Goal: Task Accomplishment & Management: Manage account settings

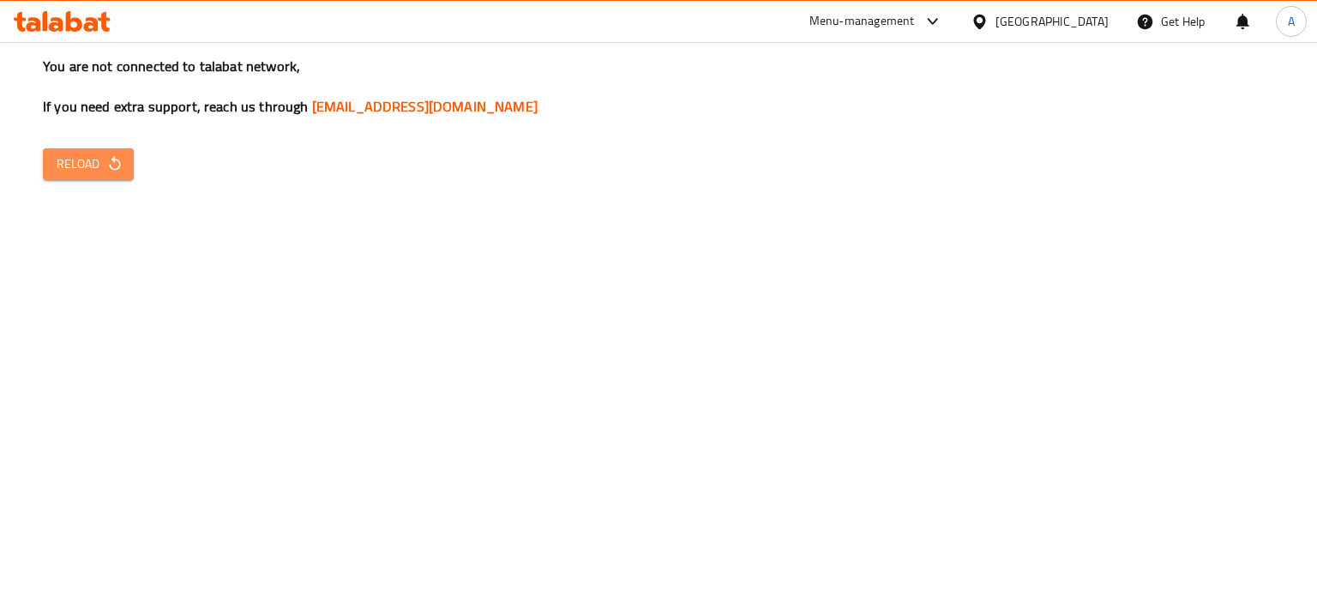
click at [92, 169] on span "Reload" at bounding box center [88, 163] width 63 height 21
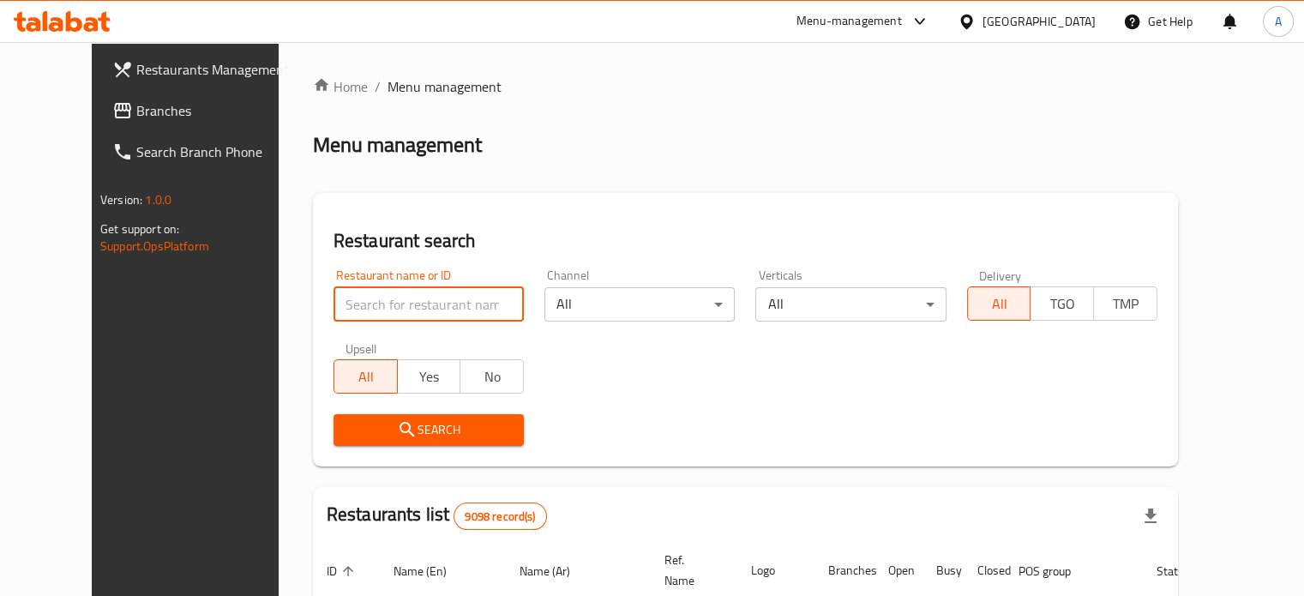
click at [339, 295] on input "search" at bounding box center [428, 304] width 190 height 34
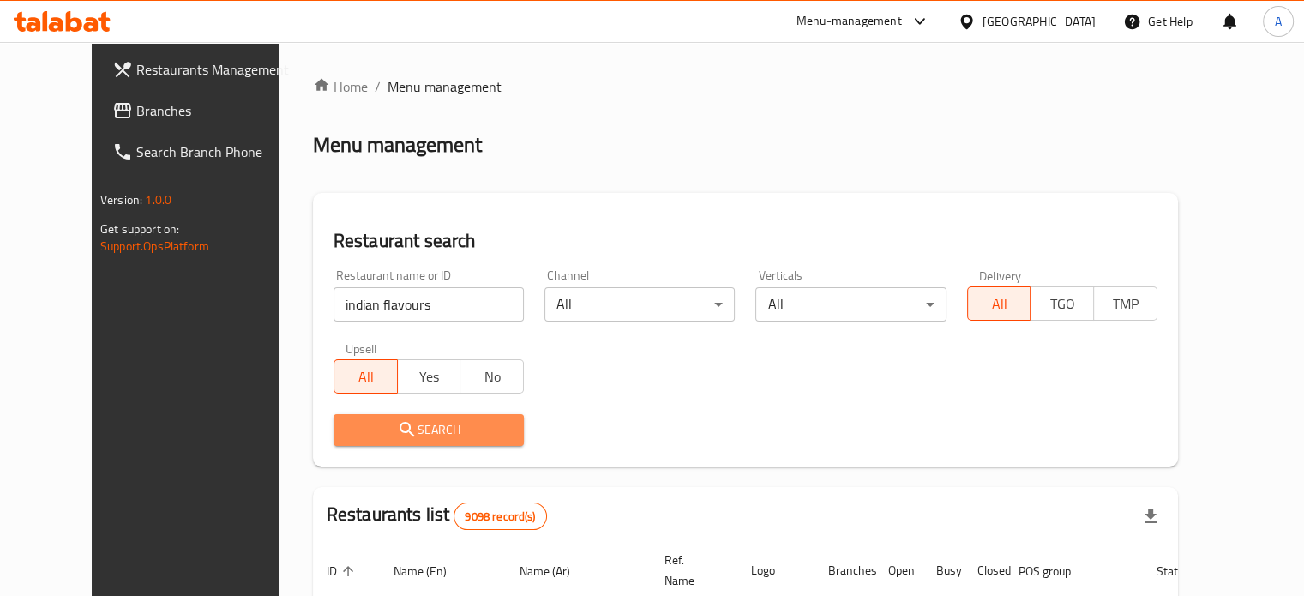
click at [387, 438] on span "Search" at bounding box center [428, 429] width 163 height 21
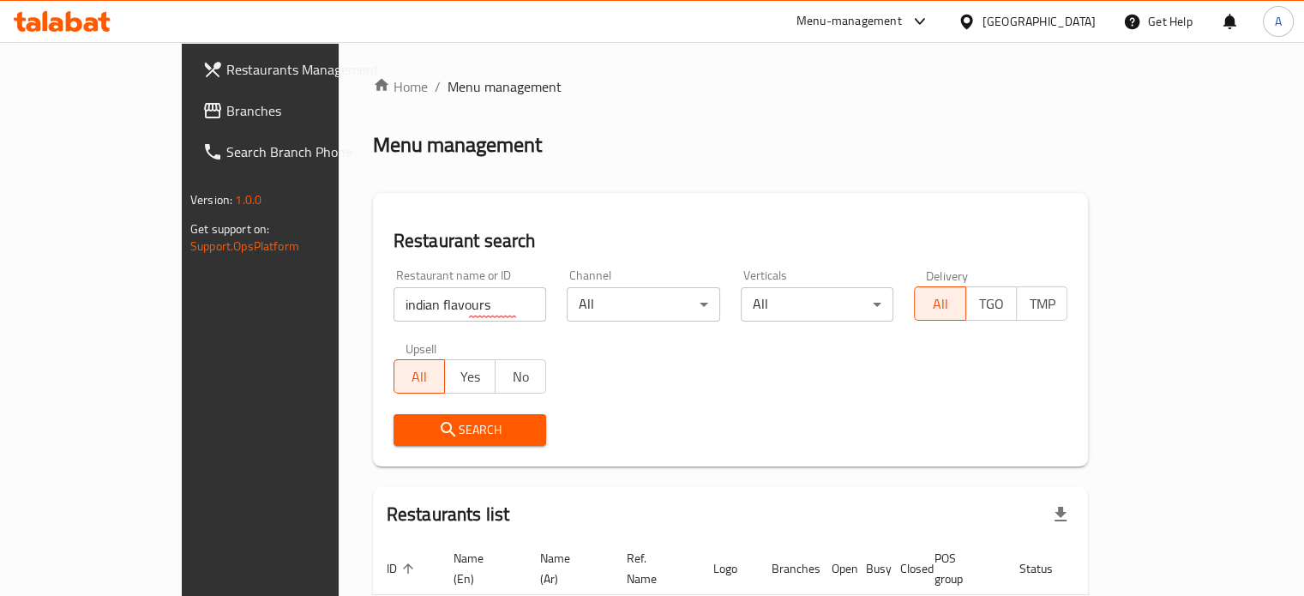
scroll to position [104, 0]
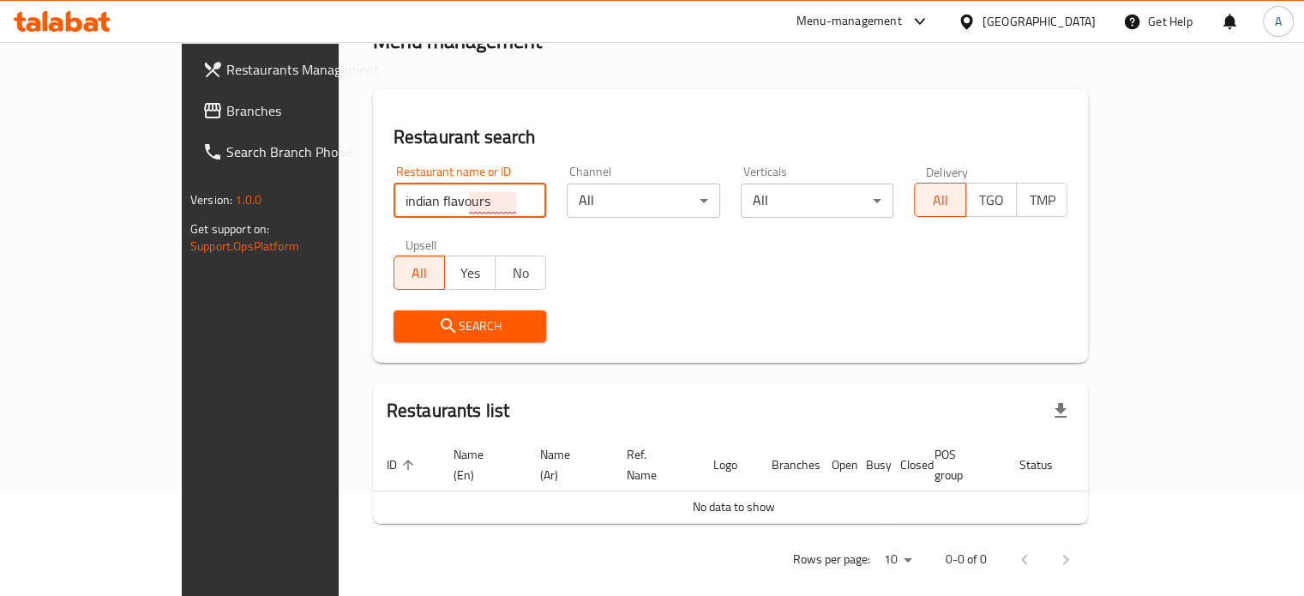
click at [393, 201] on input "indian flavours" at bounding box center [469, 200] width 153 height 34
type input "indian flav"
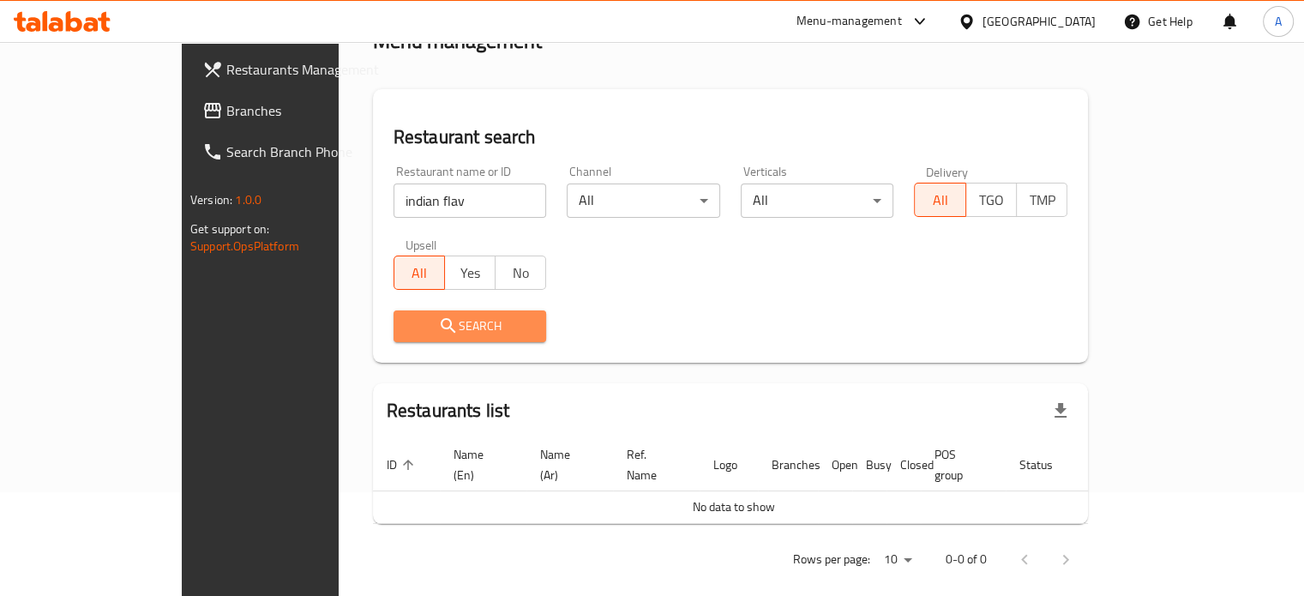
click at [438, 327] on icon "submit" at bounding box center [448, 325] width 21 height 21
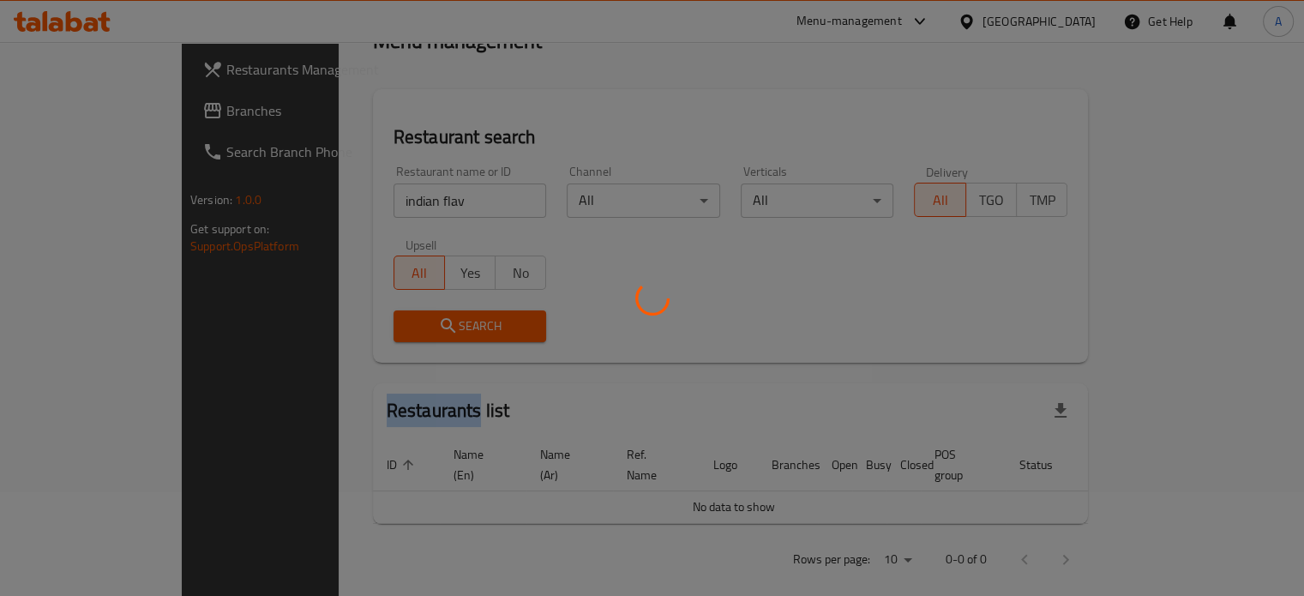
click at [363, 327] on div at bounding box center [652, 298] width 1304 height 596
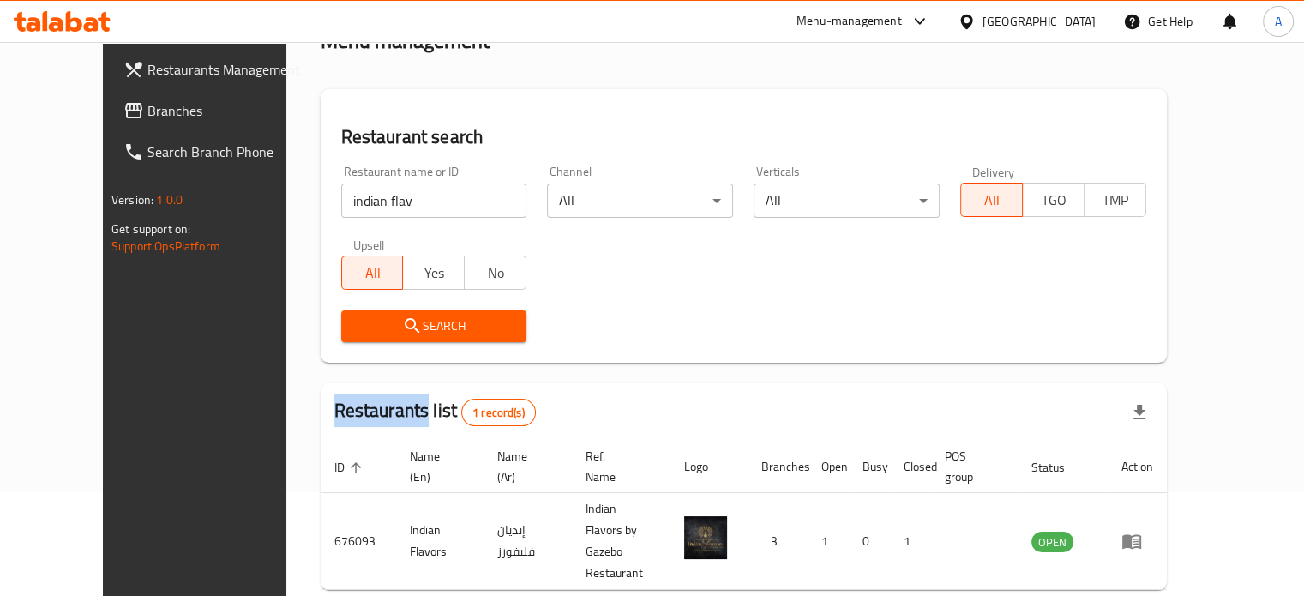
scroll to position [154, 0]
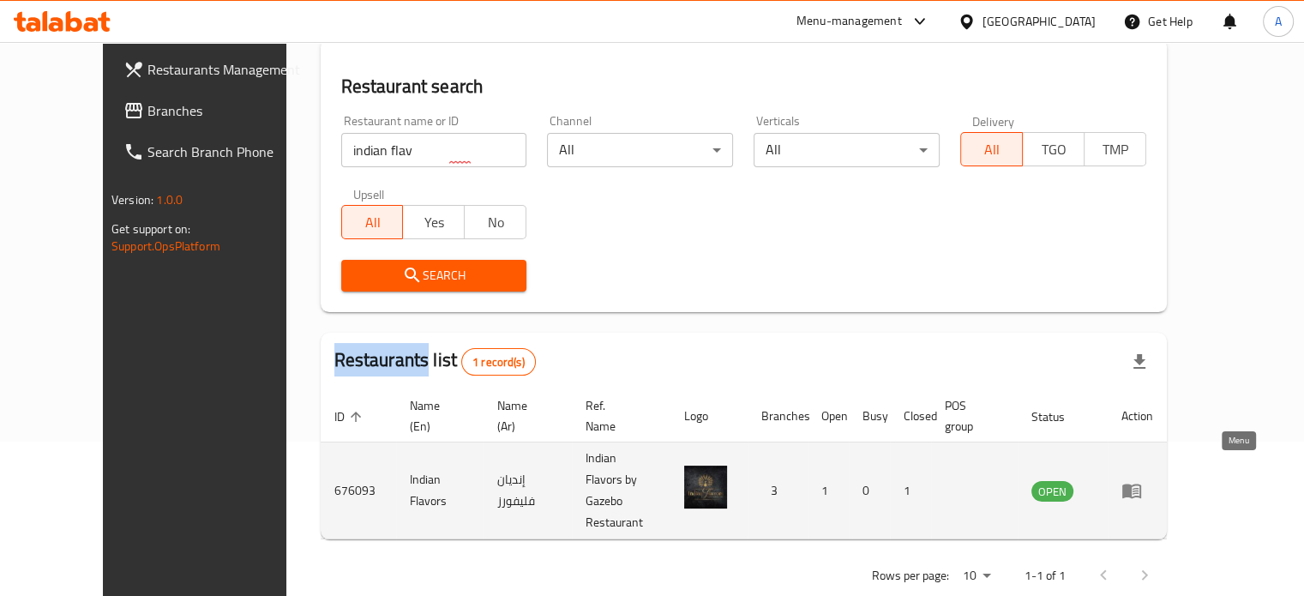
click at [1142, 480] on icon "enhanced table" at bounding box center [1131, 490] width 21 height 21
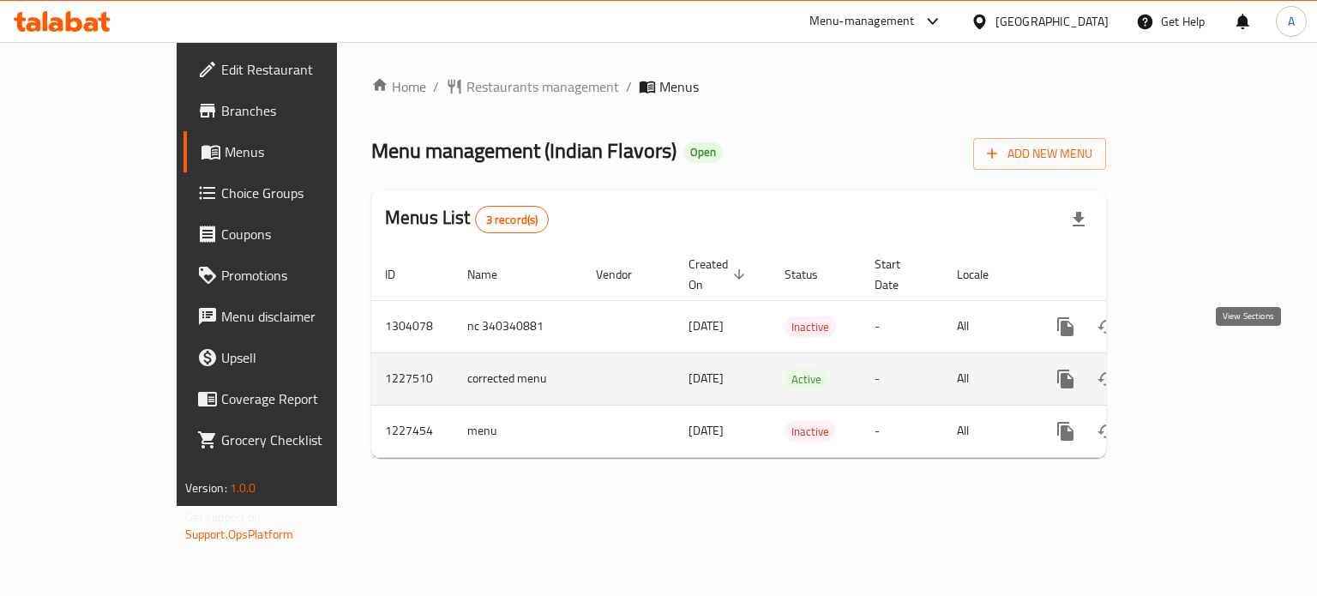
click at [1209, 373] on link "enhanced table" at bounding box center [1188, 378] width 41 height 41
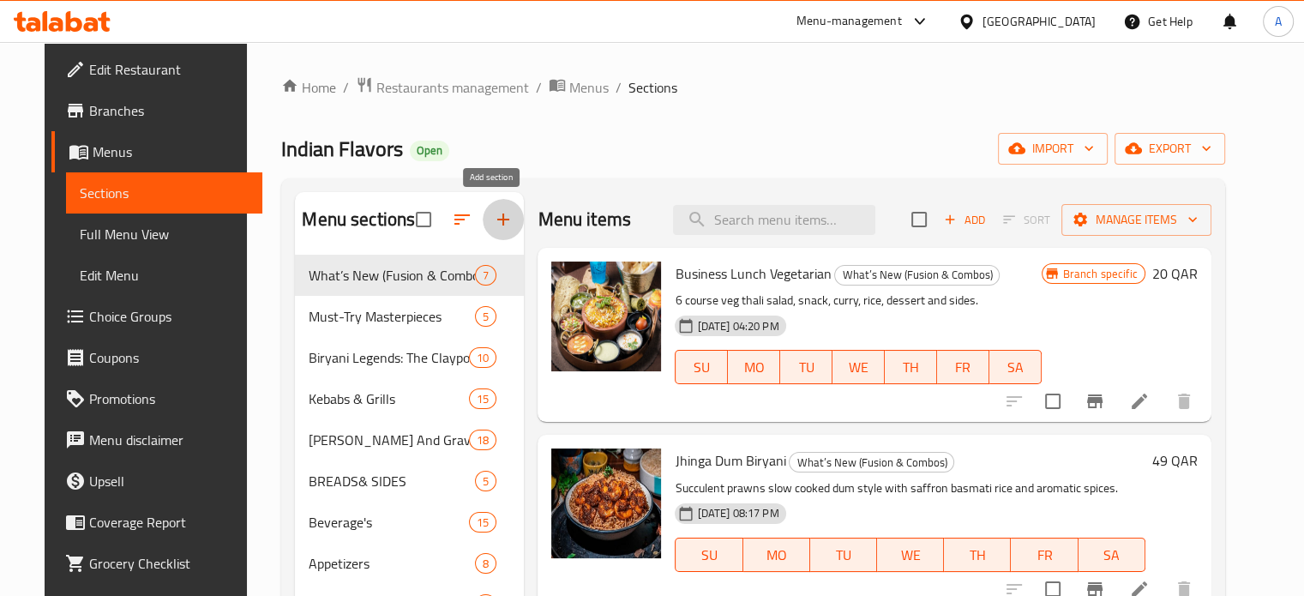
click at [502, 215] on button "button" at bounding box center [503, 219] width 41 height 41
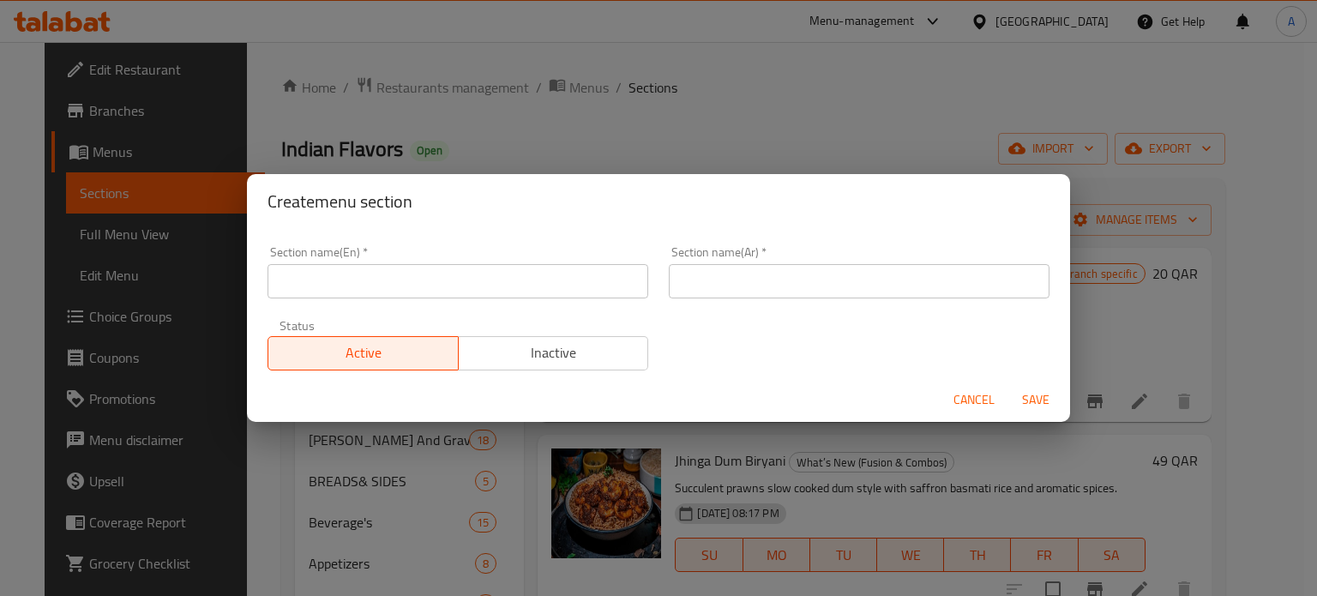
click at [446, 291] on input "text" at bounding box center [457, 281] width 381 height 34
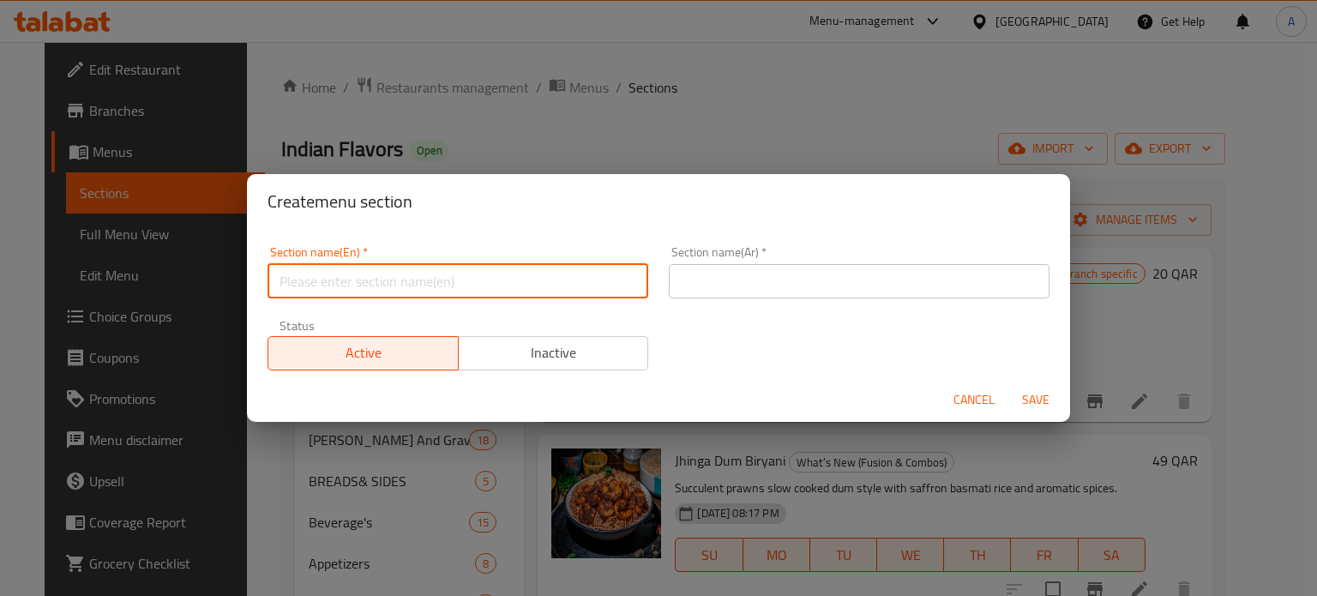
type input "M41"
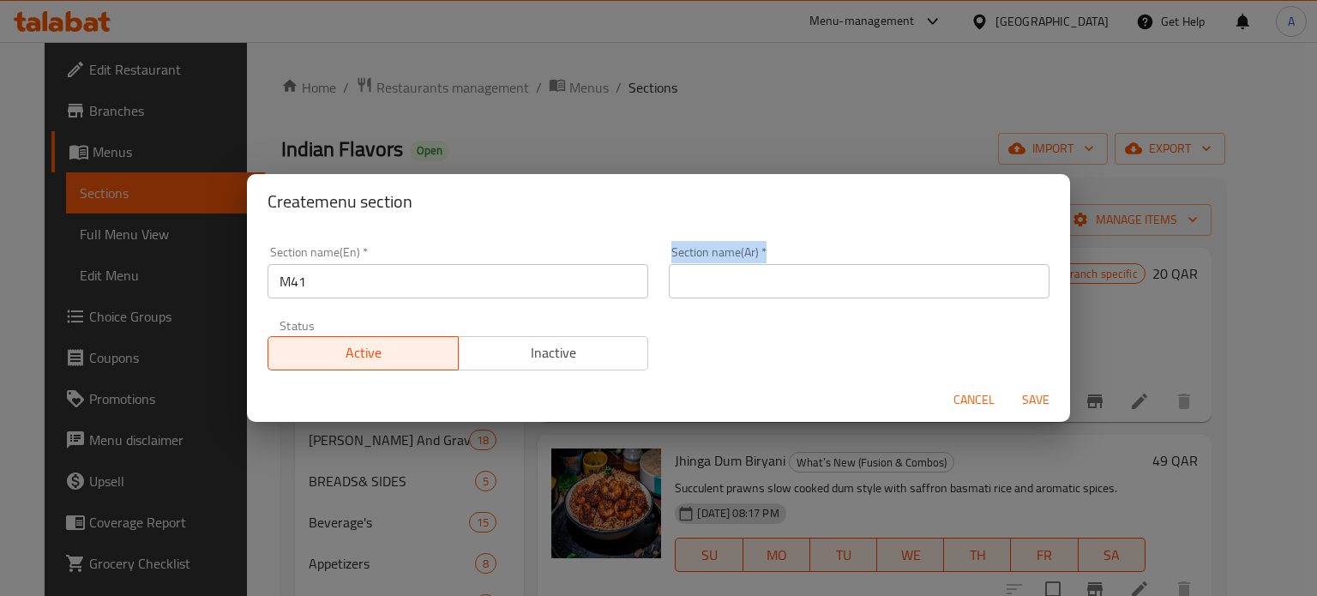
drag, startPoint x: 657, startPoint y: 288, endPoint x: 686, endPoint y: 283, distance: 29.6
click at [686, 283] on div "Section name(Ar)   * Section name(Ar) *" at bounding box center [858, 272] width 401 height 73
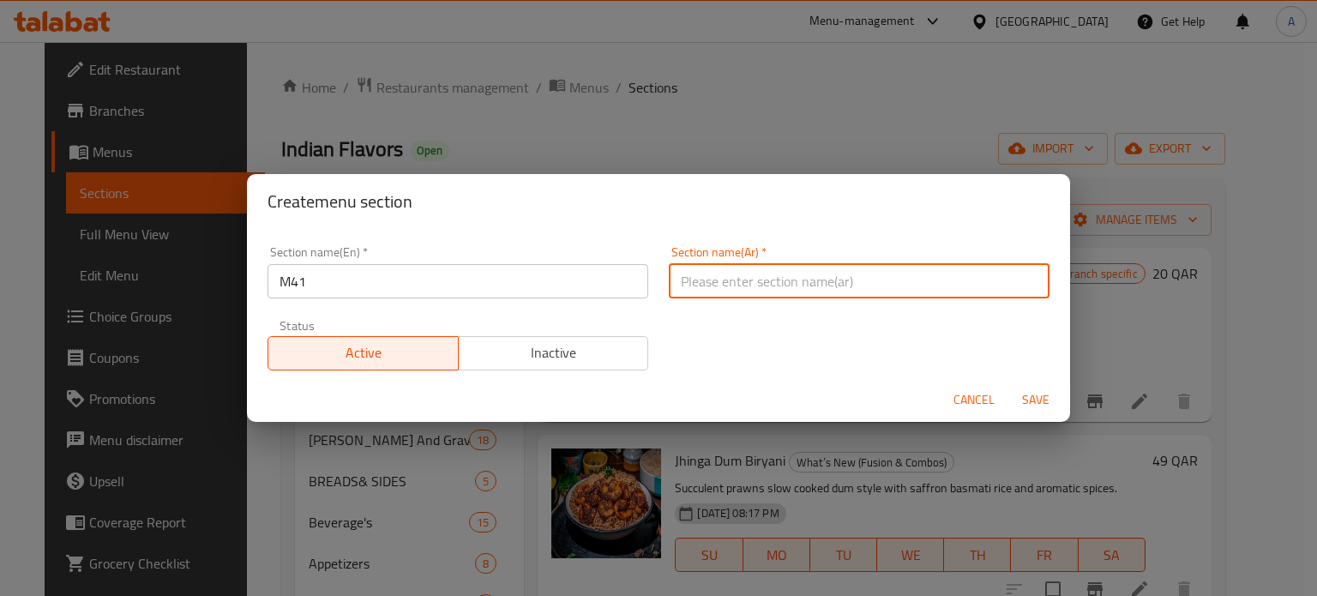
click at [686, 283] on input "text" at bounding box center [859, 281] width 381 height 34
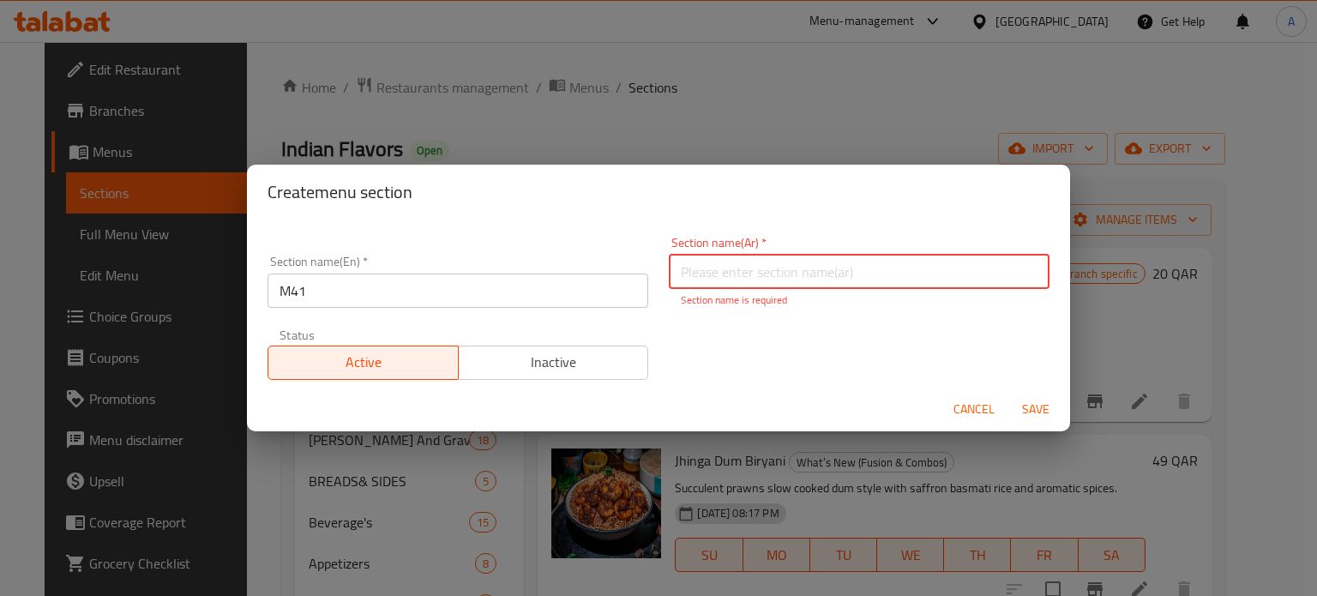
paste input "م٤١"
type input "م٤١"
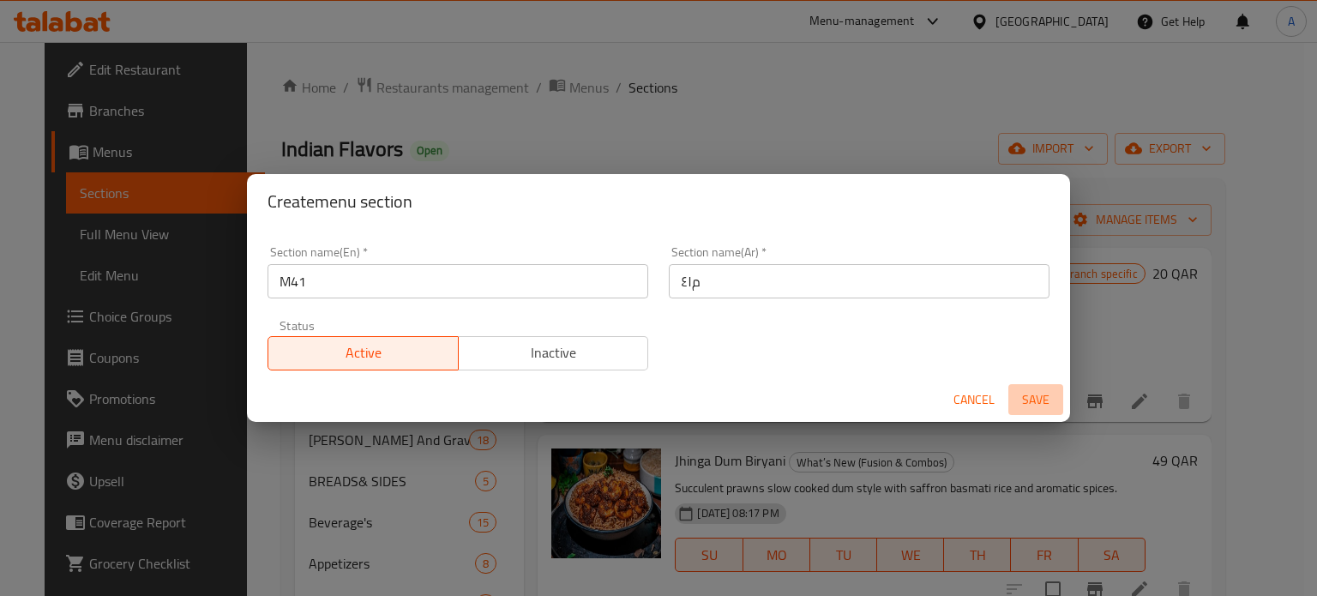
click at [1030, 410] on span "Save" at bounding box center [1035, 399] width 41 height 21
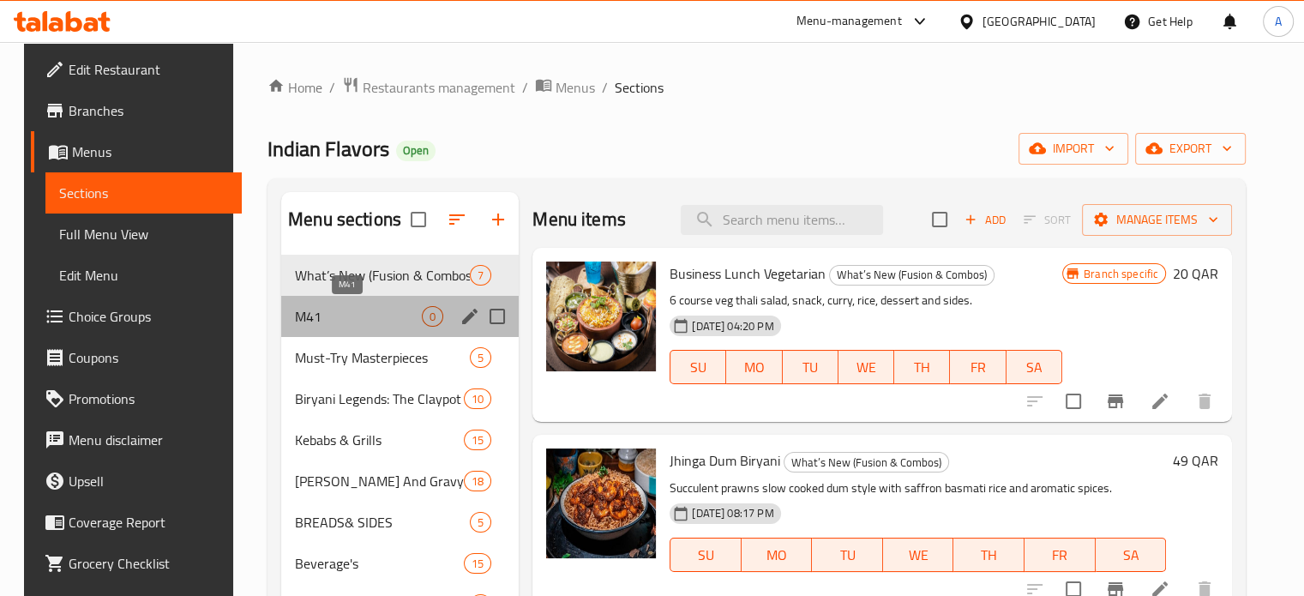
click at [398, 310] on span "M41" at bounding box center [358, 316] width 127 height 21
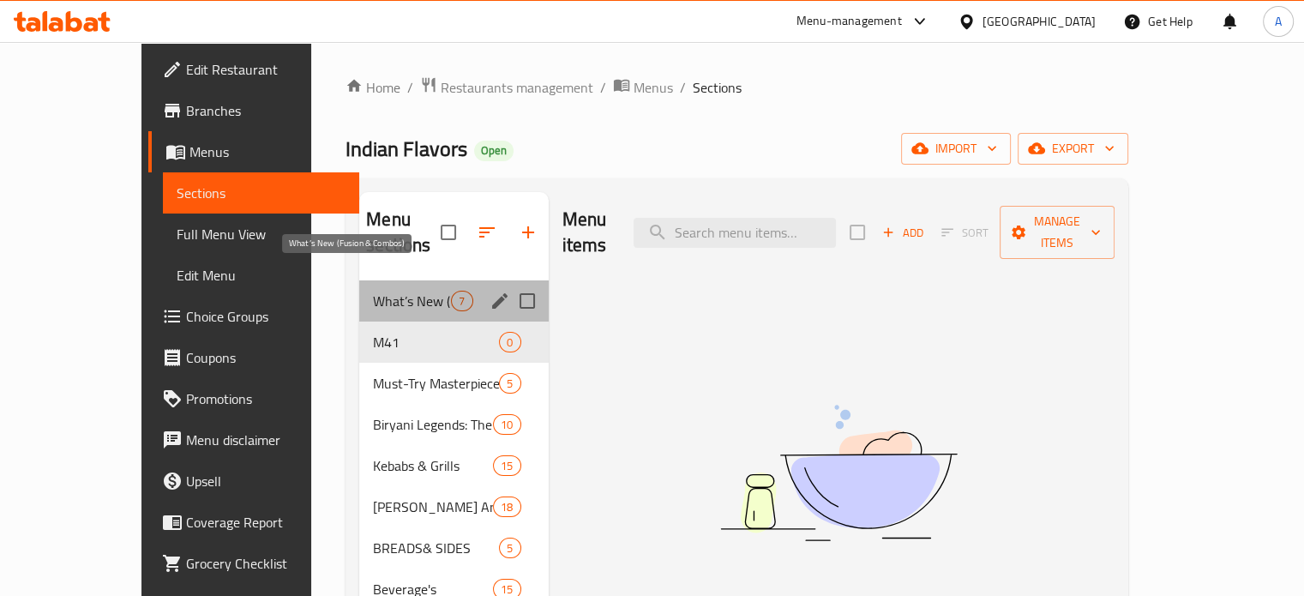
click at [390, 291] on span "What’s New (Fusion & Combos)" at bounding box center [412, 301] width 78 height 21
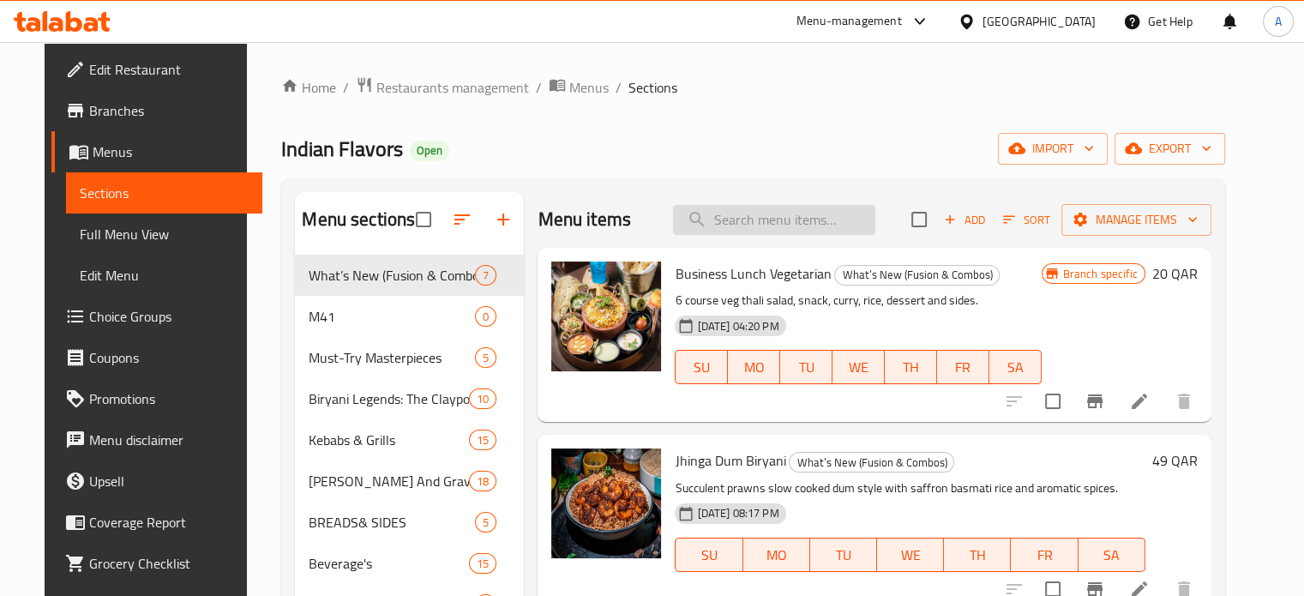
click at [735, 222] on input "search" at bounding box center [774, 220] width 202 height 30
type input "m"
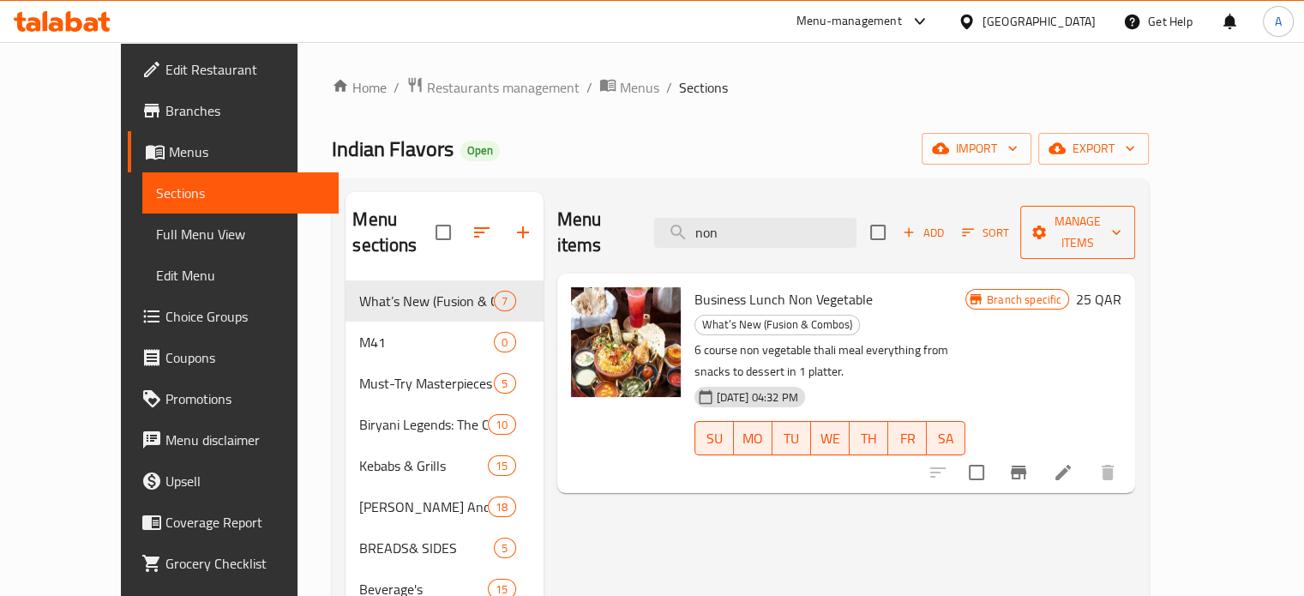
type input "non"
click at [1125, 224] on icon "button" at bounding box center [1115, 232] width 17 height 17
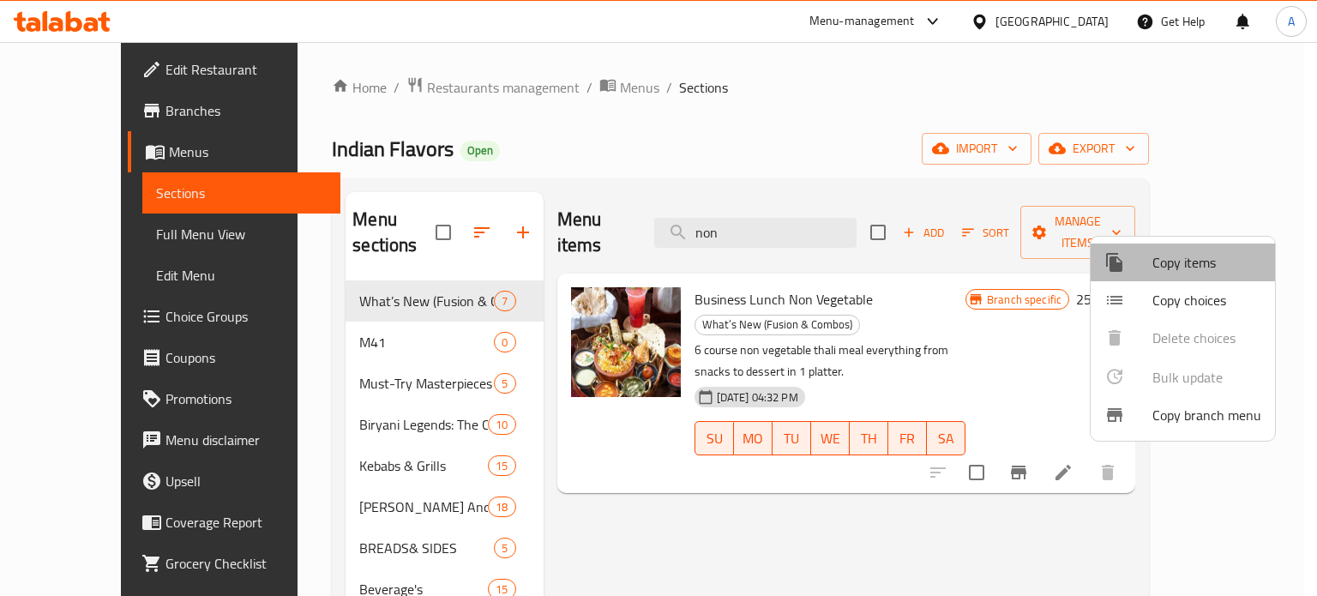
click at [1197, 264] on span "Copy items" at bounding box center [1206, 262] width 109 height 21
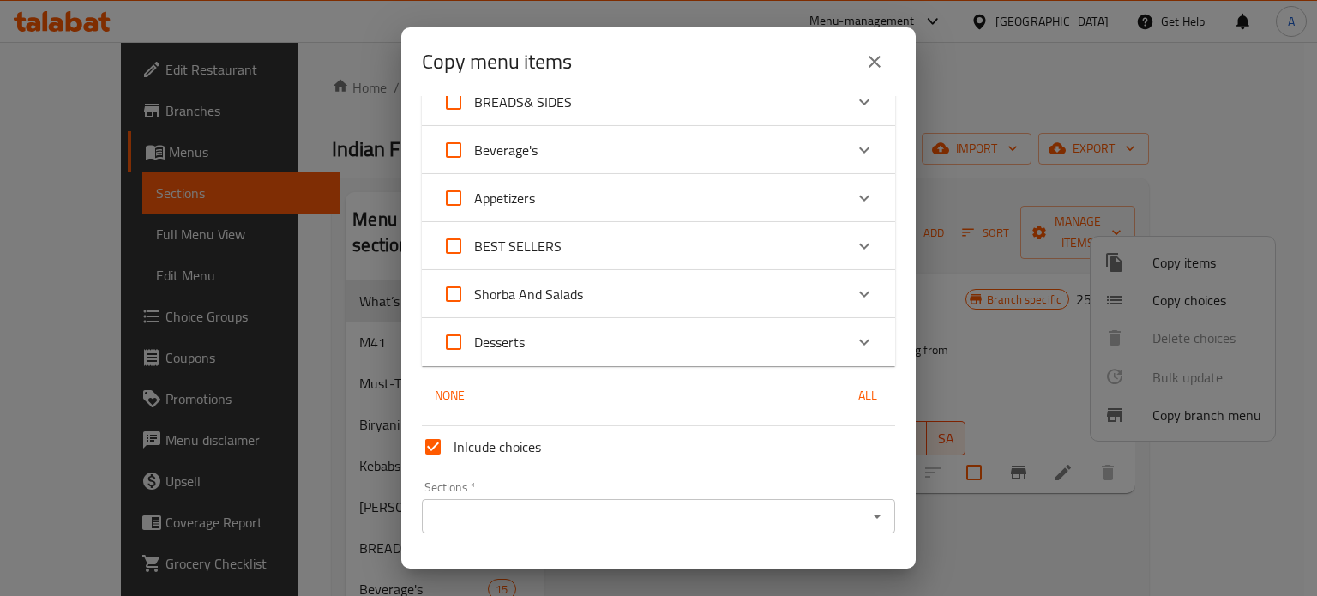
scroll to position [353, 0]
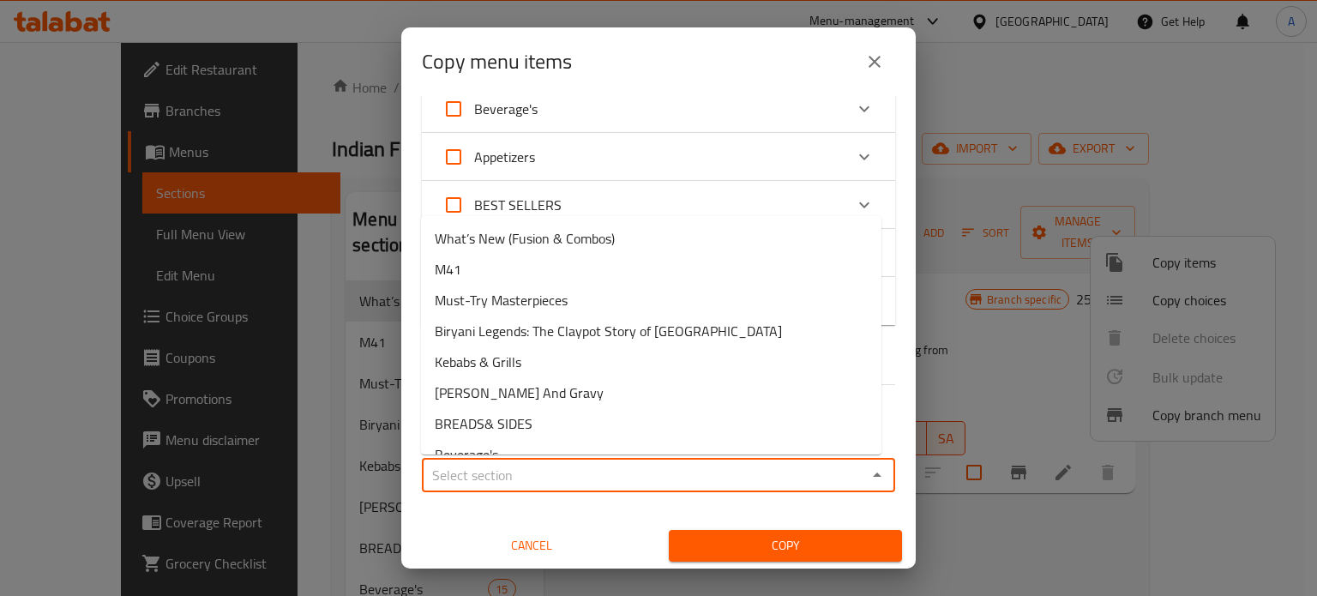
click at [619, 466] on input "Sections   *" at bounding box center [644, 475] width 435 height 24
click at [461, 260] on li "M41" at bounding box center [651, 269] width 460 height 31
type input "M41"
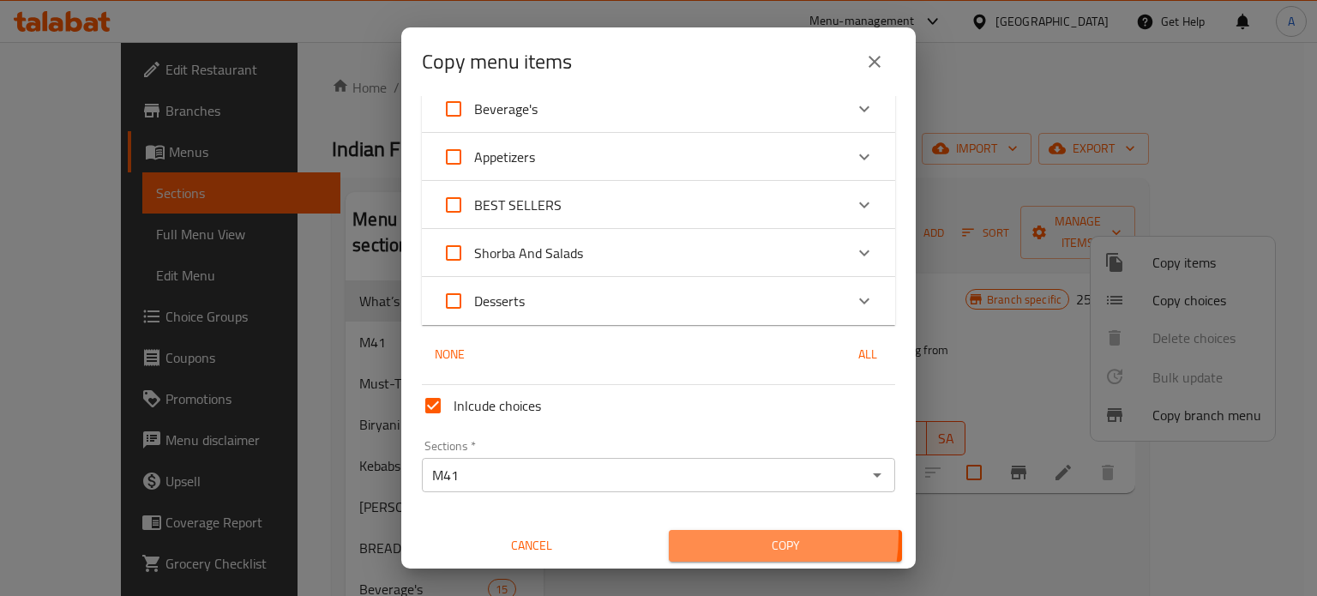
click at [719, 535] on span "Copy" at bounding box center [785, 545] width 206 height 21
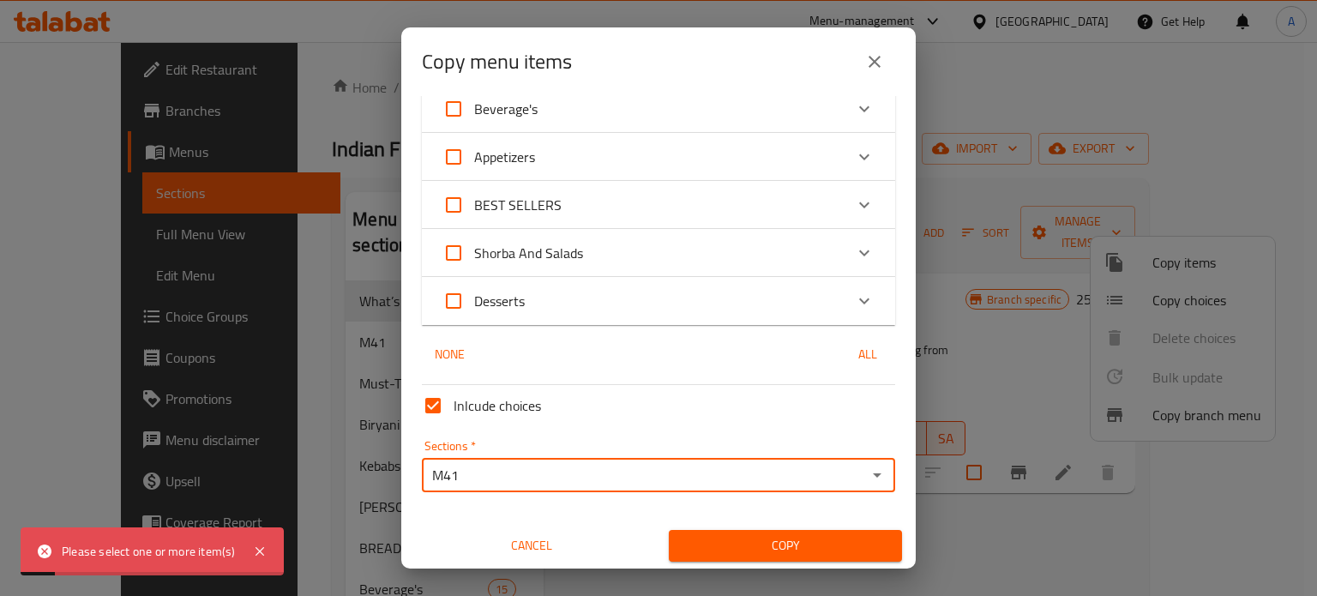
click at [697, 481] on input "M41" at bounding box center [644, 475] width 435 height 24
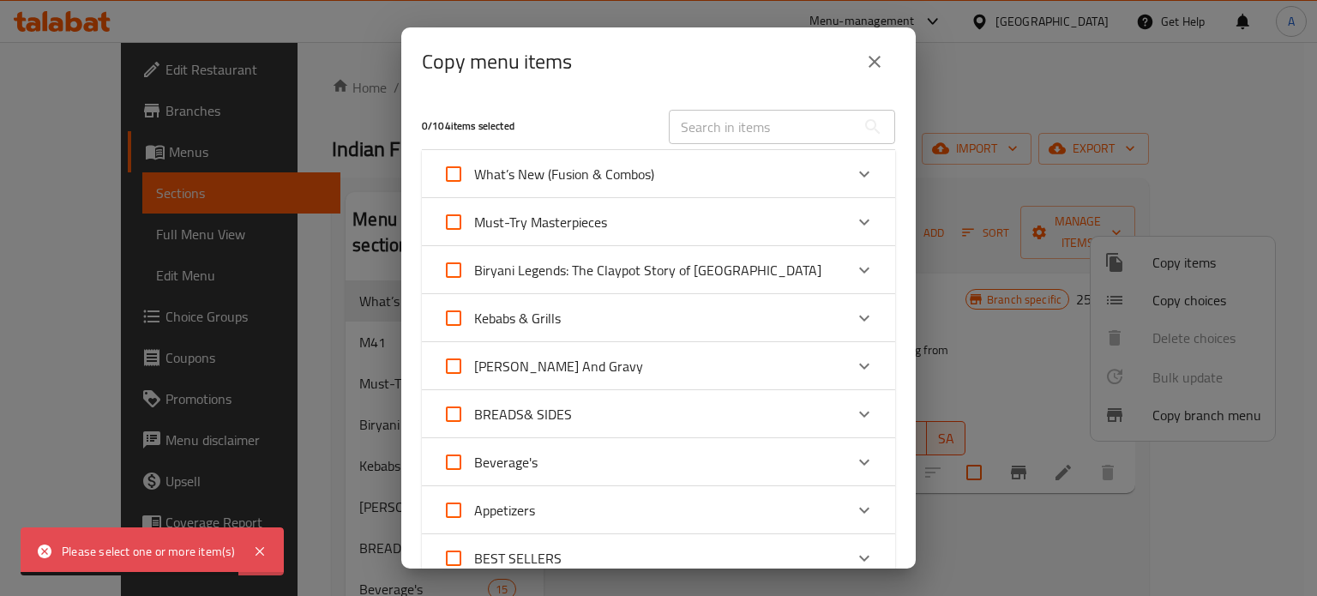
type input "M41"
click at [729, 181] on div "What’s New (Fusion & Combos)" at bounding box center [642, 173] width 401 height 41
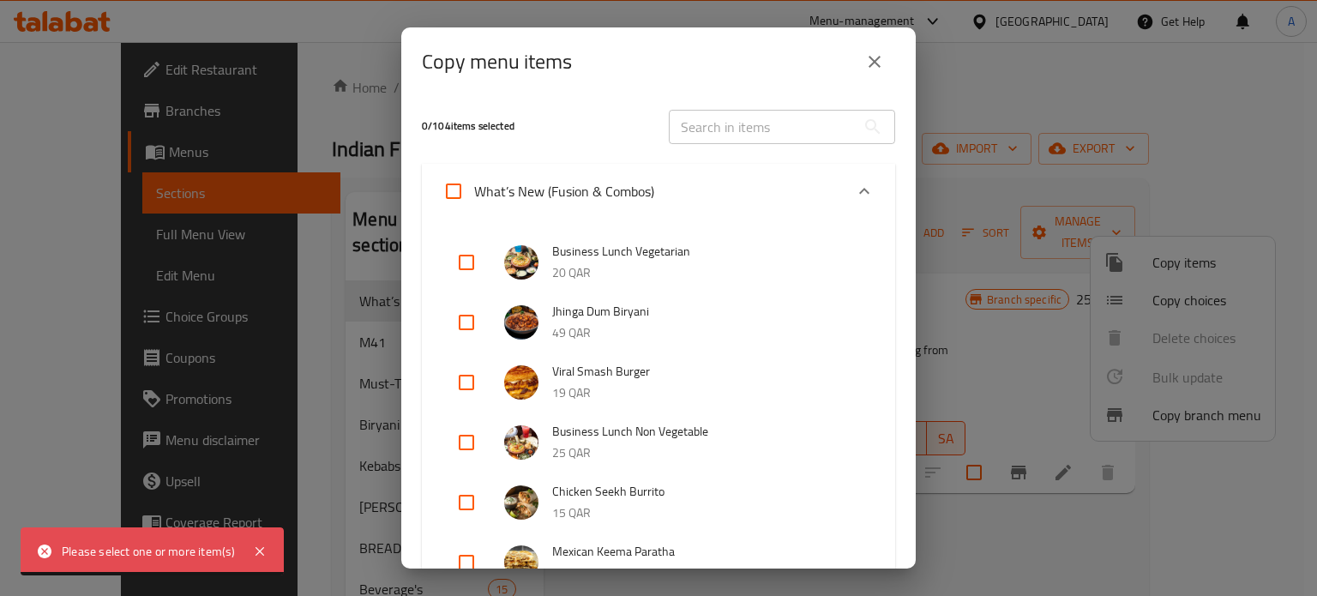
click at [705, 254] on span "Business Lunch Vegetarian" at bounding box center [706, 251] width 309 height 21
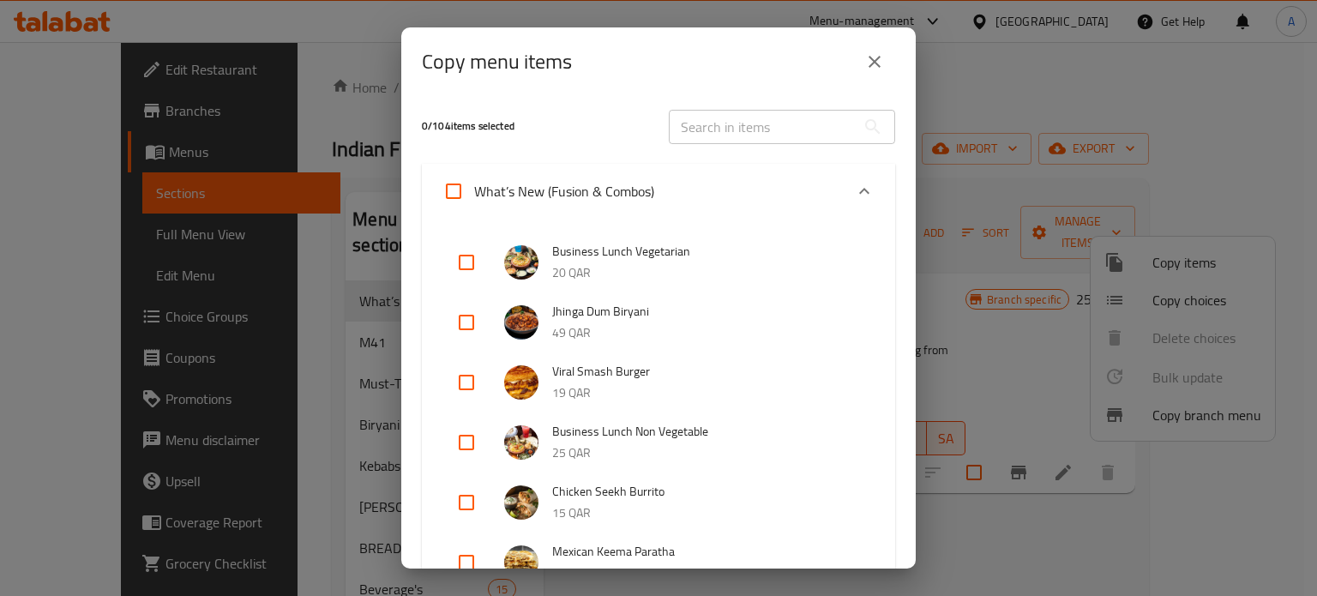
click at [470, 450] on input "checkbox" at bounding box center [466, 442] width 41 height 41
checkbox input "true"
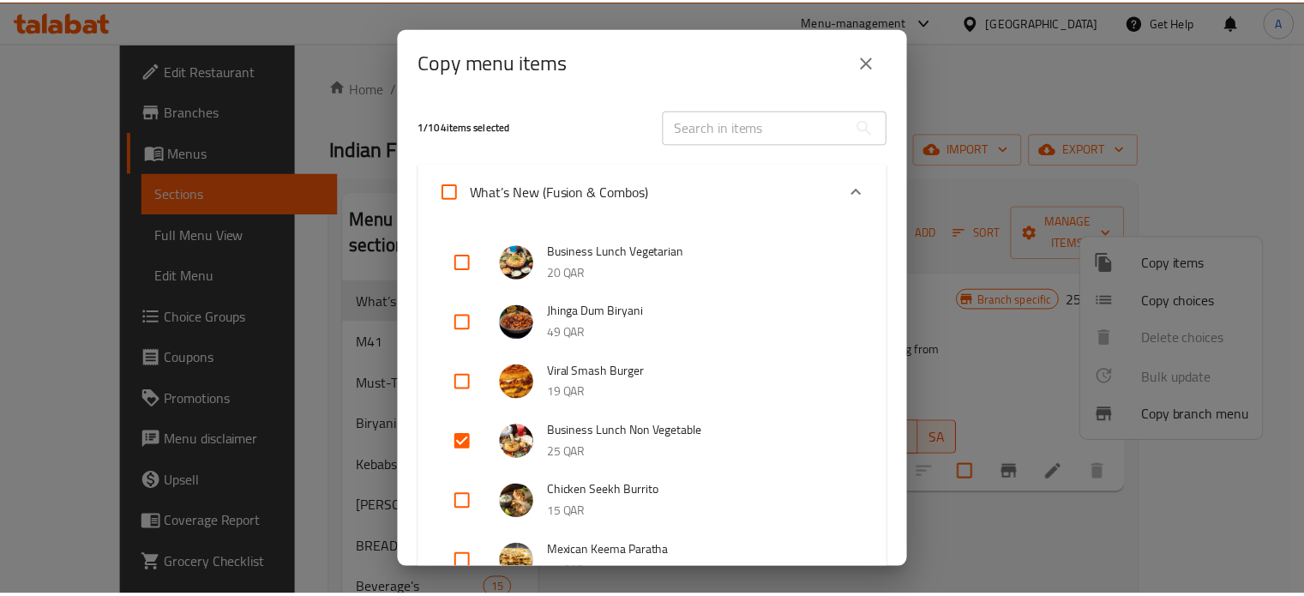
scroll to position [852, 0]
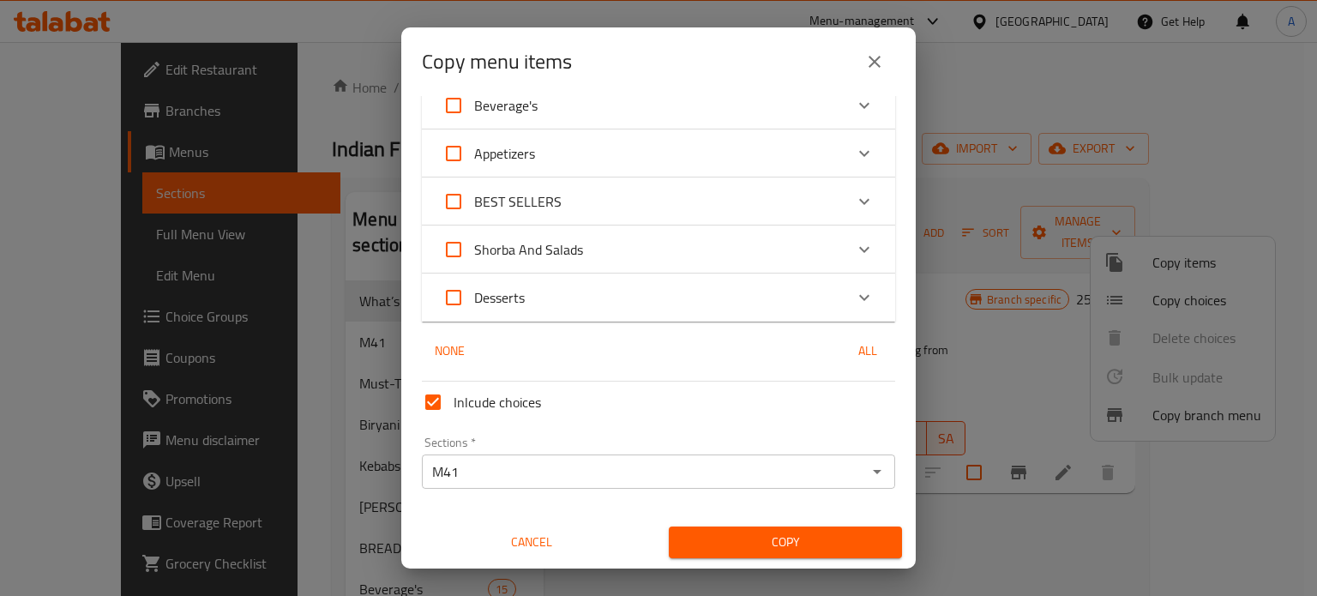
click at [470, 472] on input "M41" at bounding box center [644, 471] width 435 height 24
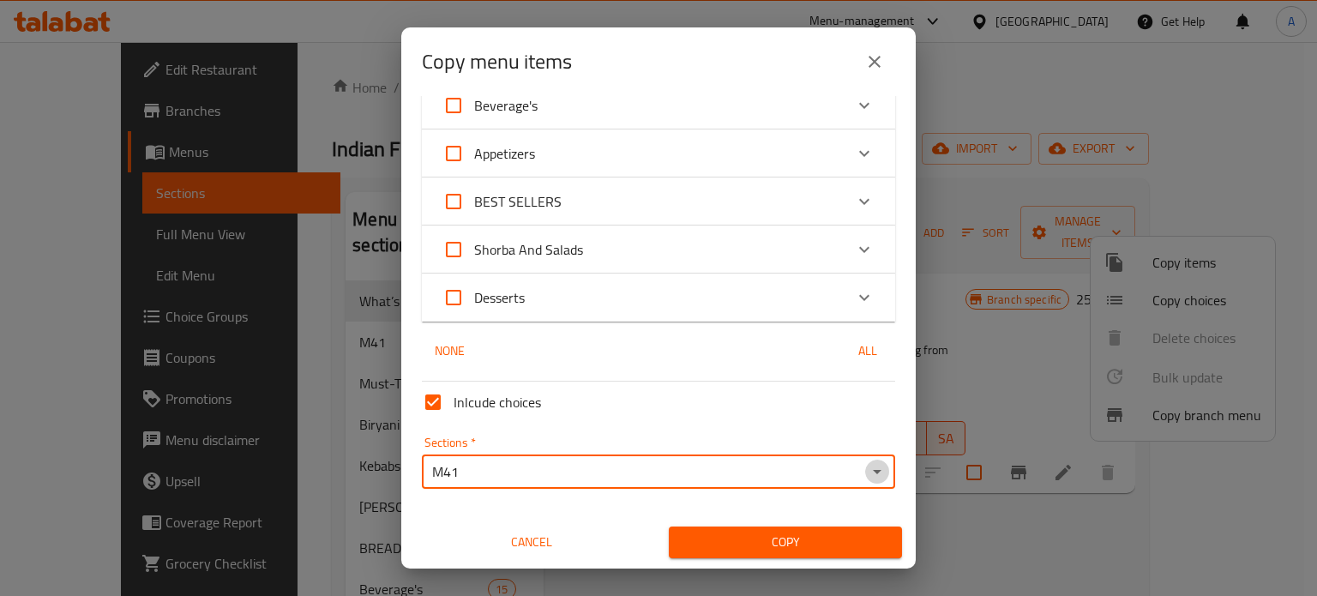
click at [867, 476] on icon "Open" at bounding box center [877, 471] width 21 height 21
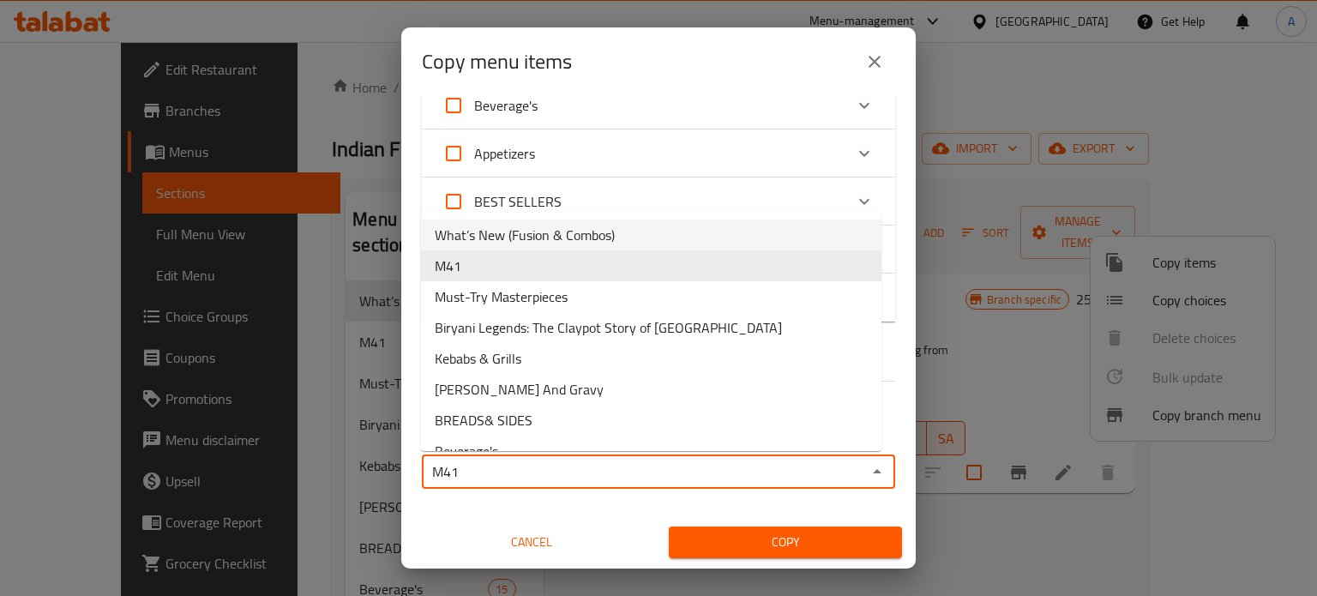
click at [511, 242] on span "What’s New (Fusion & Combos)" at bounding box center [525, 235] width 180 height 21
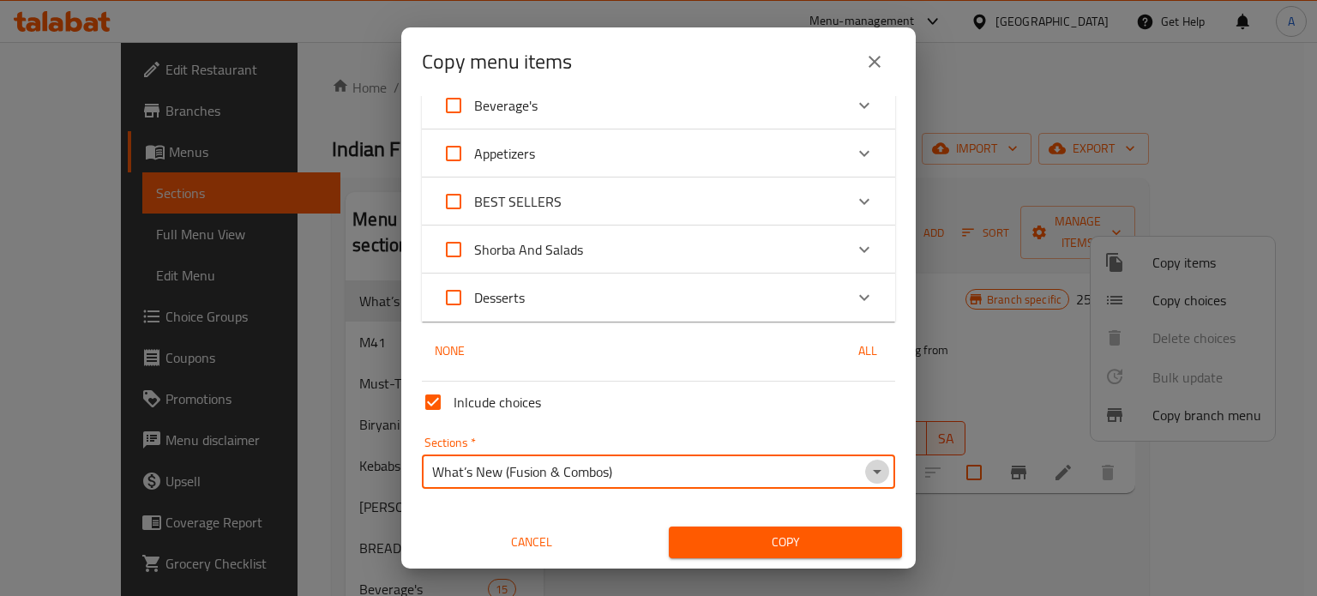
click at [867, 465] on icon "Open" at bounding box center [877, 471] width 21 height 21
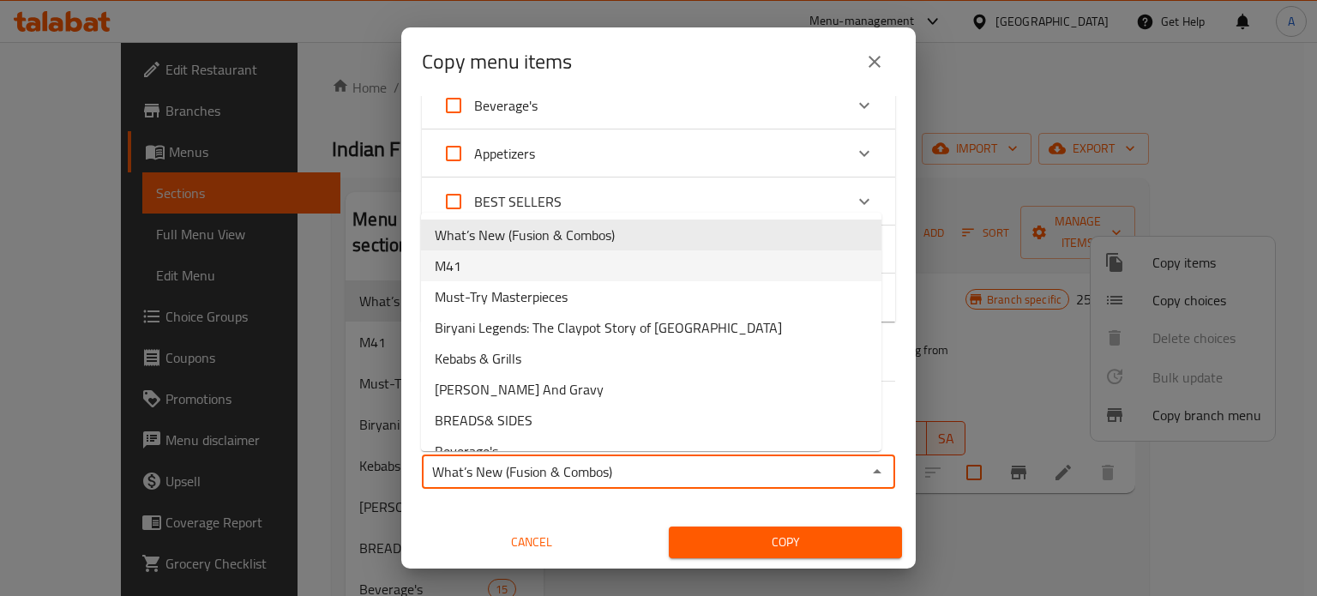
click at [492, 262] on li "M41" at bounding box center [651, 265] width 460 height 31
type input "M41"
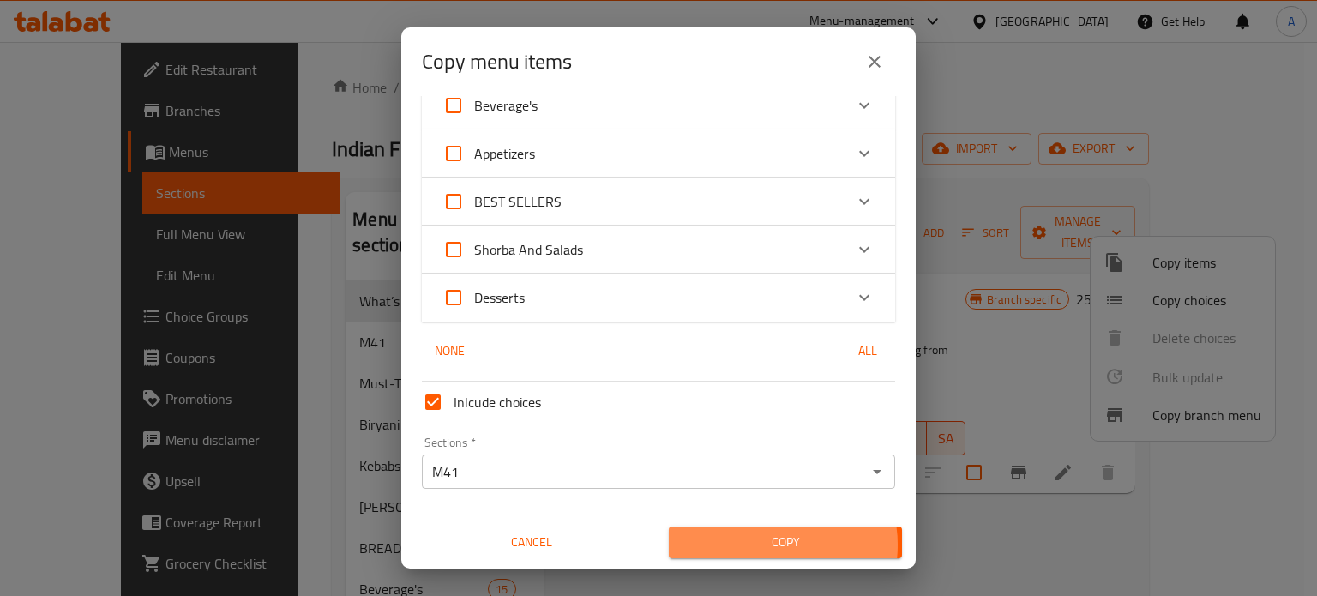
click at [754, 544] on span "Copy" at bounding box center [785, 541] width 206 height 21
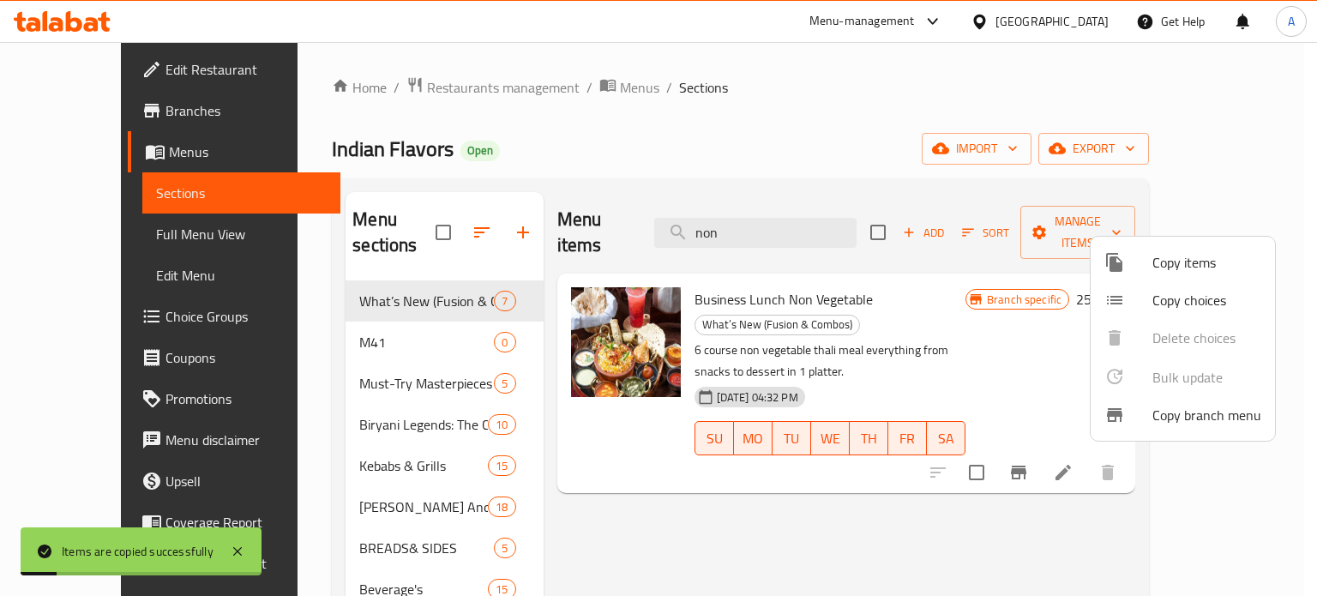
click at [347, 310] on div at bounding box center [658, 298] width 1317 height 596
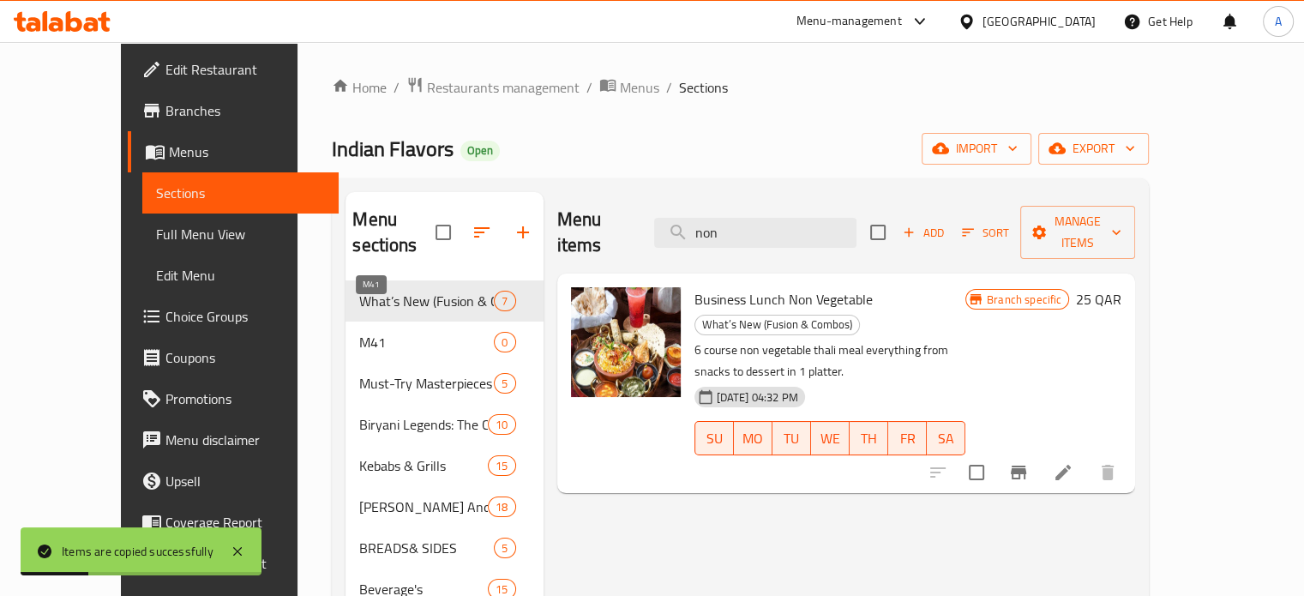
click at [359, 332] on span "M41" at bounding box center [426, 342] width 135 height 21
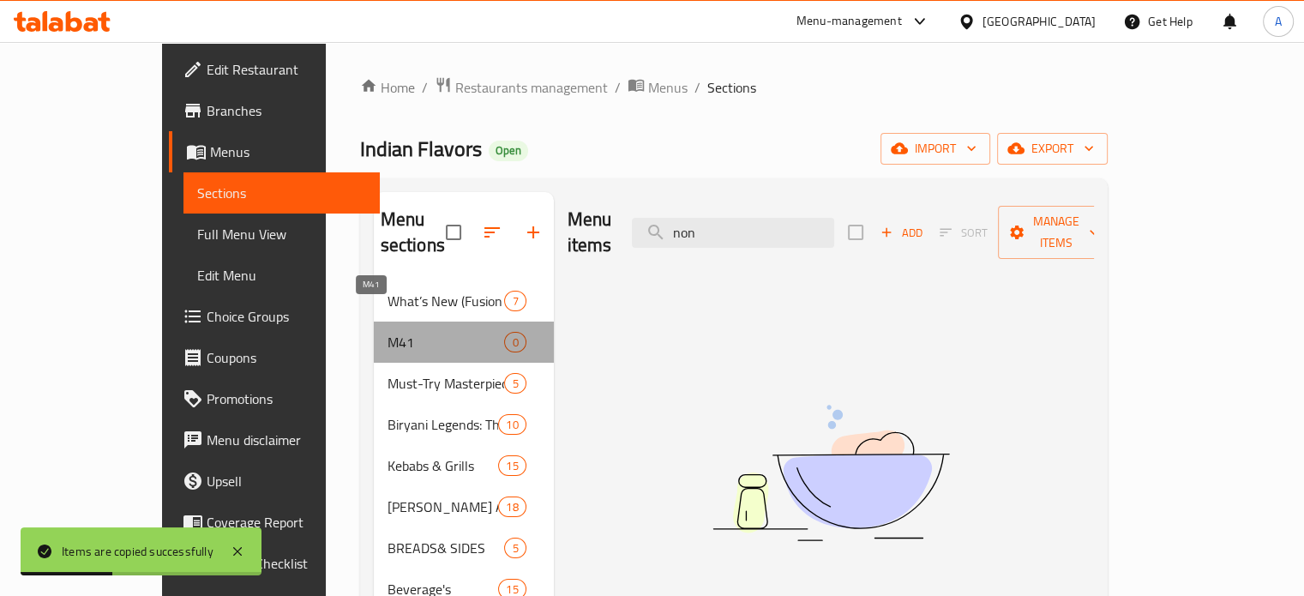
click at [387, 332] on span "M41" at bounding box center [445, 342] width 117 height 21
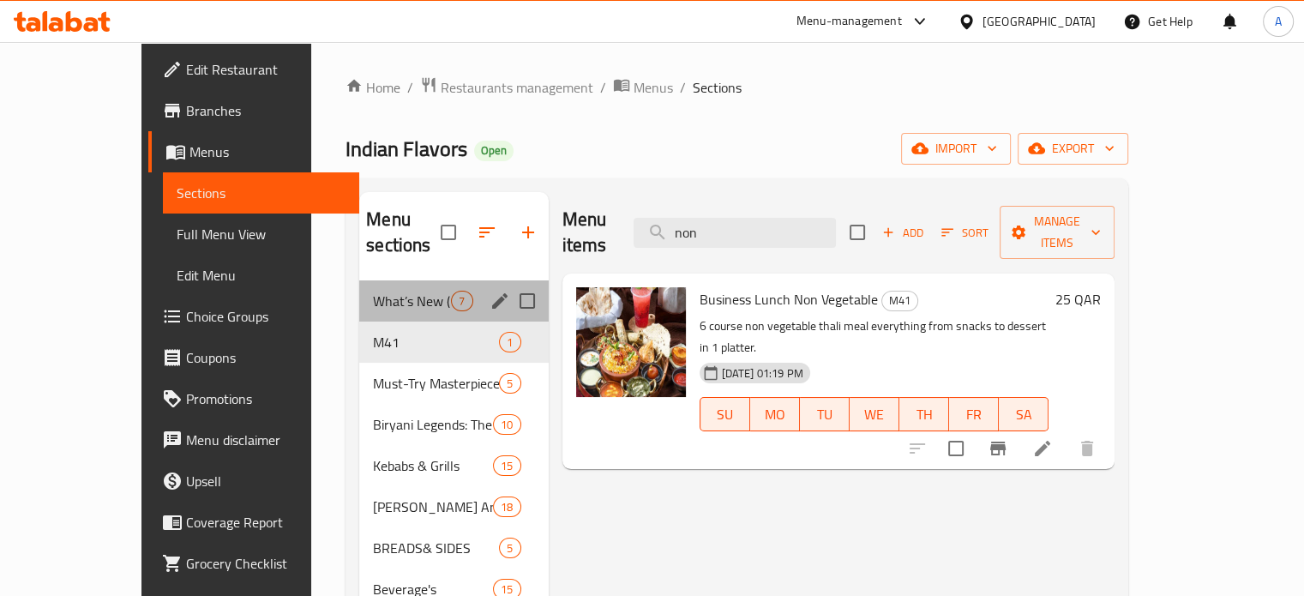
click at [377, 291] on div "What’s New (Fusion & Combos) 7" at bounding box center [453, 300] width 189 height 41
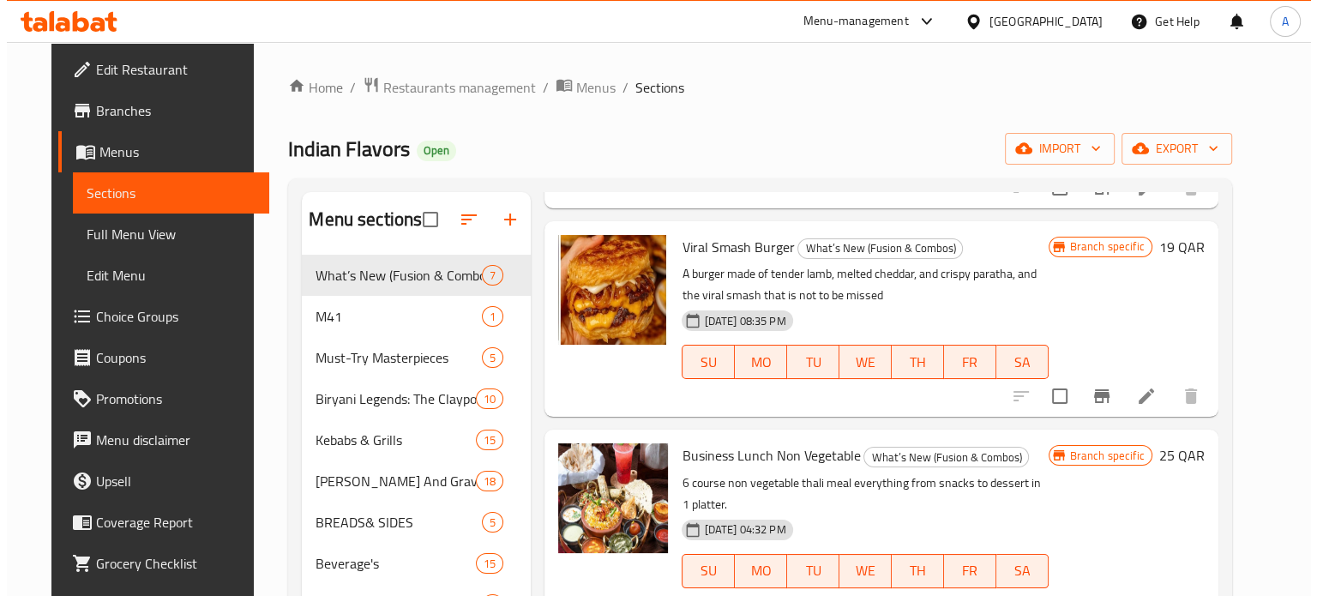
scroll to position [483, 0]
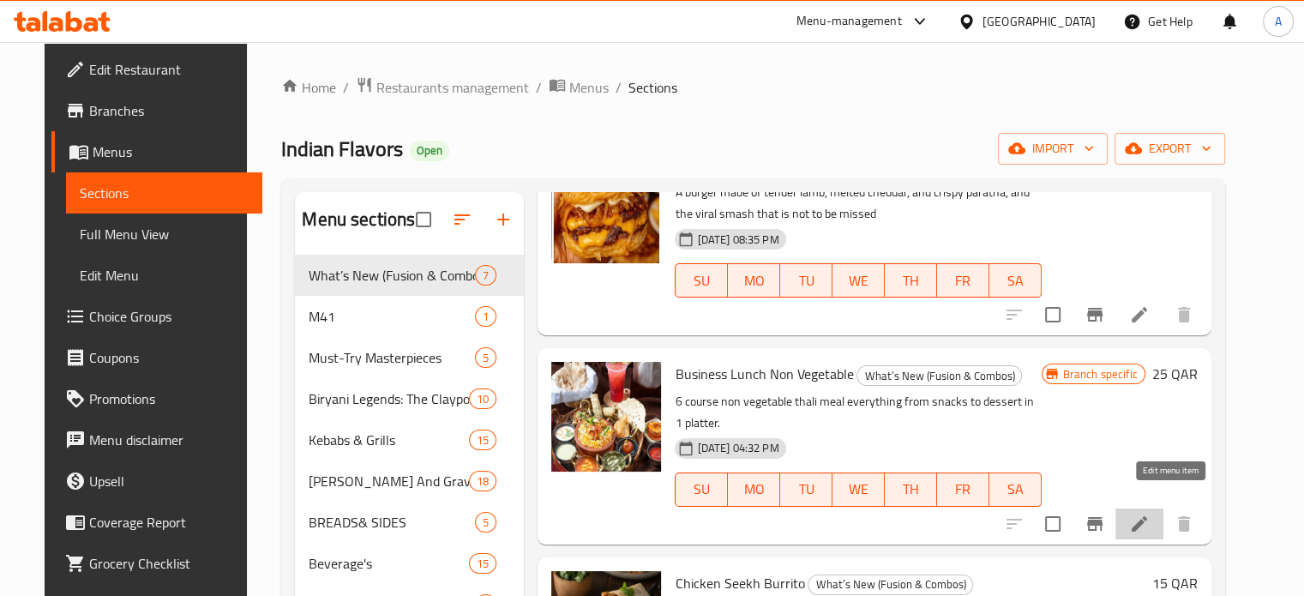
click at [1149, 513] on icon at bounding box center [1139, 523] width 21 height 21
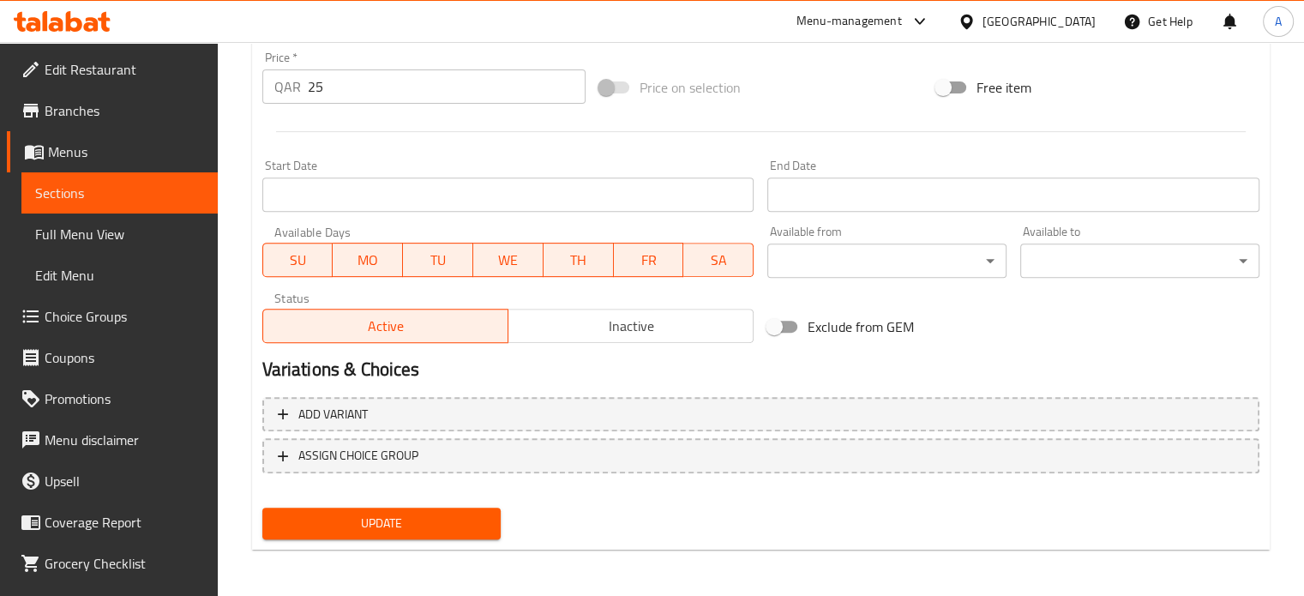
scroll to position [610, 0]
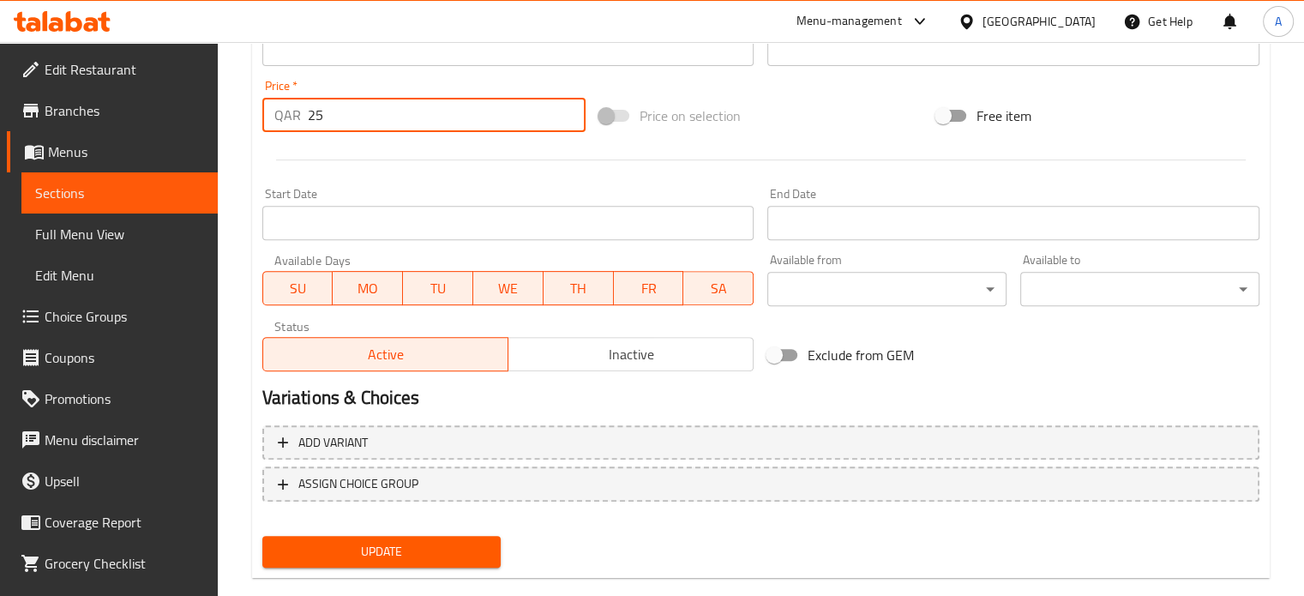
click at [357, 127] on input "25" at bounding box center [447, 115] width 278 height 34
type input "2"
type input "39"
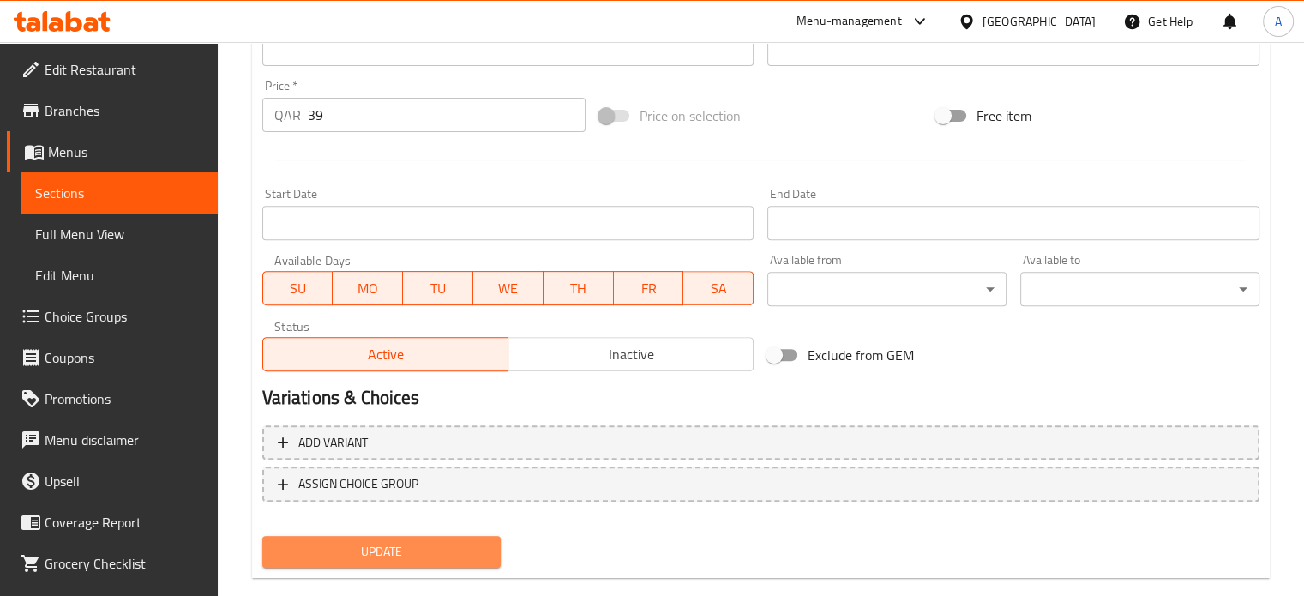
click at [353, 551] on span "Update" at bounding box center [382, 551] width 212 height 21
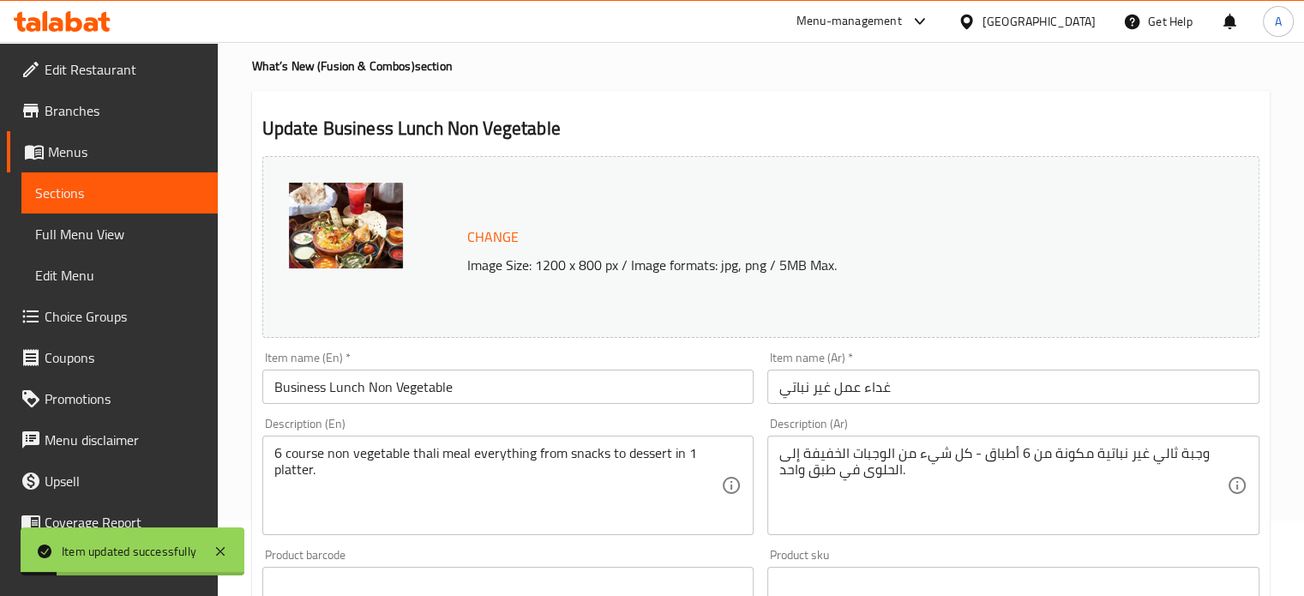
scroll to position [0, 0]
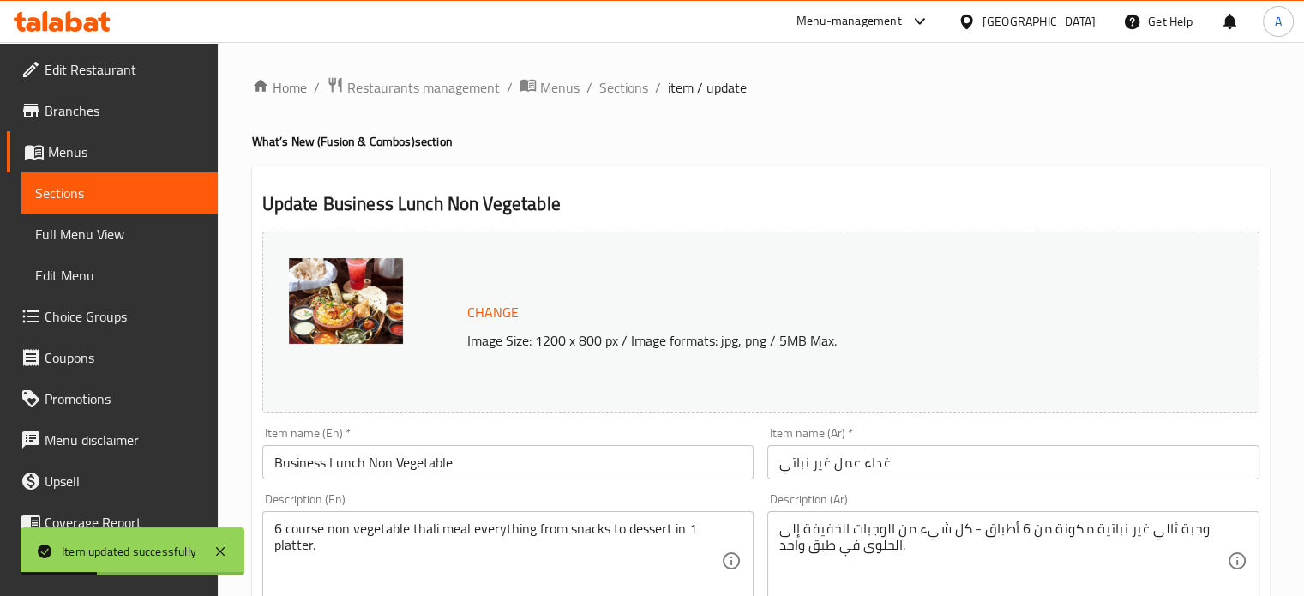
click at [624, 92] on span "Sections" at bounding box center [623, 87] width 49 height 21
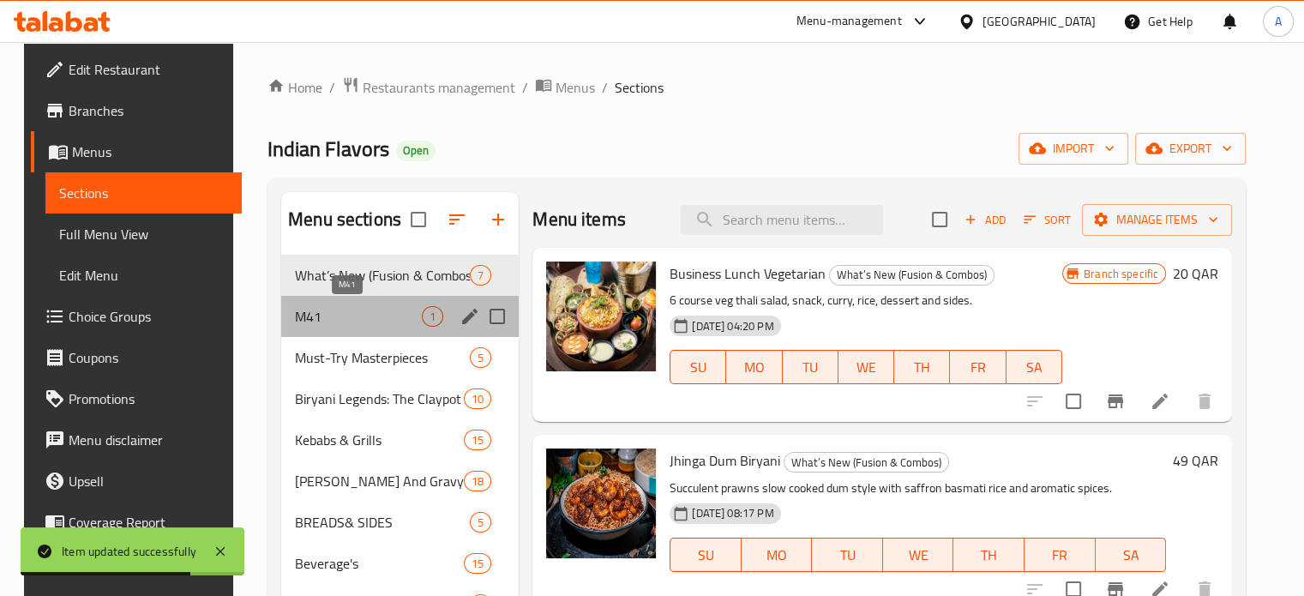
click at [315, 307] on span "M41" at bounding box center [358, 316] width 127 height 21
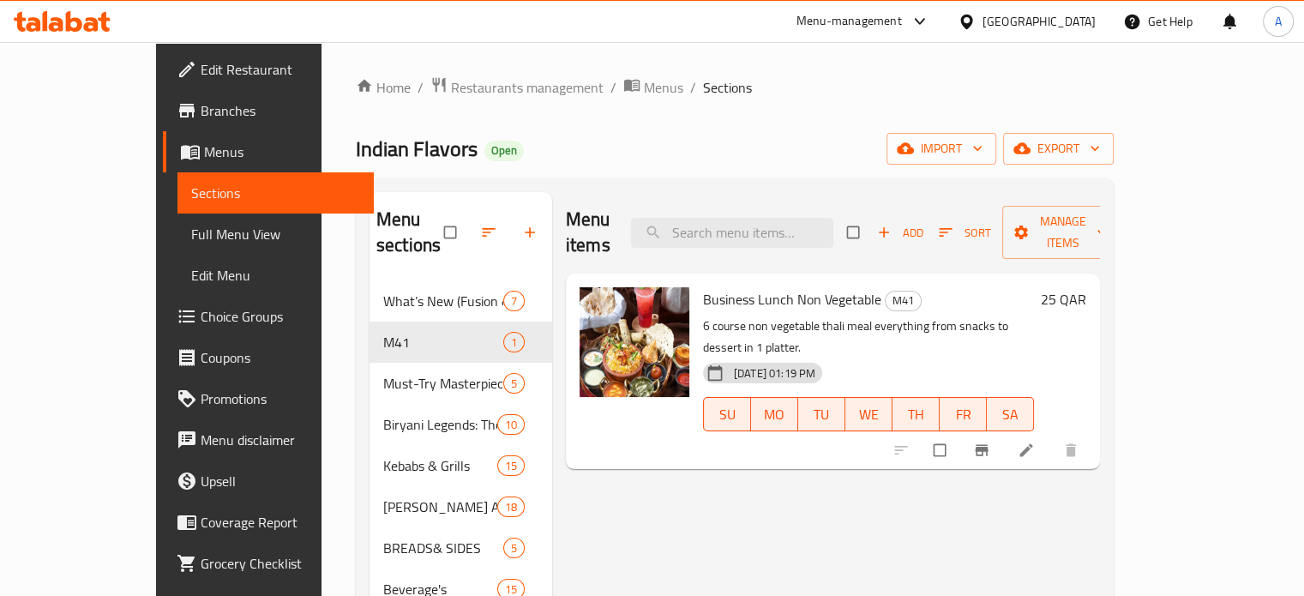
click at [1004, 431] on button "Branch-specific-item" at bounding box center [983, 450] width 41 height 38
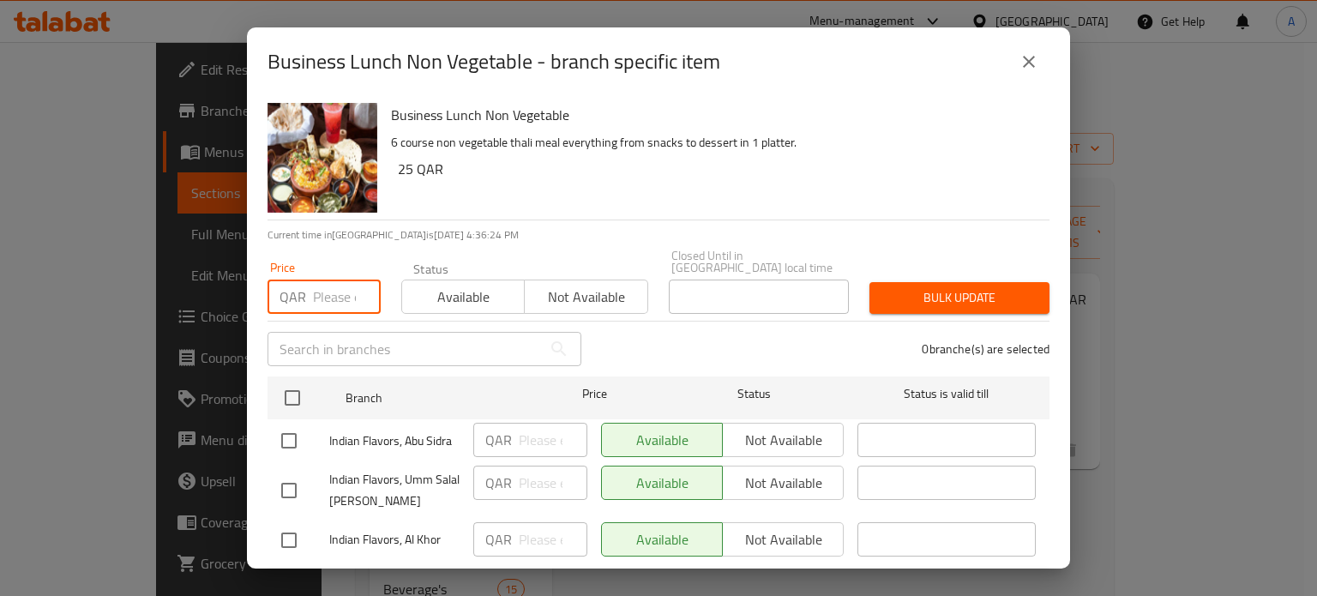
click at [367, 287] on input "number" at bounding box center [347, 296] width 68 height 34
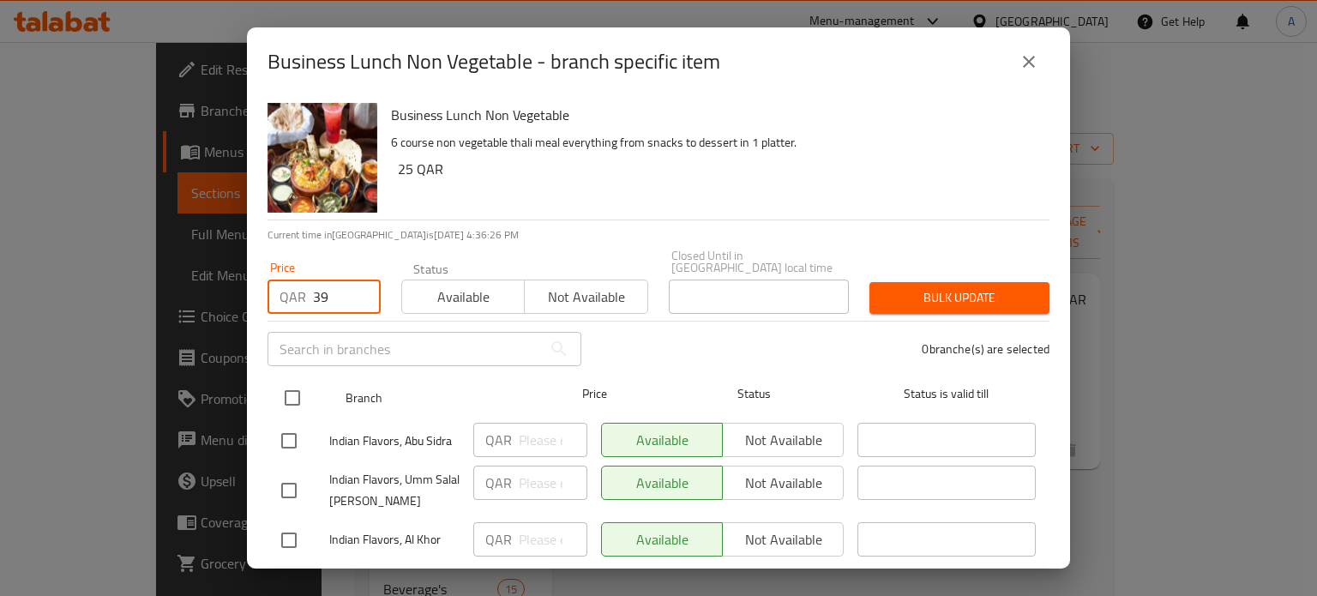
type input "39"
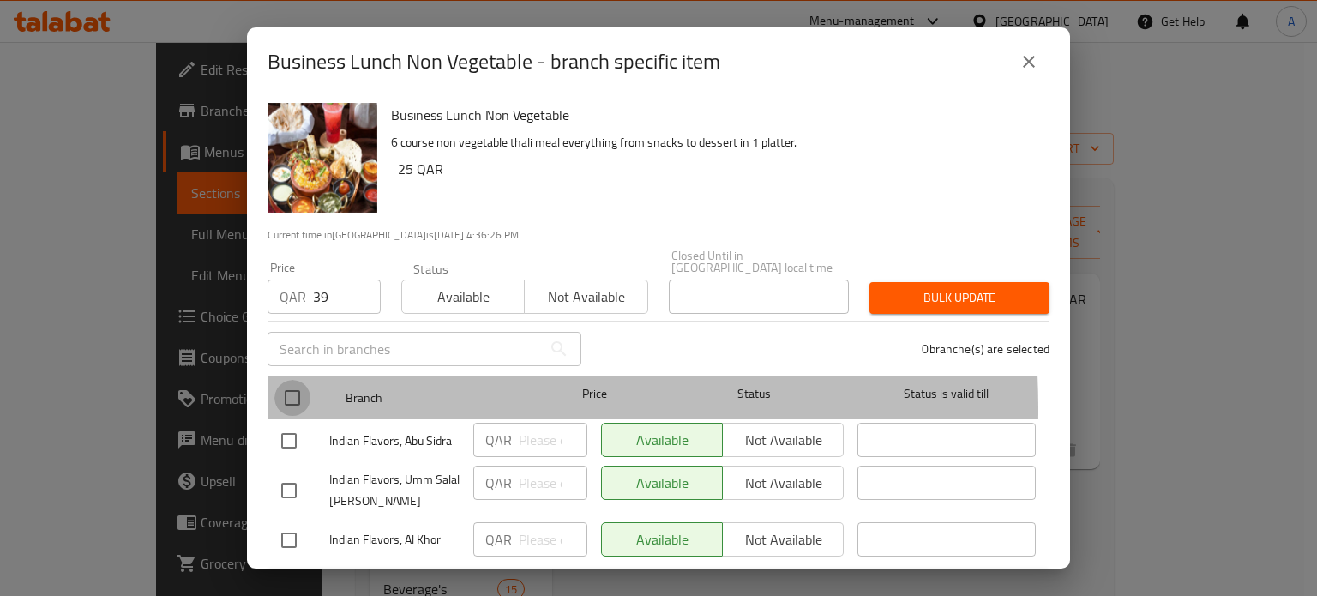
click at [291, 398] on input "checkbox" at bounding box center [292, 398] width 36 height 36
checkbox input "true"
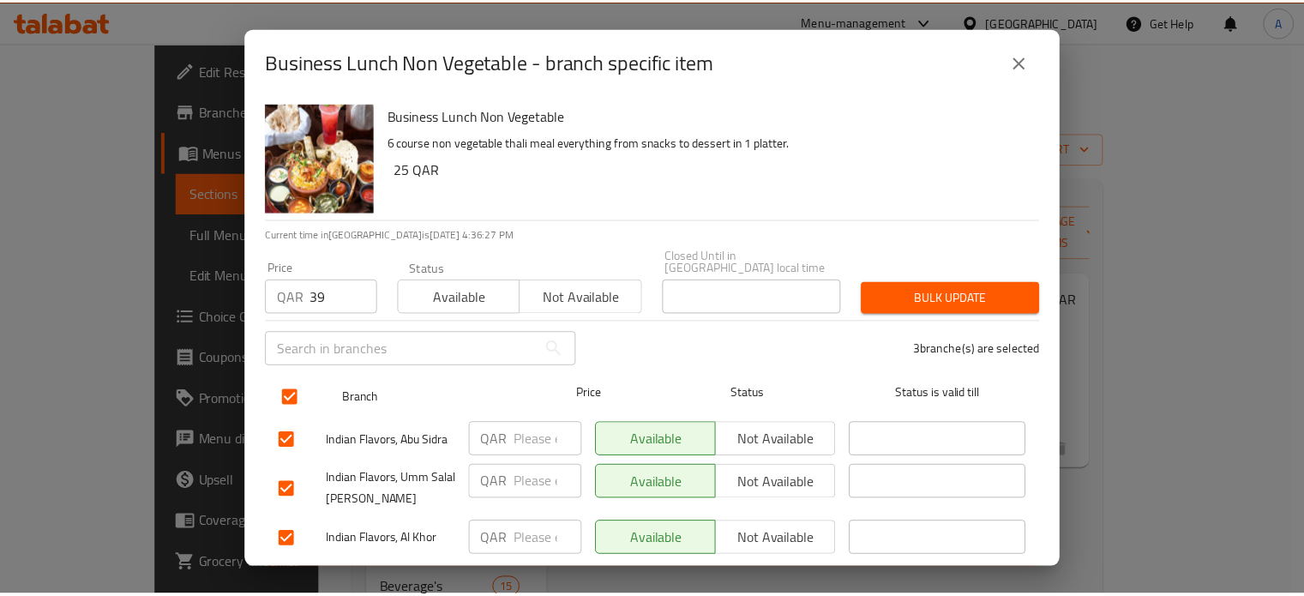
scroll to position [26, 0]
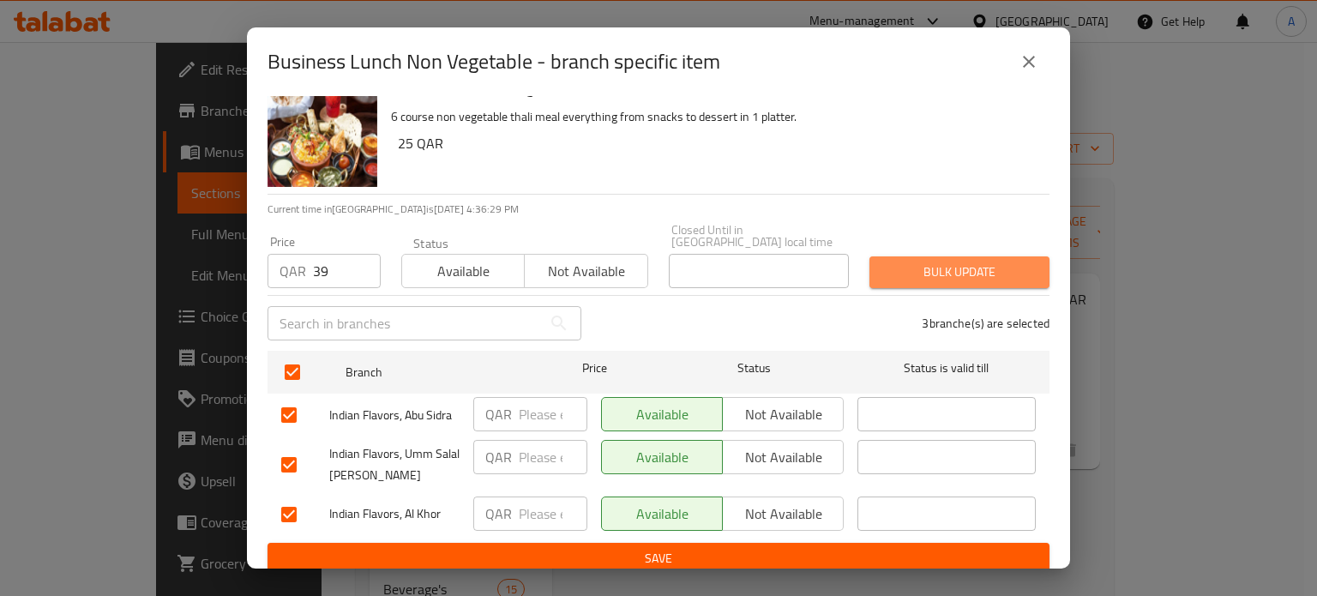
click at [961, 263] on span "Bulk update" at bounding box center [959, 271] width 153 height 21
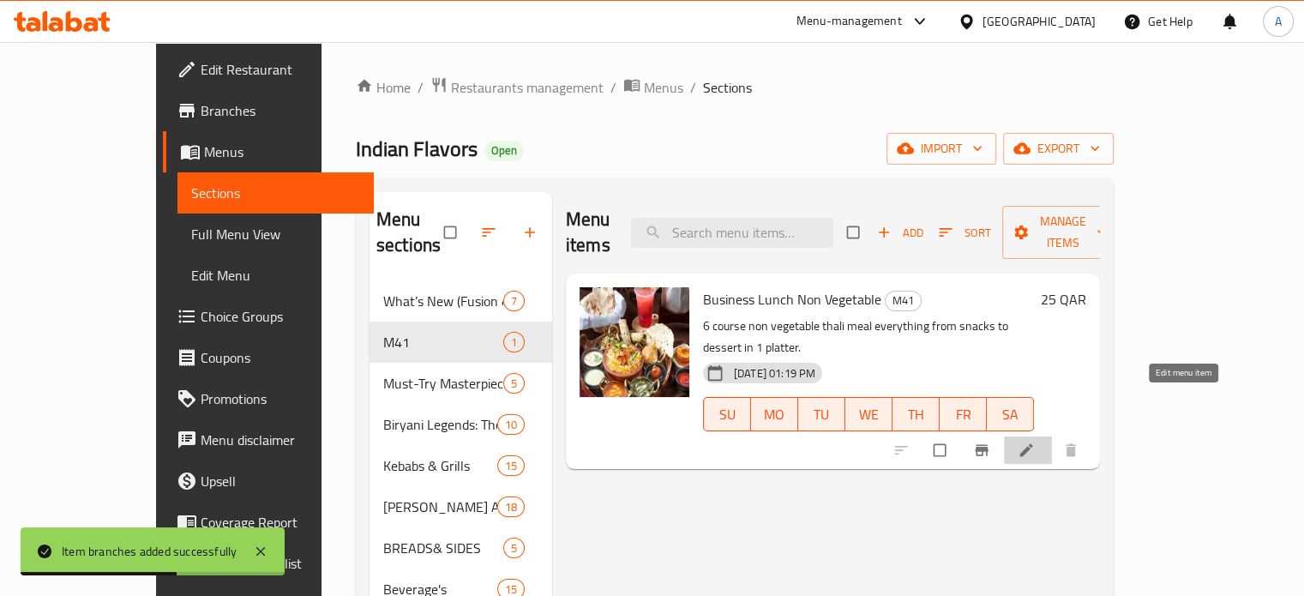
click at [1035, 441] on icon at bounding box center [1025, 449] width 17 height 17
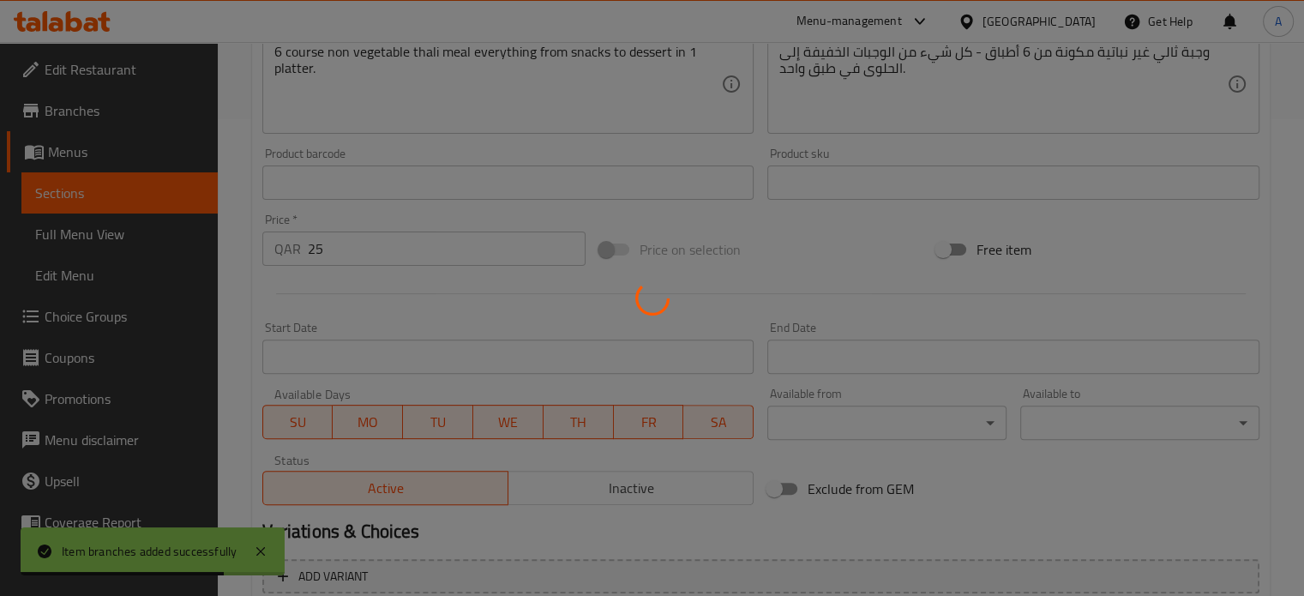
scroll to position [480, 0]
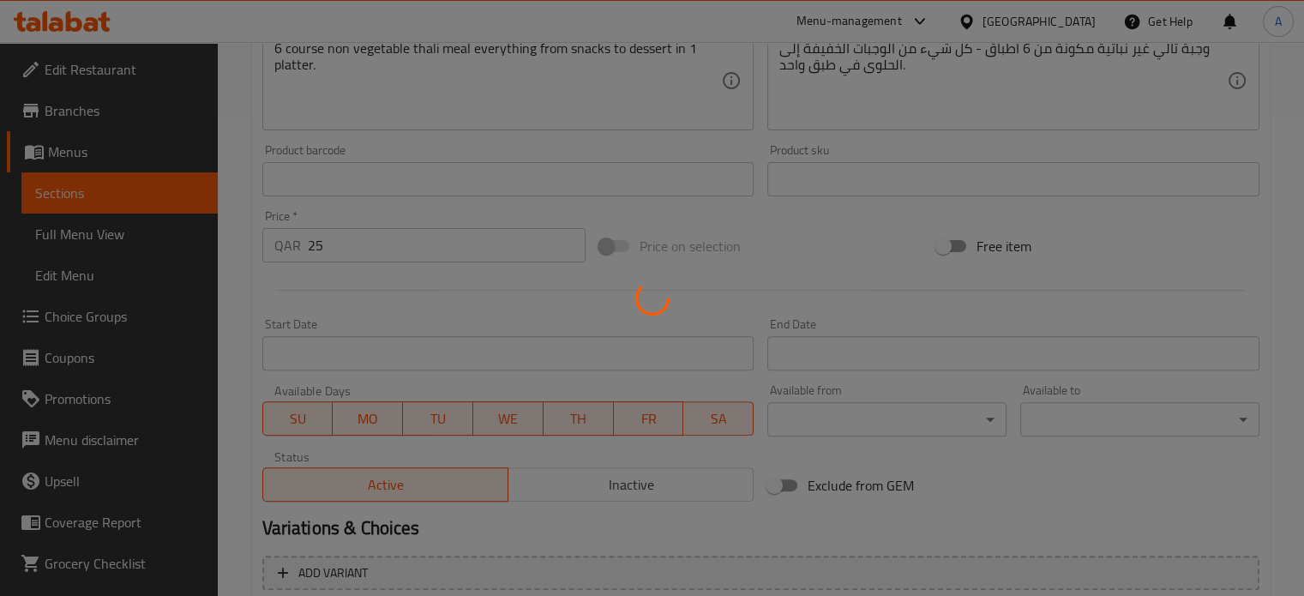
click at [379, 241] on div at bounding box center [652, 298] width 1304 height 596
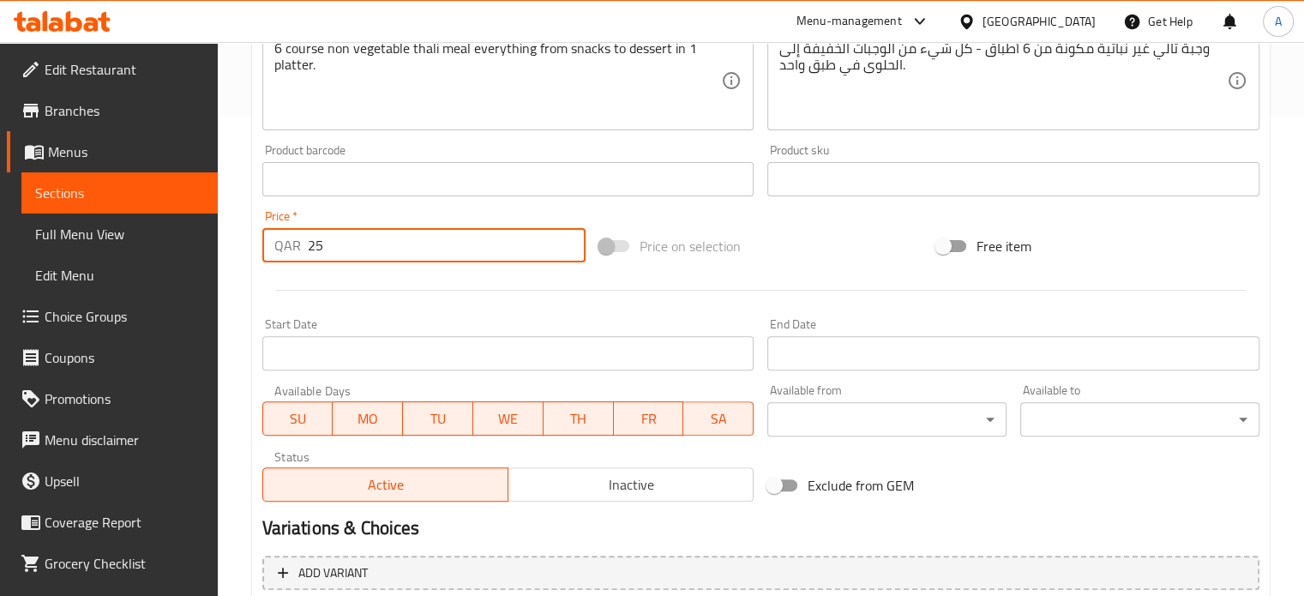
click at [379, 241] on input "25" at bounding box center [447, 245] width 278 height 34
type input "2"
type input "39"
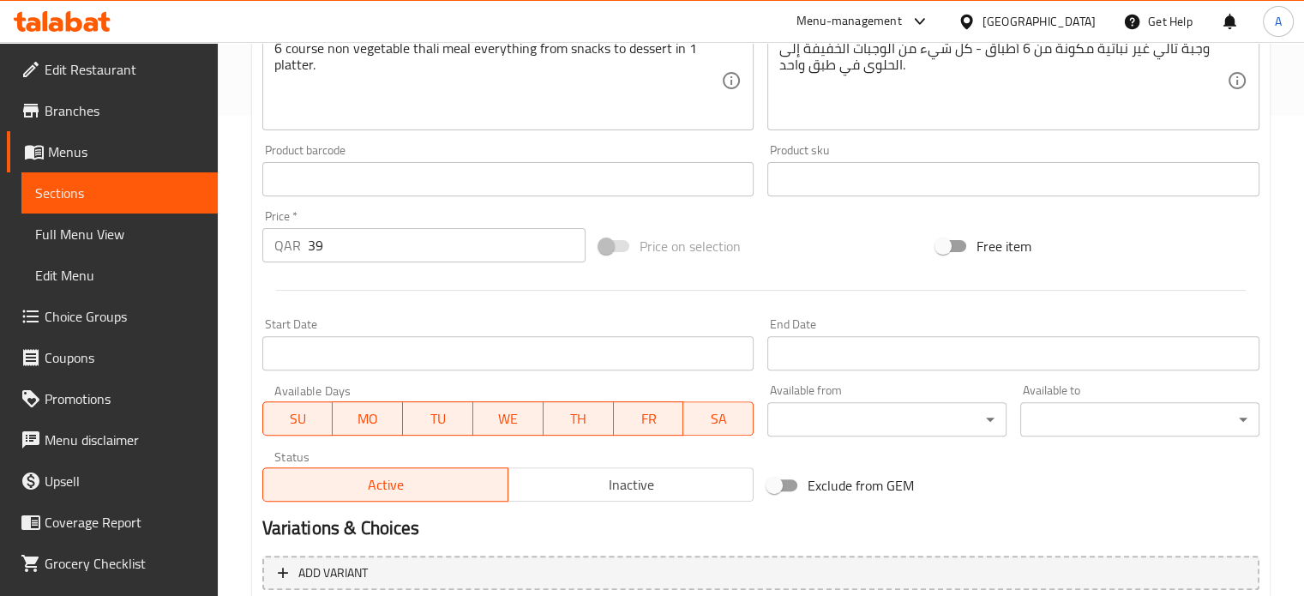
click at [437, 304] on div at bounding box center [760, 290] width 1011 height 42
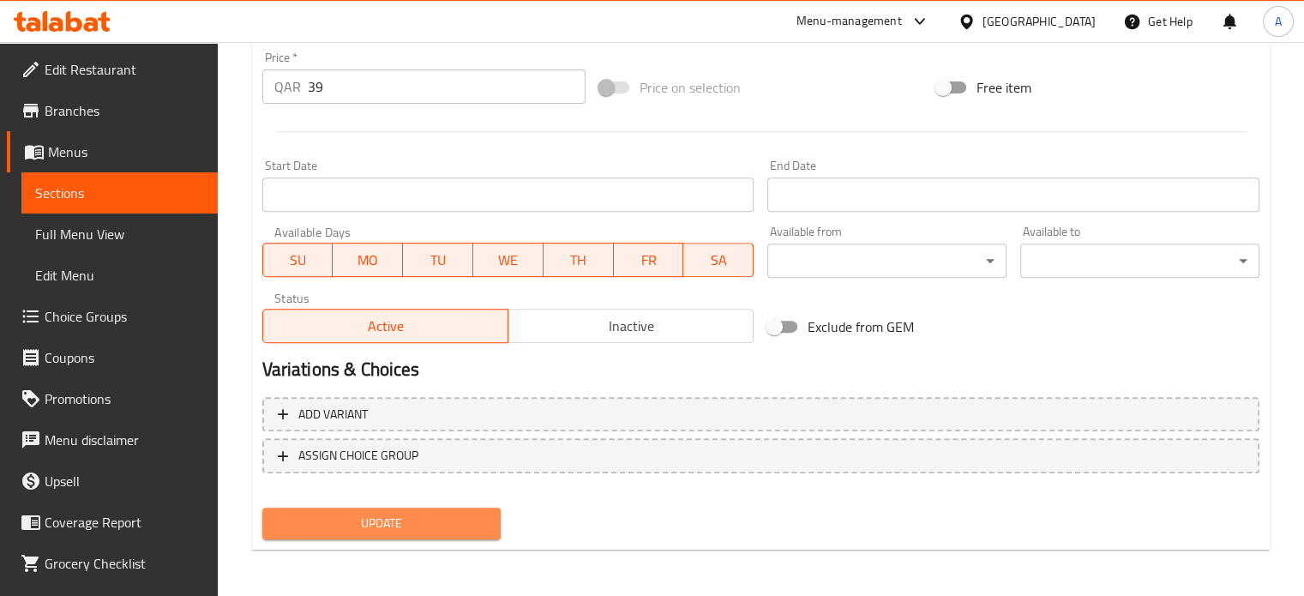
click at [407, 527] on span "Update" at bounding box center [382, 523] width 212 height 21
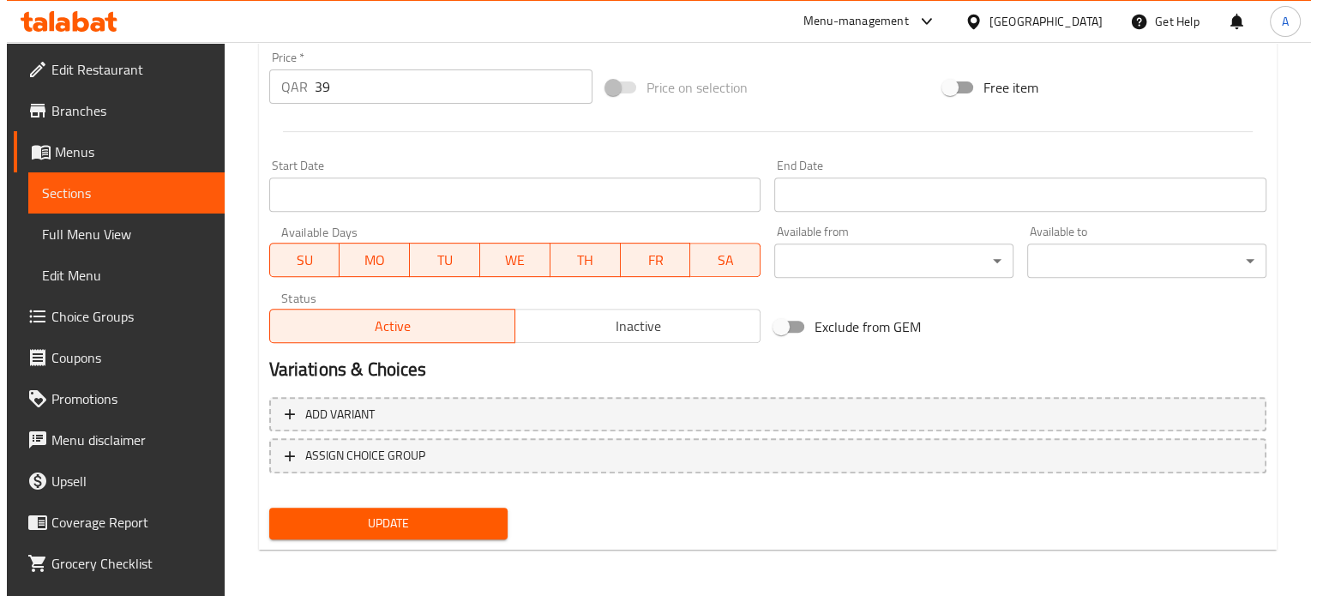
scroll to position [0, 0]
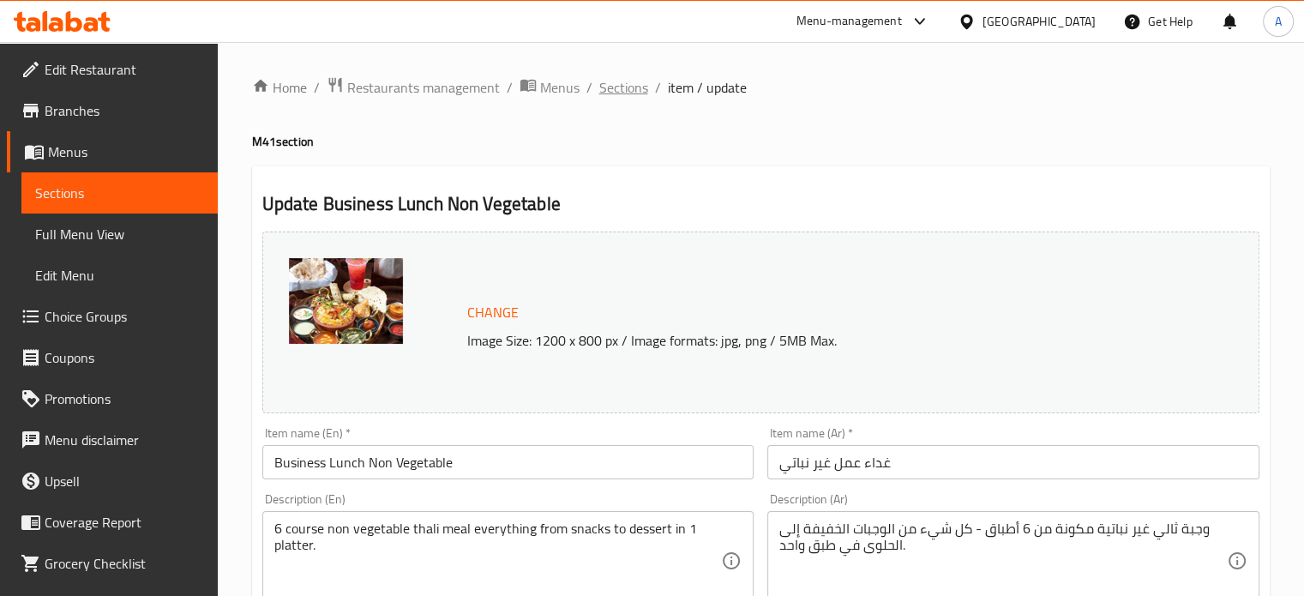
click at [641, 96] on span "Sections" at bounding box center [623, 87] width 49 height 21
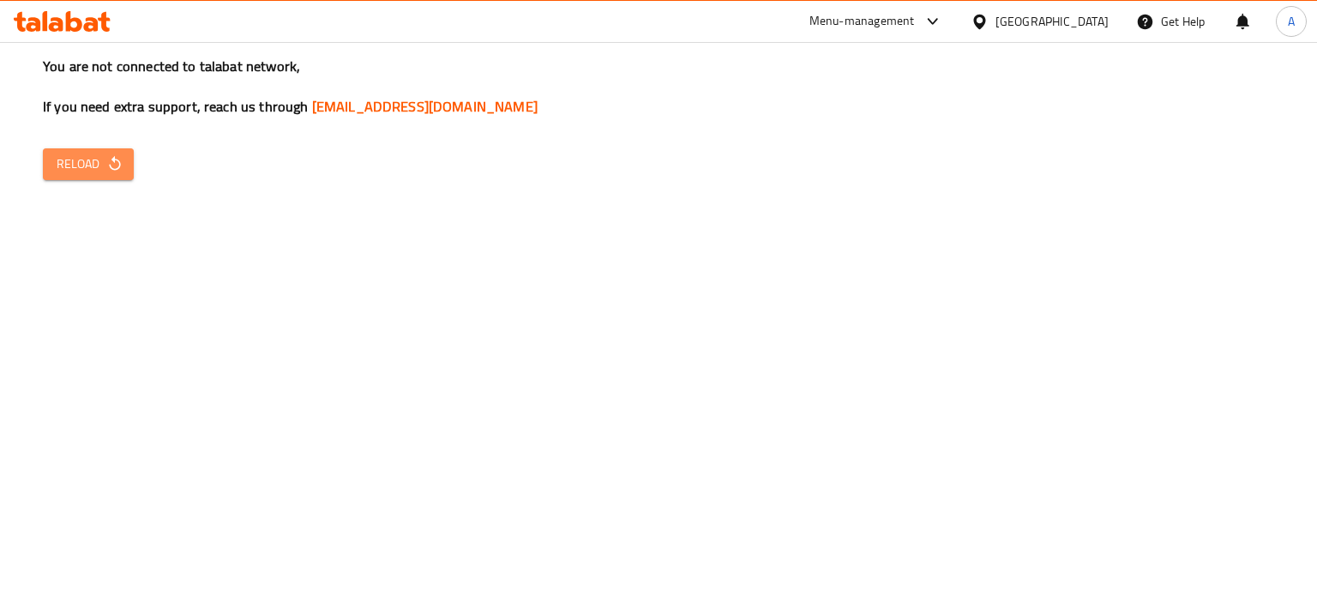
click at [84, 167] on span "Reload" at bounding box center [88, 163] width 63 height 21
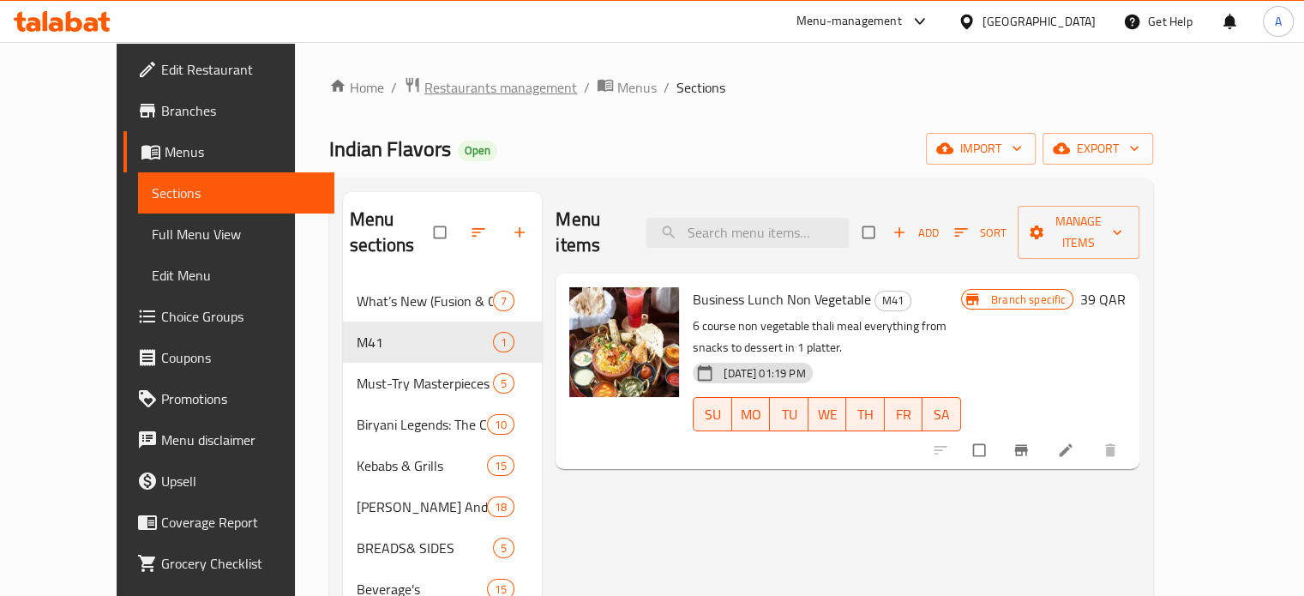
click at [450, 95] on span "Restaurants management" at bounding box center [500, 87] width 153 height 21
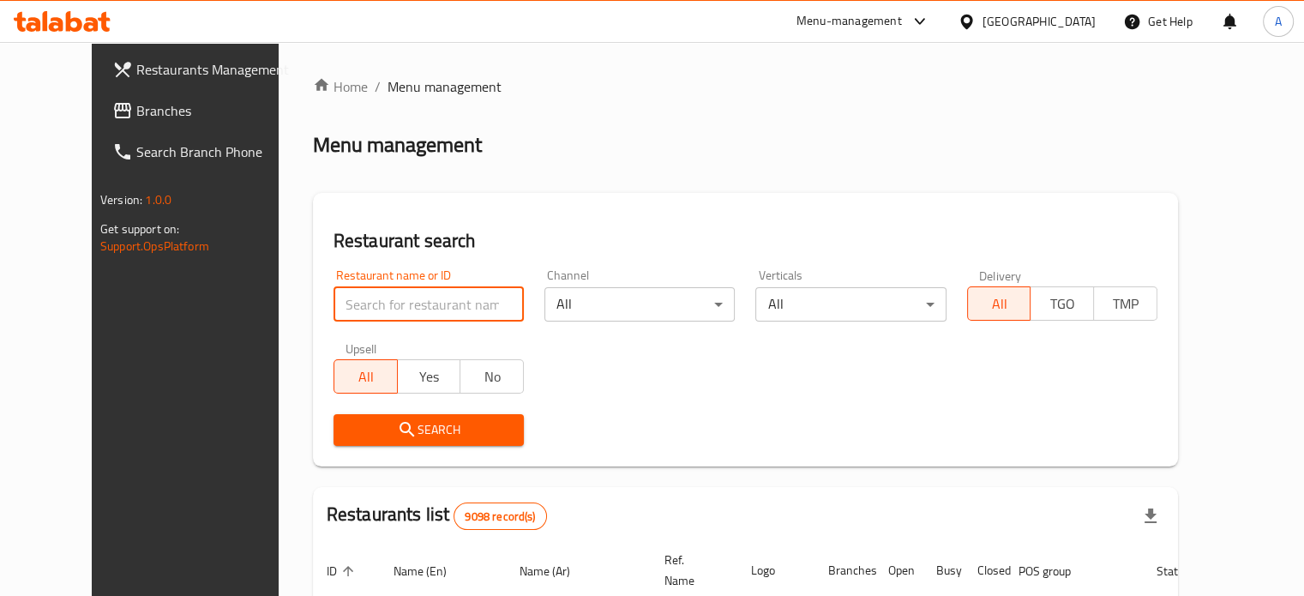
click at [437, 304] on input "search" at bounding box center [428, 304] width 190 height 34
type input "bharath"
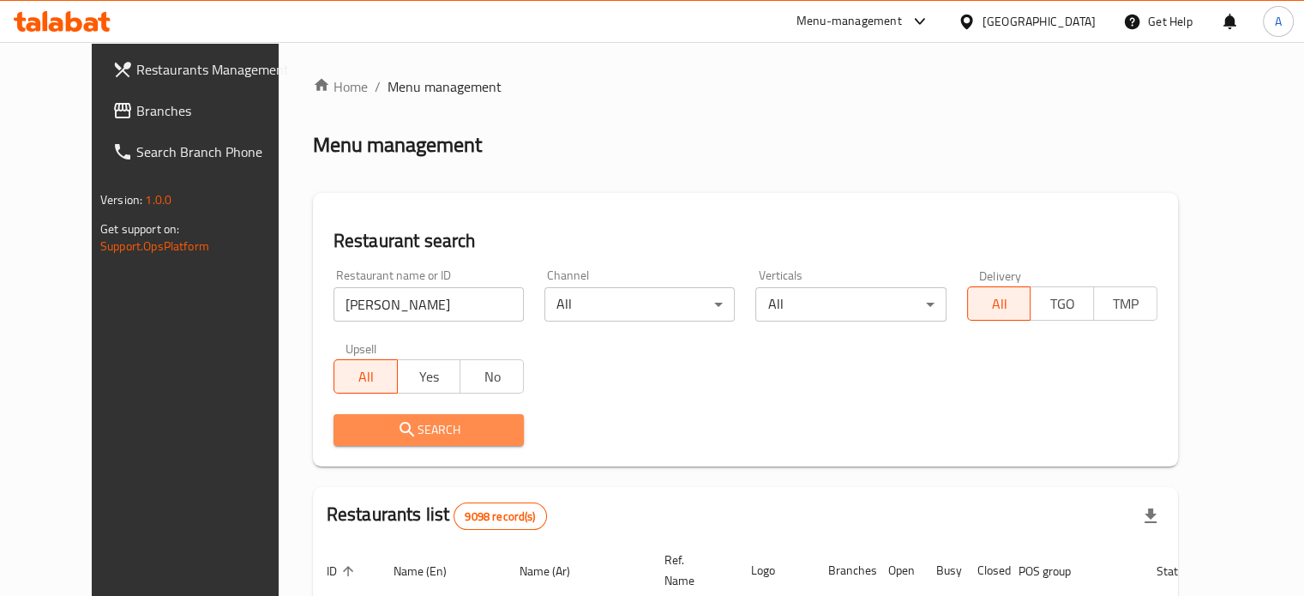
click at [429, 427] on span "Search" at bounding box center [428, 429] width 163 height 21
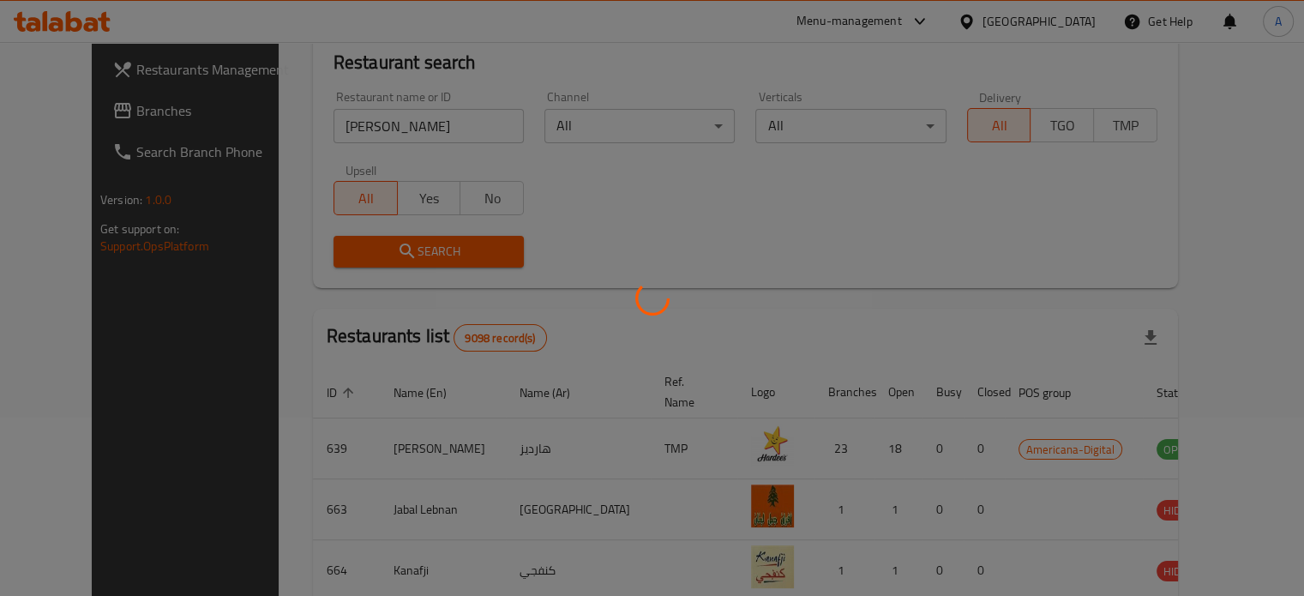
scroll to position [180, 0]
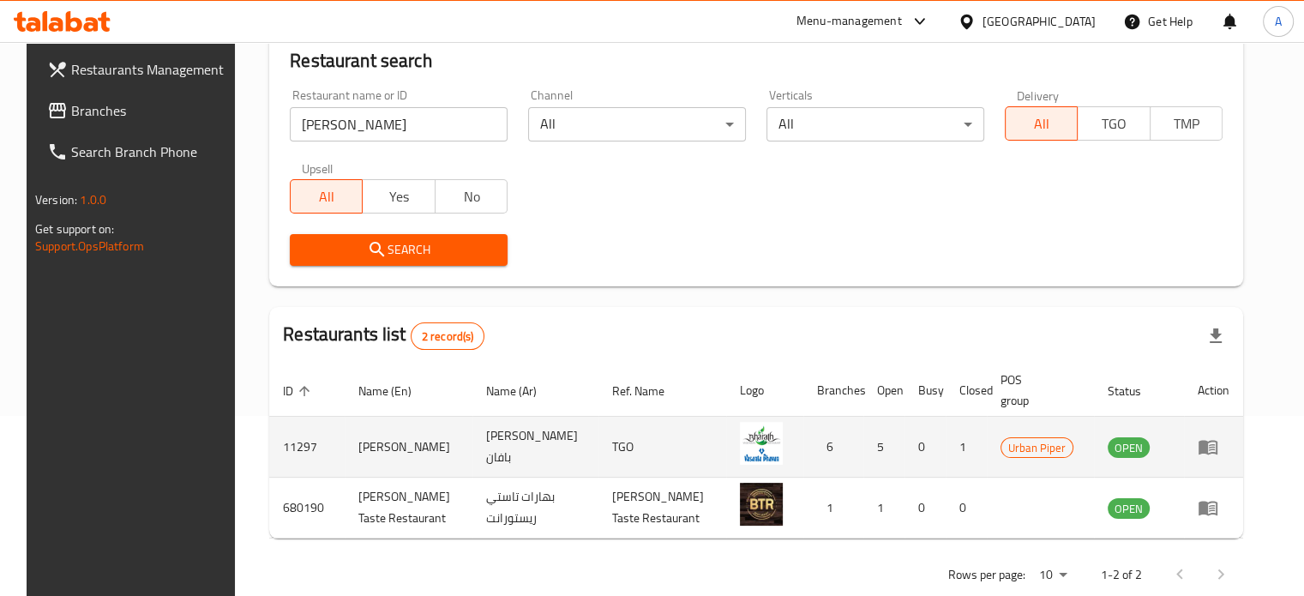
click at [1231, 459] on td "enhanced table" at bounding box center [1213, 447] width 59 height 61
click at [1217, 452] on icon "enhanced table" at bounding box center [1207, 448] width 19 height 15
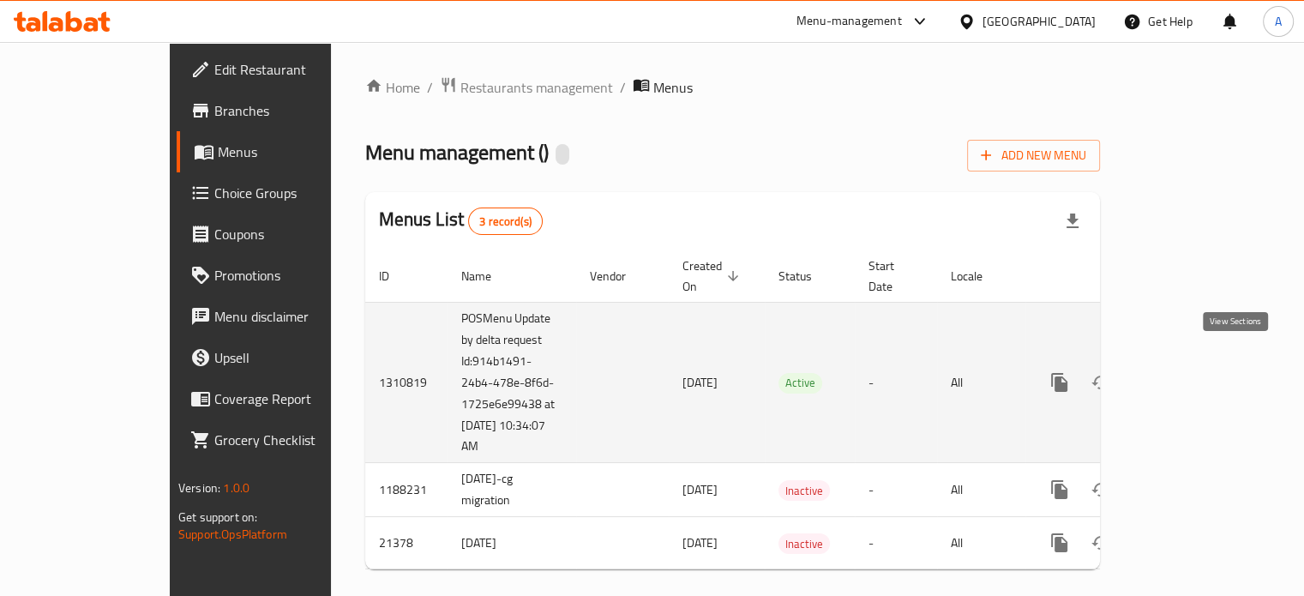
click at [1193, 372] on icon "enhanced table" at bounding box center [1183, 382] width 21 height 21
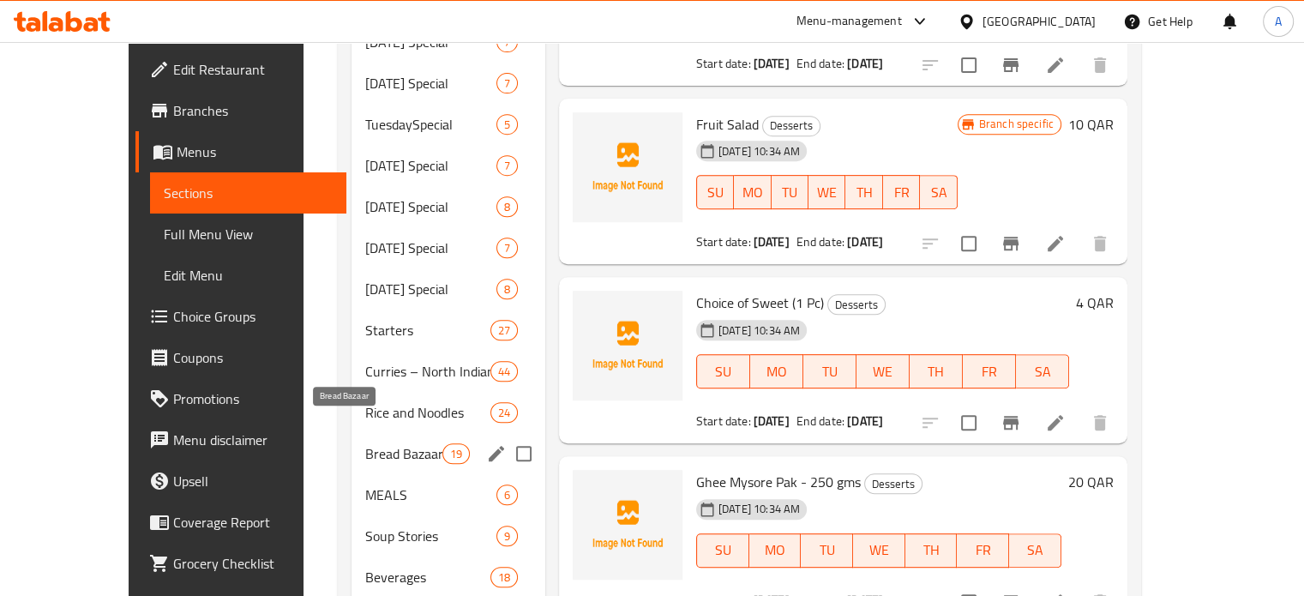
scroll to position [741, 0]
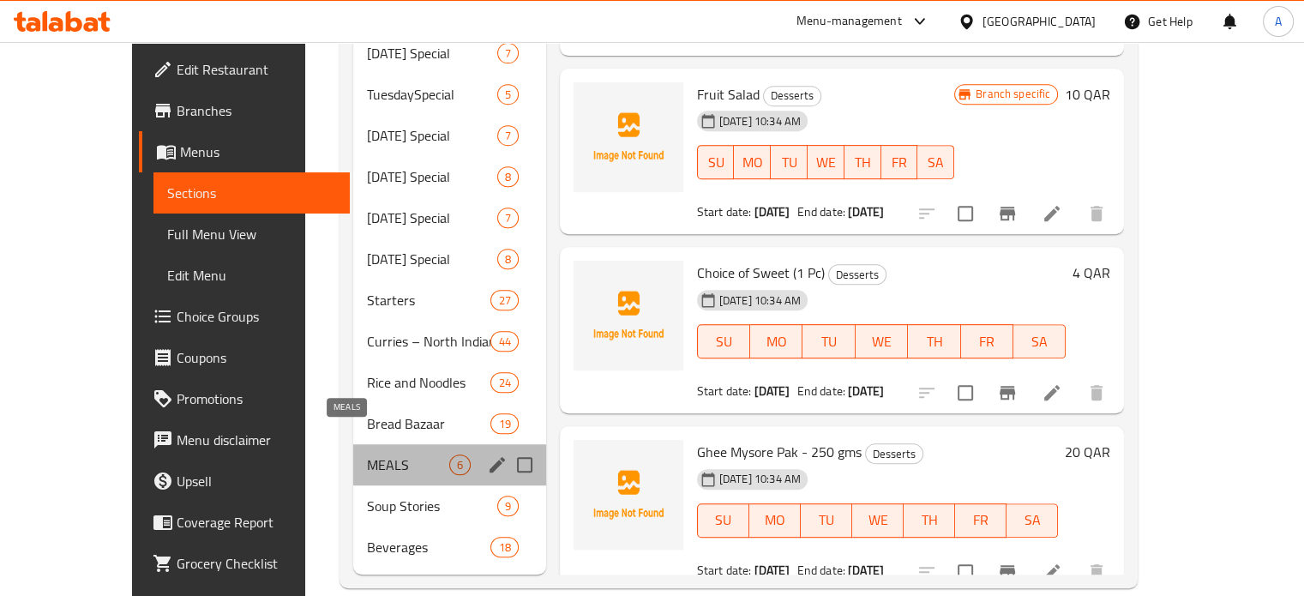
click at [374, 454] on span "MEALS" at bounding box center [408, 464] width 82 height 21
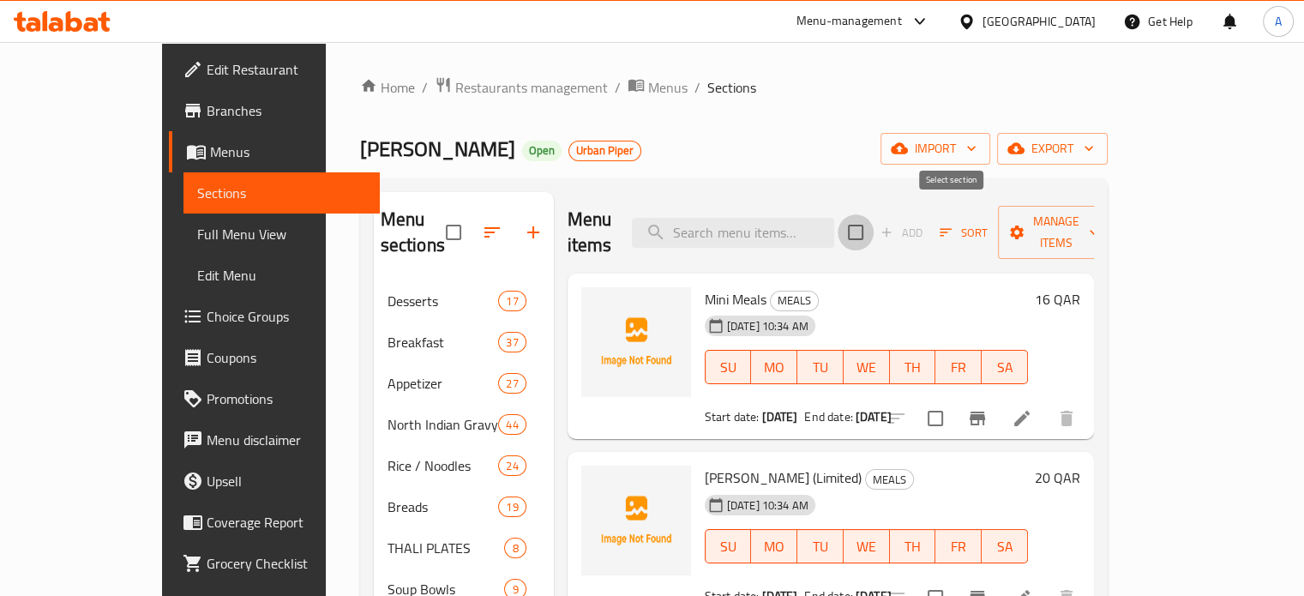
click at [873, 236] on input "checkbox" at bounding box center [855, 232] width 36 height 36
checkbox input "true"
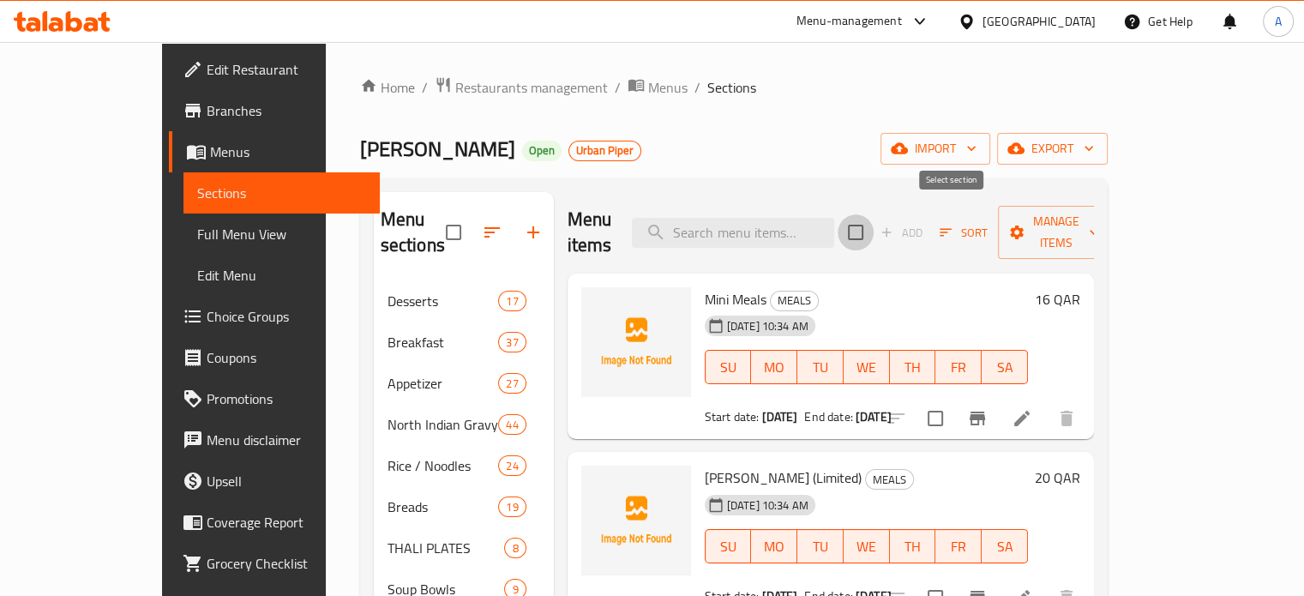
checkbox input "true"
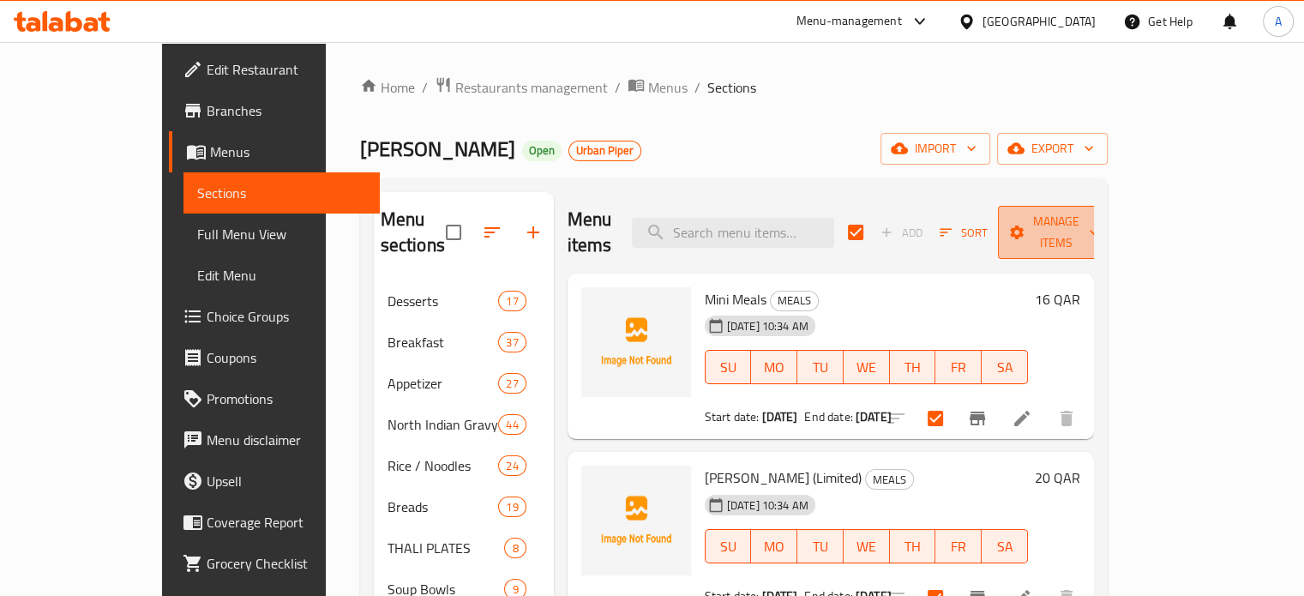
click at [1099, 229] on span "Manage items" at bounding box center [1054, 232] width 87 height 43
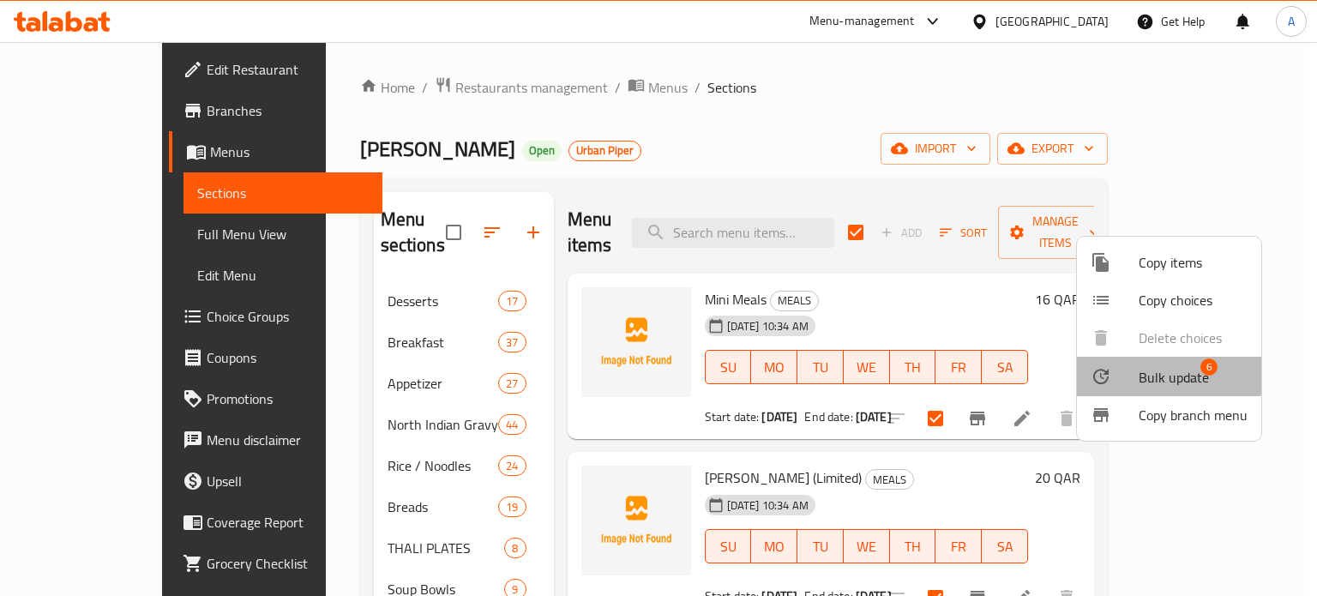
click at [1156, 374] on span "Bulk update" at bounding box center [1173, 377] width 70 height 21
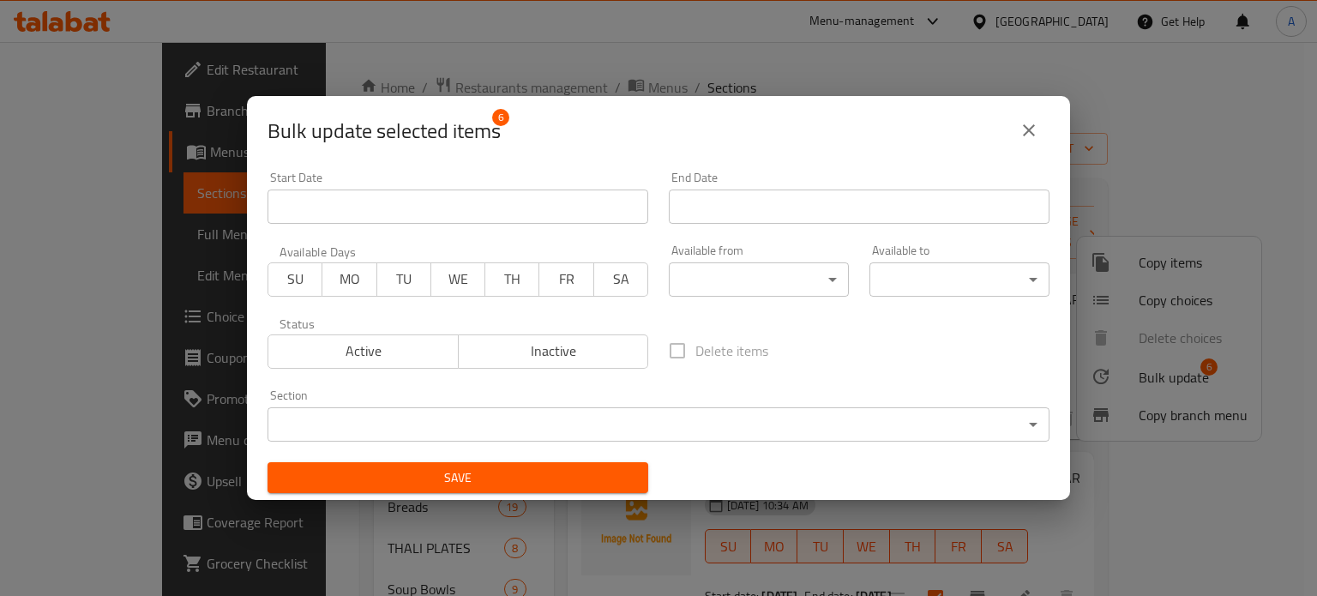
click at [840, 287] on div "Available from ​ ​" at bounding box center [758, 270] width 201 height 73
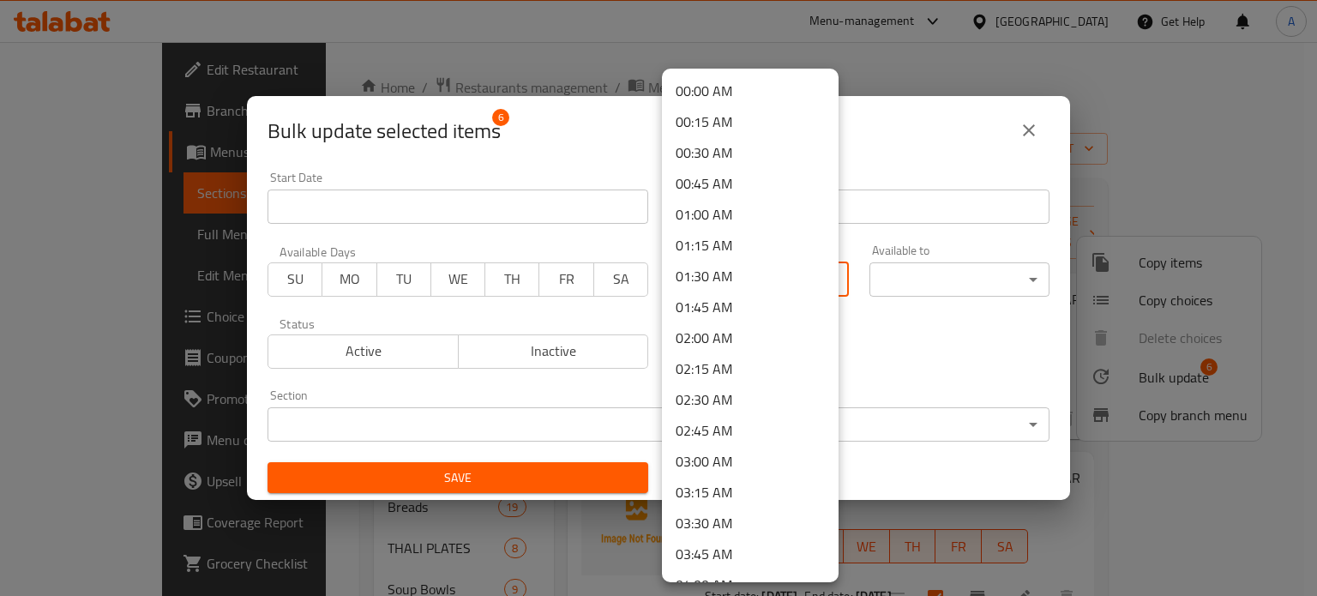
click at [811, 280] on body "​ Menu-management Qatar Get Help A Edit Restaurant Branches Menus Sections Full…" at bounding box center [658, 319] width 1317 height 554
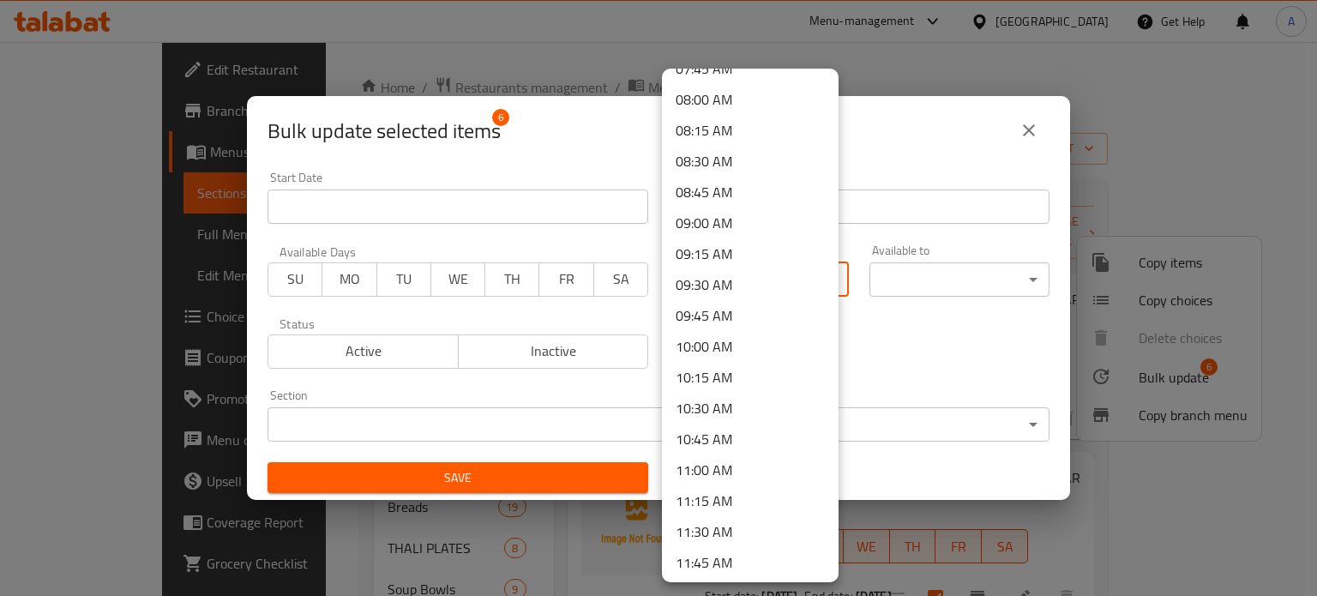
scroll to position [982, 0]
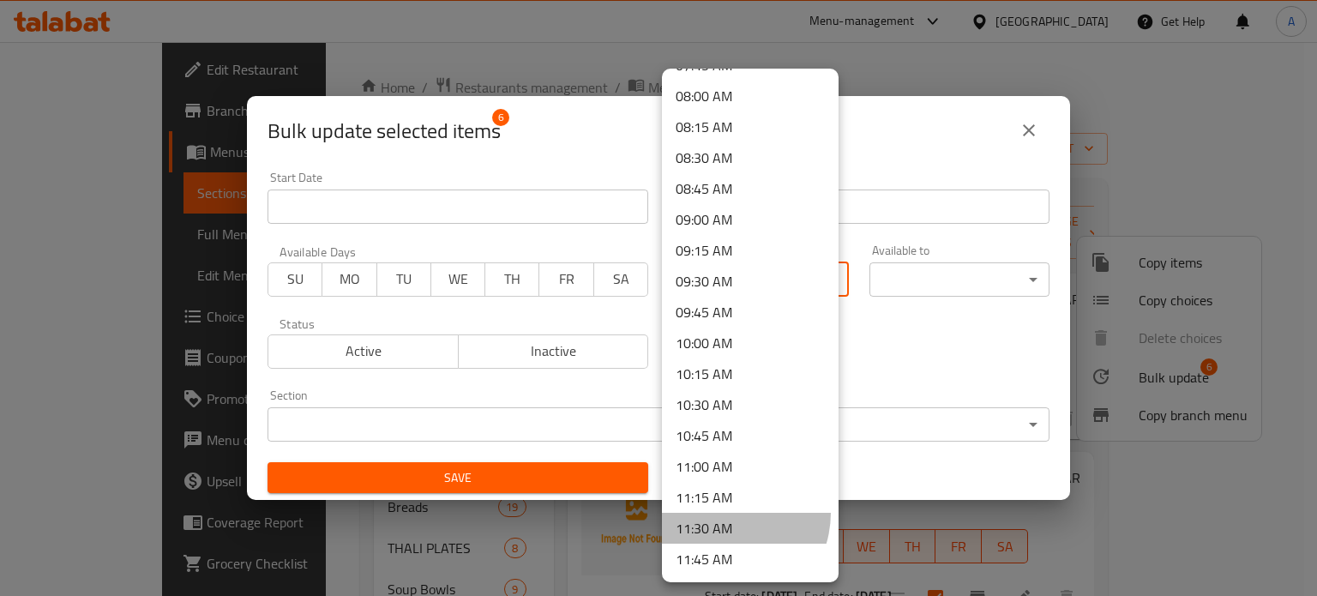
click at [722, 513] on li "11:30 AM" at bounding box center [750, 528] width 177 height 31
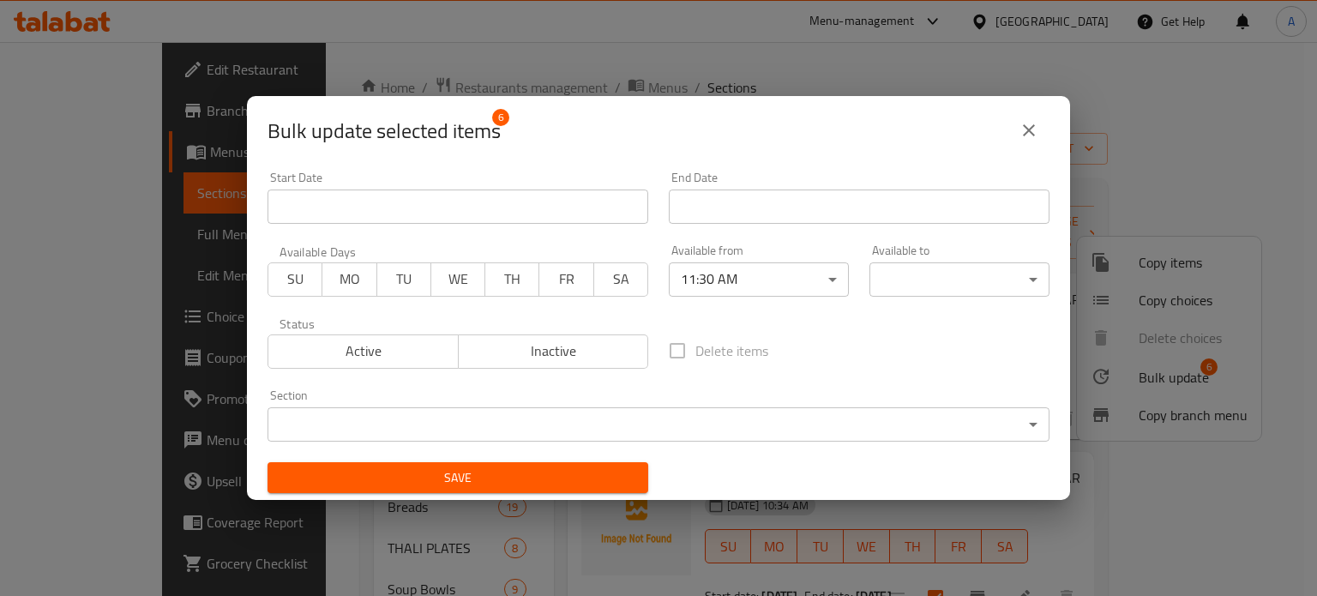
click at [722, 513] on ul "00:00 AM 00:15 AM 00:30 AM 00:45 AM 01:00 AM 01:15 AM 01:30 AM 01:45 AM 02:00 A…" at bounding box center [733, 453] width 142 height 1691
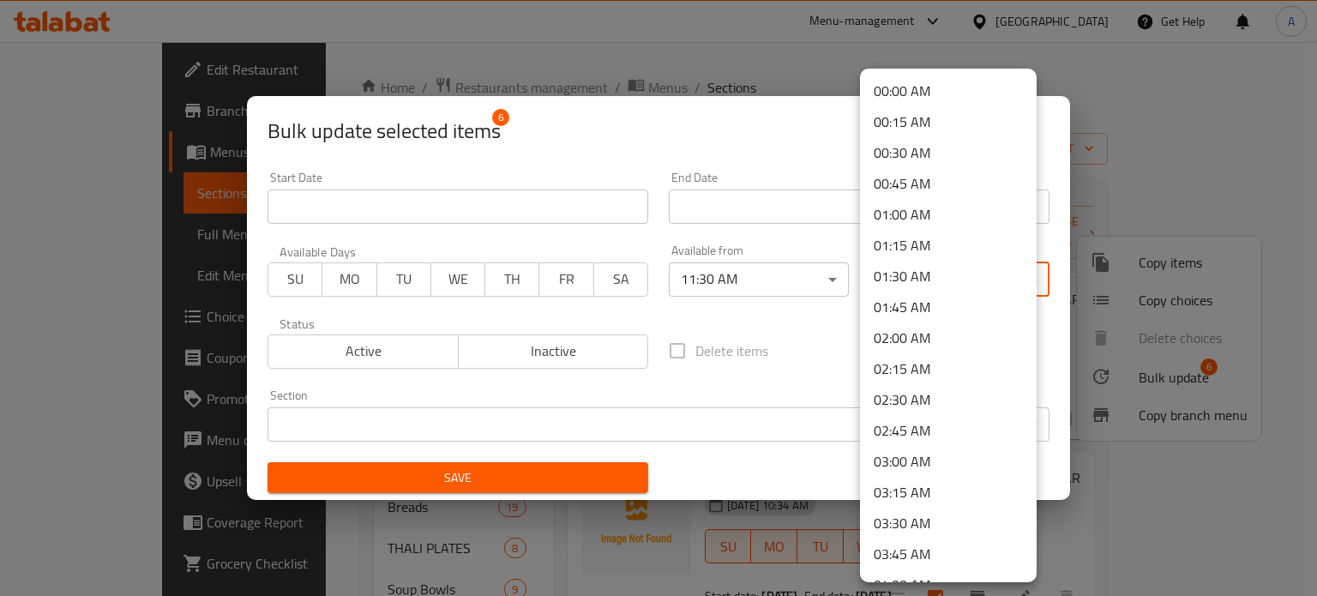
click at [904, 273] on body "​ Menu-management Qatar Get Help A Edit Restaurant Branches Menus Sections Full…" at bounding box center [658, 319] width 1317 height 554
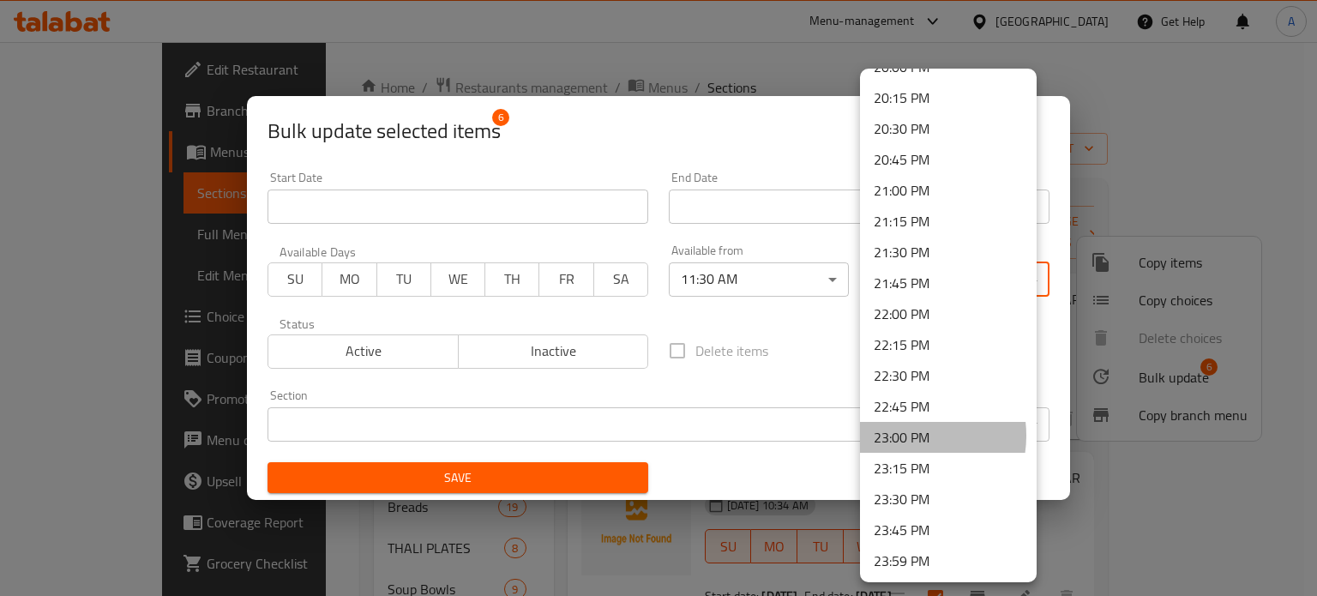
click at [906, 435] on li "23:00 PM" at bounding box center [948, 437] width 177 height 31
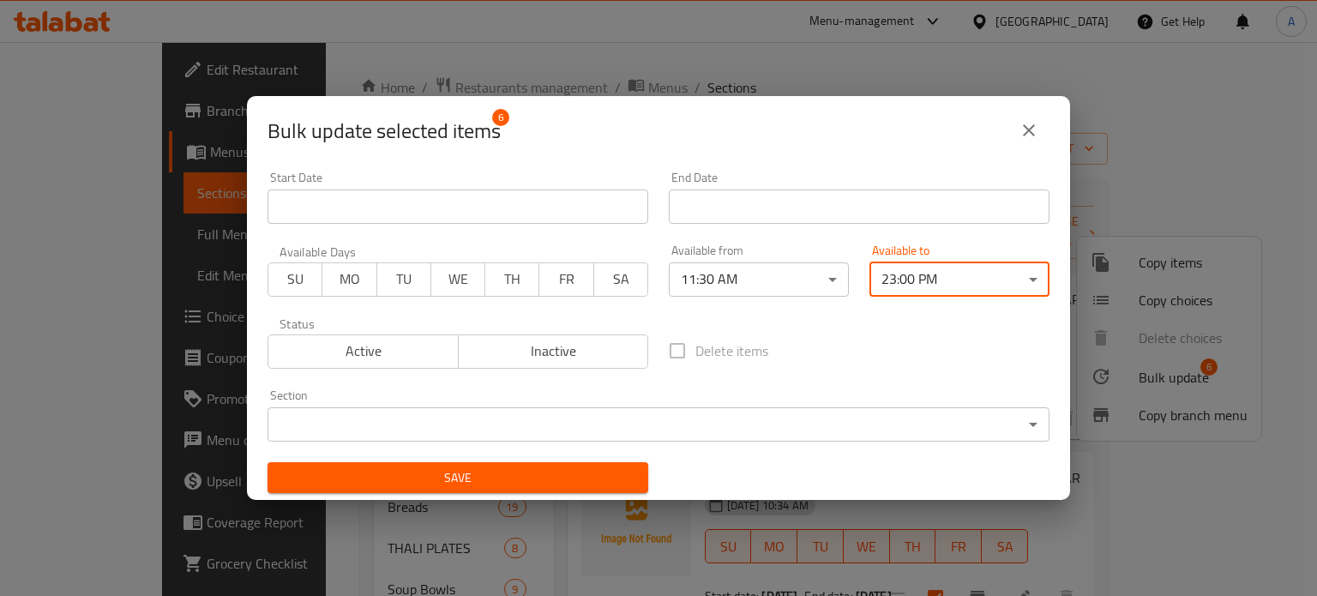
click at [330, 353] on span "Active" at bounding box center [363, 351] width 177 height 25
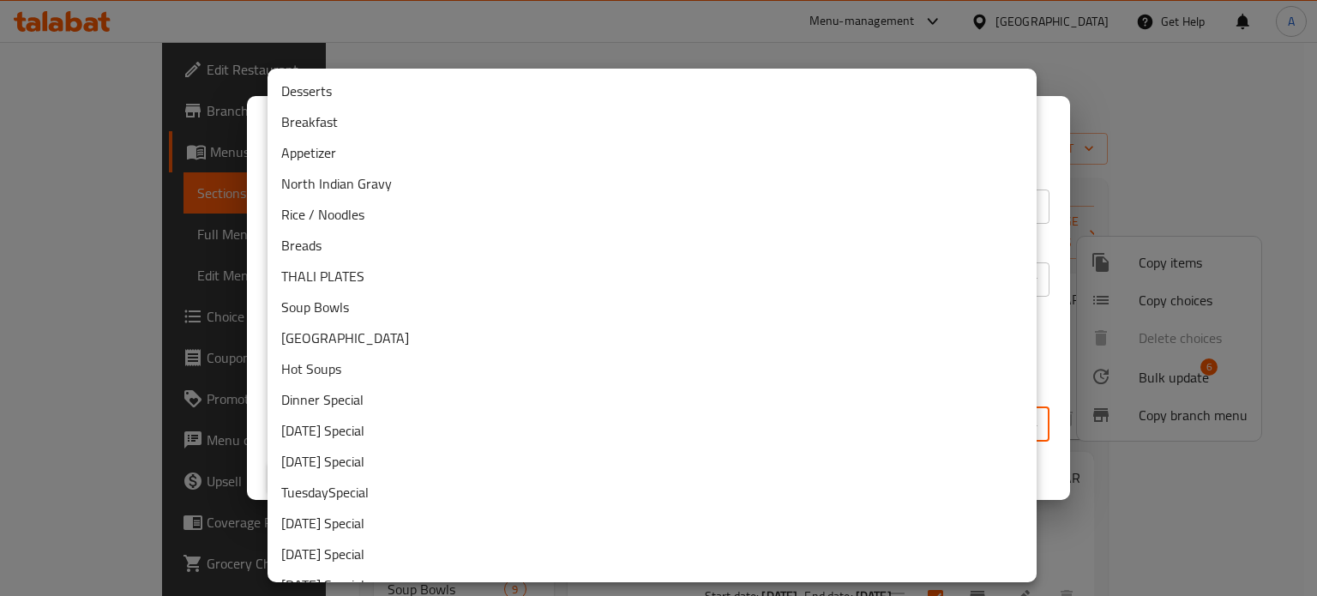
click at [454, 431] on body "​ Menu-management Qatar Get Help A Edit Restaurant Branches Menus Sections Full…" at bounding box center [658, 319] width 1317 height 554
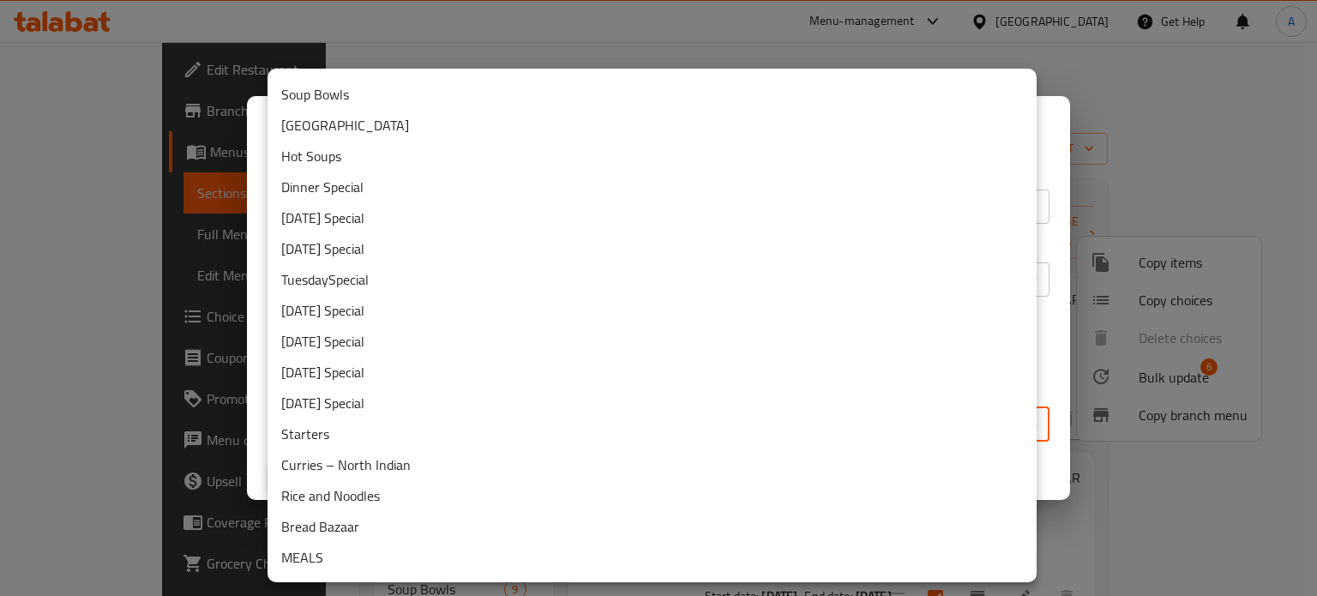
scroll to position [271, 0]
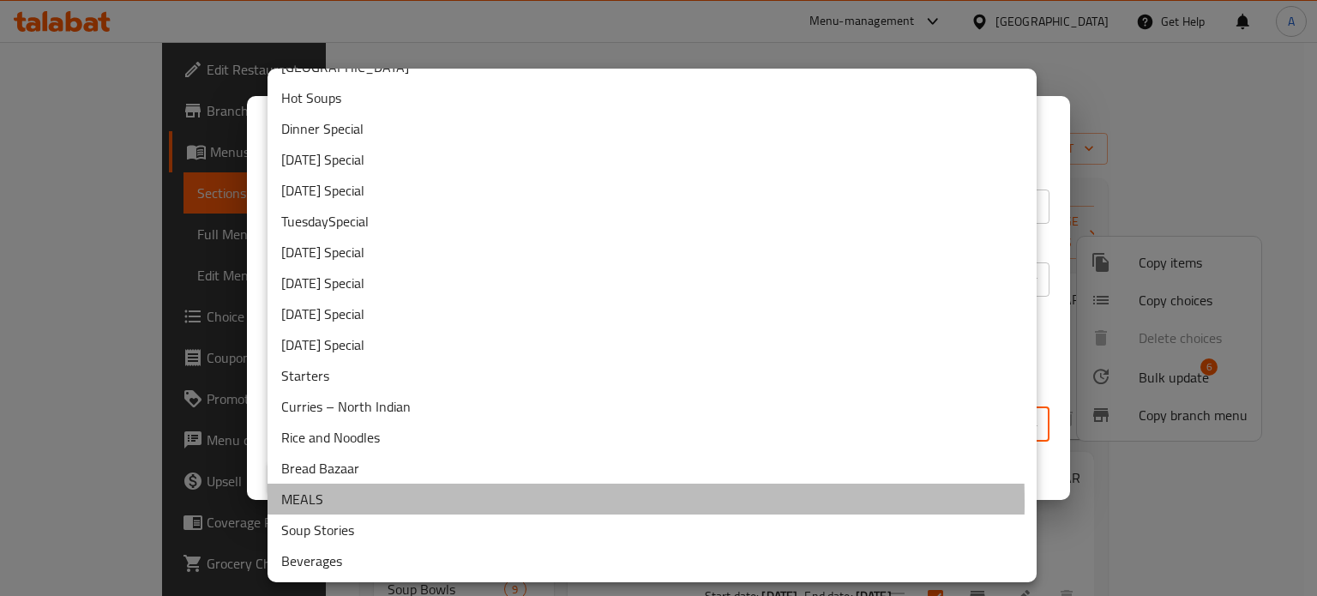
click at [326, 501] on li "MEALS" at bounding box center [651, 498] width 769 height 31
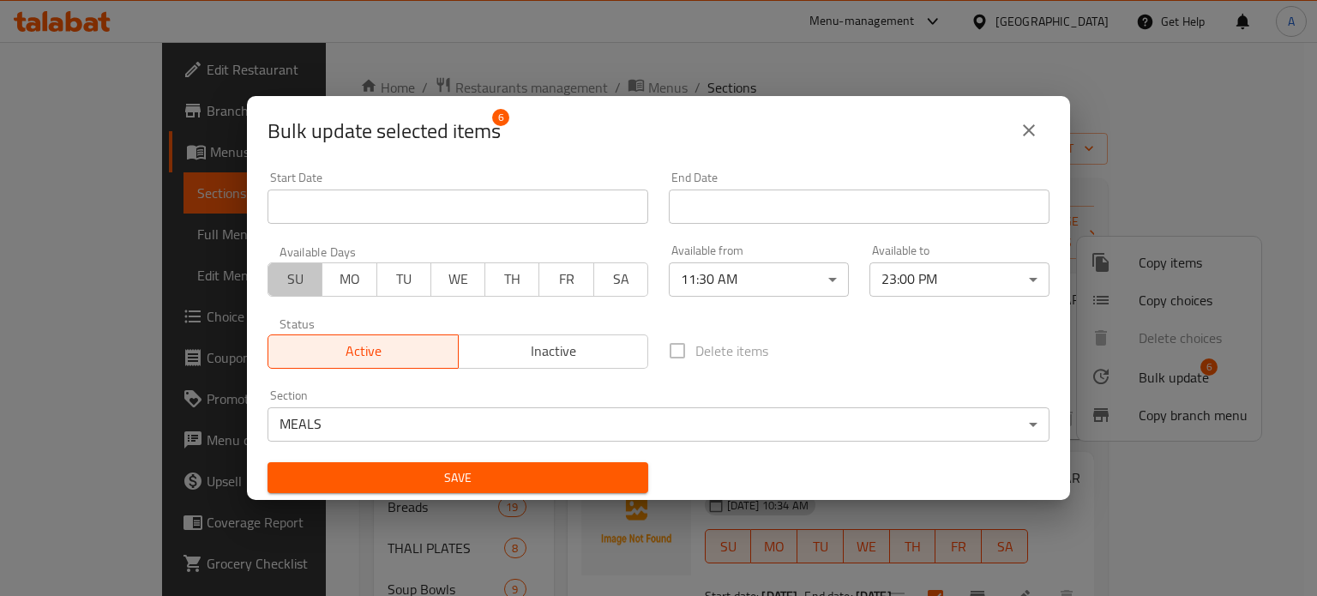
click at [304, 284] on span "SU" at bounding box center [295, 279] width 40 height 25
click at [347, 284] on span "MO" at bounding box center [349, 279] width 40 height 25
click at [388, 284] on span "TU" at bounding box center [404, 279] width 40 height 25
click at [463, 282] on span "WE" at bounding box center [458, 279] width 40 height 25
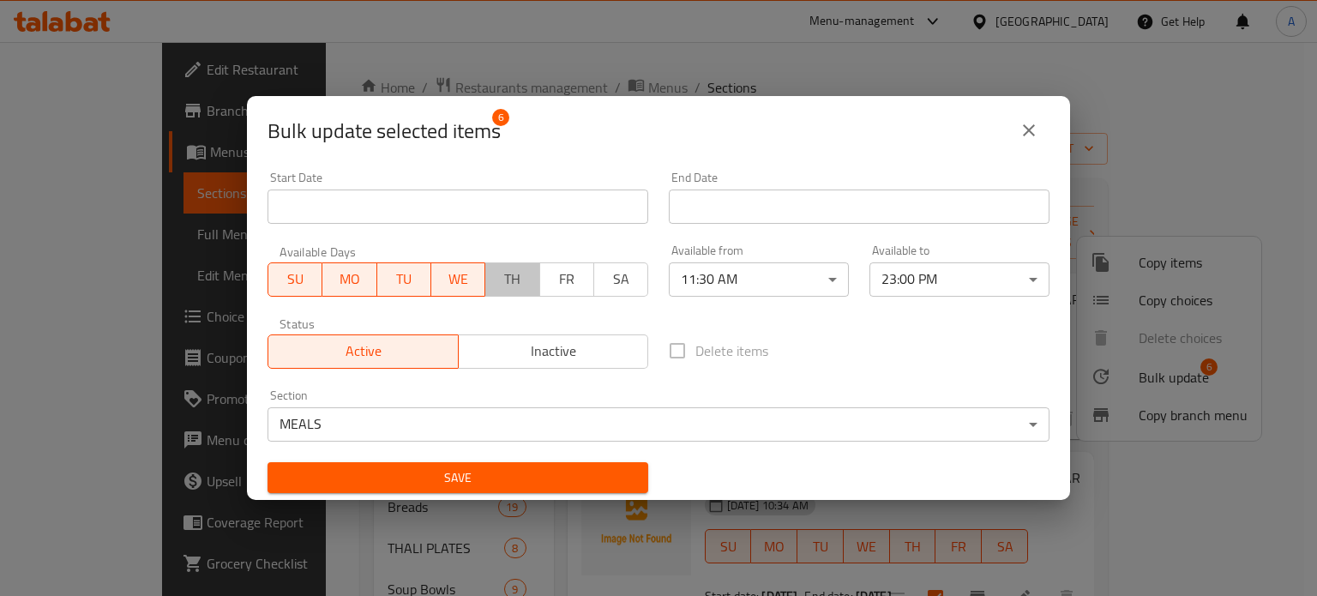
click at [519, 279] on span "TH" at bounding box center [512, 279] width 40 height 25
click at [555, 281] on span "FR" at bounding box center [567, 279] width 40 height 25
click at [607, 281] on span "SA" at bounding box center [621, 279] width 40 height 25
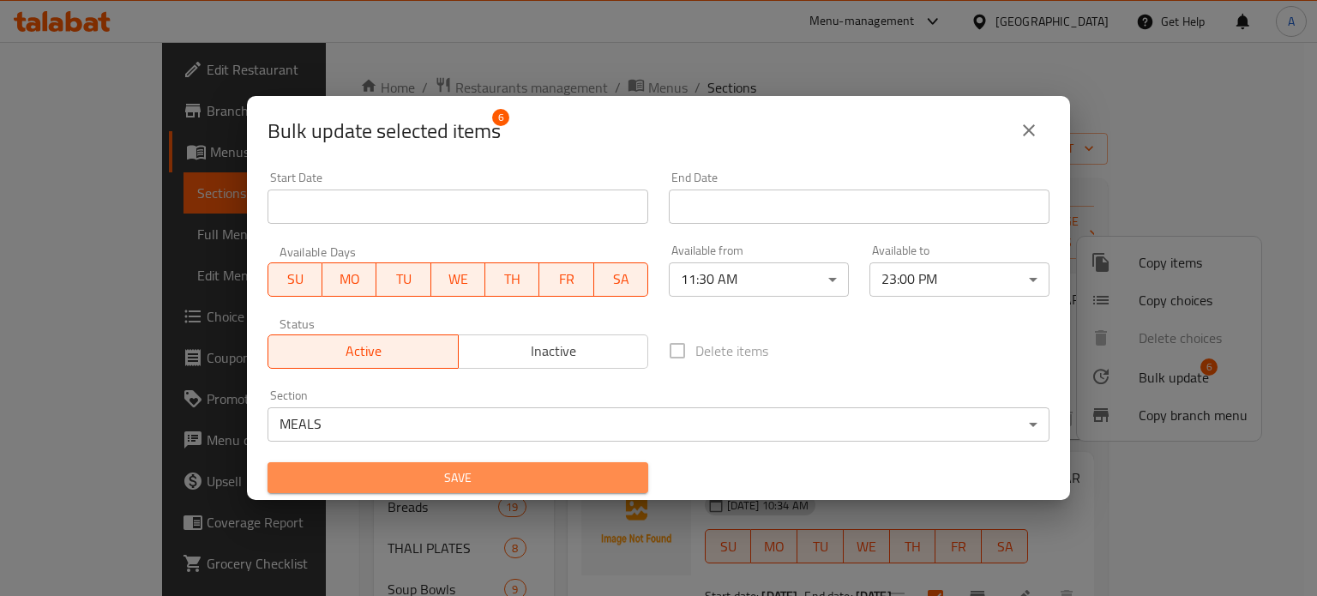
click at [549, 489] on button "Save" at bounding box center [457, 478] width 381 height 32
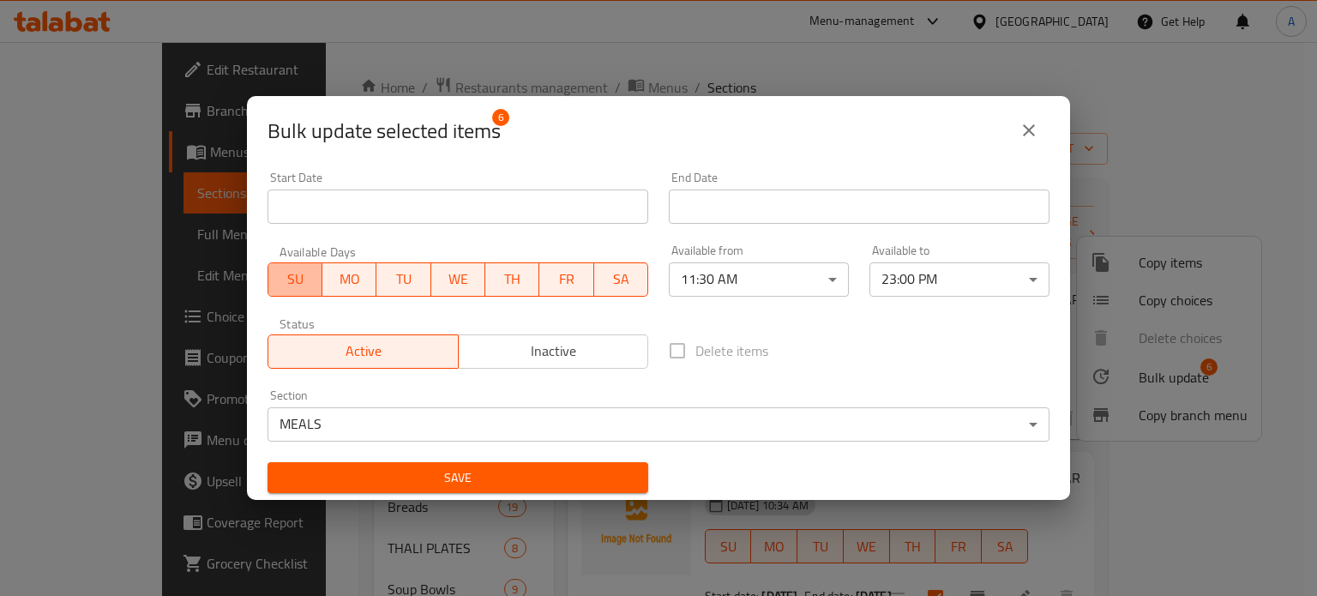
click at [289, 269] on span "SU" at bounding box center [295, 279] width 40 height 25
click at [369, 286] on button "MO" at bounding box center [348, 279] width 55 height 34
click at [398, 285] on span "TU" at bounding box center [403, 279] width 40 height 25
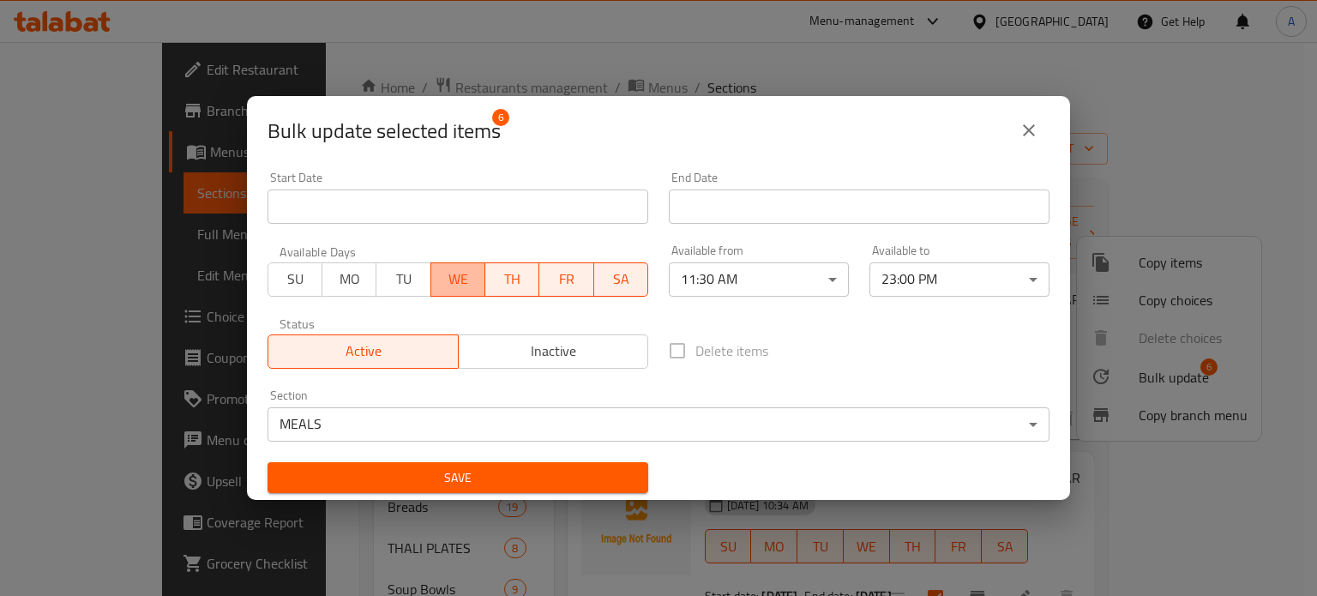
click at [459, 281] on span "WE" at bounding box center [458, 279] width 40 height 25
click at [501, 279] on span "TH" at bounding box center [512, 279] width 40 height 25
click at [561, 279] on span "FR" at bounding box center [566, 279] width 40 height 25
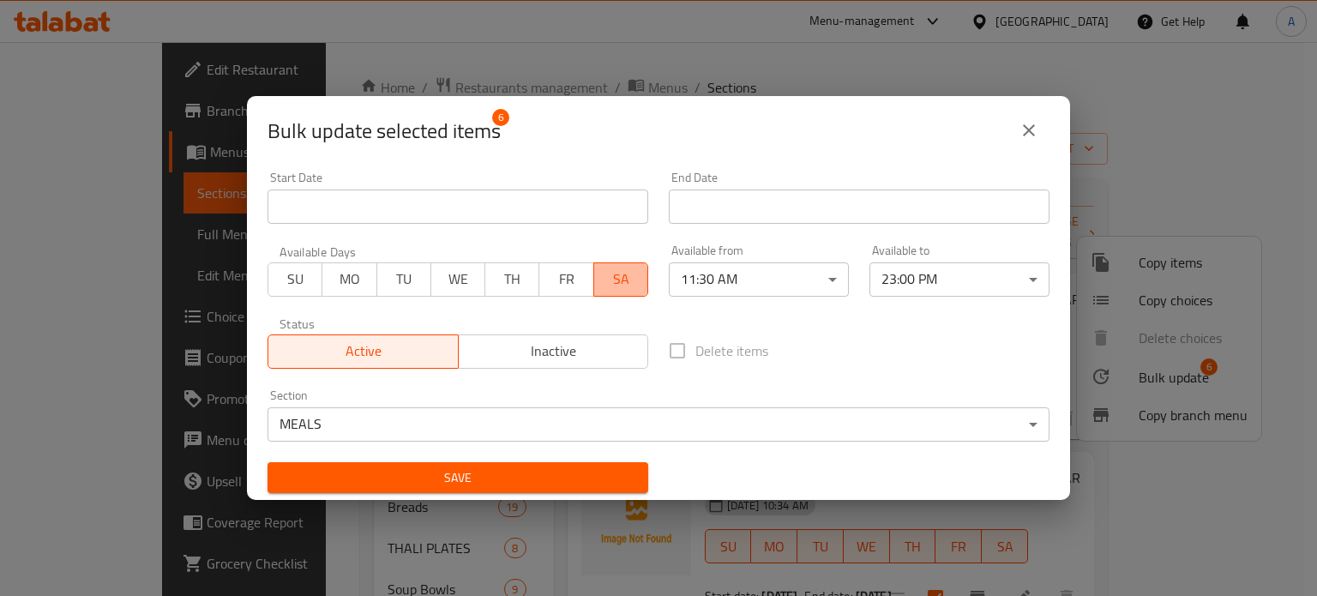
click at [628, 281] on span "SA" at bounding box center [621, 279] width 40 height 25
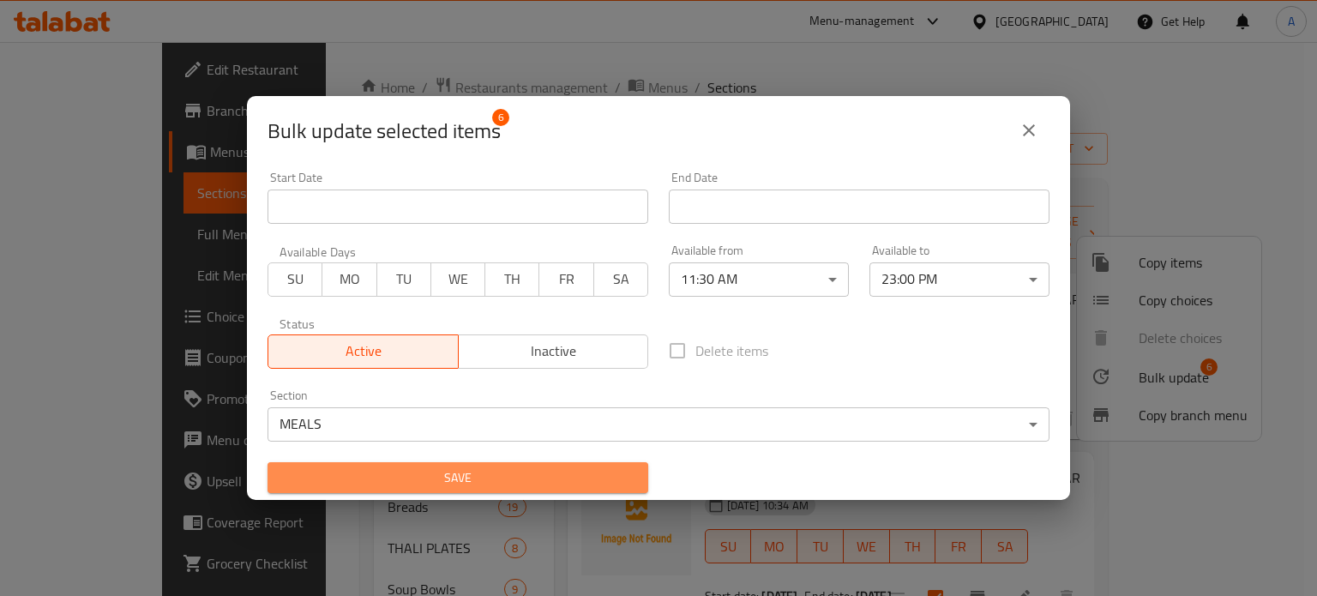
click at [563, 486] on span "Save" at bounding box center [457, 477] width 353 height 21
click at [602, 471] on span "Save" at bounding box center [457, 477] width 353 height 21
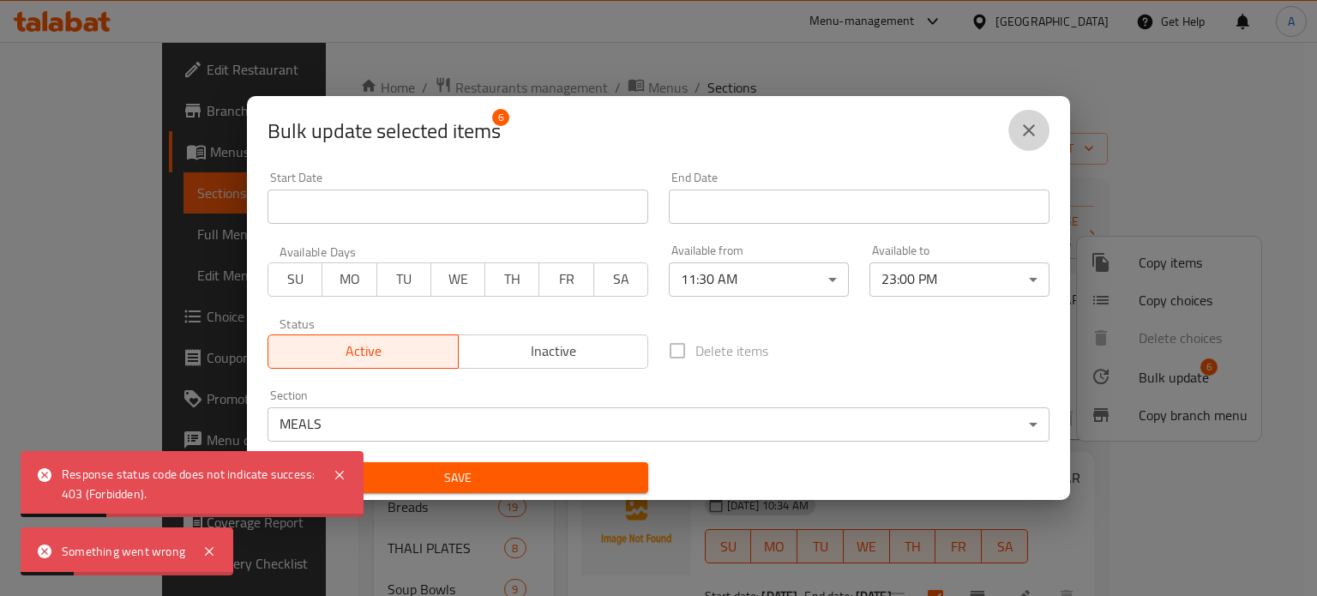
click at [1035, 135] on icon "close" at bounding box center [1028, 130] width 21 height 21
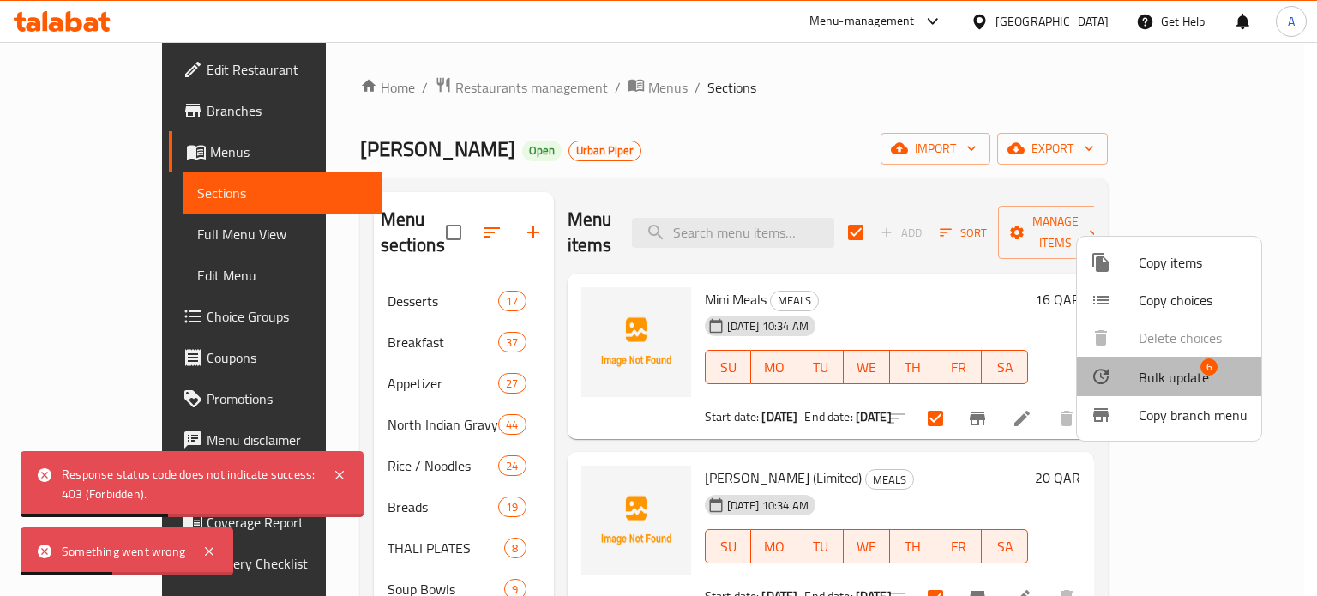
click at [1193, 375] on span "Bulk update" at bounding box center [1173, 377] width 70 height 21
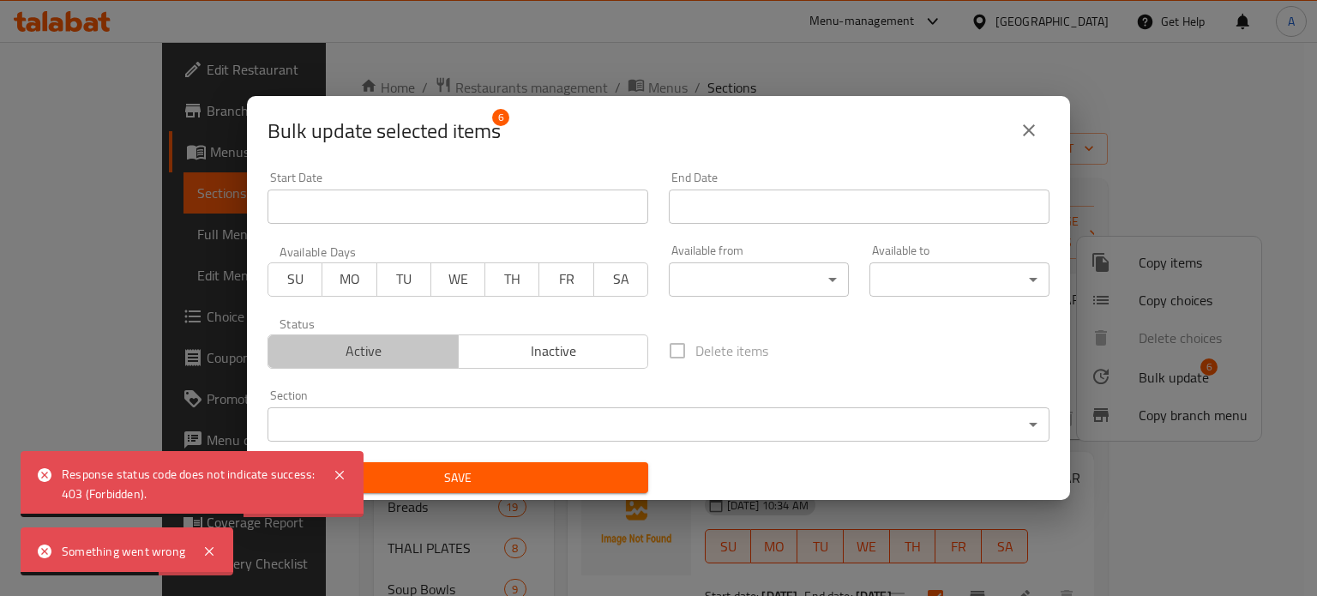
click at [387, 353] on span "Active" at bounding box center [363, 351] width 177 height 25
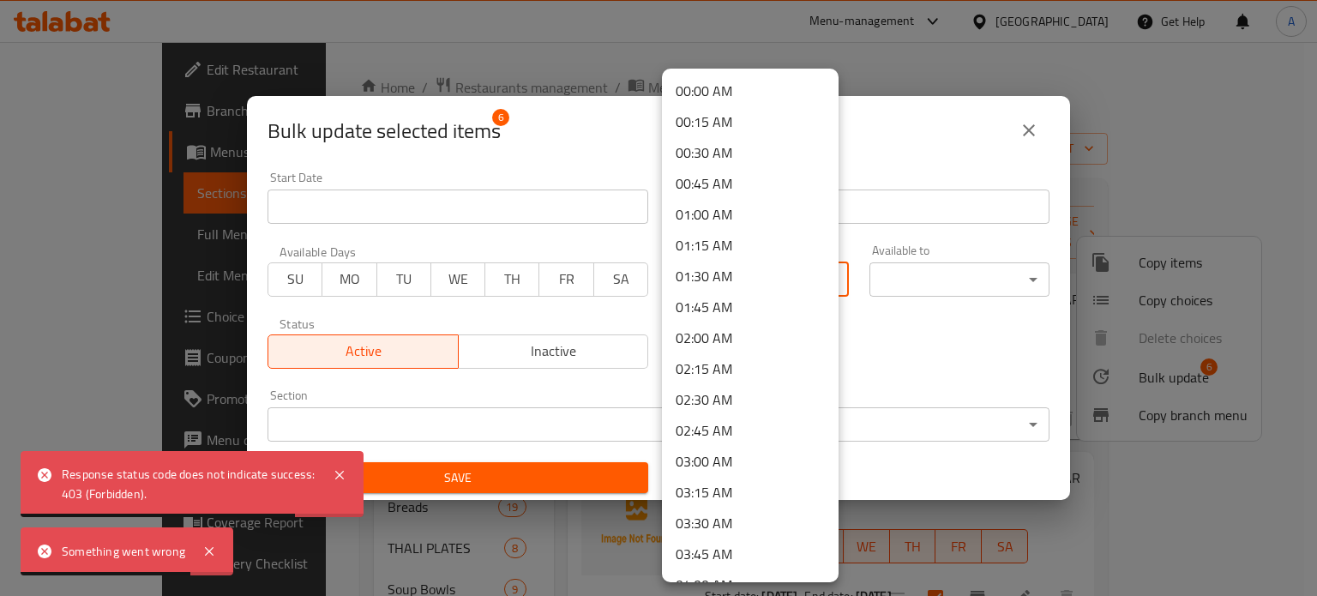
click at [689, 268] on body "Something went wrong Response status code does not indicate success: 403 (Forbi…" at bounding box center [658, 319] width 1317 height 554
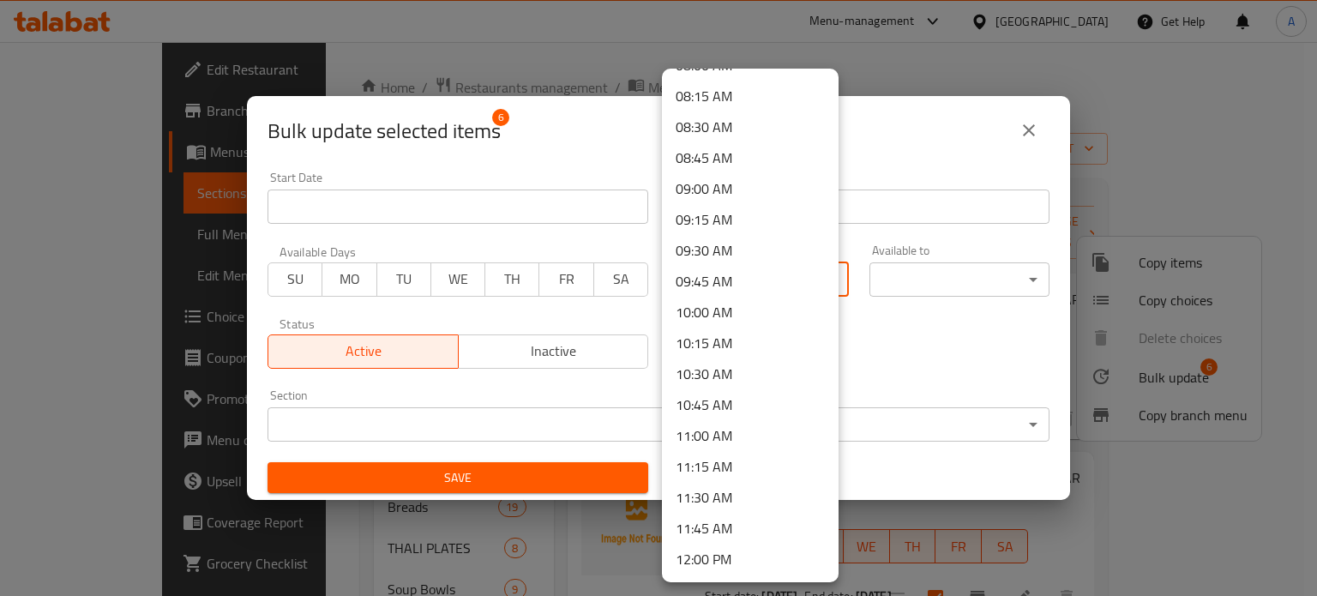
scroll to position [1015, 0]
click at [729, 500] on li "11:30 AM" at bounding box center [750, 495] width 177 height 31
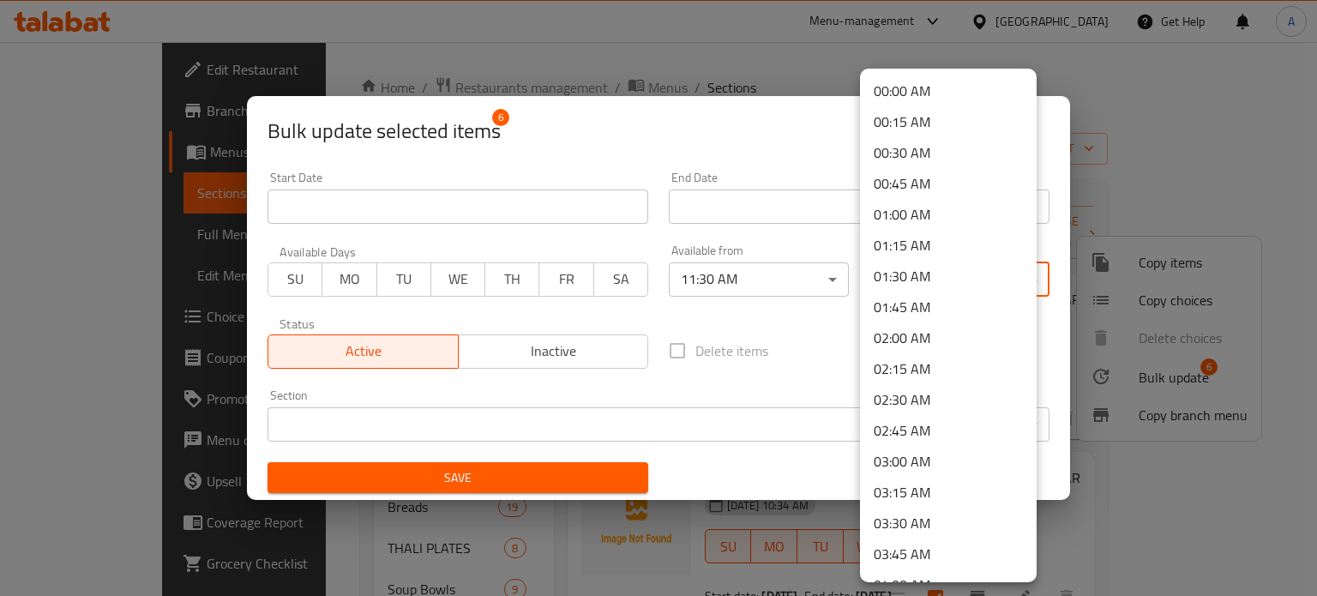
click at [906, 273] on body "​ Menu-management Qatar Get Help A Edit Restaurant Branches Menus Sections Full…" at bounding box center [658, 319] width 1317 height 554
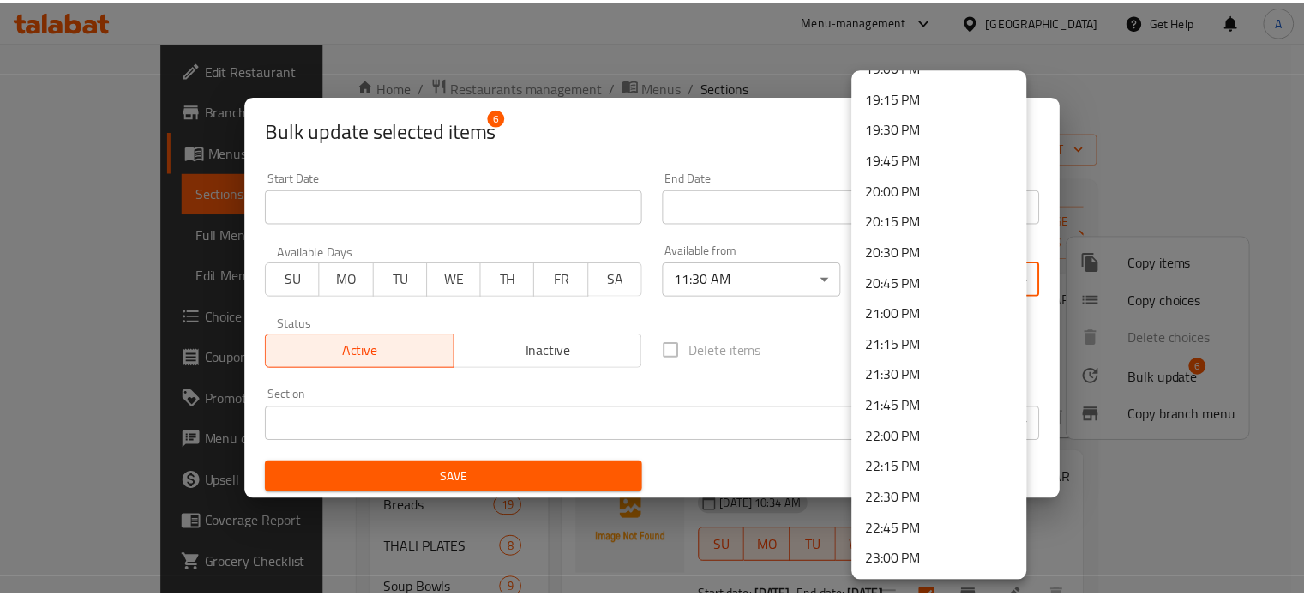
scroll to position [2493, 0]
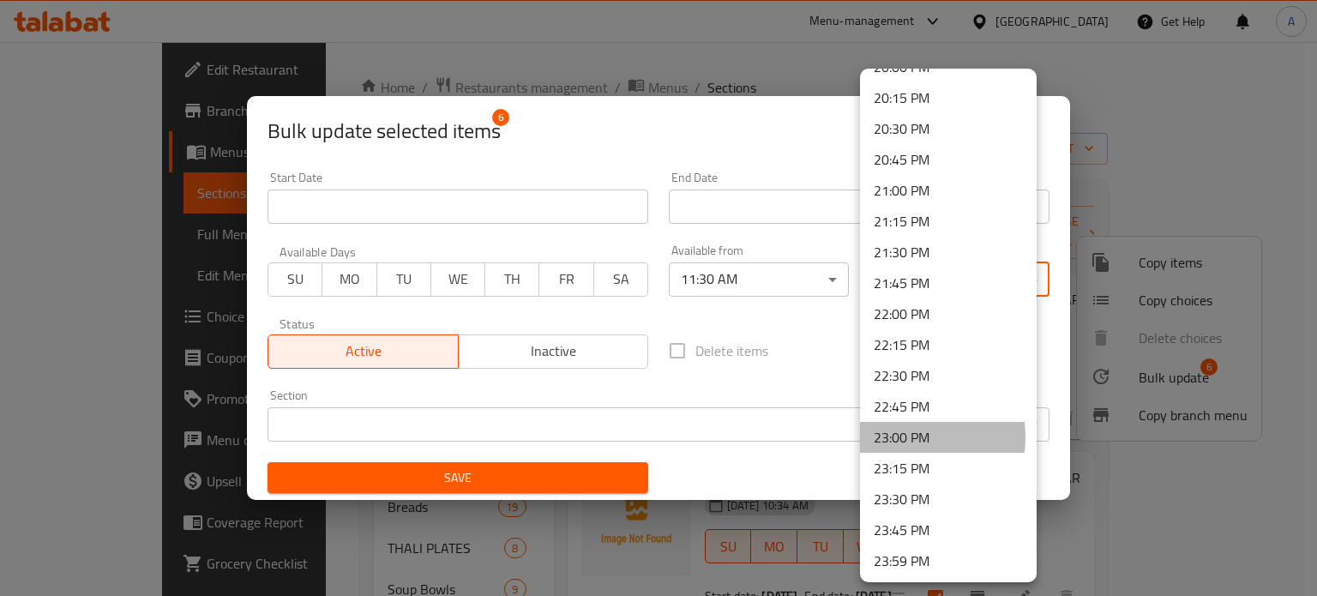
click at [899, 436] on li "23:00 PM" at bounding box center [948, 437] width 177 height 31
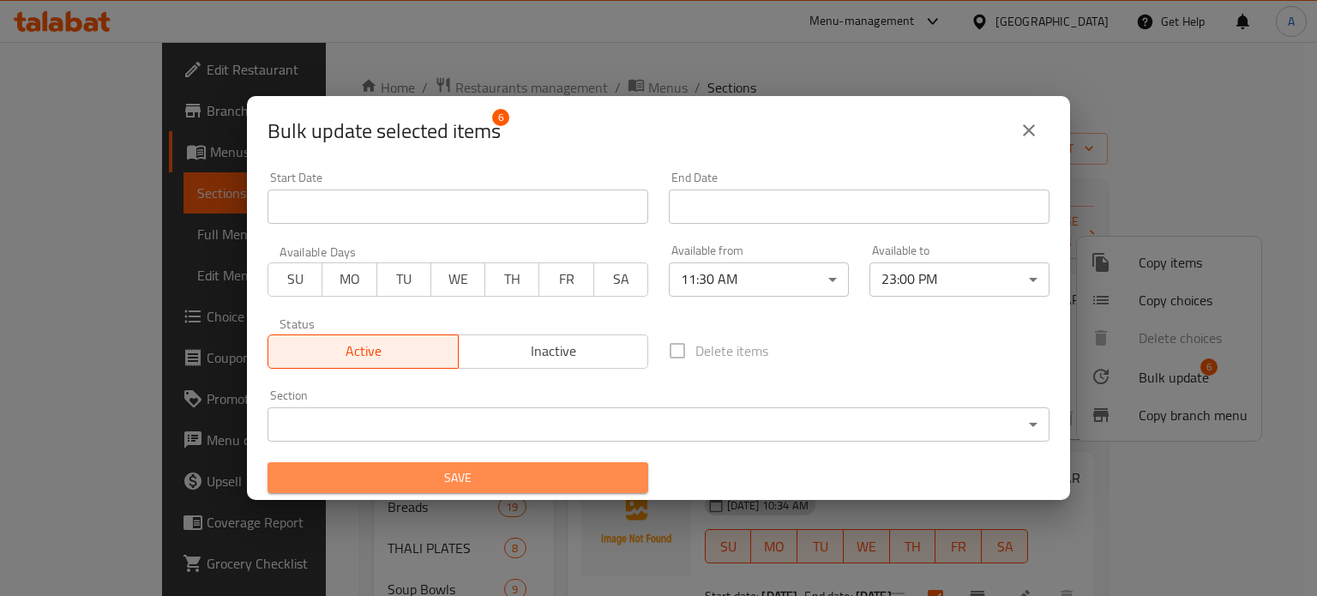
click at [507, 489] on button "Save" at bounding box center [457, 478] width 381 height 32
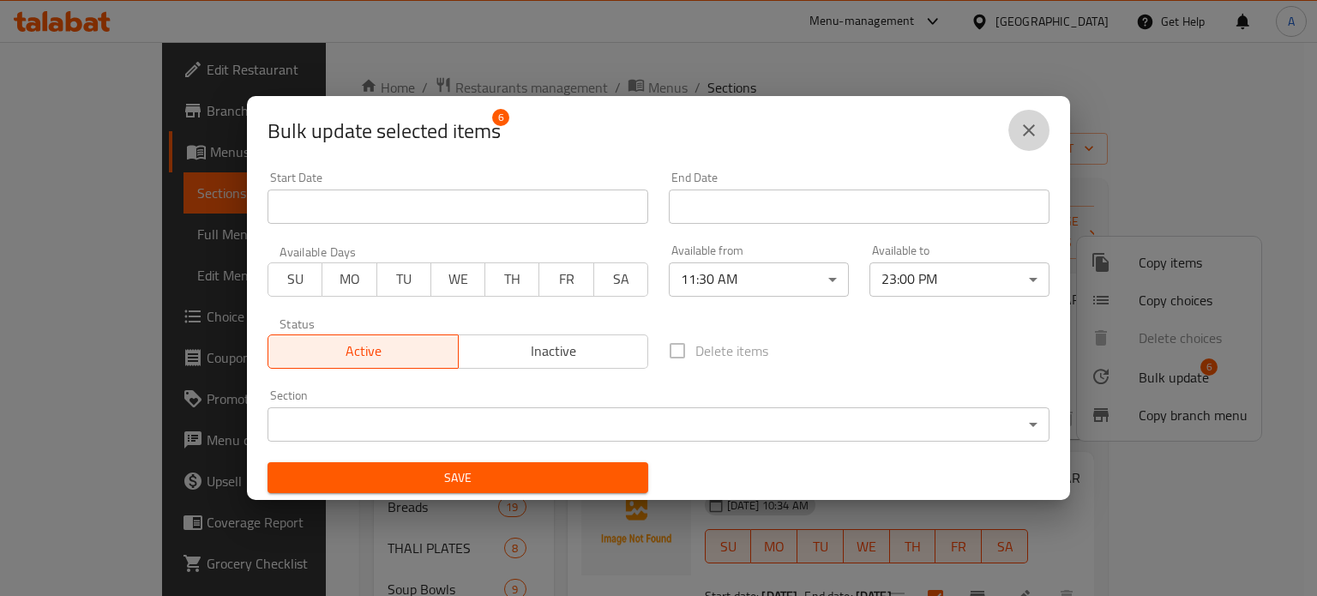
click at [1025, 136] on icon "close" at bounding box center [1028, 130] width 21 height 21
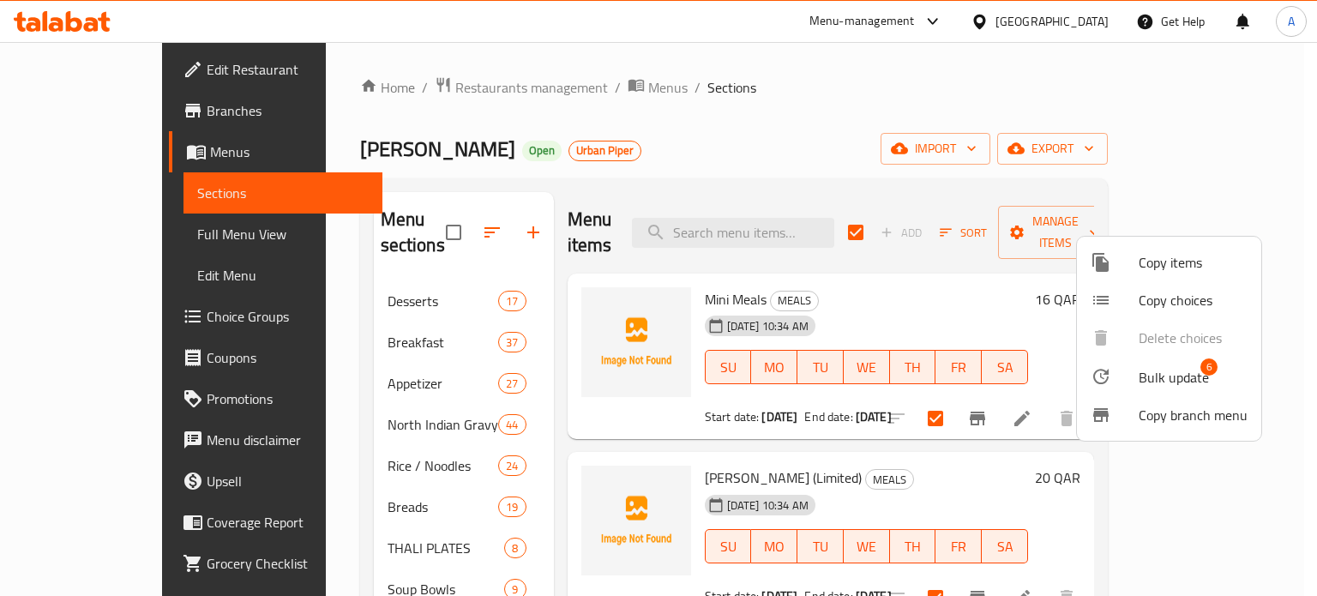
click at [632, 134] on div at bounding box center [658, 298] width 1317 height 596
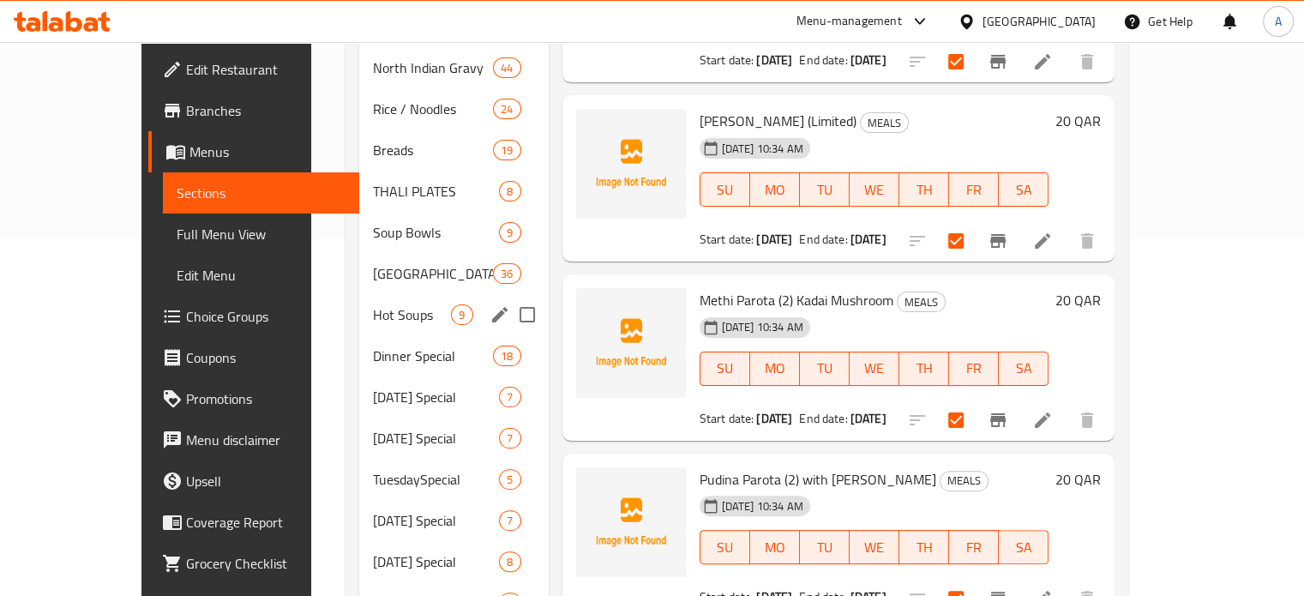
scroll to position [357, 0]
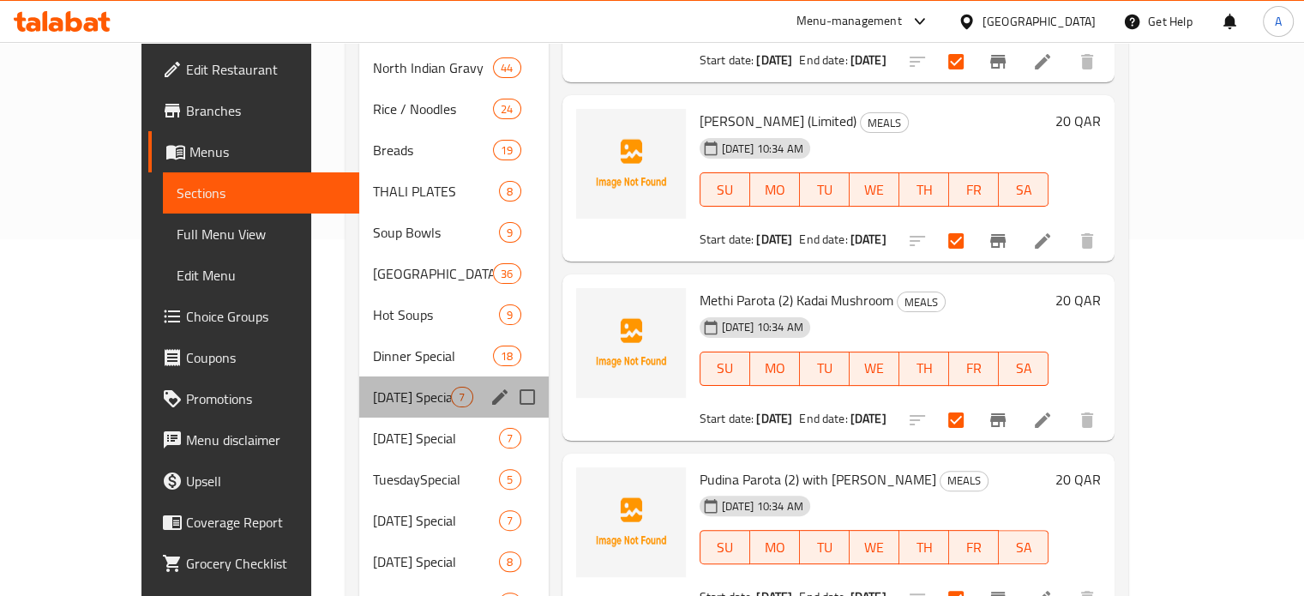
click at [370, 383] on div "Sunday Special 7" at bounding box center [453, 396] width 189 height 41
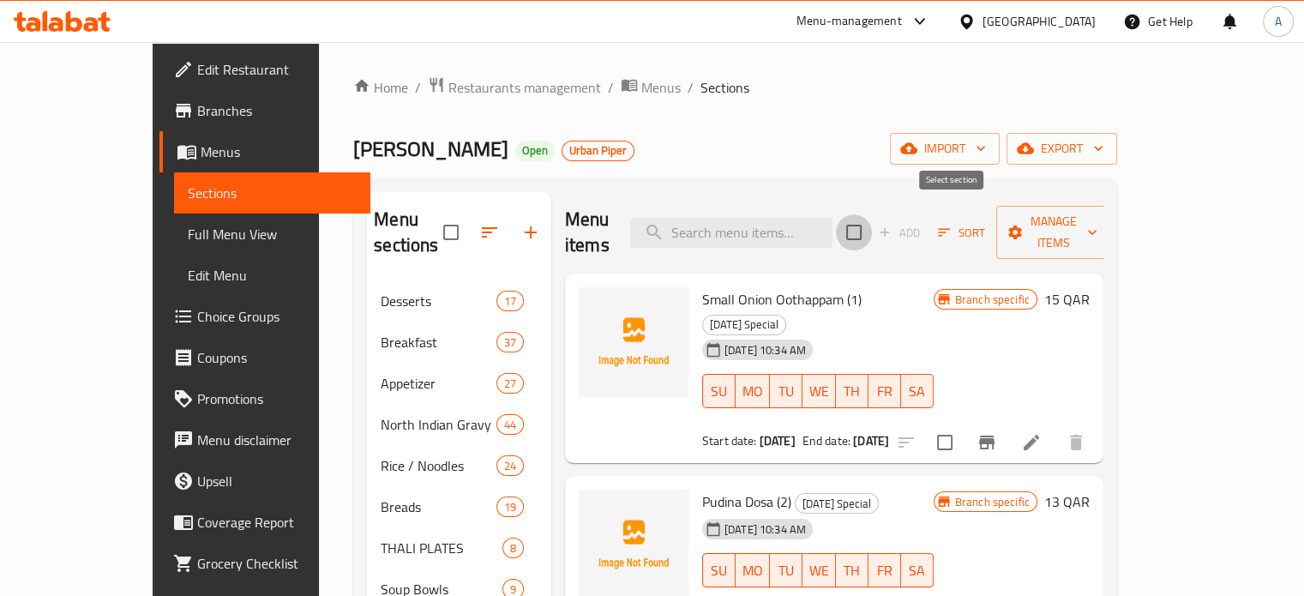
click at [872, 215] on input "checkbox" at bounding box center [854, 232] width 36 height 36
checkbox input "true"
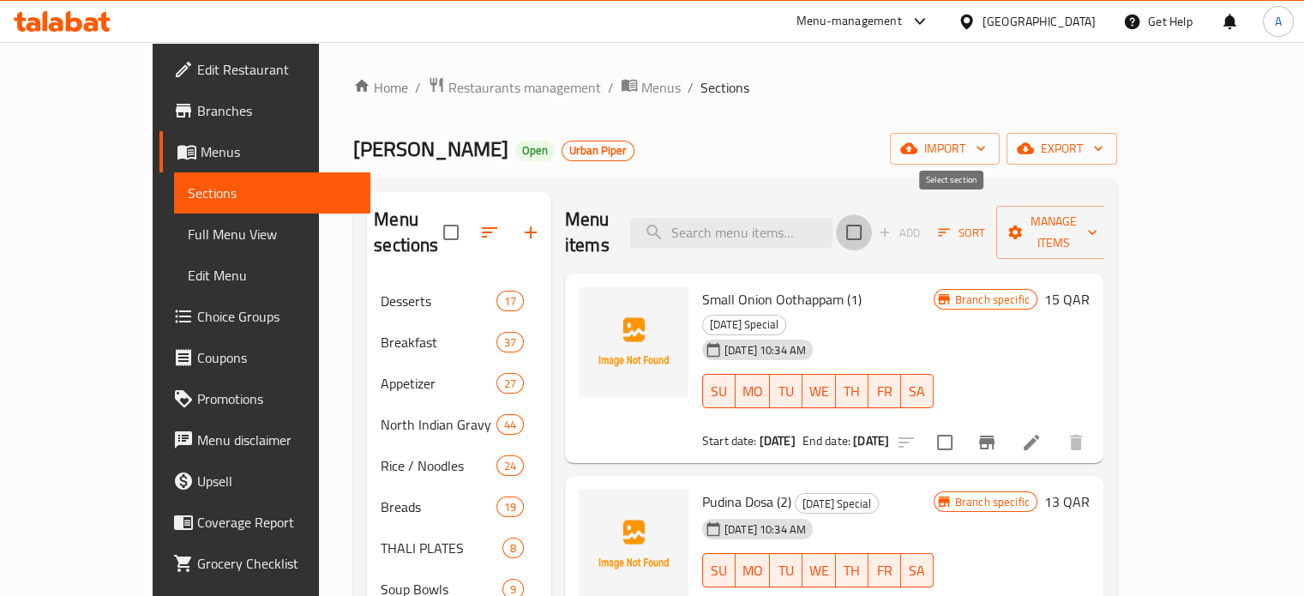
checkbox input "true"
click at [1111, 206] on div "Add Sort Manage items" at bounding box center [978, 232] width 265 height 53
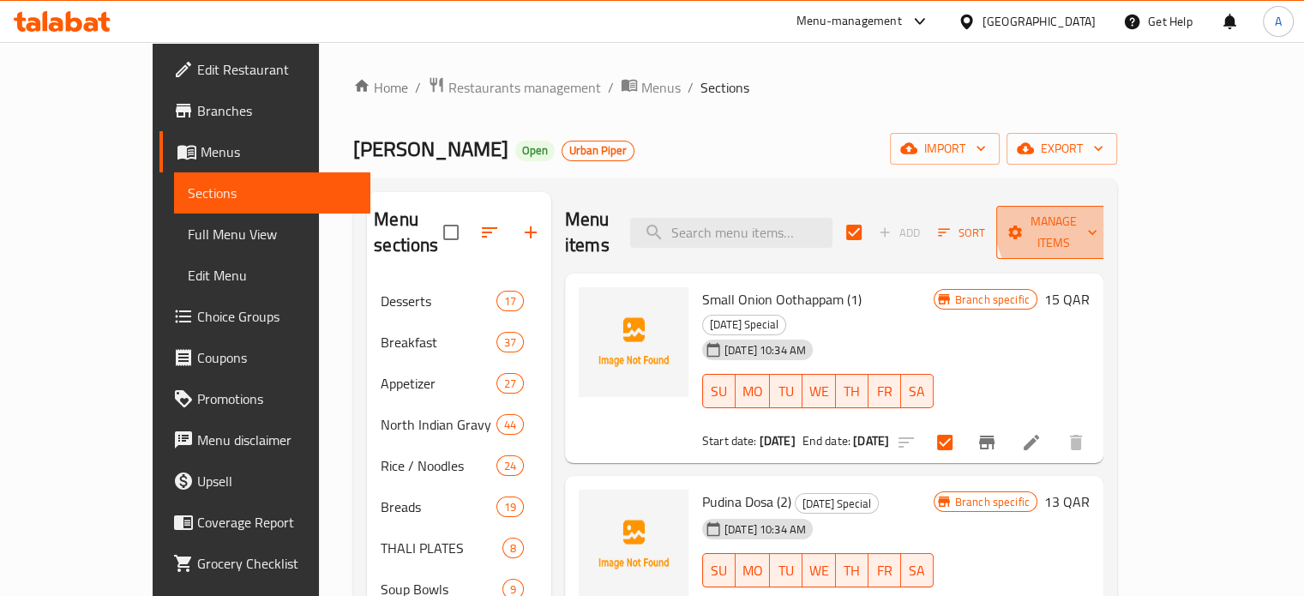
click at [1097, 211] on span "Manage items" at bounding box center [1053, 232] width 87 height 43
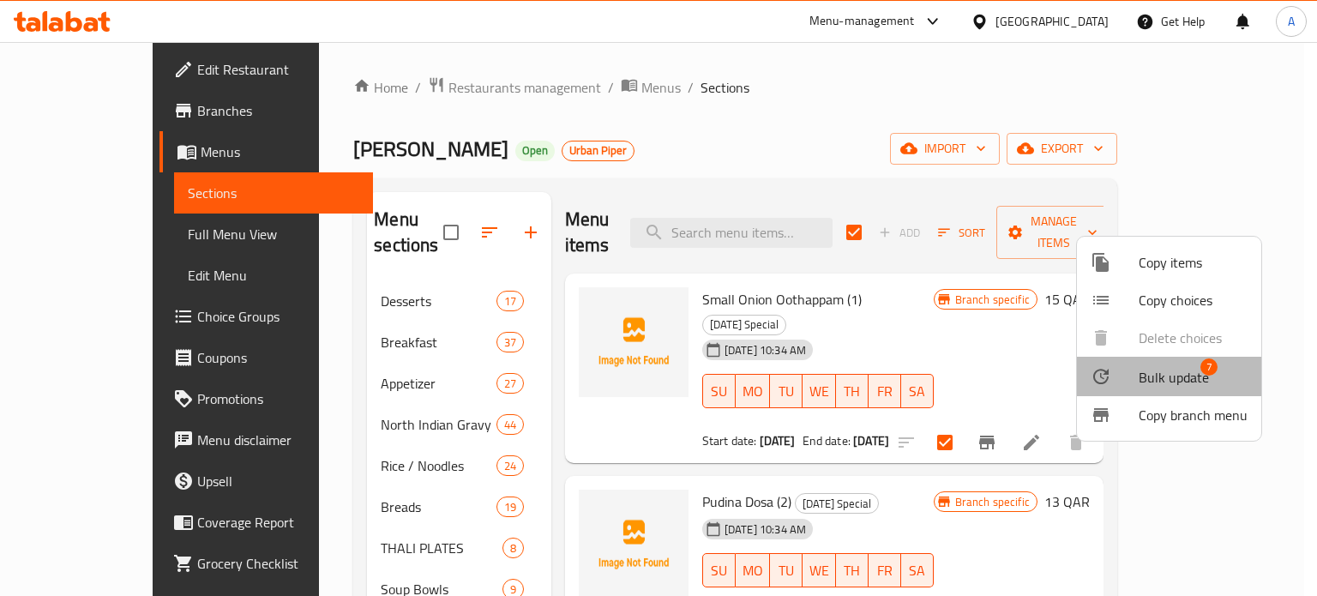
click at [1200, 369] on span "7" at bounding box center [1208, 366] width 17 height 17
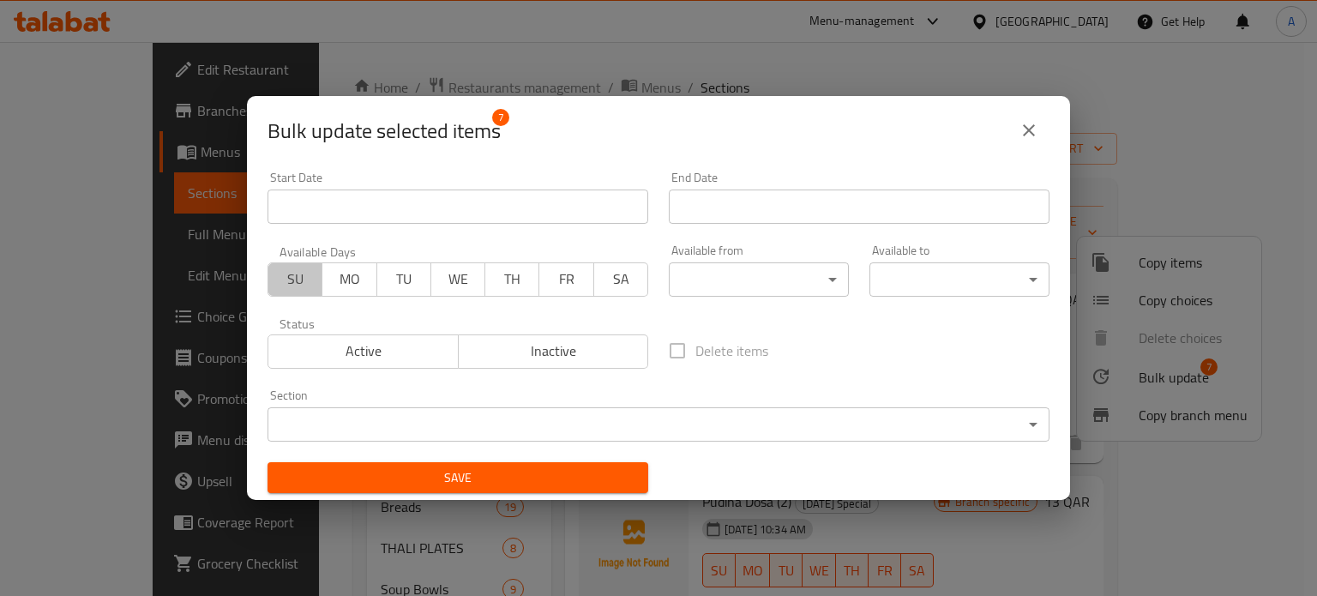
click at [298, 279] on span "SU" at bounding box center [295, 279] width 40 height 25
click at [735, 301] on div "Available from ​ ​" at bounding box center [758, 270] width 201 height 73
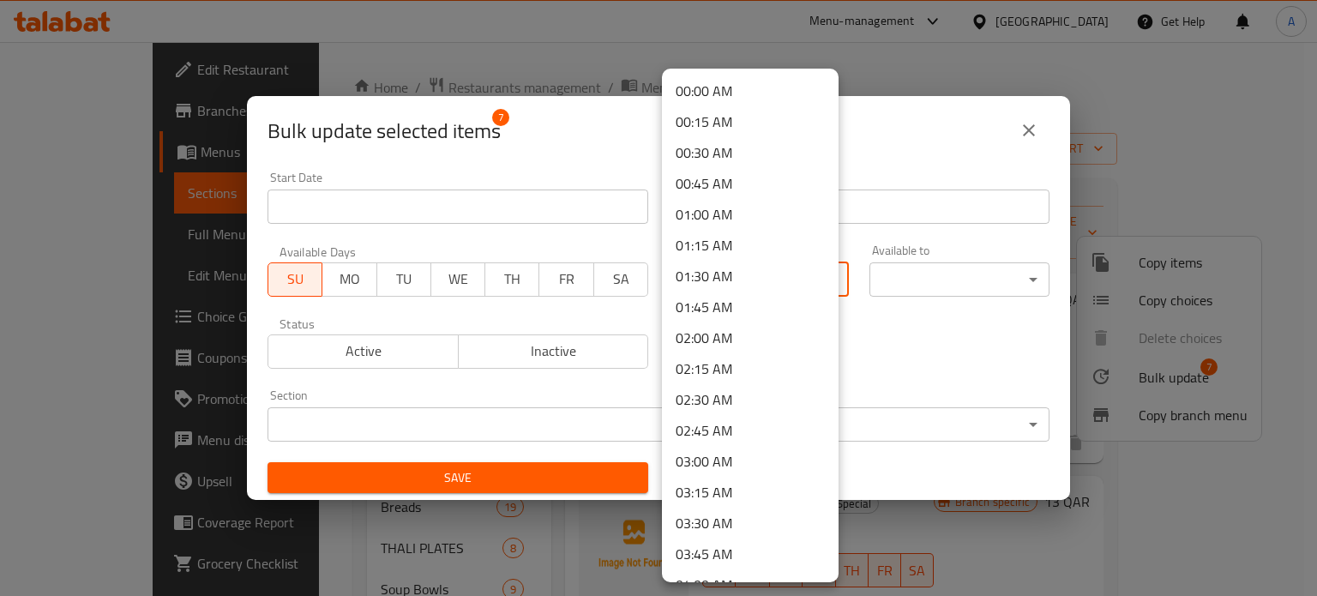
click at [738, 294] on body "​ Menu-management Qatar Get Help A Edit Restaurant Branches Menus Sections Full…" at bounding box center [658, 319] width 1317 height 554
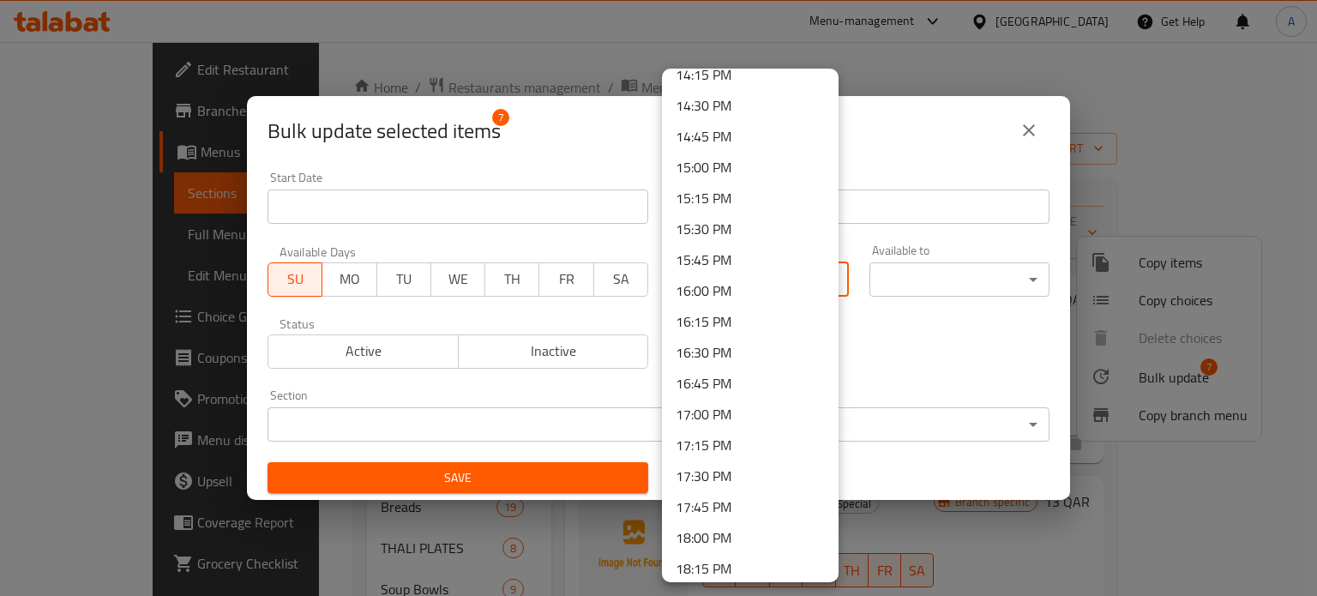
scroll to position [1858, 0]
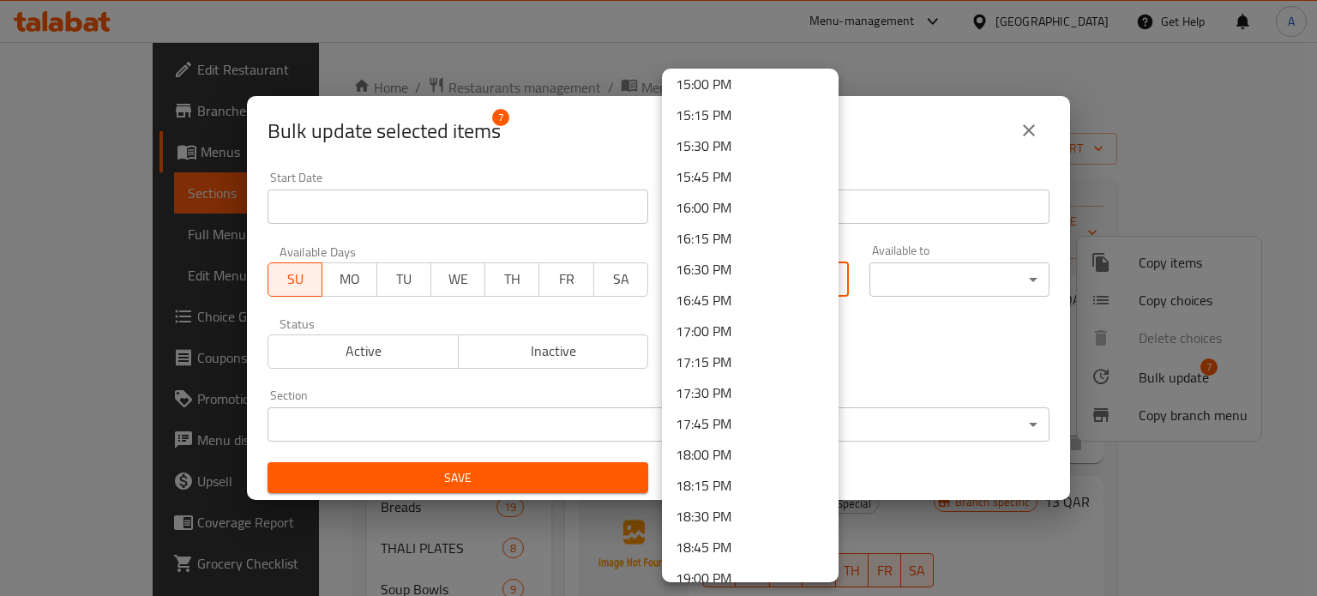
click at [710, 462] on li "18:00 PM" at bounding box center [750, 454] width 177 height 31
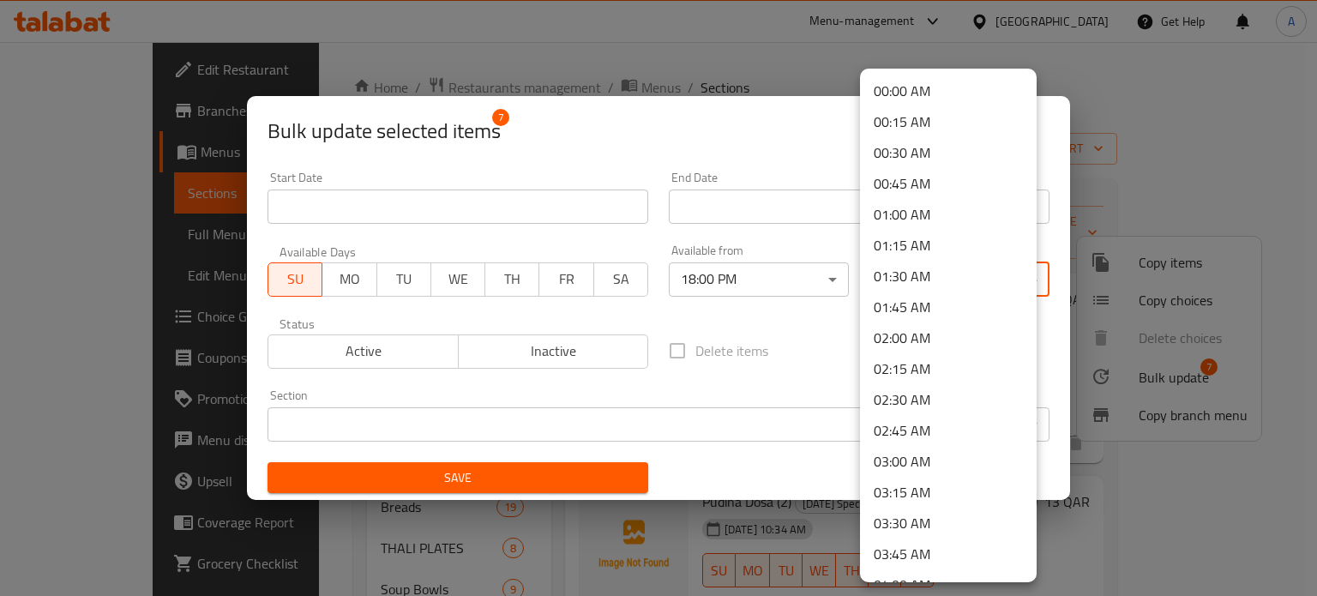
click at [910, 277] on body "​ Menu-management Qatar Get Help A Edit Restaurant Branches Menus Sections Full…" at bounding box center [658, 319] width 1317 height 554
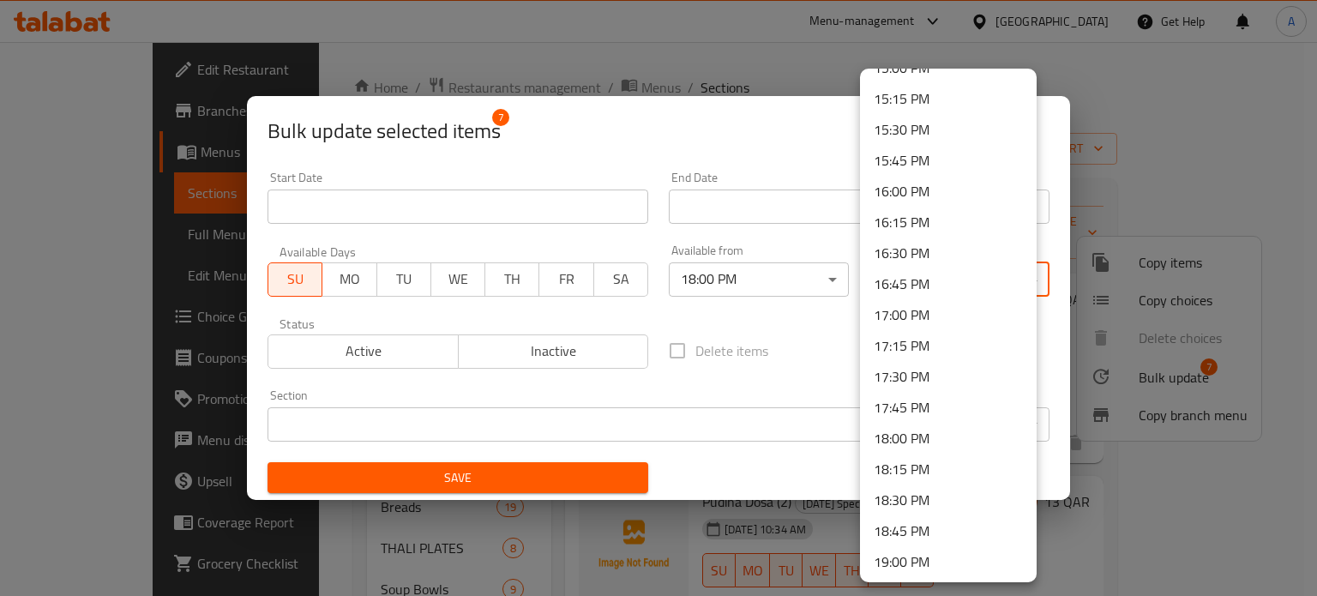
scroll to position [2493, 0]
click at [915, 439] on li "23:00 PM" at bounding box center [948, 437] width 177 height 31
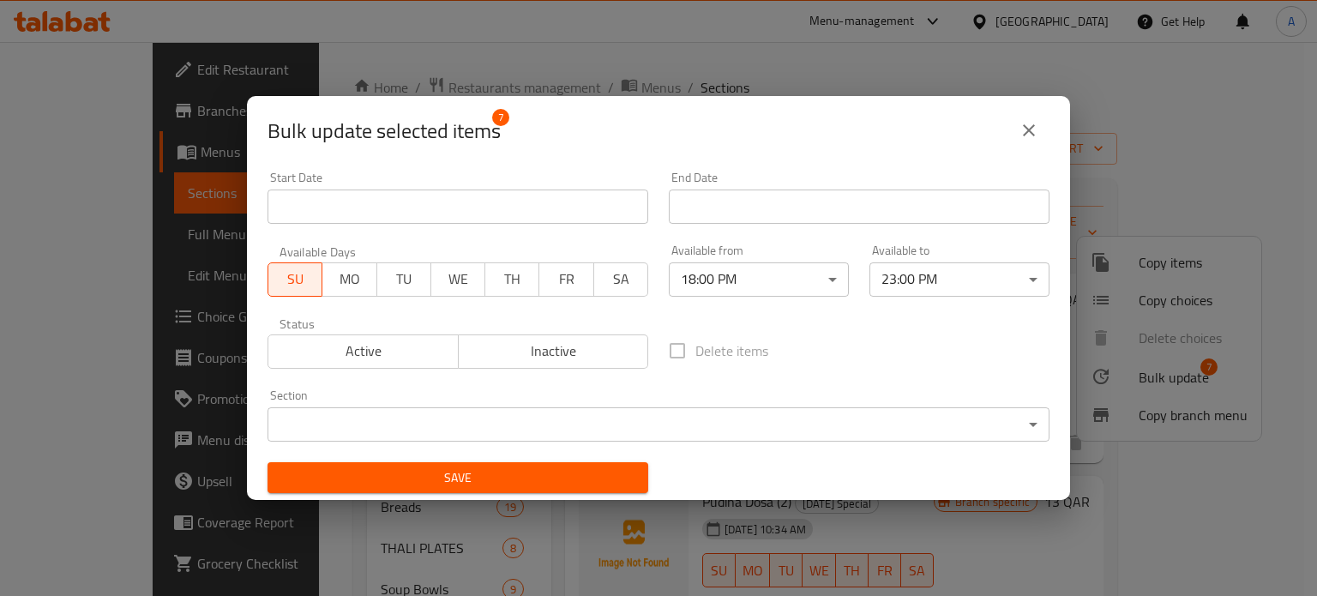
click at [610, 441] on div "Section ​ ​" at bounding box center [658, 415] width 802 height 73
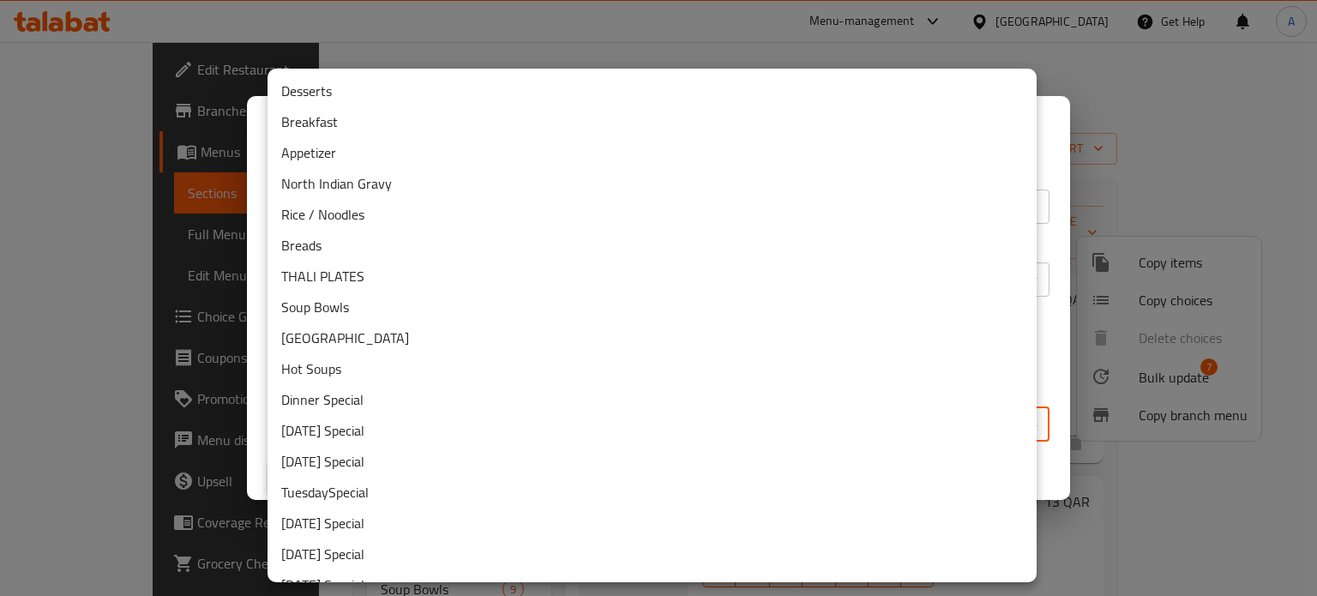
click at [610, 417] on body "​ Menu-management Qatar Get Help A Edit Restaurant Branches Menus Sections Full…" at bounding box center [658, 319] width 1317 height 554
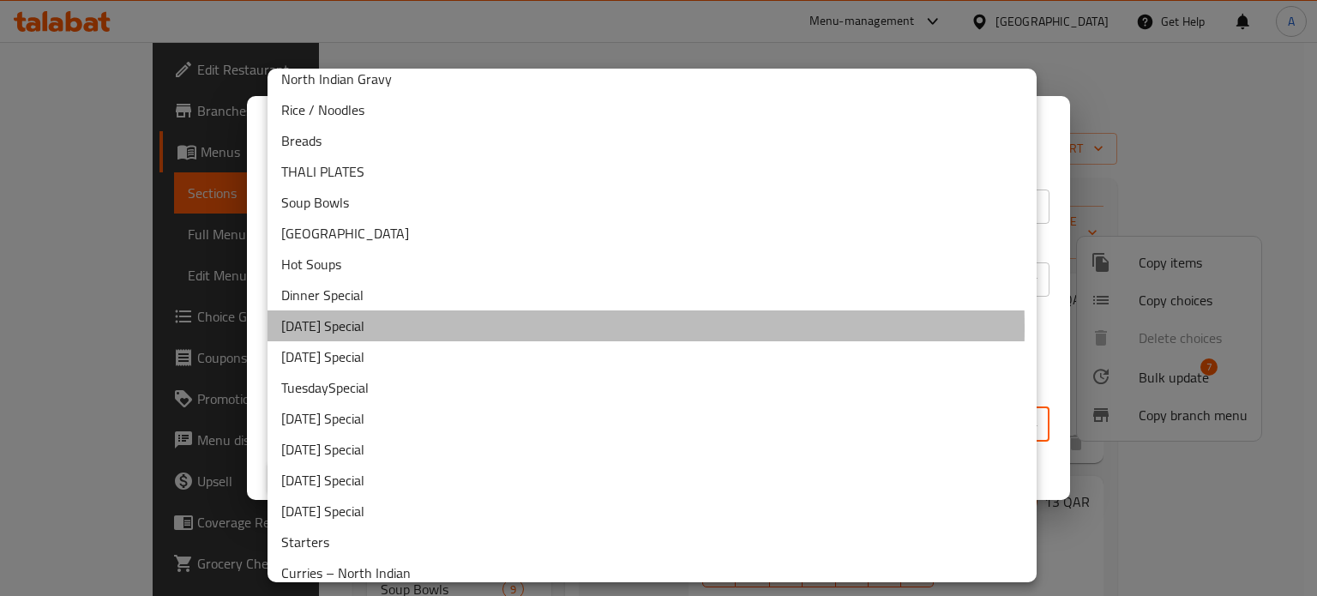
click at [343, 327] on li "Sunday Special" at bounding box center [651, 325] width 769 height 31
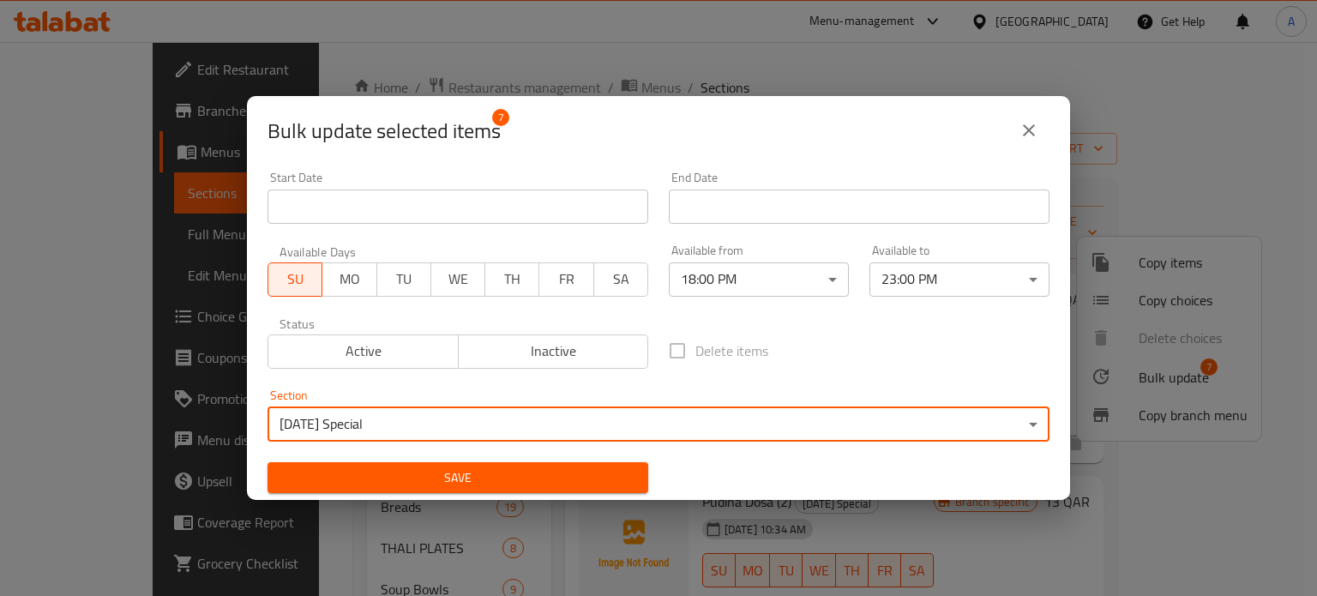
click at [339, 352] on span "Active" at bounding box center [363, 351] width 177 height 25
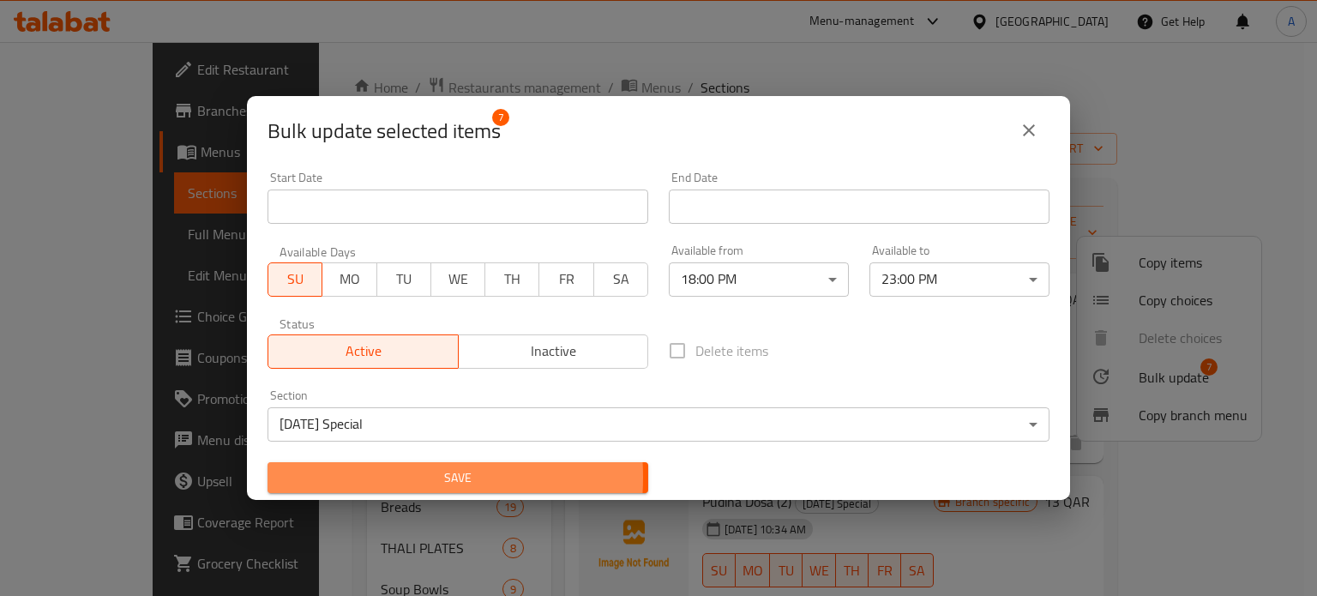
click at [371, 477] on span "Save" at bounding box center [457, 477] width 353 height 21
click at [404, 469] on span "Save" at bounding box center [457, 477] width 353 height 21
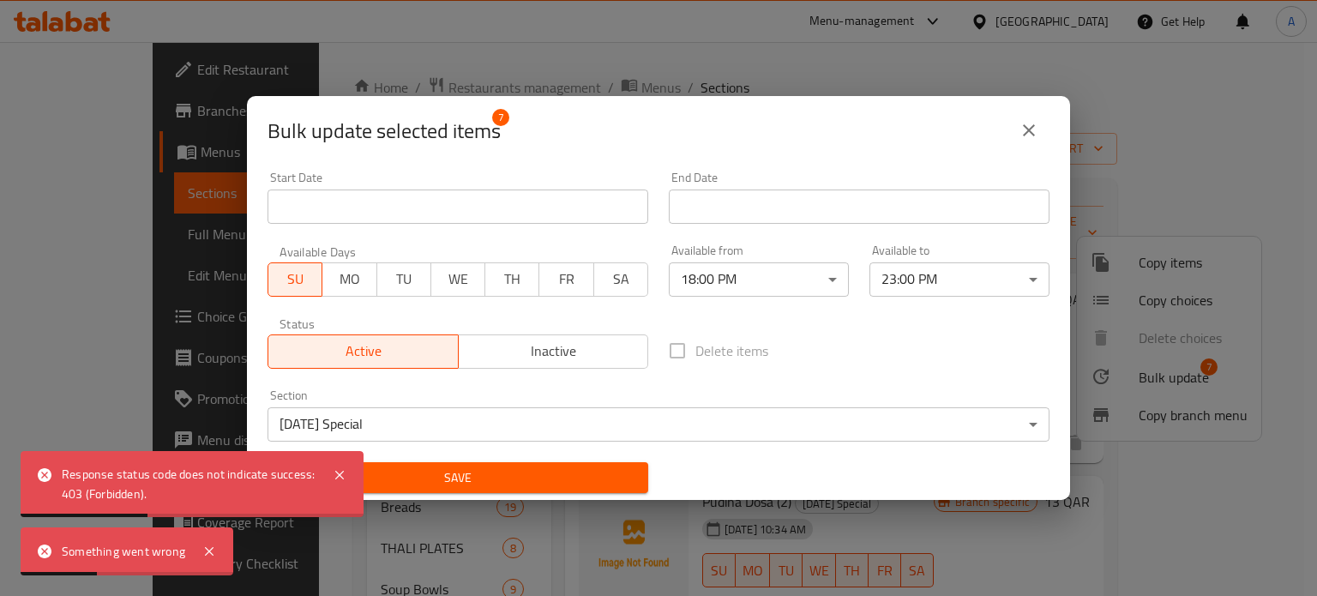
click at [638, 380] on div "Section Sunday Special ​" at bounding box center [658, 415] width 802 height 73
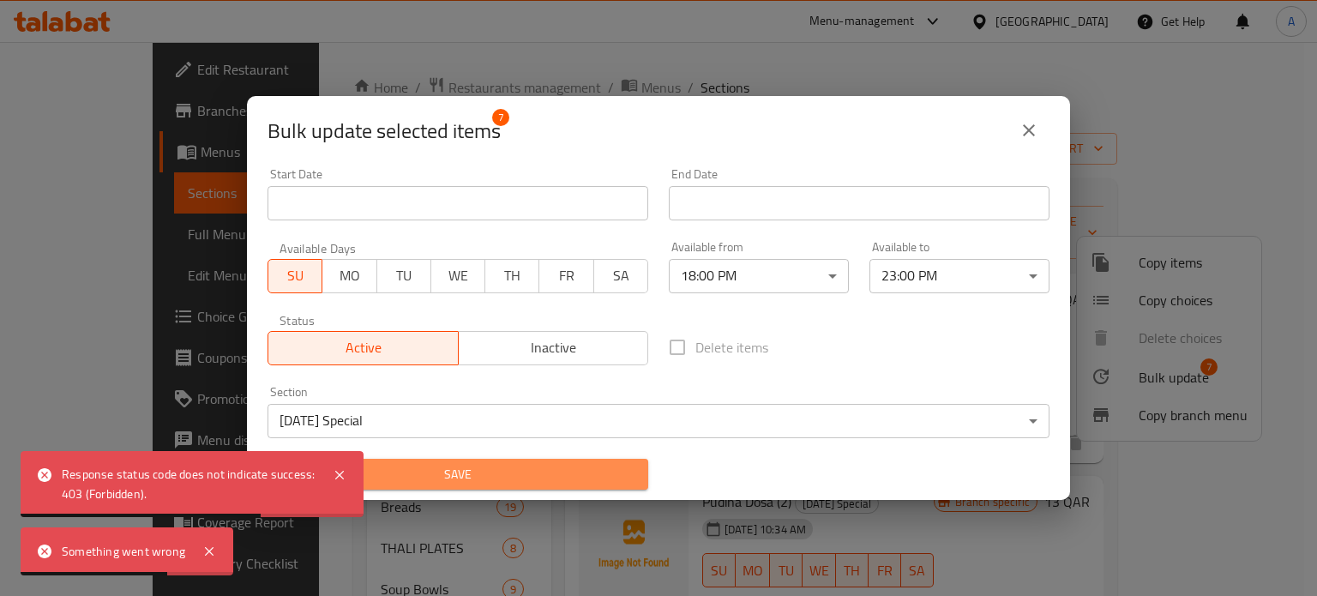
click at [574, 479] on span "Save" at bounding box center [457, 474] width 353 height 21
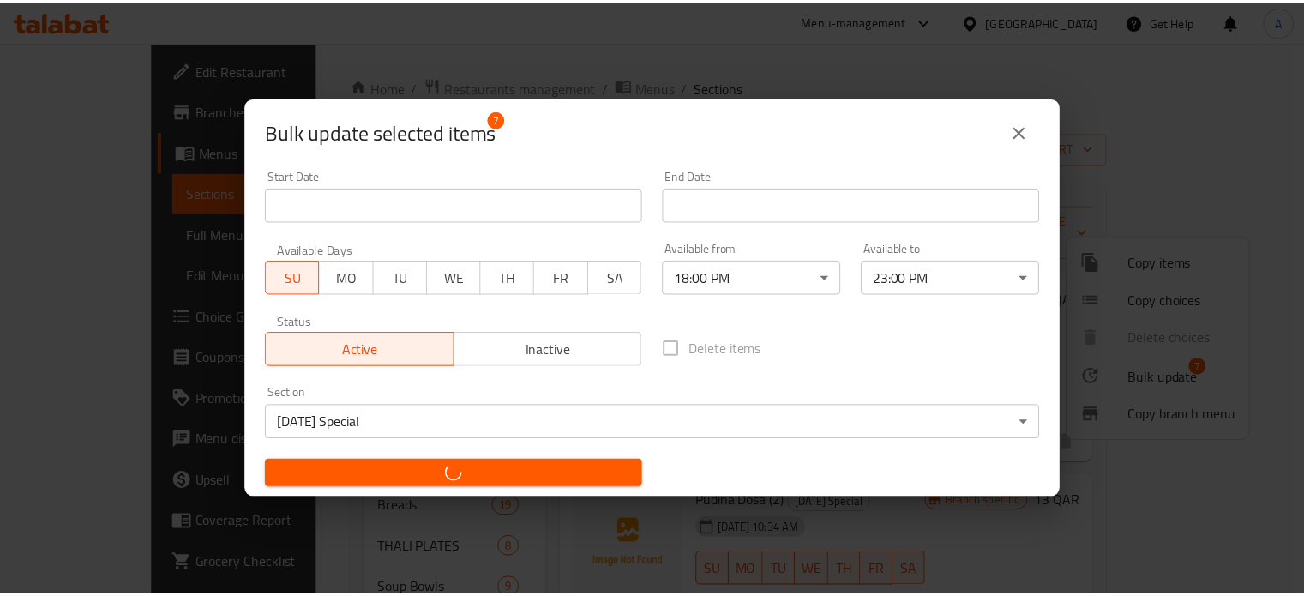
scroll to position [0, 0]
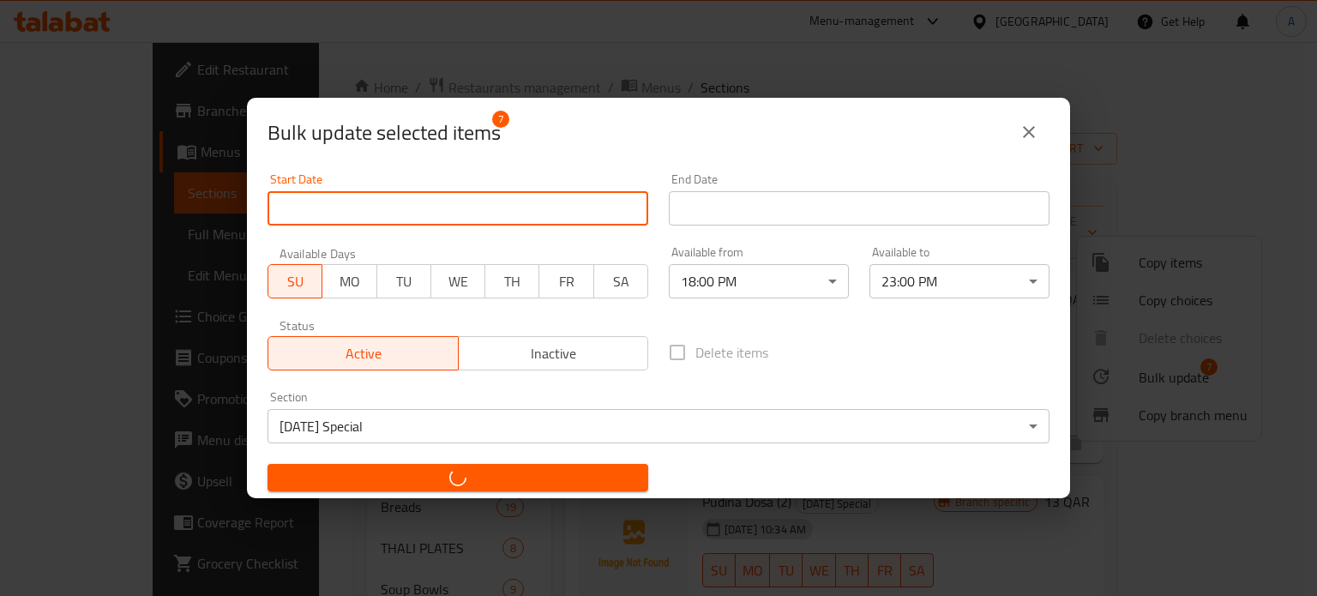
click at [575, 216] on input "Start Date" at bounding box center [457, 208] width 381 height 34
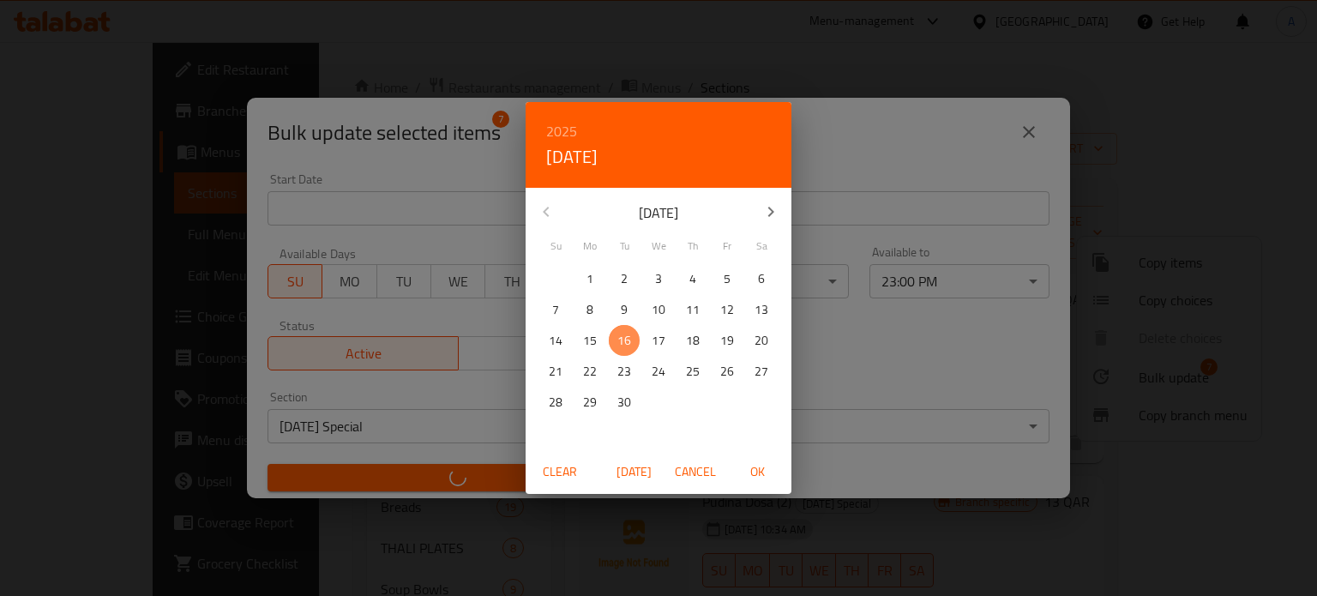
click at [622, 330] on p "16" at bounding box center [624, 340] width 14 height 21
click at [617, 461] on span "Today" at bounding box center [633, 471] width 41 height 21
click at [631, 471] on span "Today" at bounding box center [633, 471] width 41 height 21
click at [761, 470] on span "OK" at bounding box center [756, 471] width 41 height 21
type input "16-09-2025"
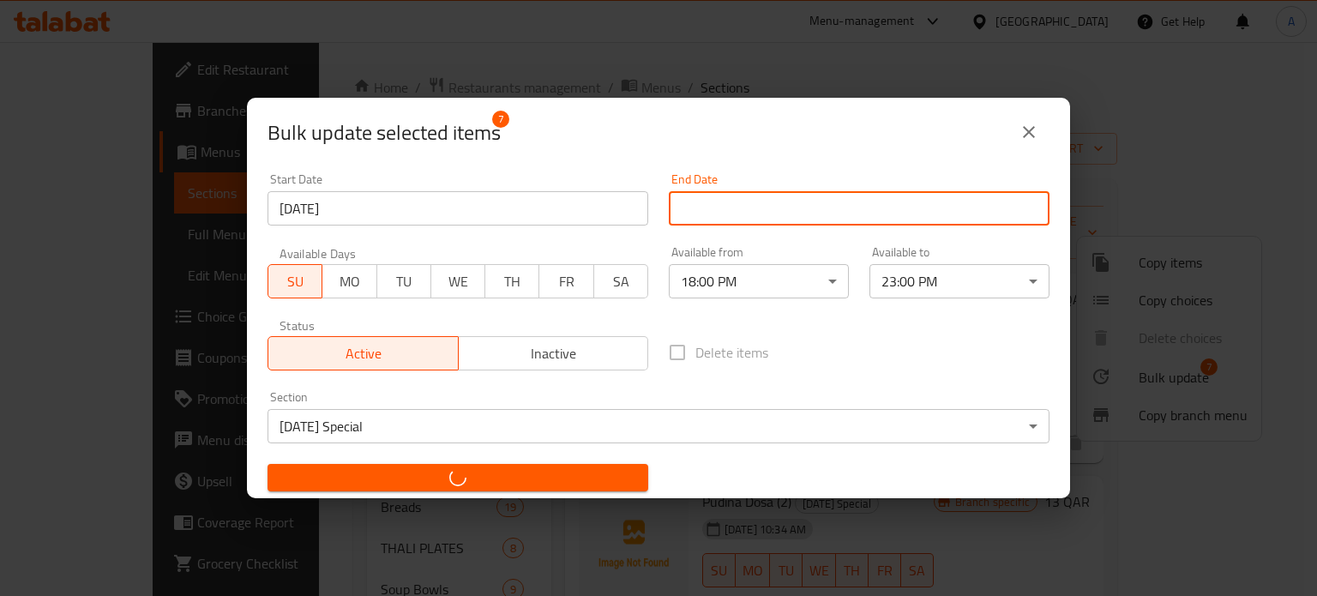
click at [735, 208] on input "Start Date" at bounding box center [859, 208] width 381 height 34
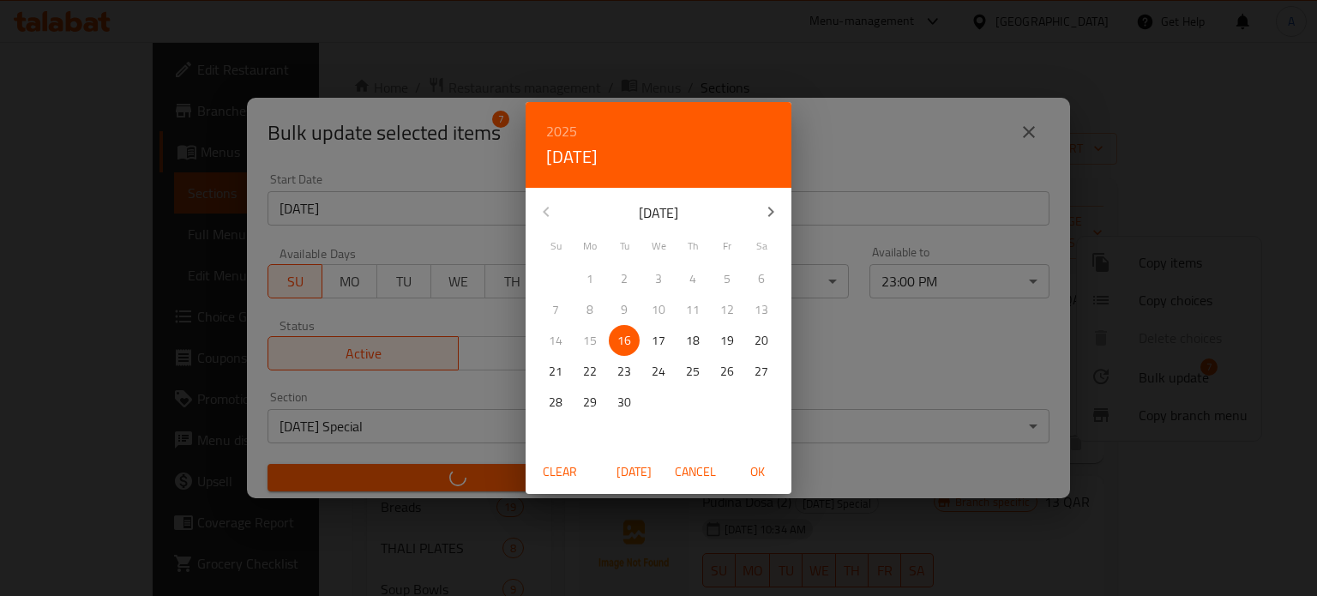
click at [771, 219] on icon "button" at bounding box center [770, 211] width 21 height 21
checkbox input "false"
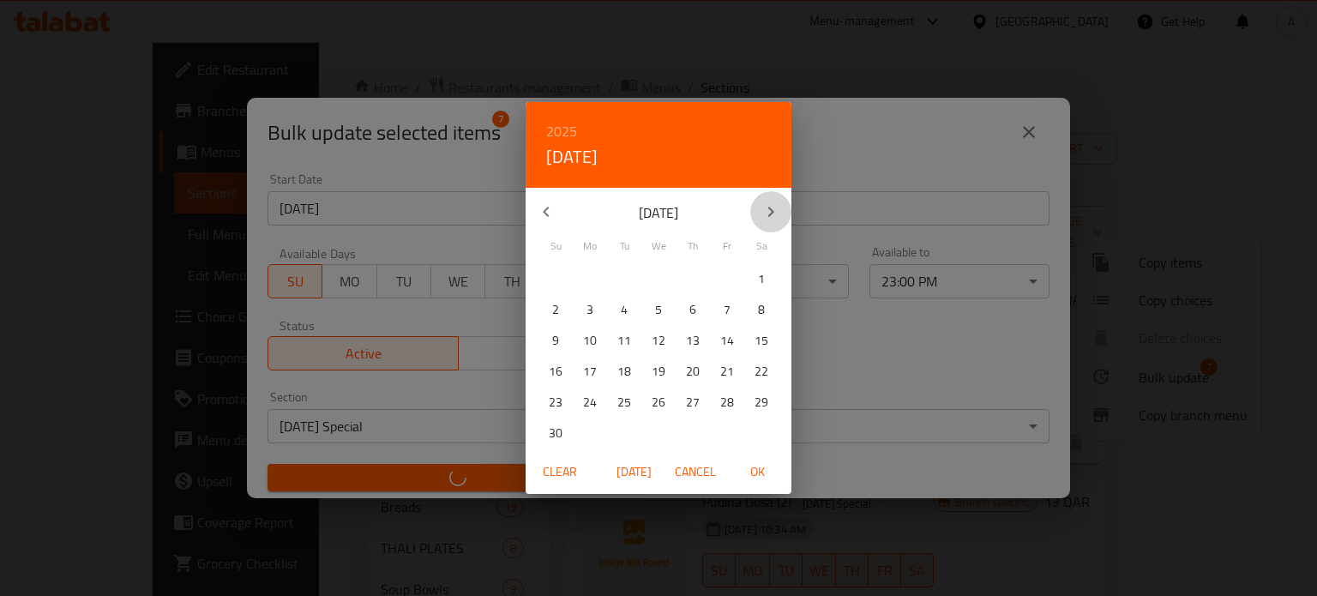
checkbox input "false"
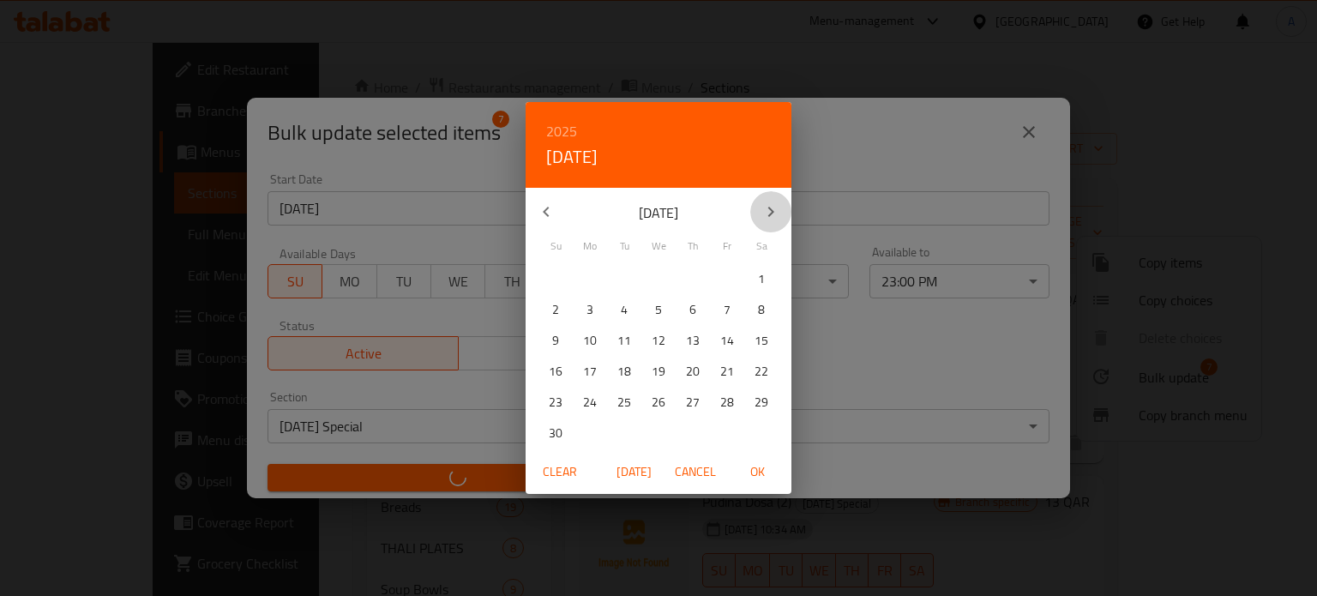
checkbox input "false"
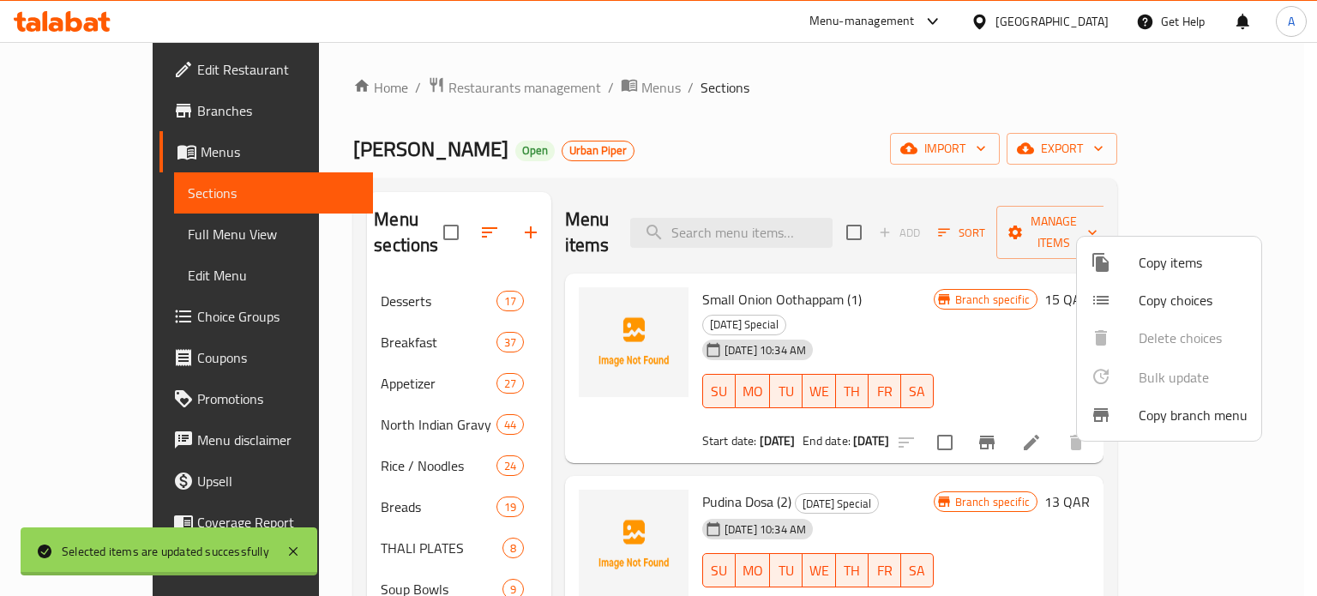
click at [771, 219] on div at bounding box center [658, 298] width 1317 height 596
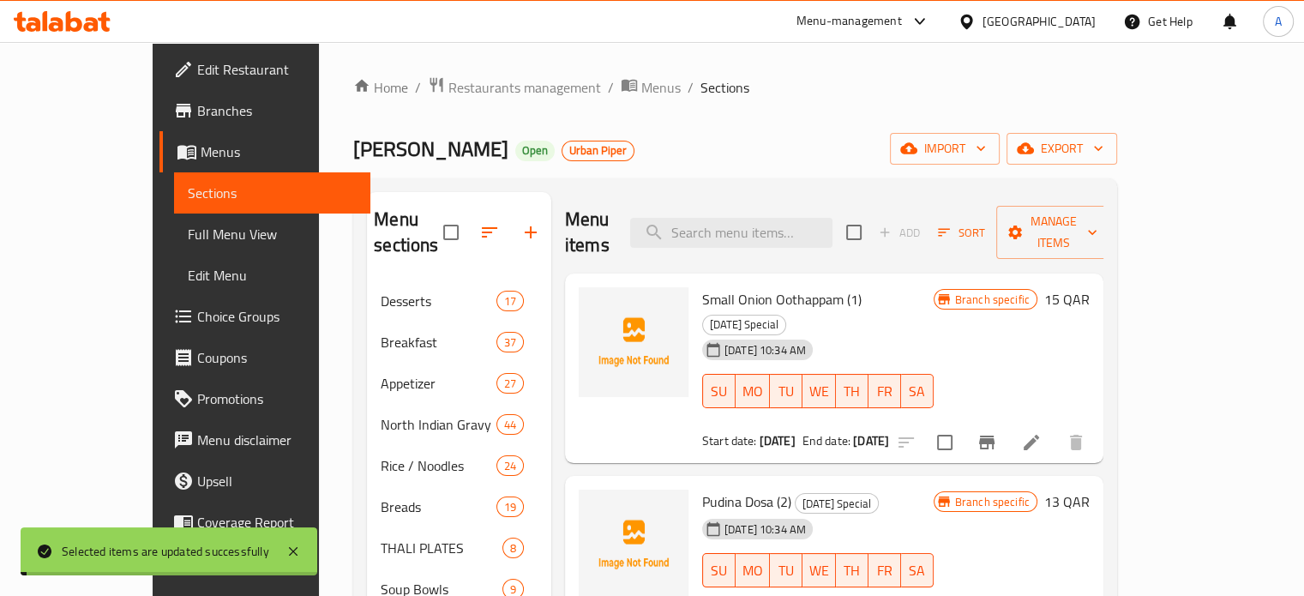
click at [771, 219] on input "search" at bounding box center [731, 233] width 202 height 30
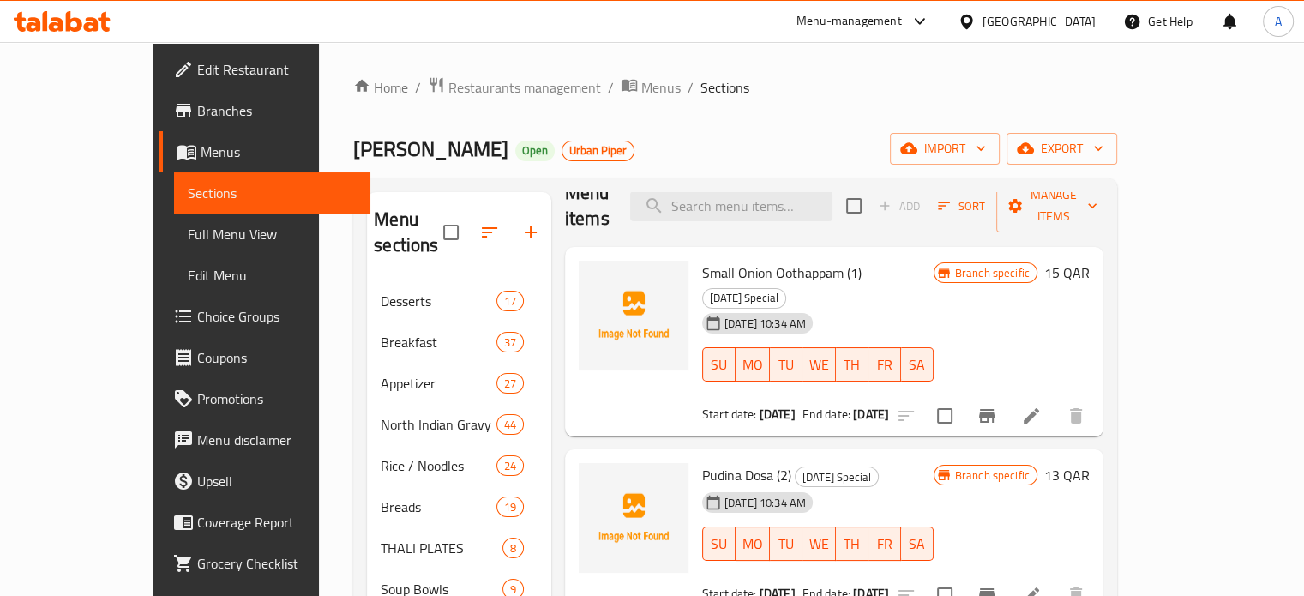
scroll to position [20, 0]
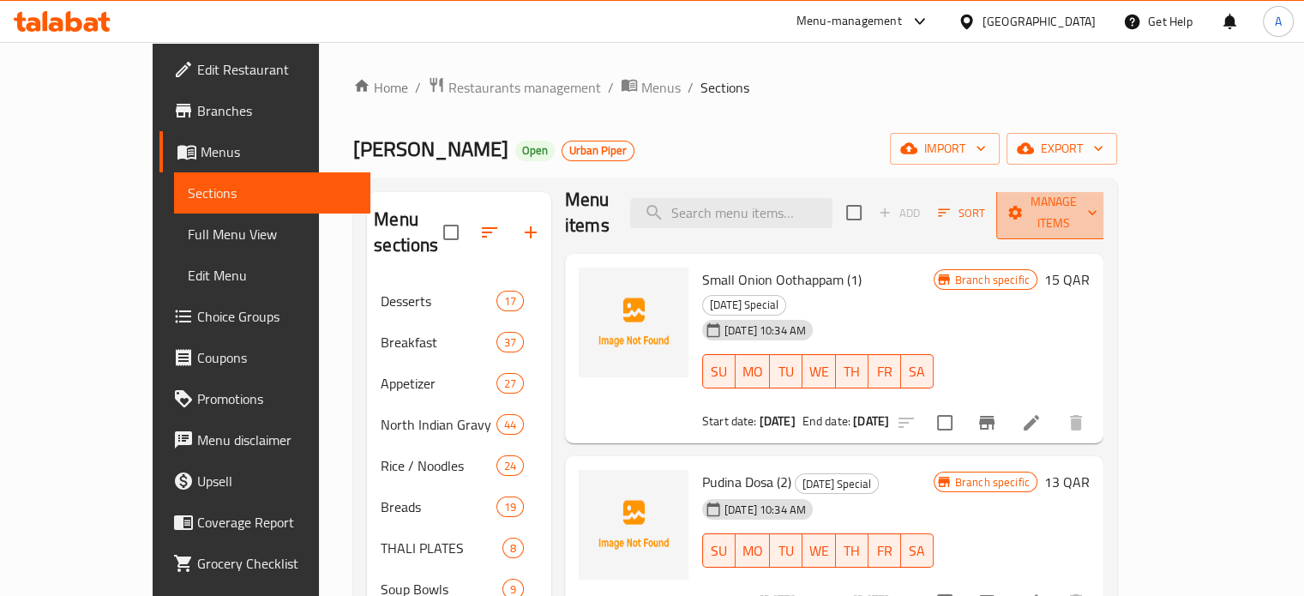
click at [1111, 213] on button "Manage items" at bounding box center [1053, 212] width 115 height 53
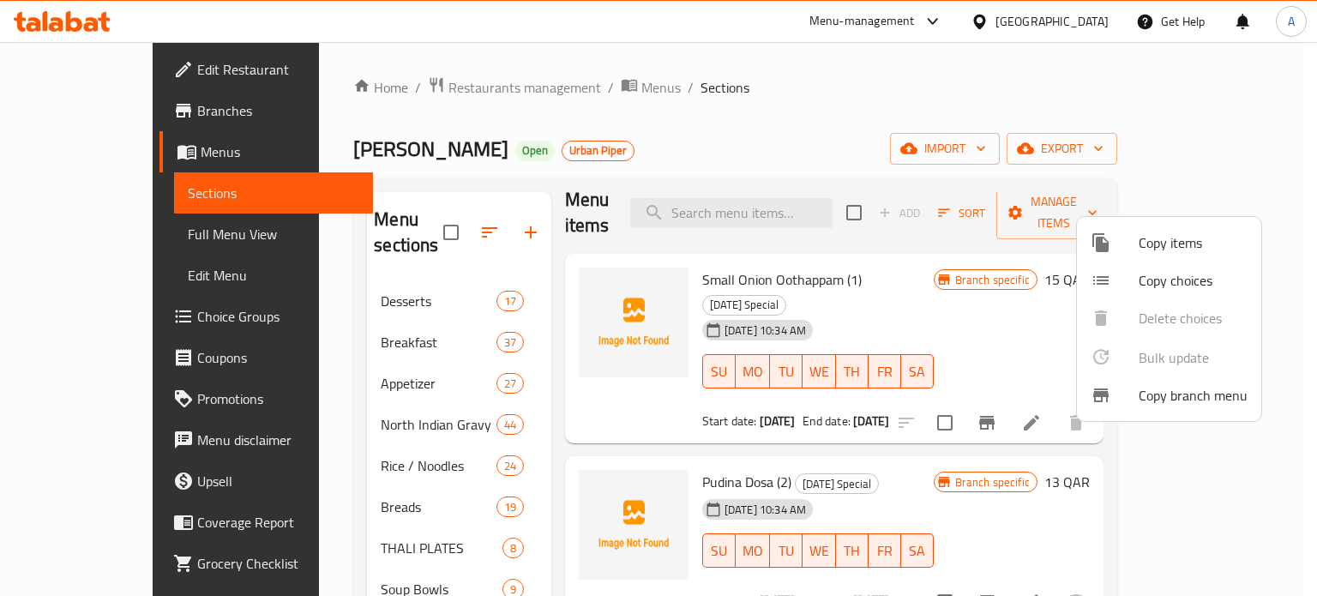
click at [946, 205] on div at bounding box center [658, 298] width 1317 height 596
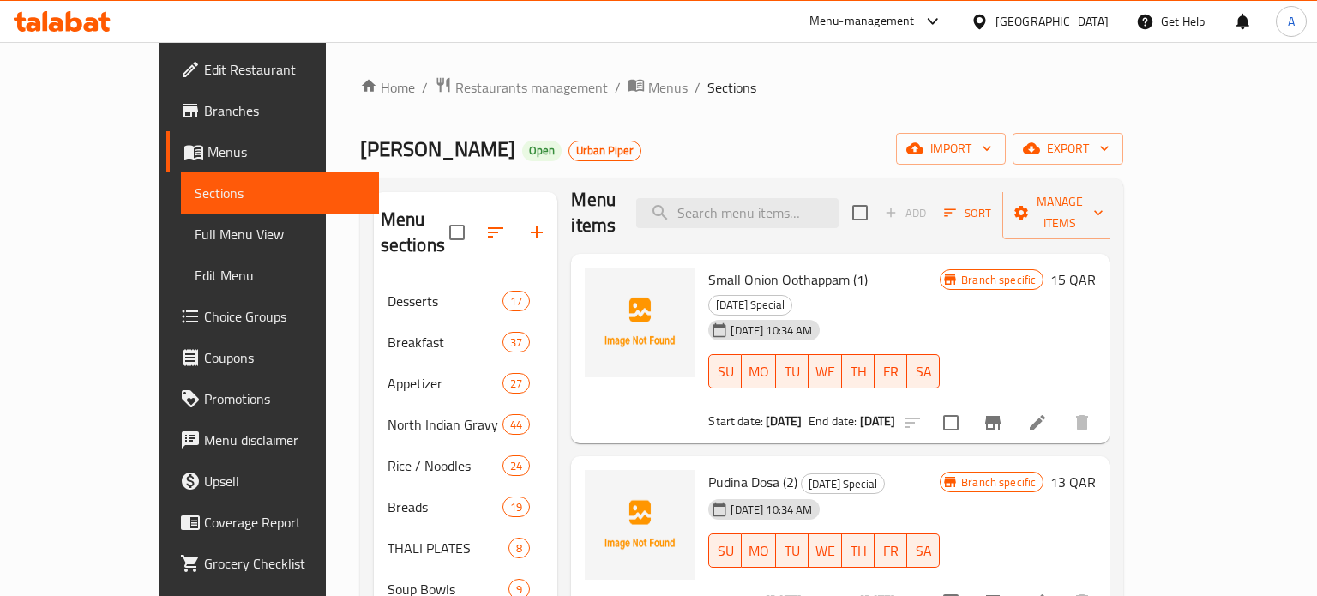
scroll to position [12, 0]
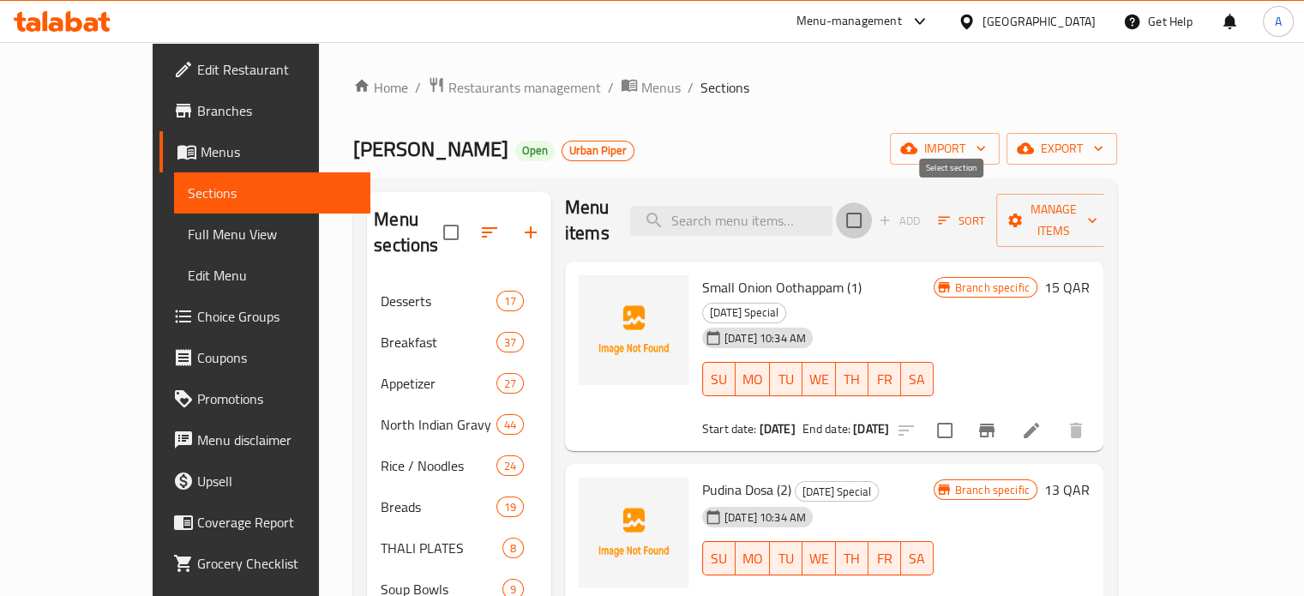
click at [872, 203] on input "checkbox" at bounding box center [854, 220] width 36 height 36
checkbox input "true"
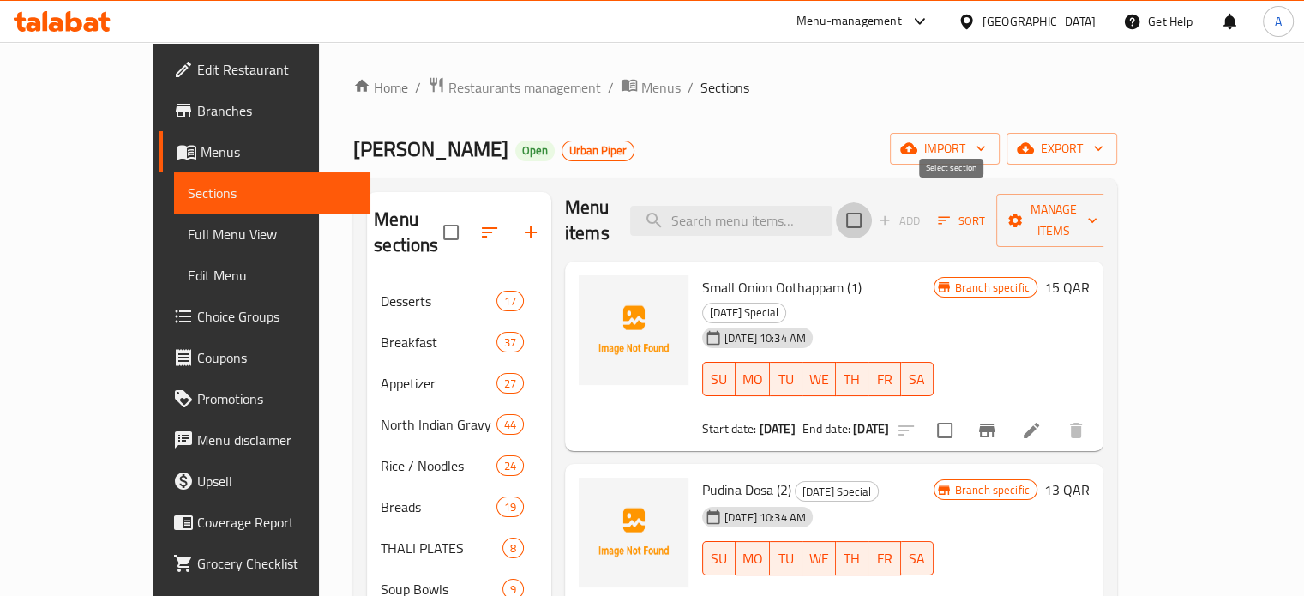
checkbox input "true"
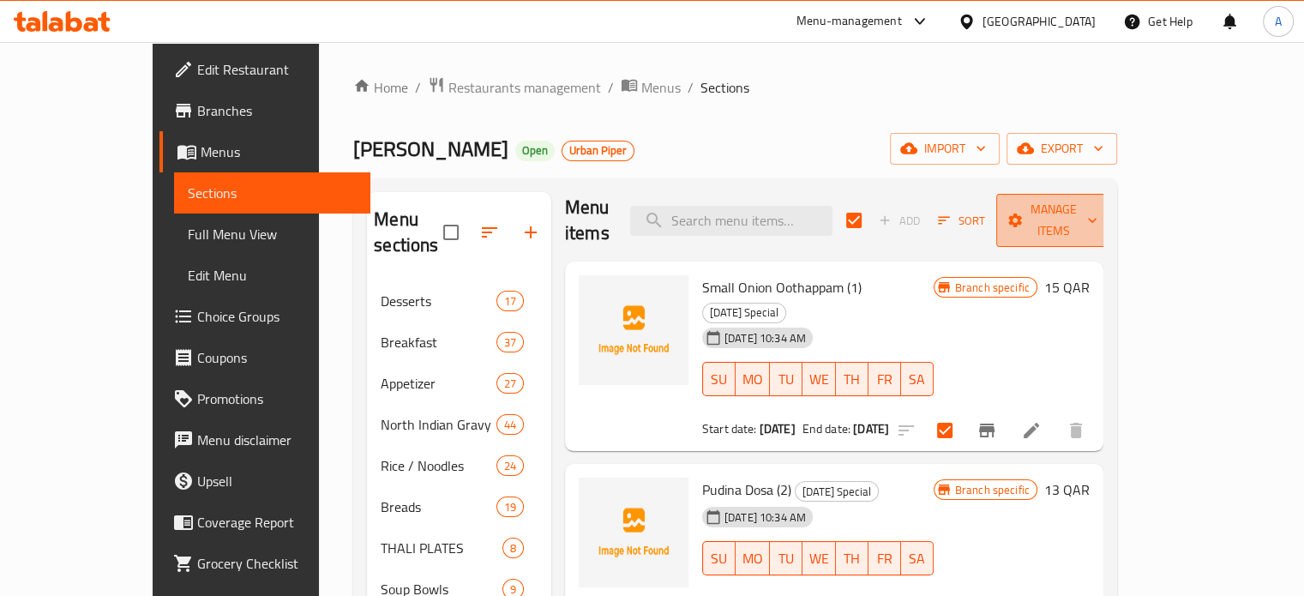
click at [1097, 206] on span "Manage items" at bounding box center [1053, 220] width 87 height 43
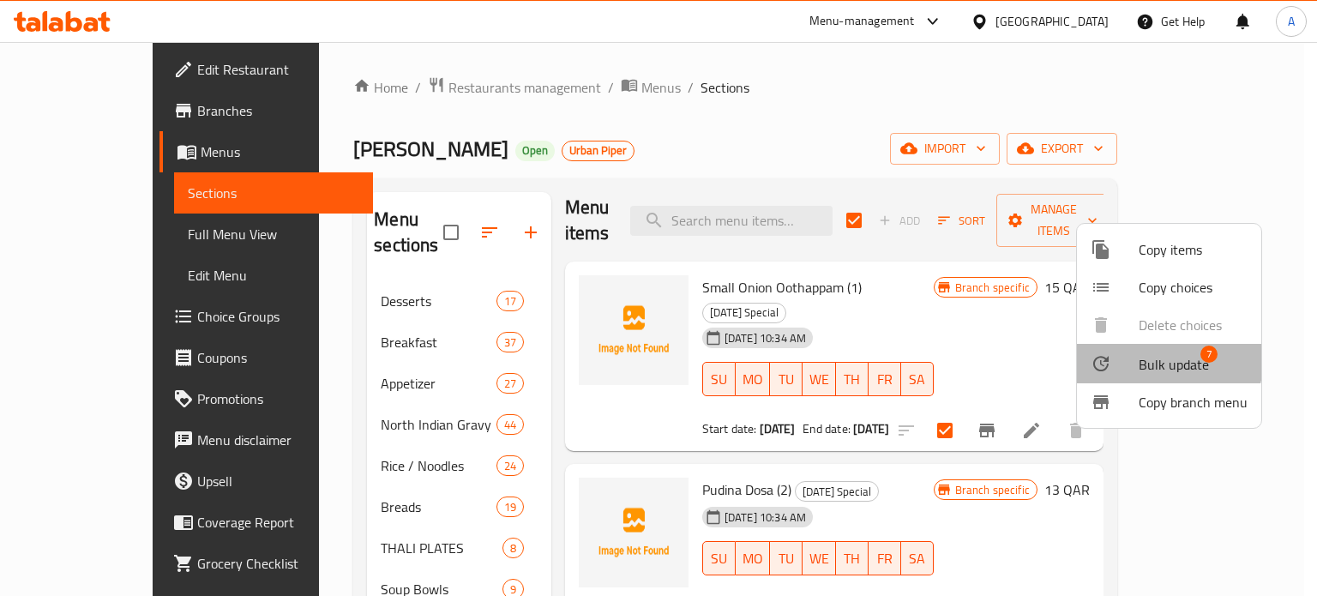
click at [1146, 360] on span "Bulk update" at bounding box center [1173, 364] width 70 height 21
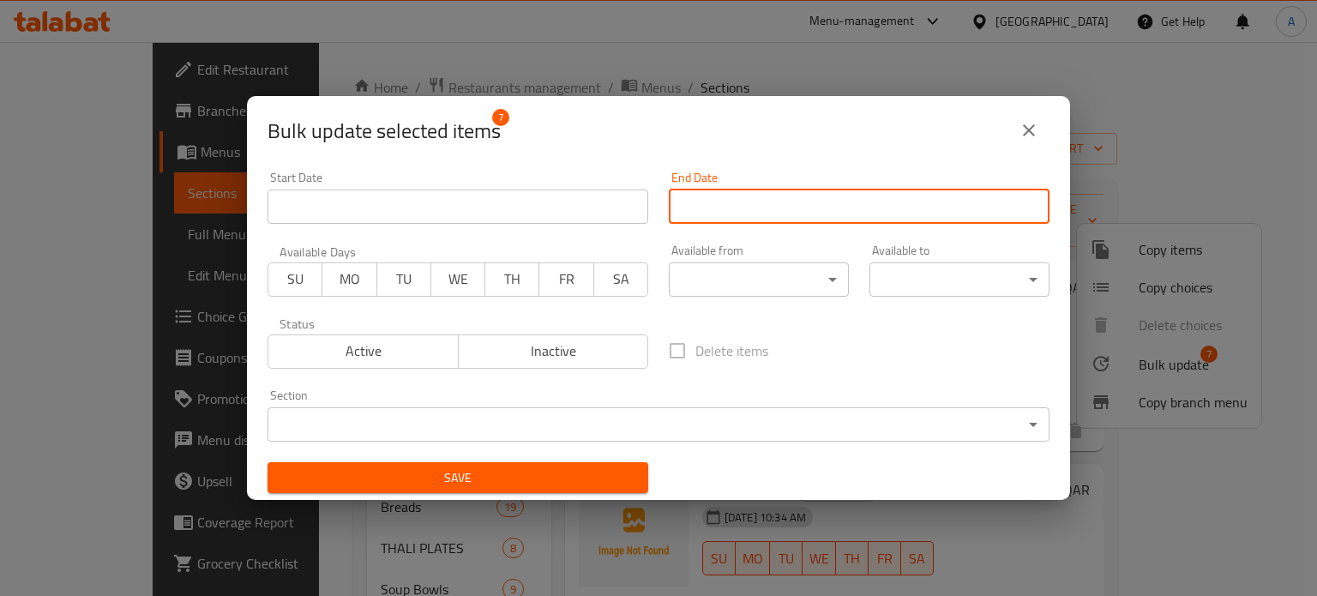
click at [715, 190] on input "Start Date" at bounding box center [859, 206] width 381 height 34
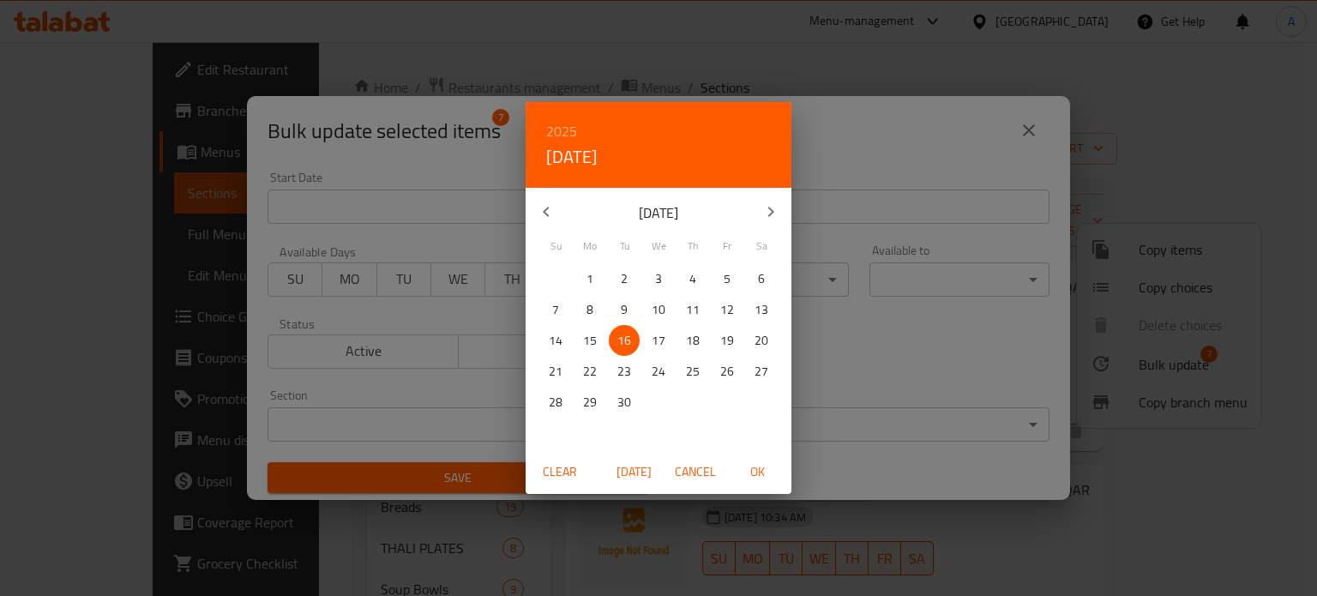
click at [775, 225] on button "button" at bounding box center [770, 211] width 41 height 41
click at [663, 394] on p "31" at bounding box center [658, 402] width 14 height 21
click at [768, 472] on span "OK" at bounding box center [756, 471] width 41 height 21
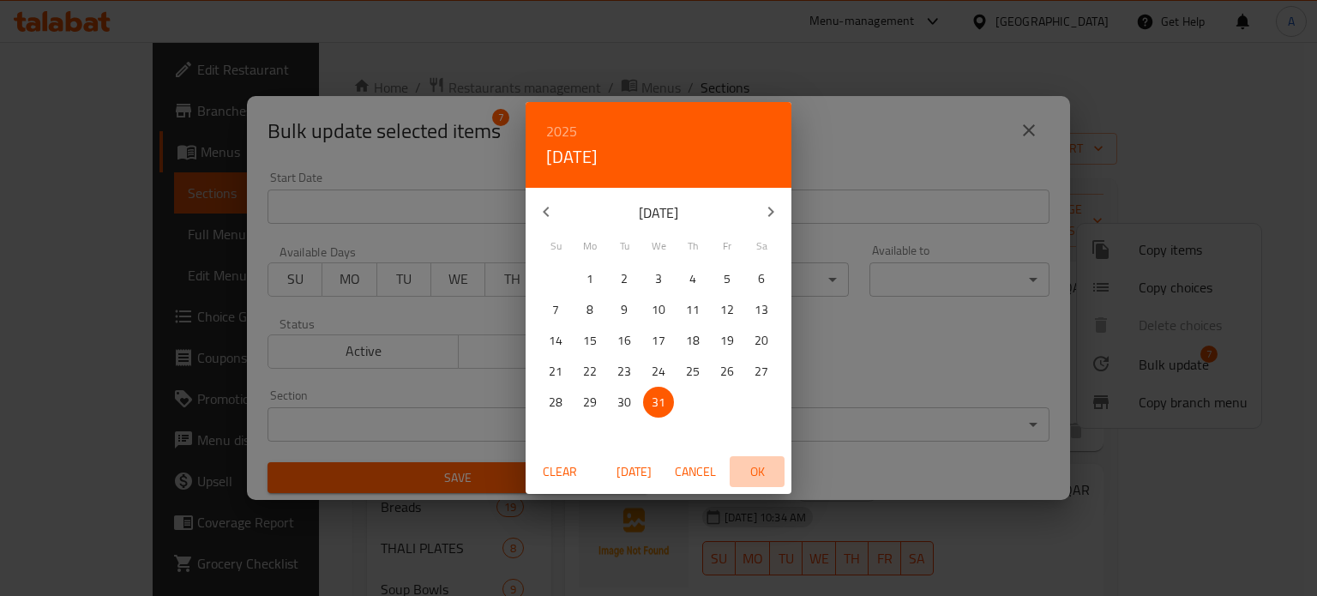
type input "31-12-2025"
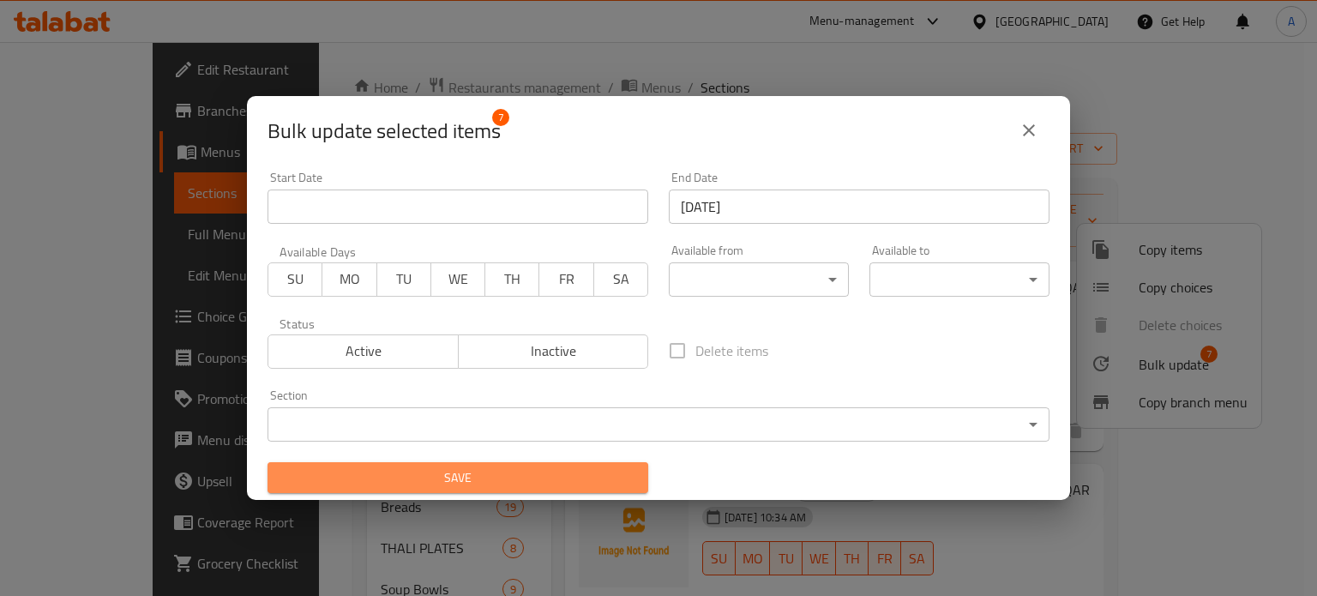
click at [622, 475] on span "Save" at bounding box center [457, 477] width 353 height 21
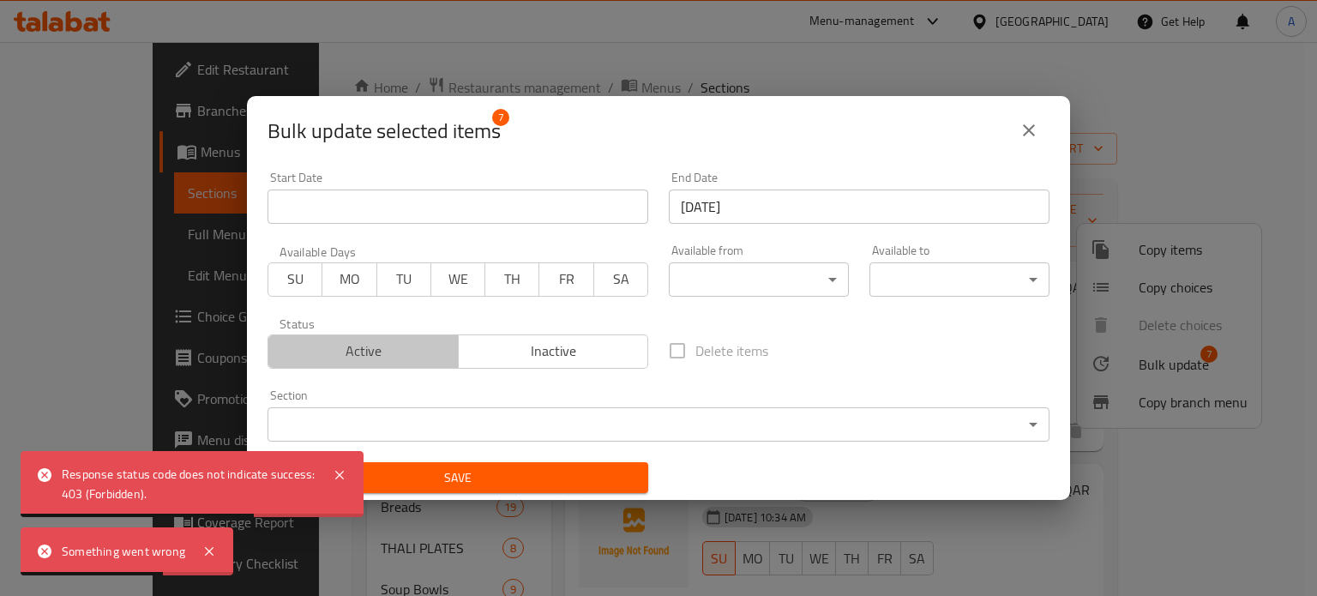
click at [412, 364] on button "Active" at bounding box center [362, 351] width 191 height 34
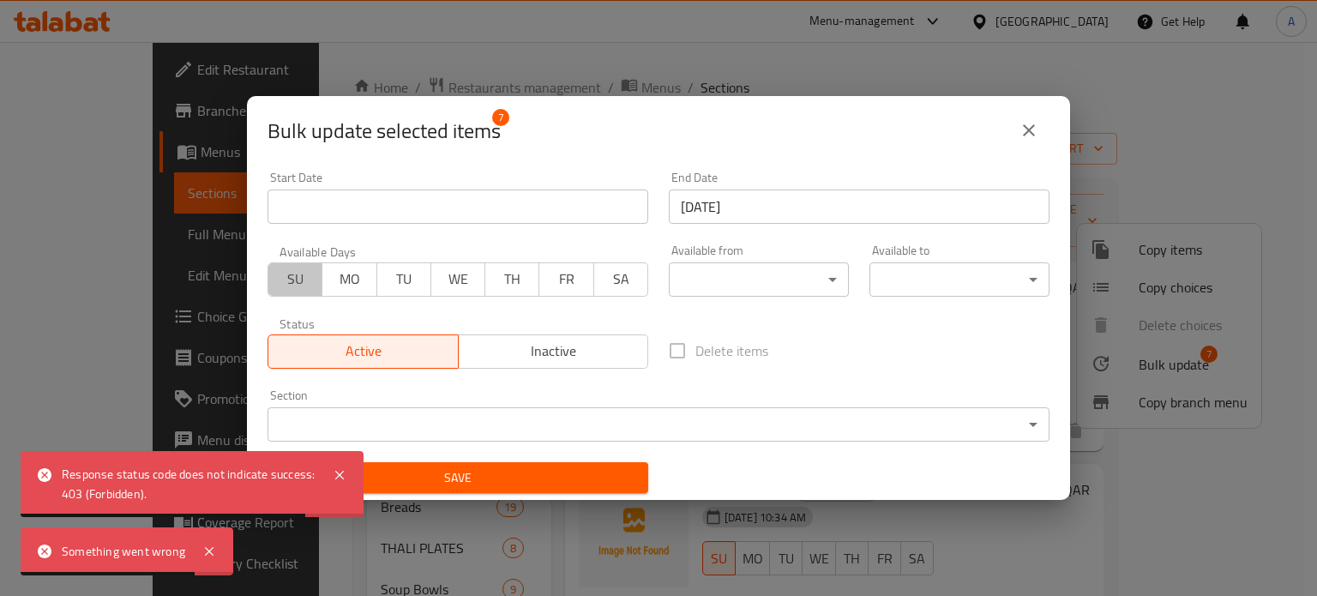
click at [288, 282] on span "SU" at bounding box center [295, 279] width 40 height 25
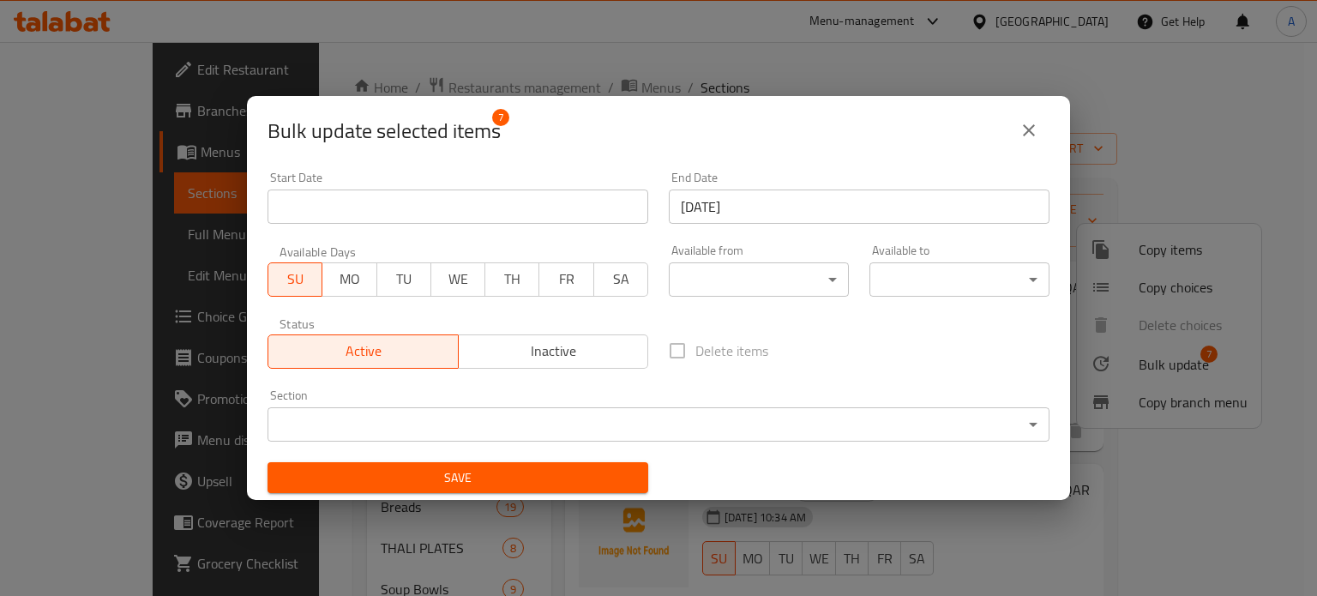
click at [459, 408] on body "Something went wrong Response status code does not indicate success: 403 (Forbi…" at bounding box center [658, 319] width 1317 height 554
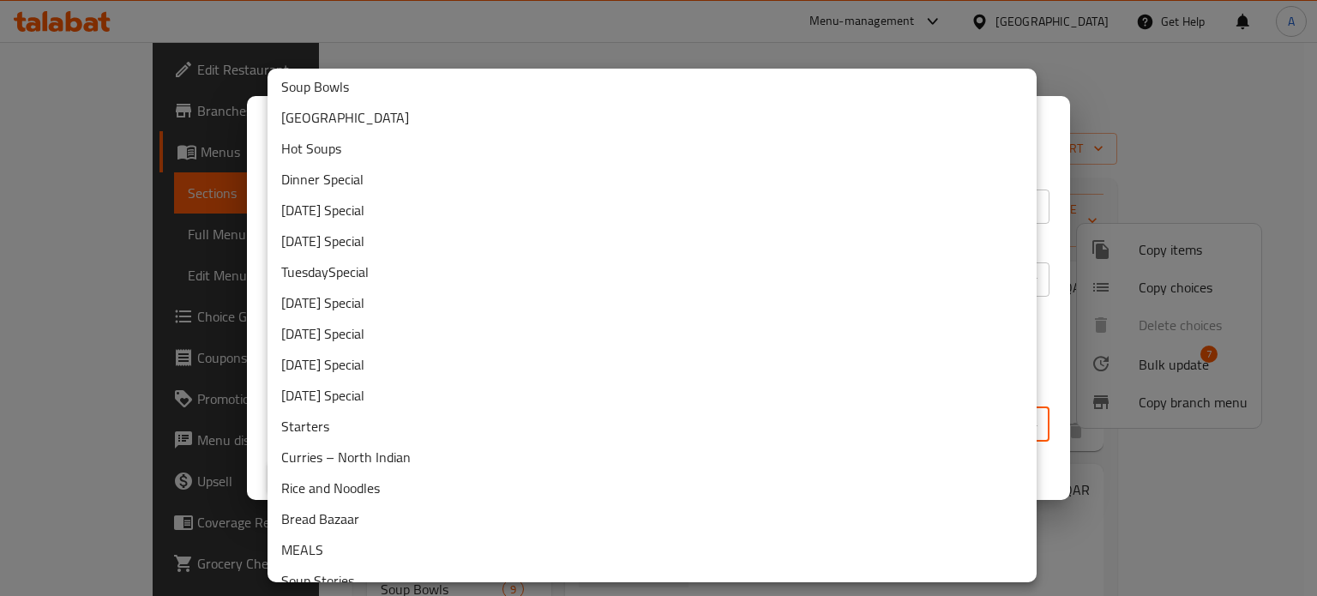
scroll to position [219, 0]
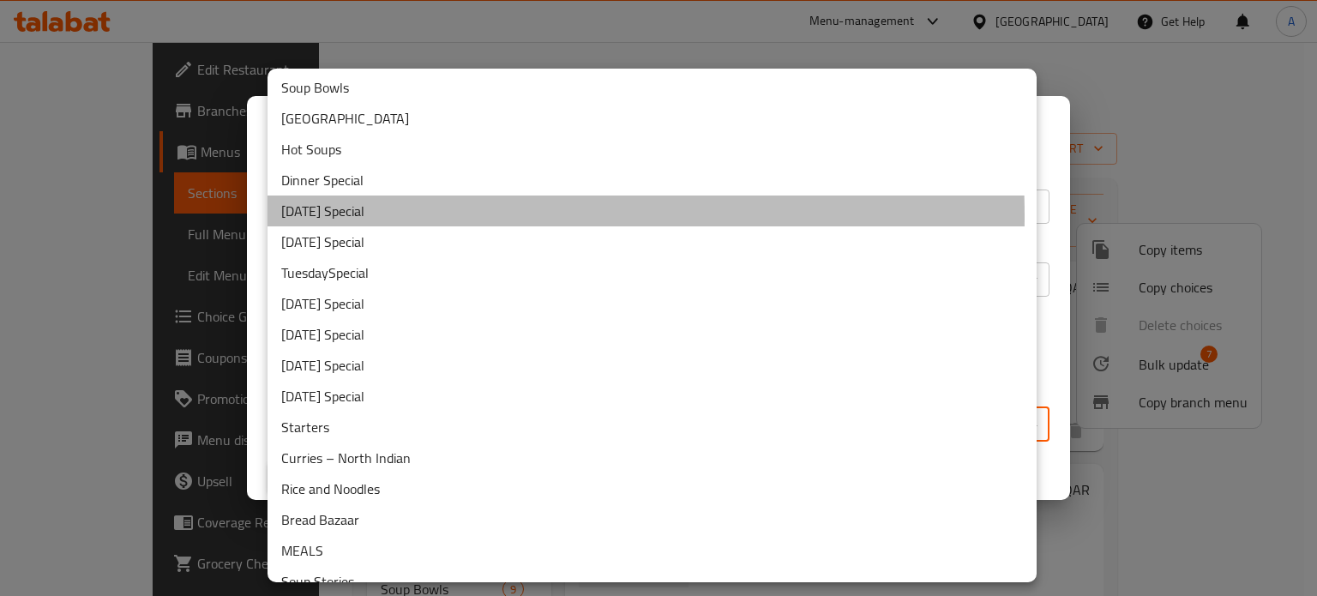
click at [322, 215] on li "Sunday Special" at bounding box center [651, 210] width 769 height 31
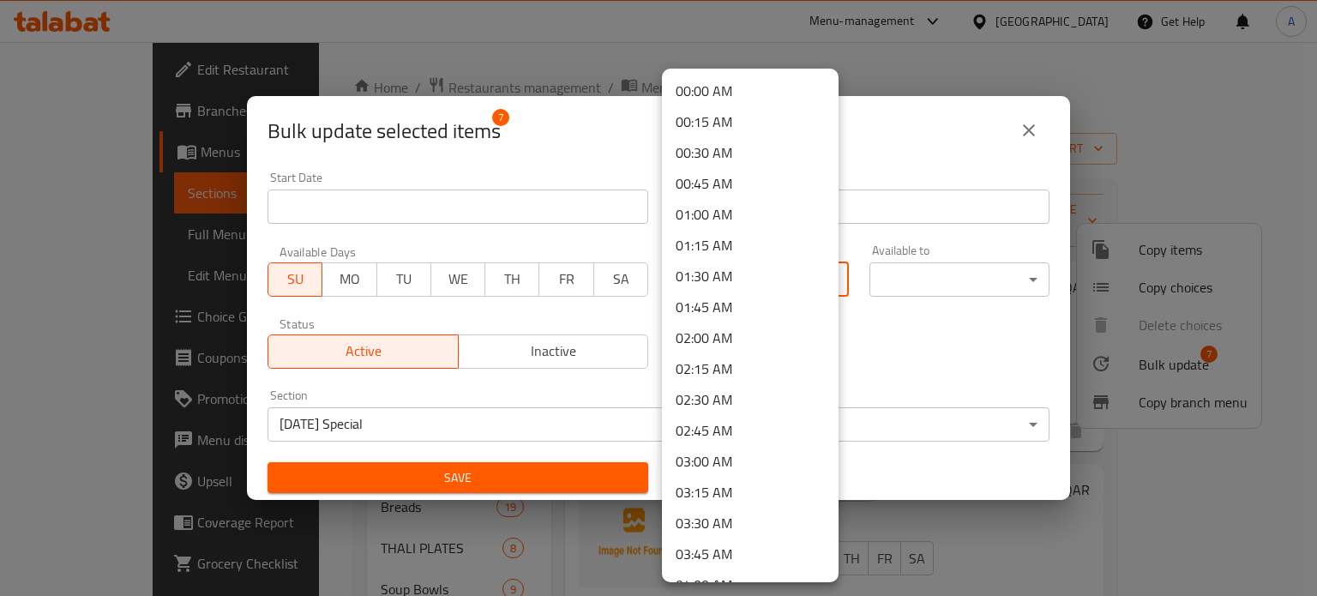
click at [686, 273] on body "​ Menu-management Qatar Get Help A Edit Restaurant Branches Menus Sections Full…" at bounding box center [658, 319] width 1317 height 554
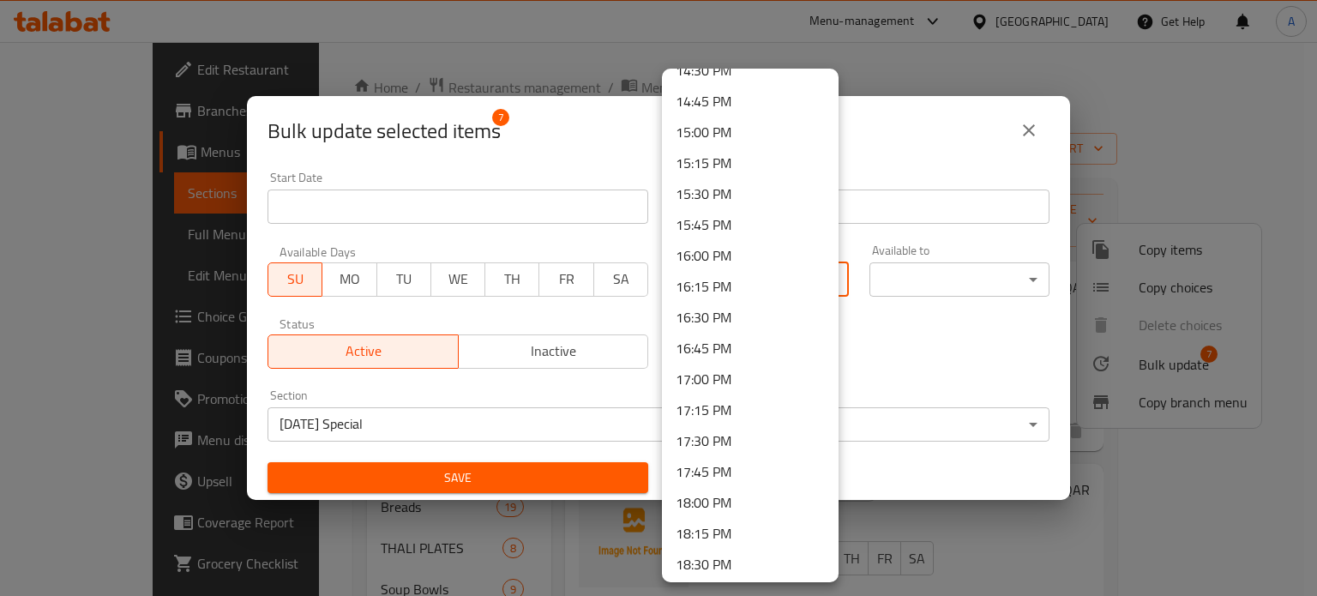
scroll to position [1810, 0]
click at [715, 509] on li "18:00 PM" at bounding box center [750, 502] width 177 height 31
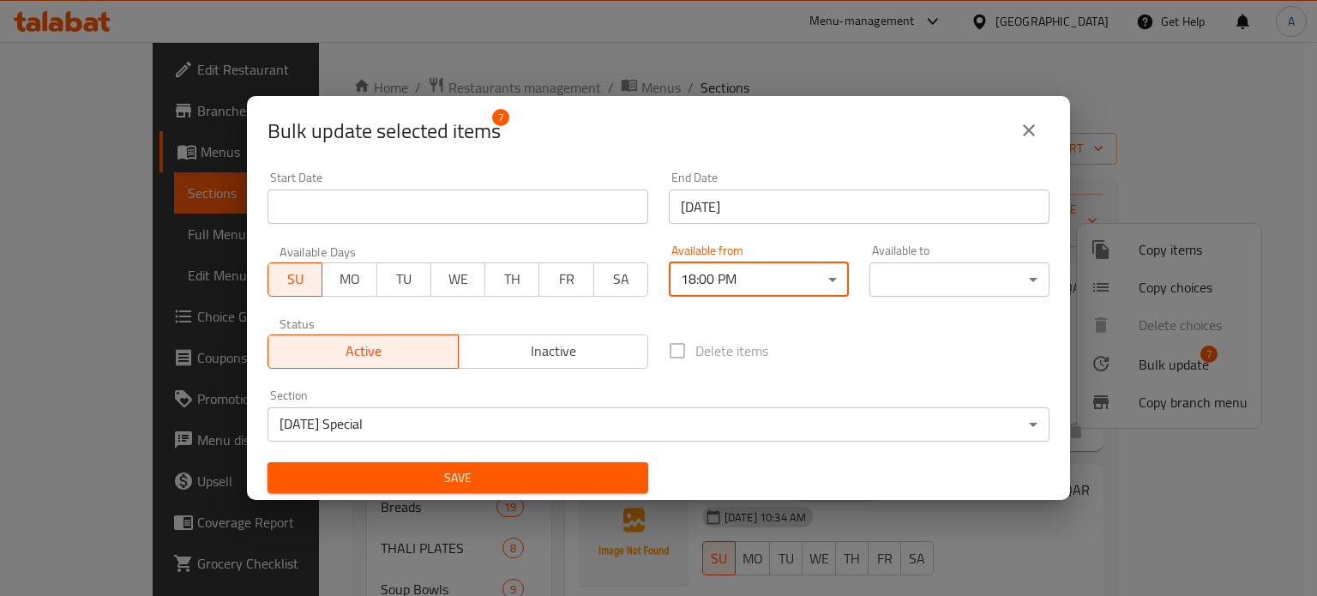
click at [877, 261] on div "Available to ​ ​" at bounding box center [959, 270] width 180 height 52
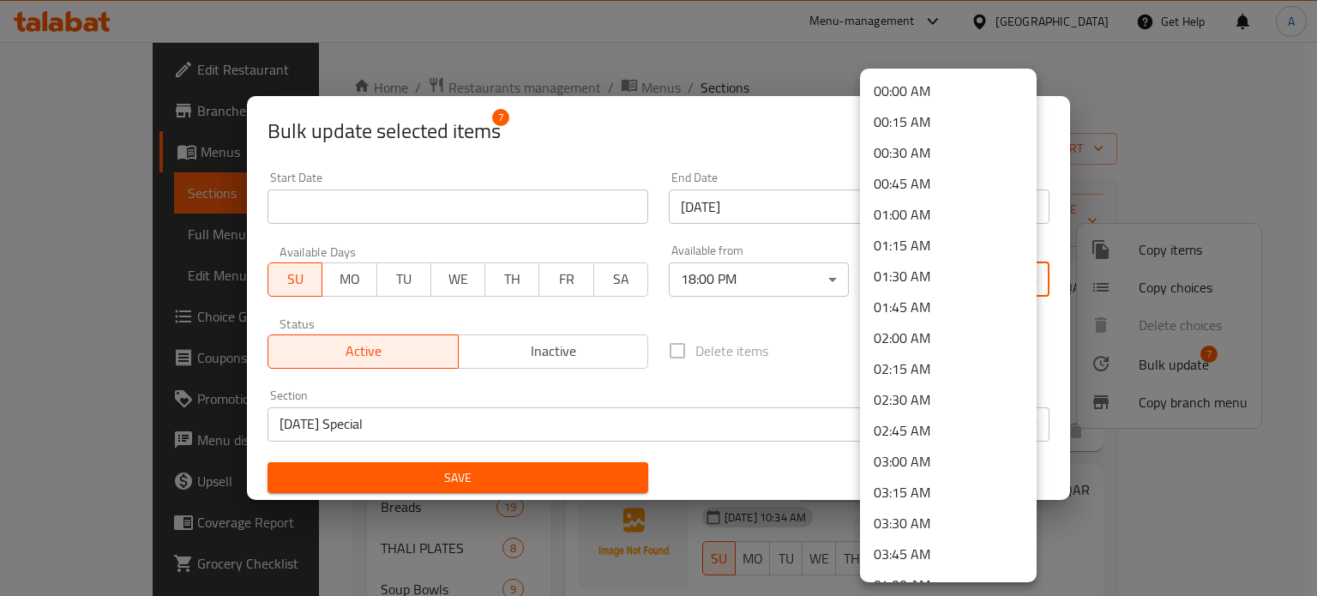
click at [881, 277] on body "​ Menu-management Qatar Get Help A Edit Restaurant Branches Menus Sections Full…" at bounding box center [658, 319] width 1317 height 554
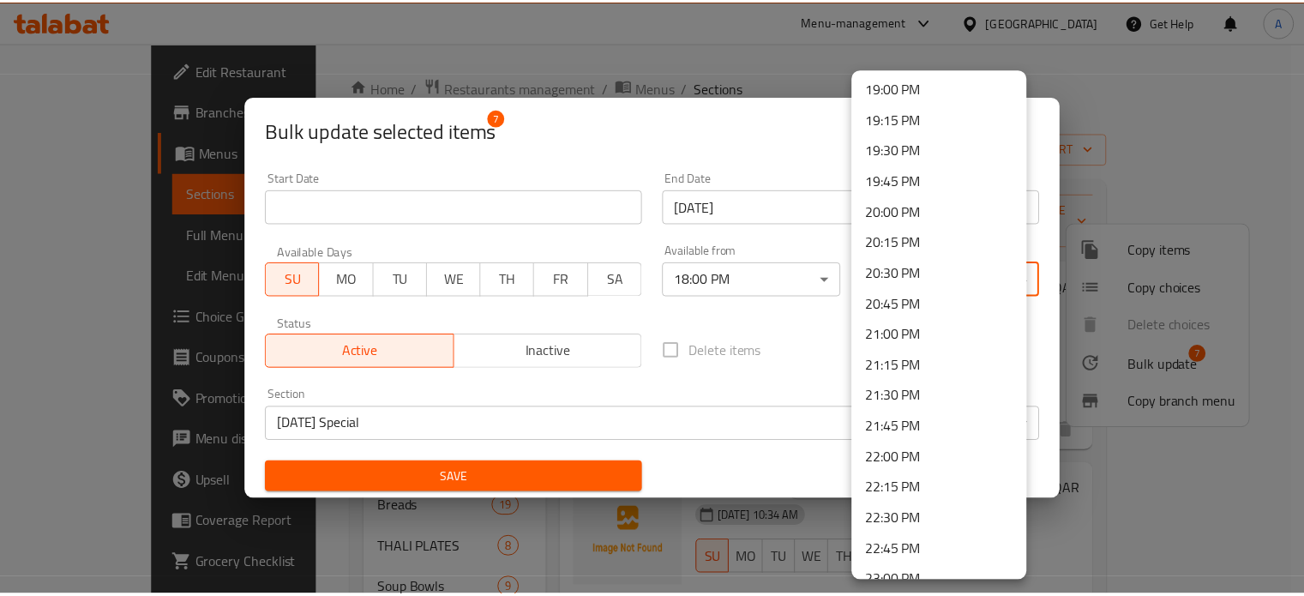
scroll to position [2493, 0]
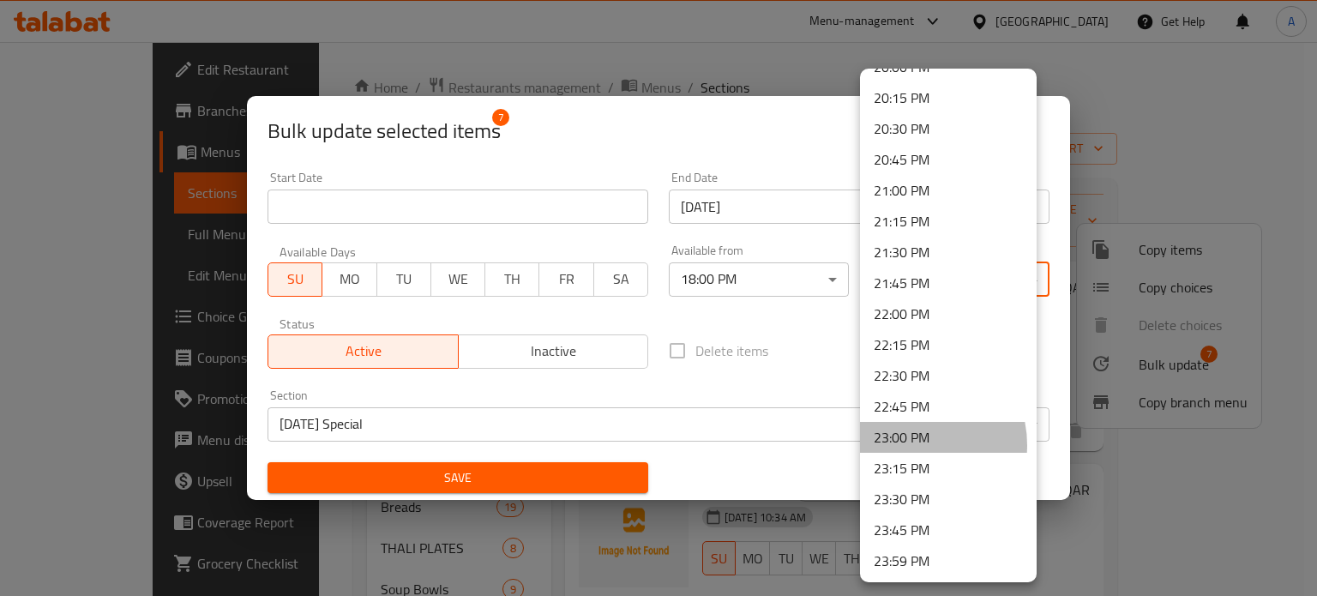
click at [911, 444] on li "23:00 PM" at bounding box center [948, 437] width 177 height 31
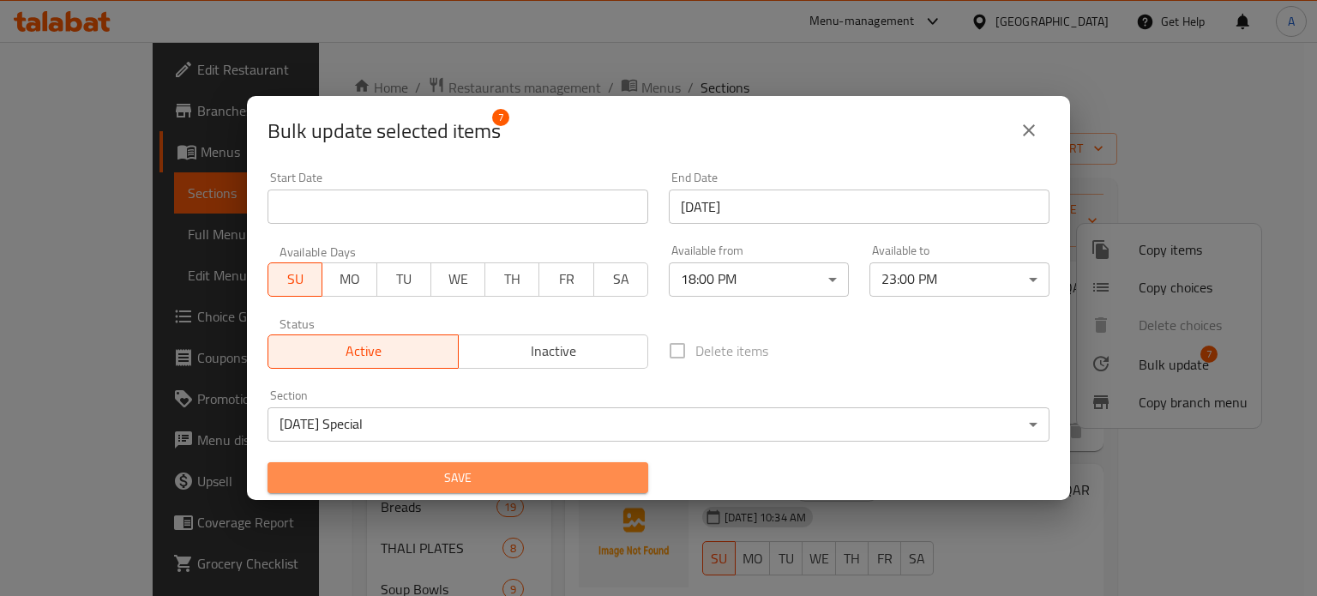
click at [616, 471] on span "Save" at bounding box center [457, 477] width 353 height 21
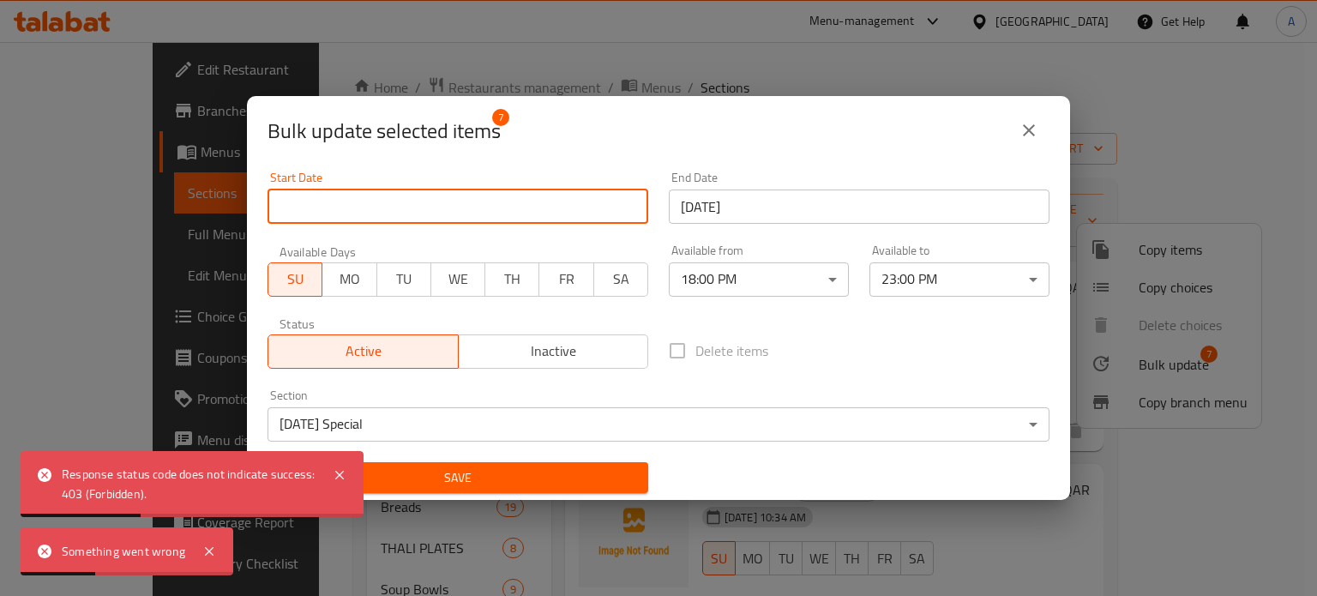
click at [579, 194] on input "Start Date" at bounding box center [457, 206] width 381 height 34
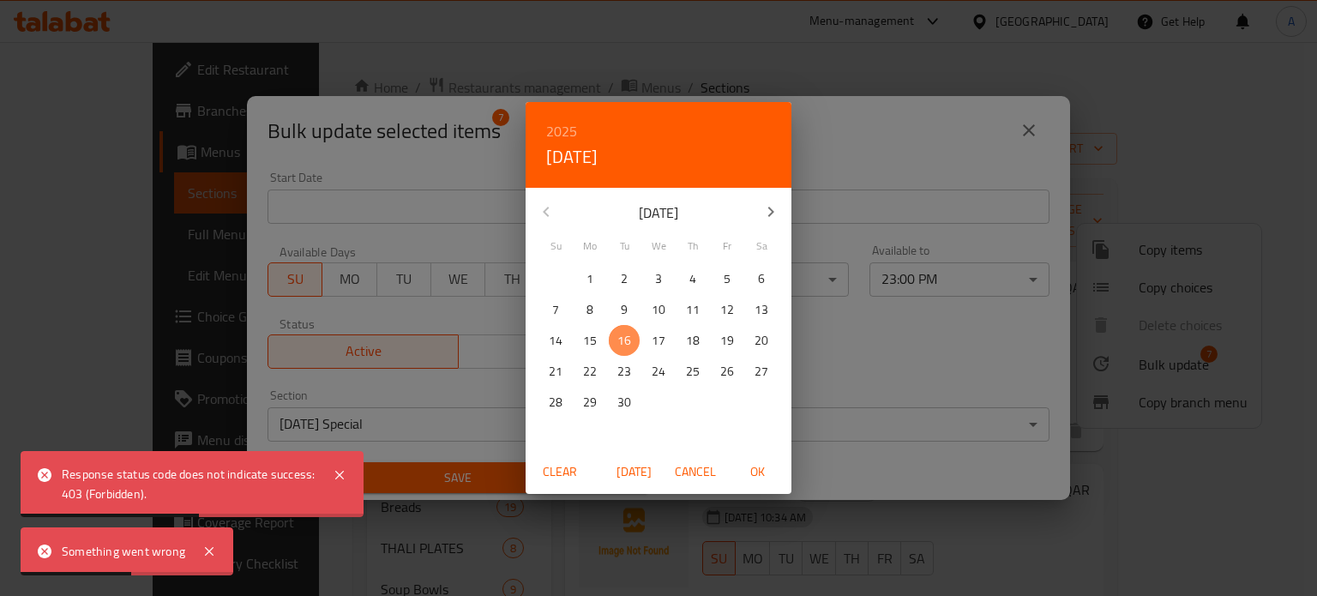
click at [621, 340] on p "16" at bounding box center [624, 340] width 14 height 21
click at [763, 465] on span "OK" at bounding box center [756, 471] width 41 height 21
type input "16-09-2025"
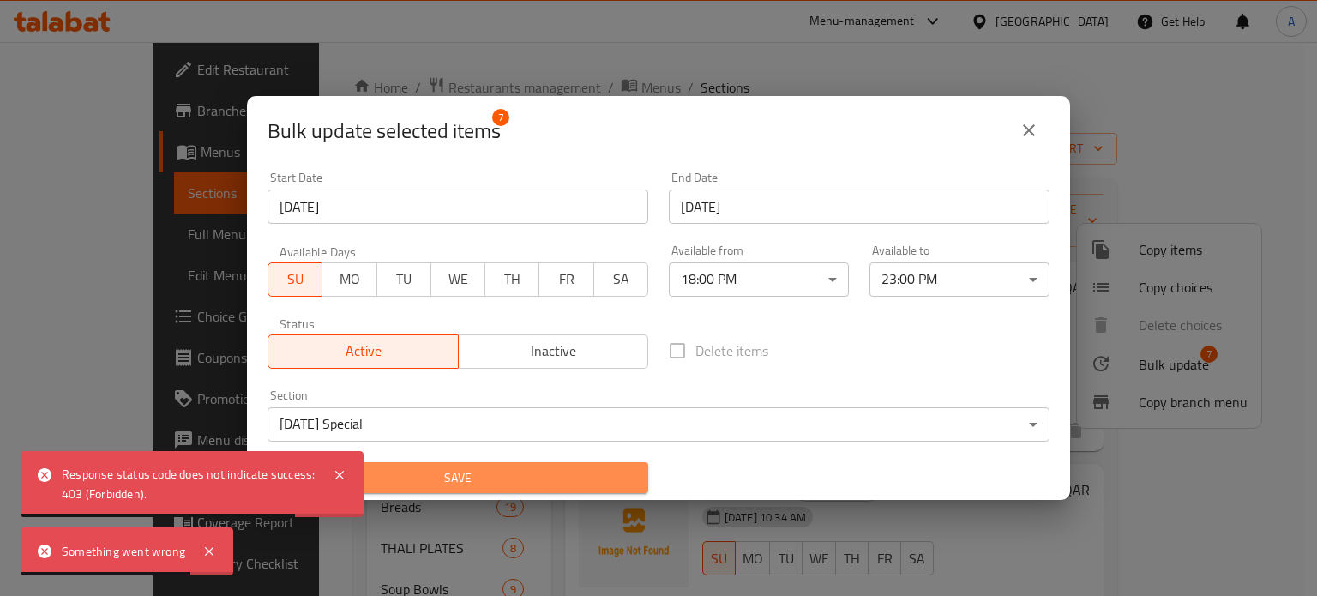
click at [572, 467] on span "Save" at bounding box center [457, 477] width 353 height 21
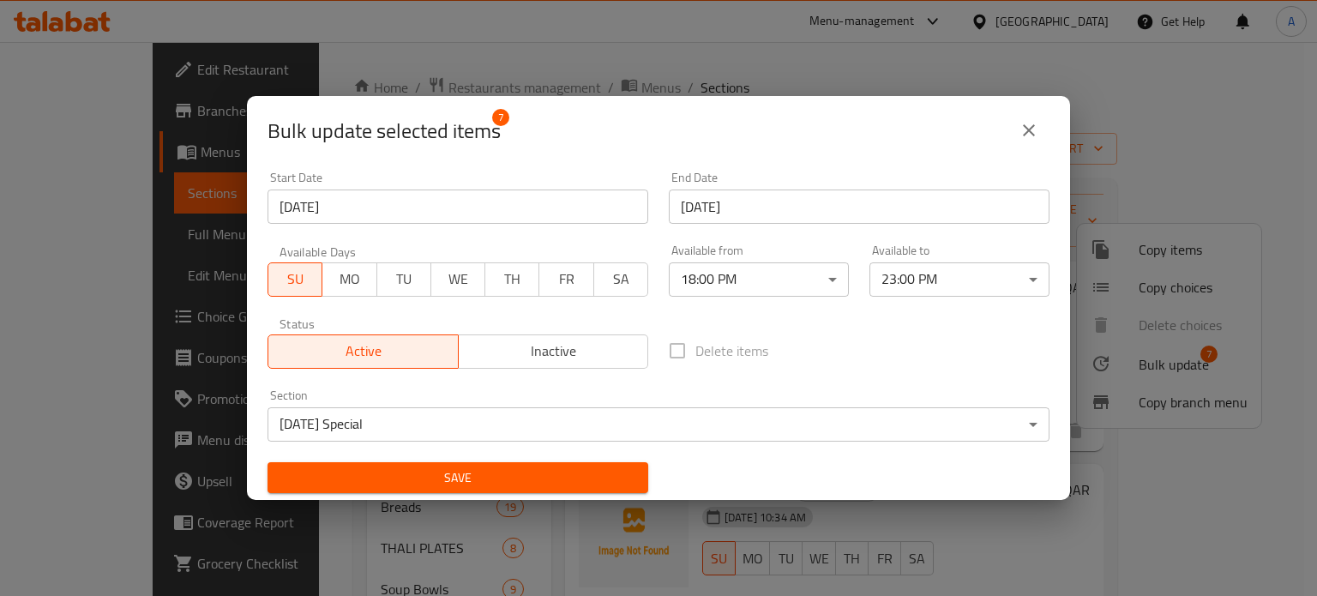
click at [537, 478] on span "Save" at bounding box center [457, 477] width 353 height 21
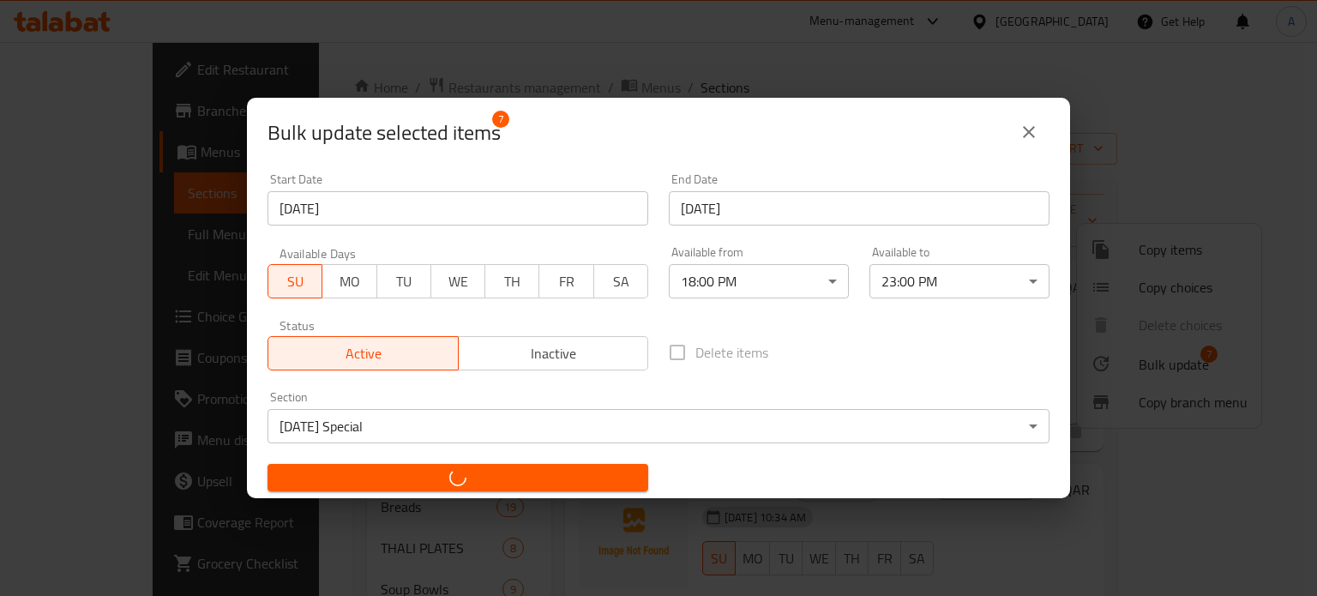
click at [537, 478] on span "button" at bounding box center [457, 477] width 353 height 17
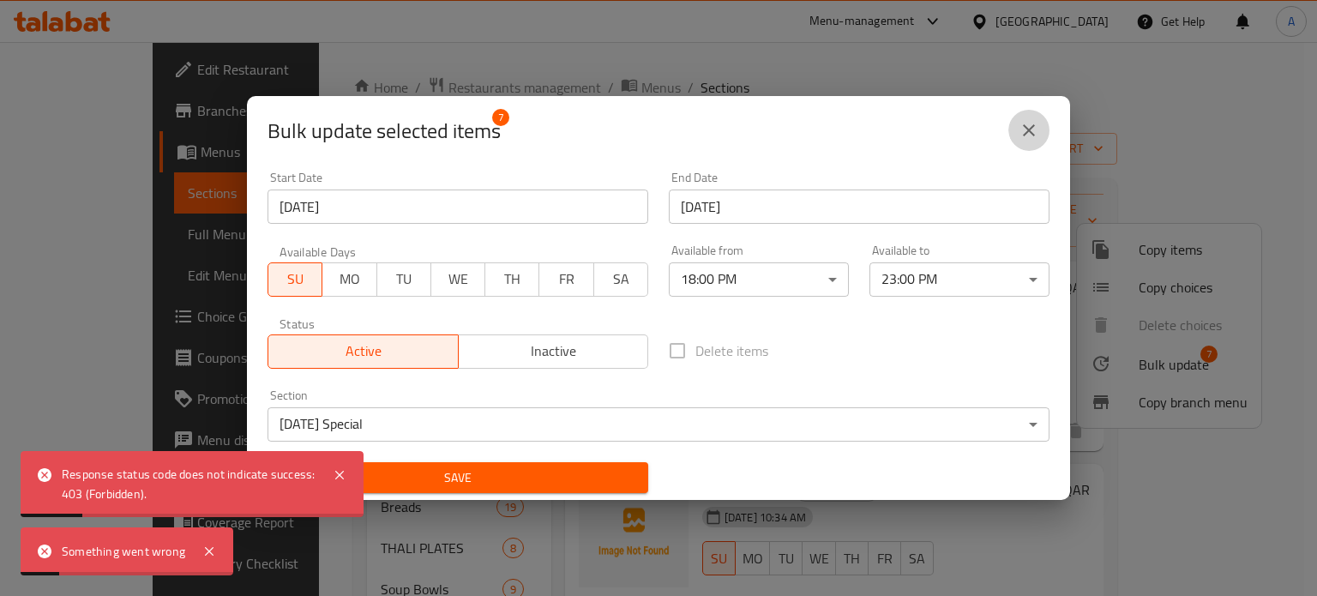
click at [1015, 129] on button "close" at bounding box center [1028, 130] width 41 height 41
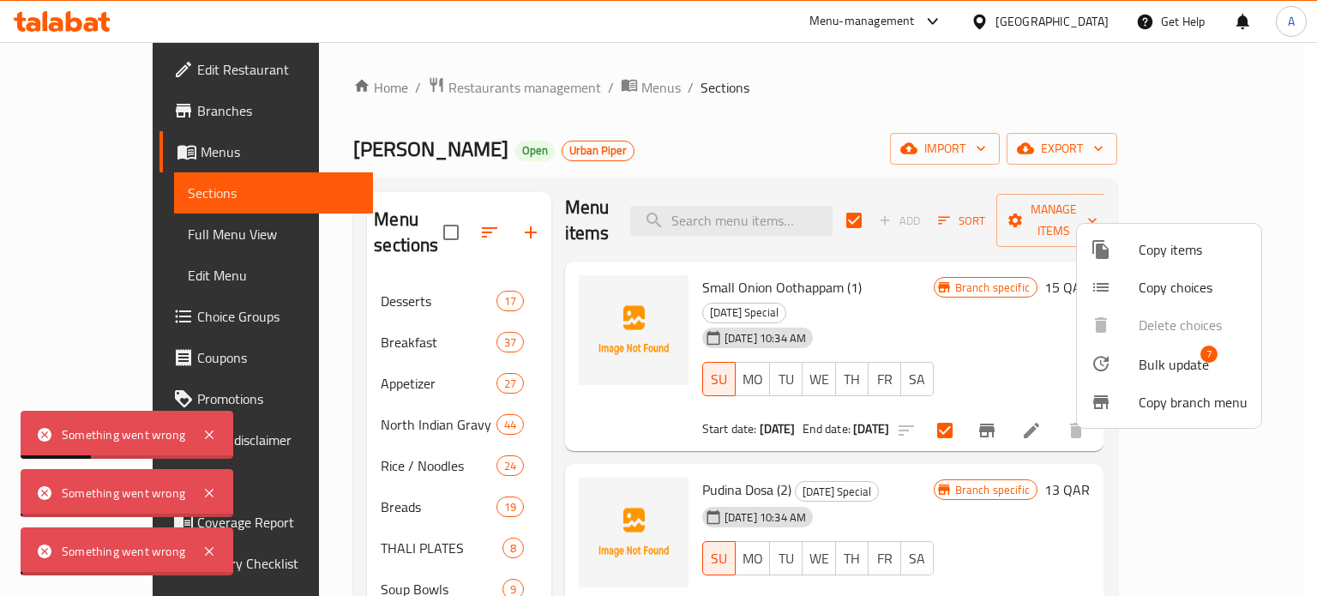
click at [941, 278] on div at bounding box center [658, 298] width 1317 height 596
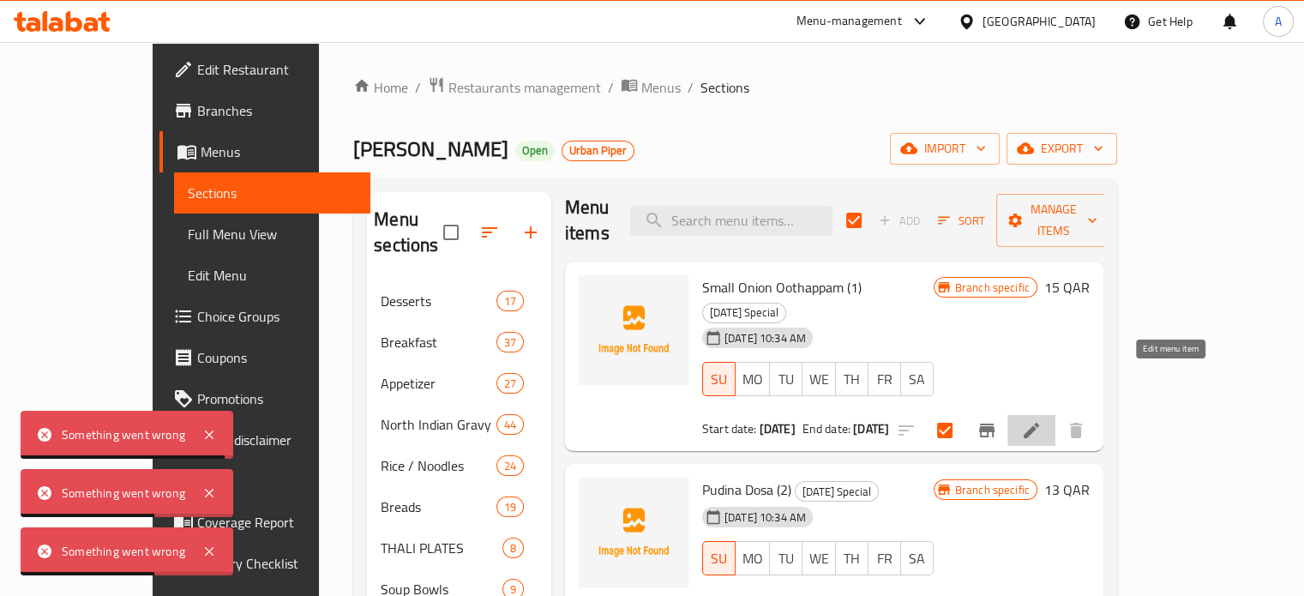
click at [1041, 420] on icon at bounding box center [1031, 430] width 21 height 21
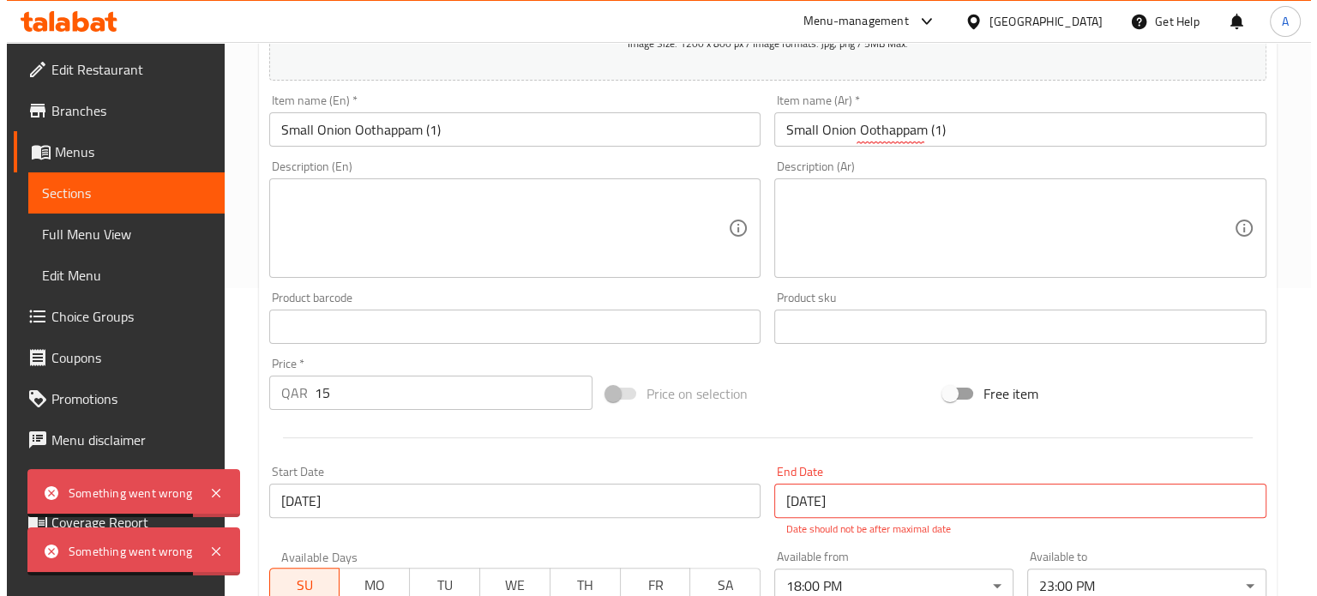
scroll to position [633, 0]
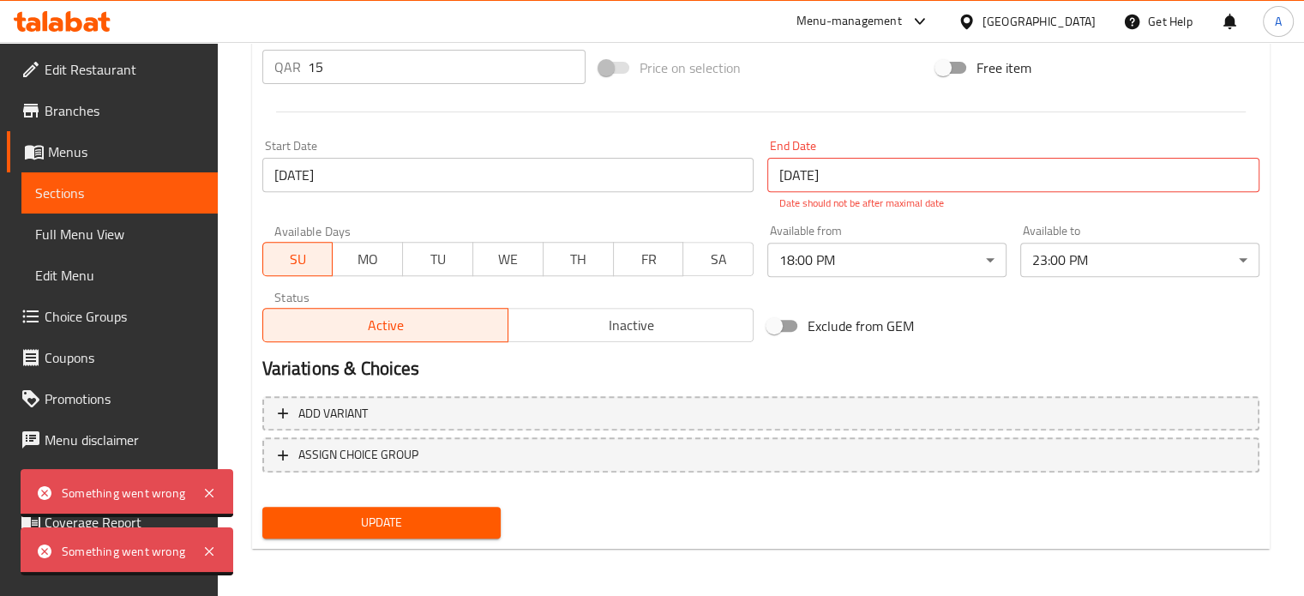
click at [927, 177] on input "16-09-2125" at bounding box center [1013, 175] width 492 height 34
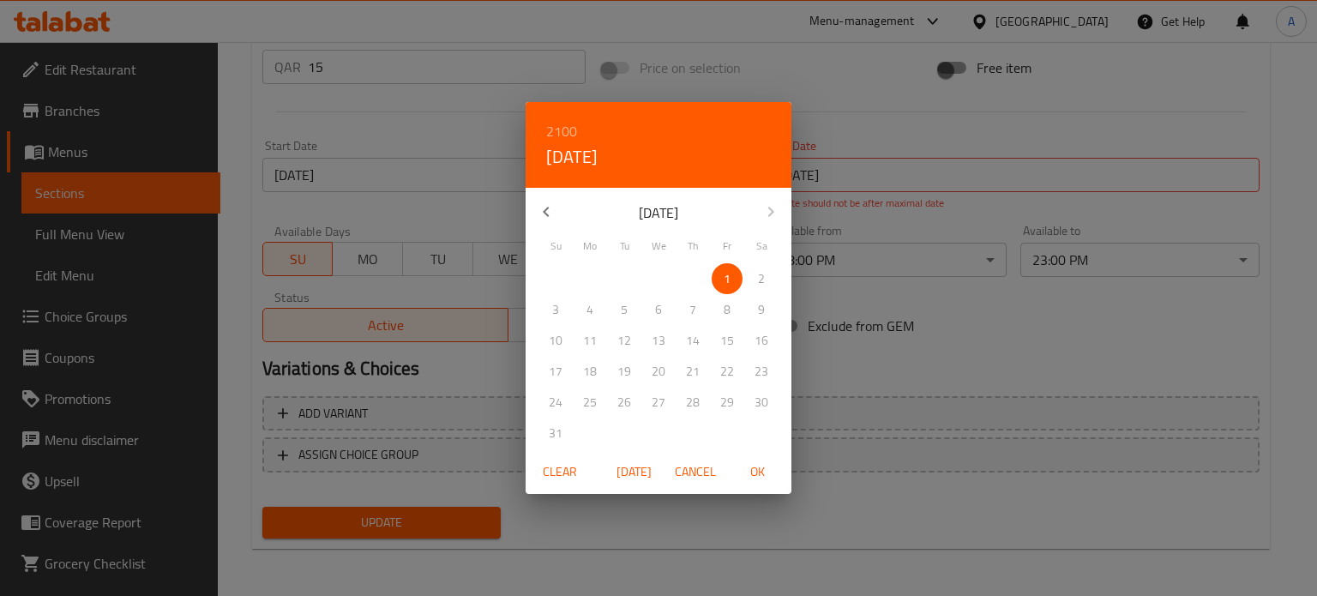
click at [927, 177] on div "2100 Fri, Jan 1 January 2100 September 2125 Su Mo Tu We Th Fr Sa 27 28 29 30 31…" at bounding box center [658, 298] width 1317 height 596
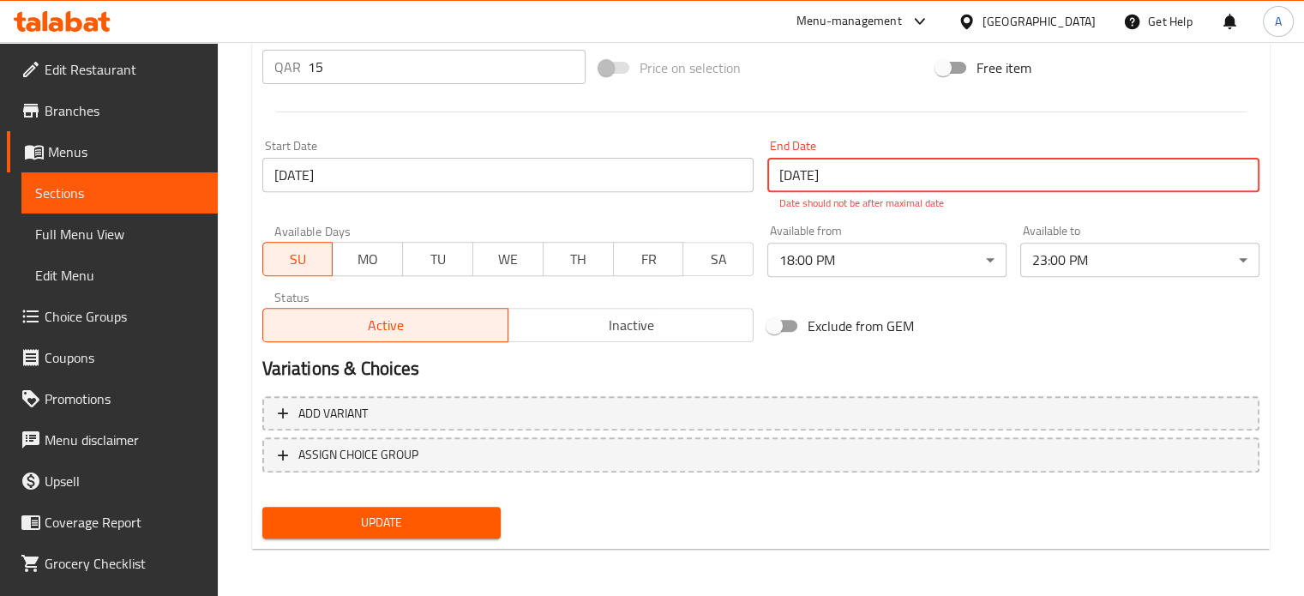
click at [927, 177] on input "16-09-2125" at bounding box center [1013, 175] width 492 height 34
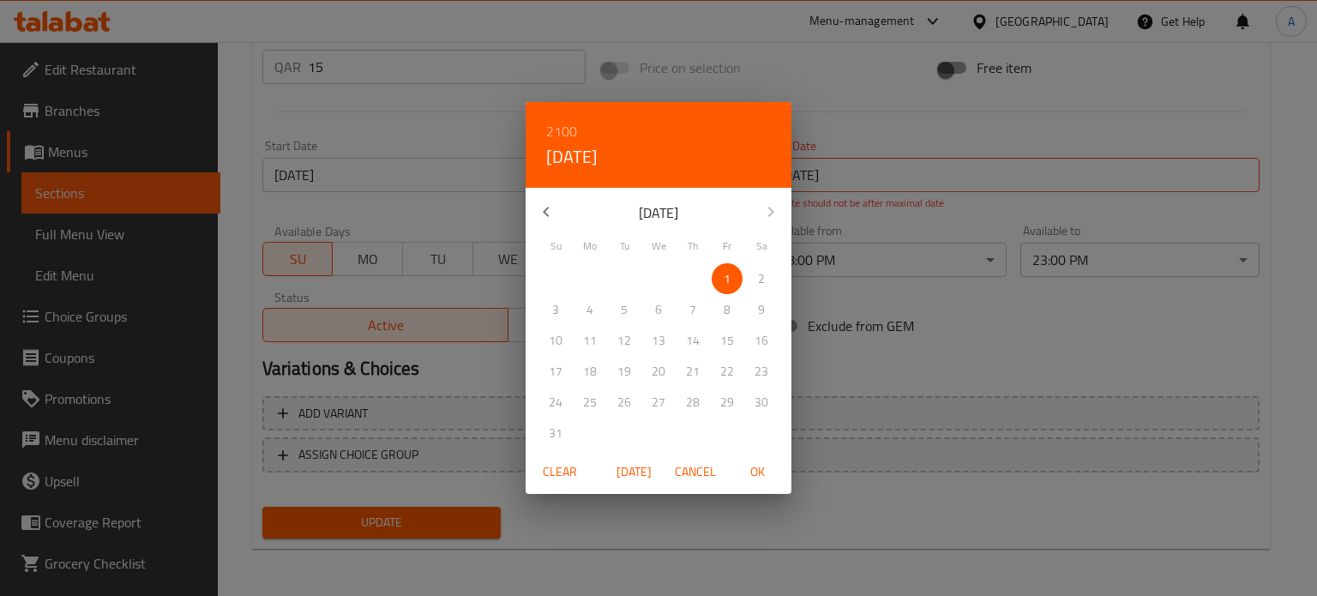
click at [766, 215] on div "January 2100" at bounding box center [658, 211] width 266 height 41
click at [755, 470] on span "OK" at bounding box center [756, 471] width 41 height 21
type input "01-01-2100"
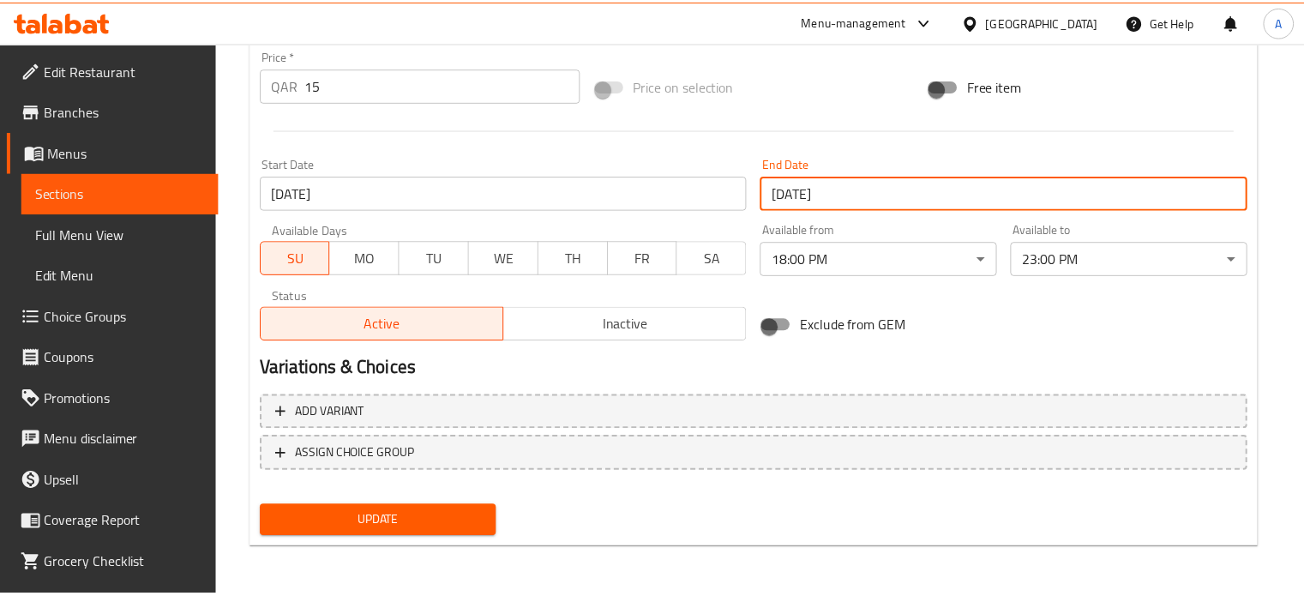
scroll to position [615, 0]
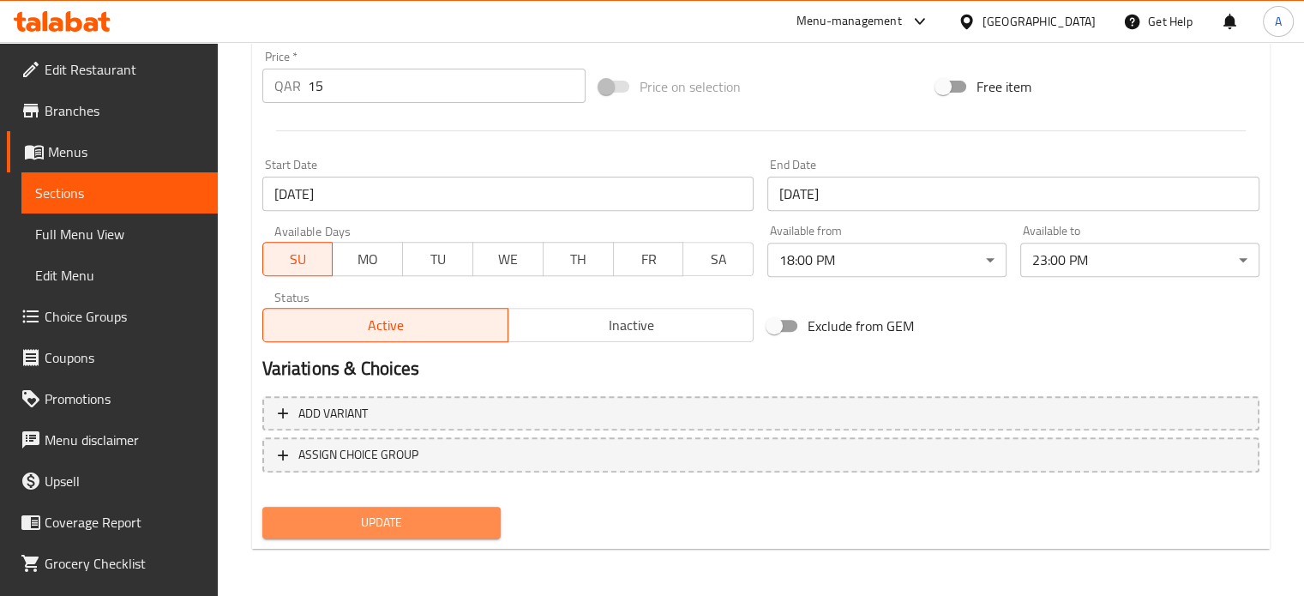
click at [417, 533] on button "Update" at bounding box center [381, 523] width 239 height 32
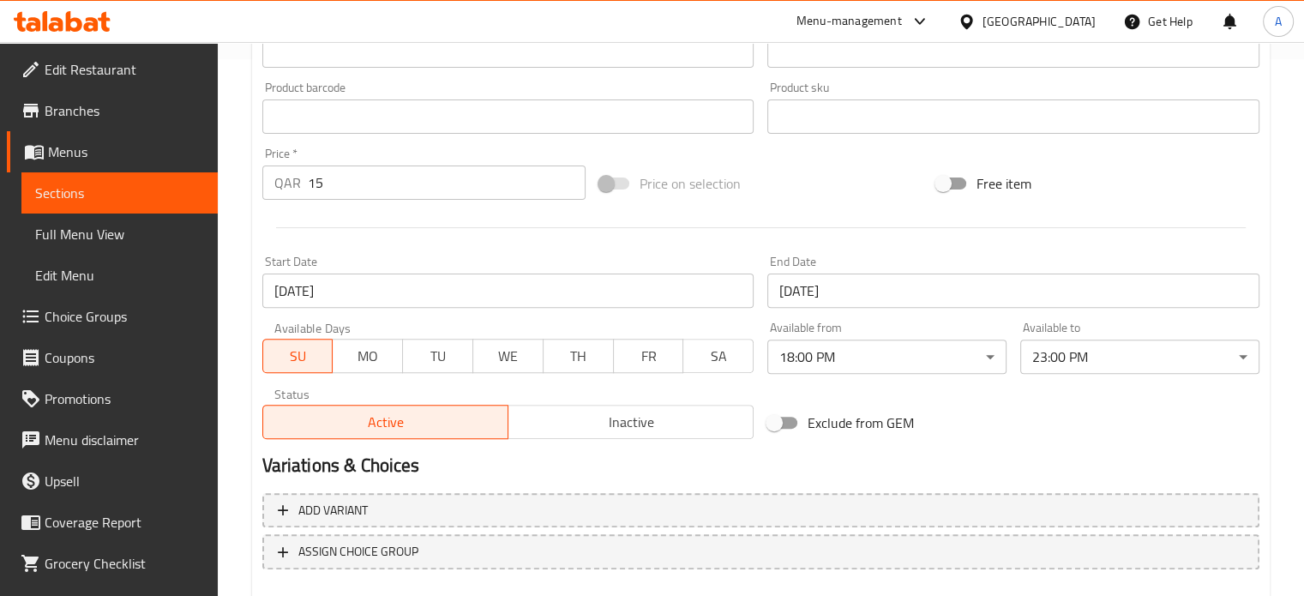
scroll to position [633, 0]
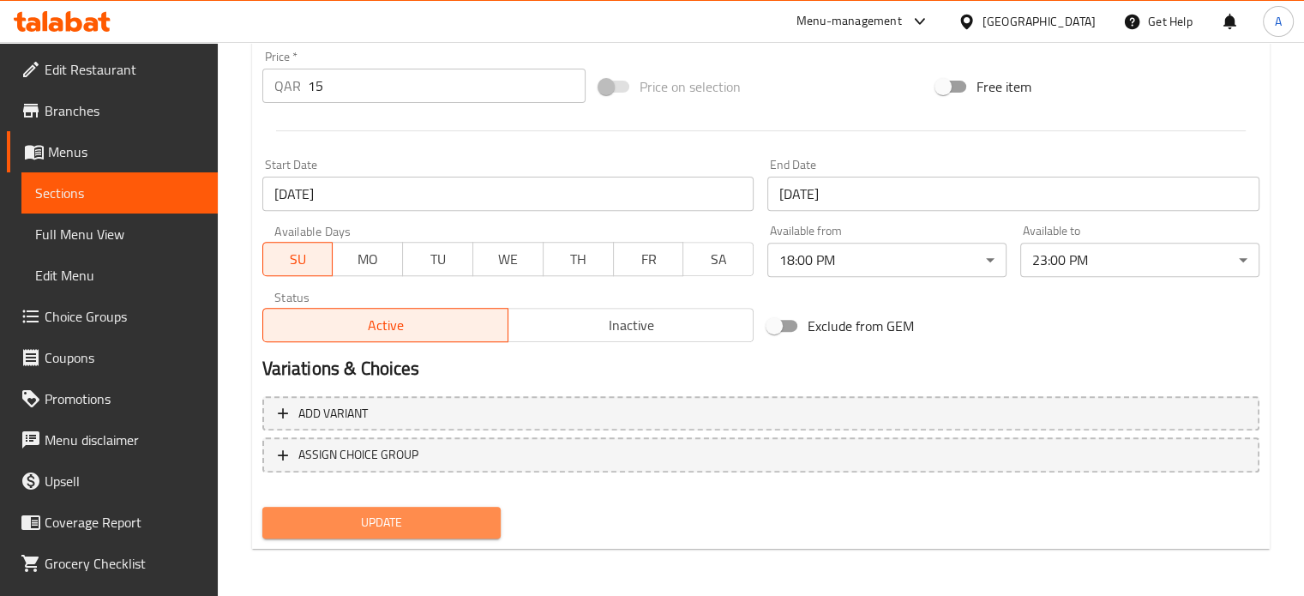
click at [374, 525] on span "Update" at bounding box center [382, 522] width 212 height 21
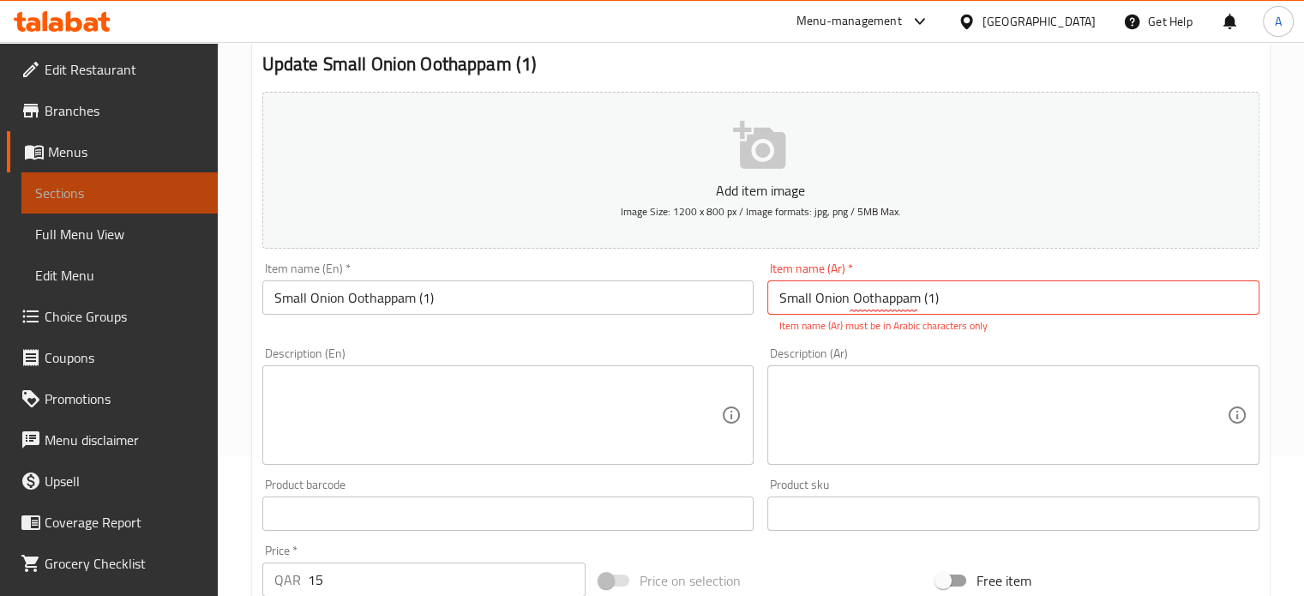
click at [119, 185] on span "Sections" at bounding box center [119, 193] width 169 height 21
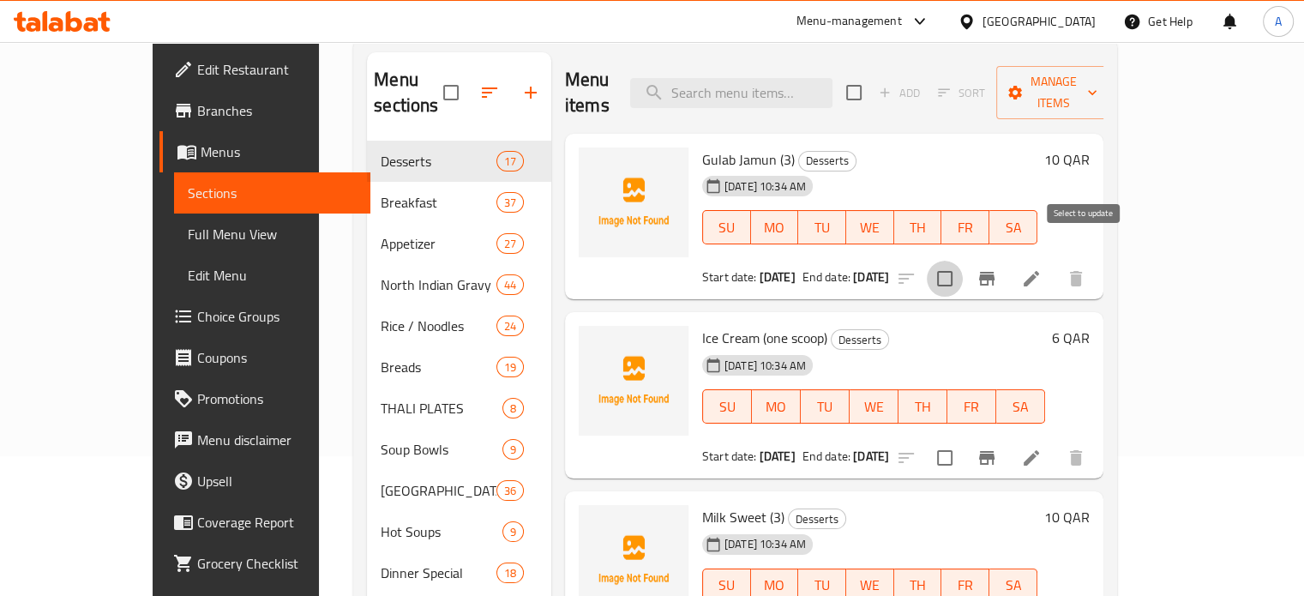
click at [963, 261] on input "checkbox" at bounding box center [945, 279] width 36 height 36
checkbox input "true"
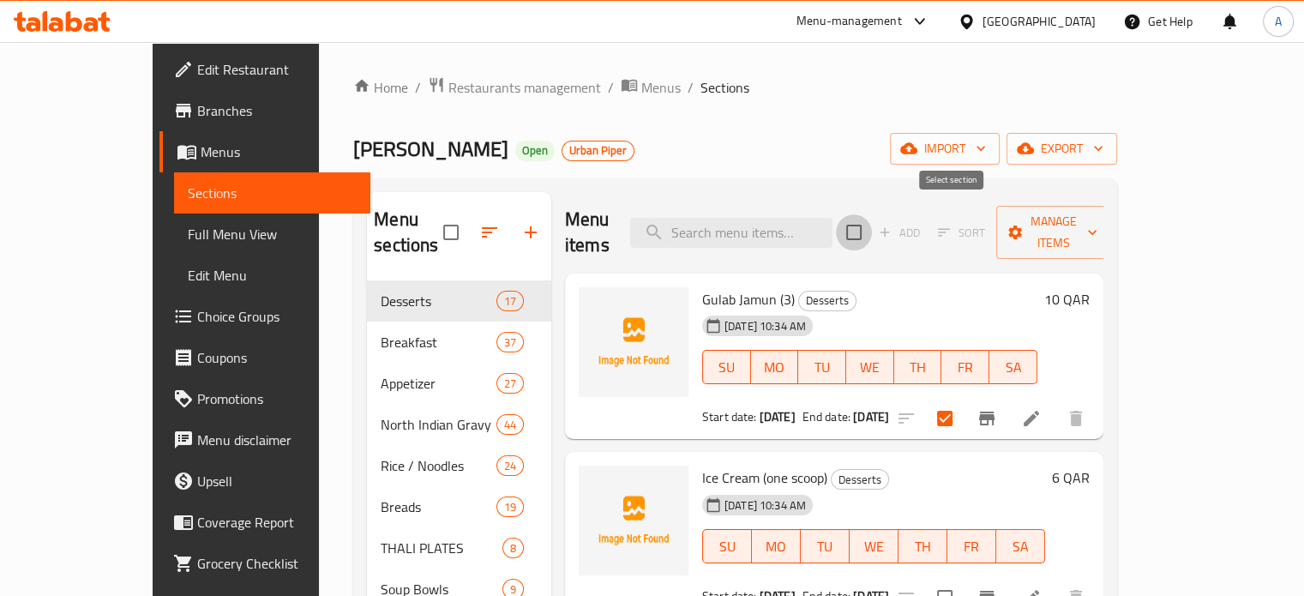
click at [872, 214] on input "checkbox" at bounding box center [854, 232] width 36 height 36
checkbox input "true"
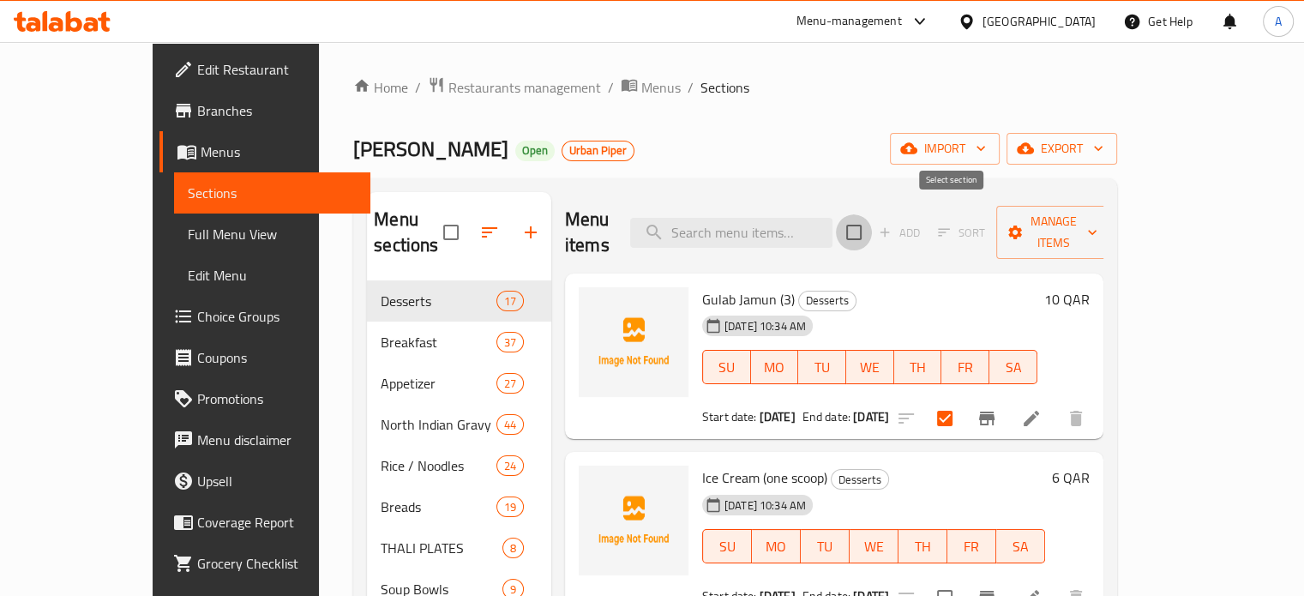
checkbox input "true"
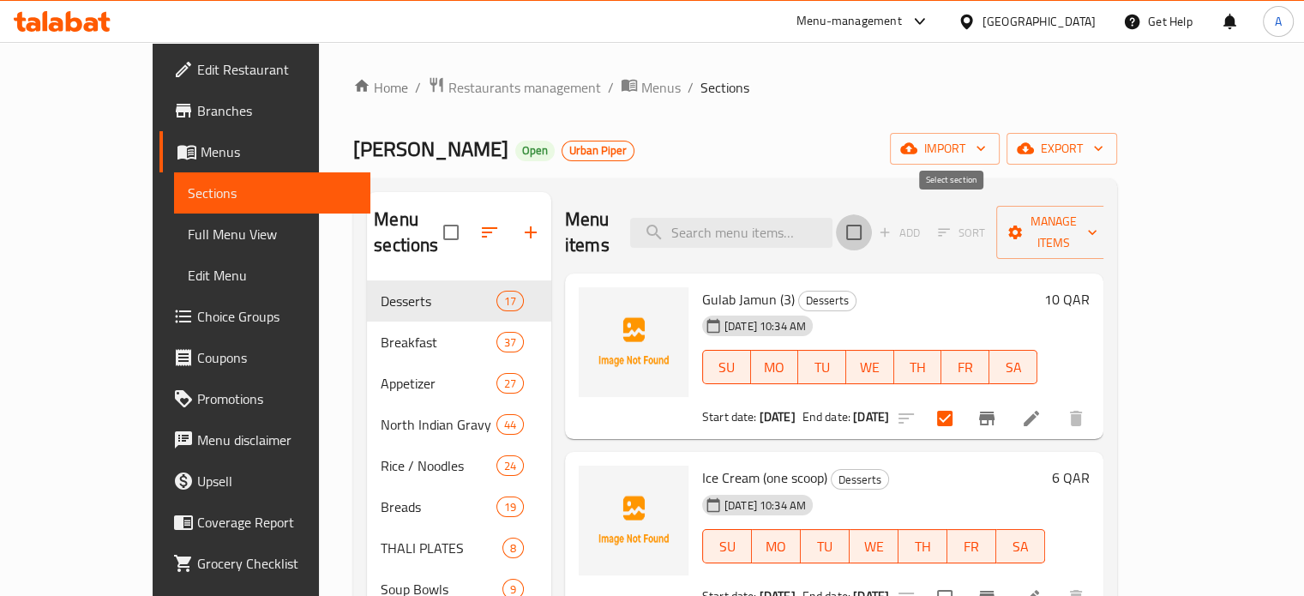
checkbox input "true"
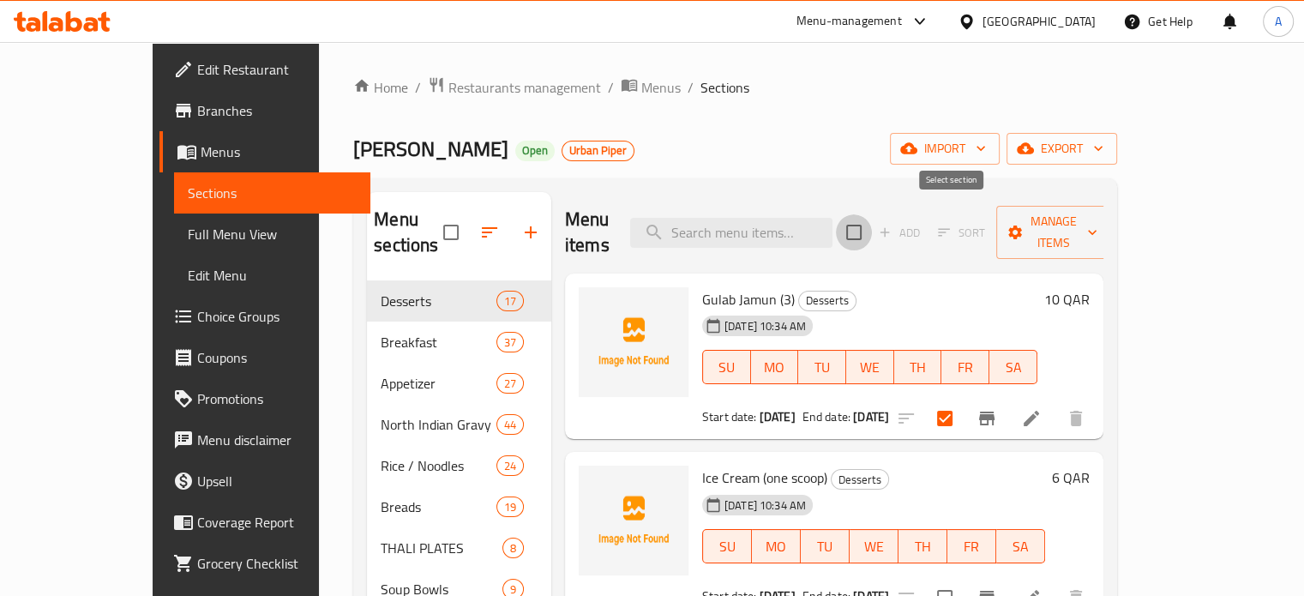
checkbox input "true"
click at [1097, 225] on span "Manage items" at bounding box center [1053, 232] width 87 height 43
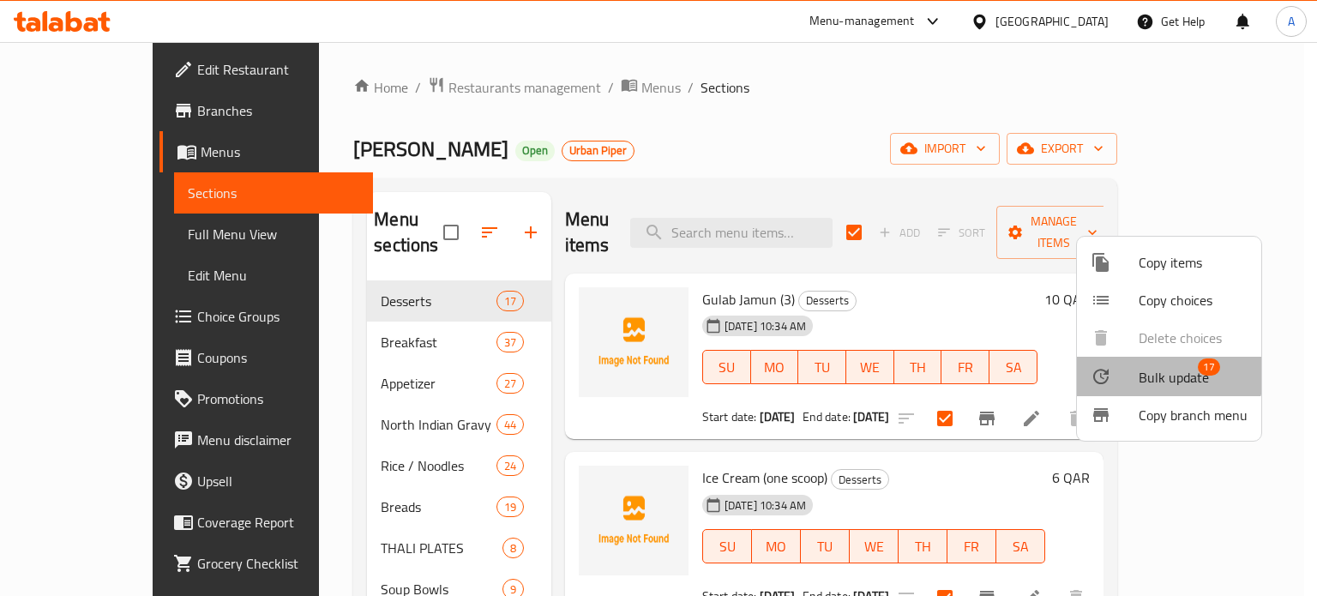
click at [1145, 369] on span "Bulk update" at bounding box center [1173, 377] width 70 height 21
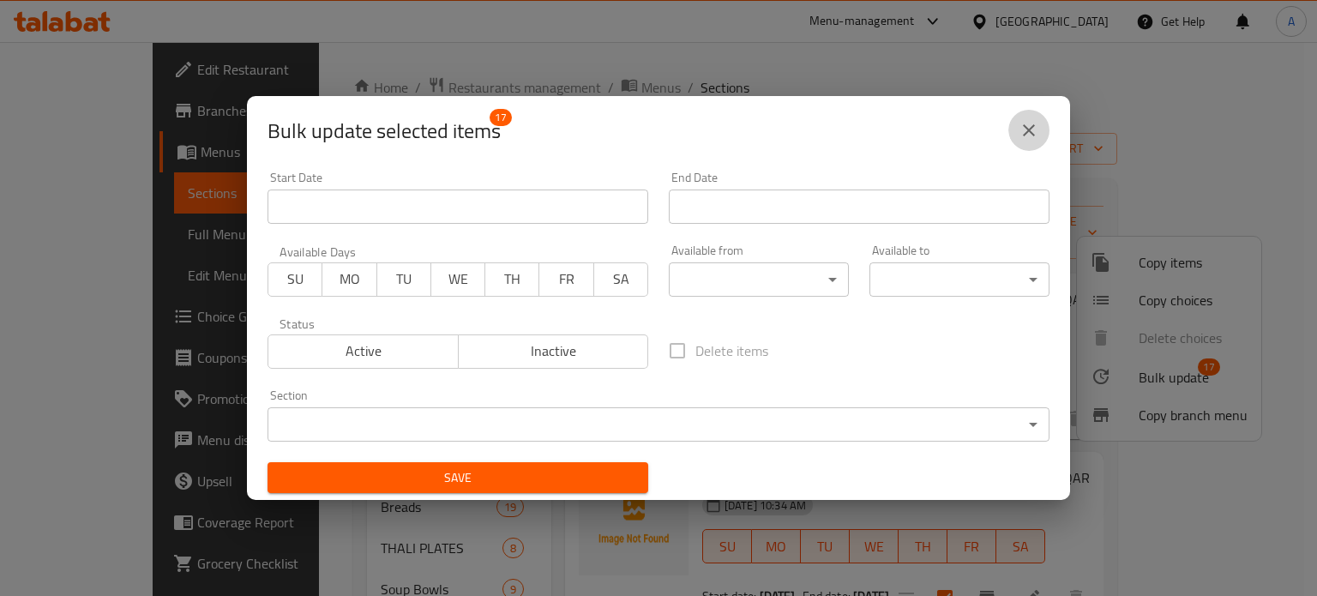
click at [1023, 126] on icon "close" at bounding box center [1028, 130] width 21 height 21
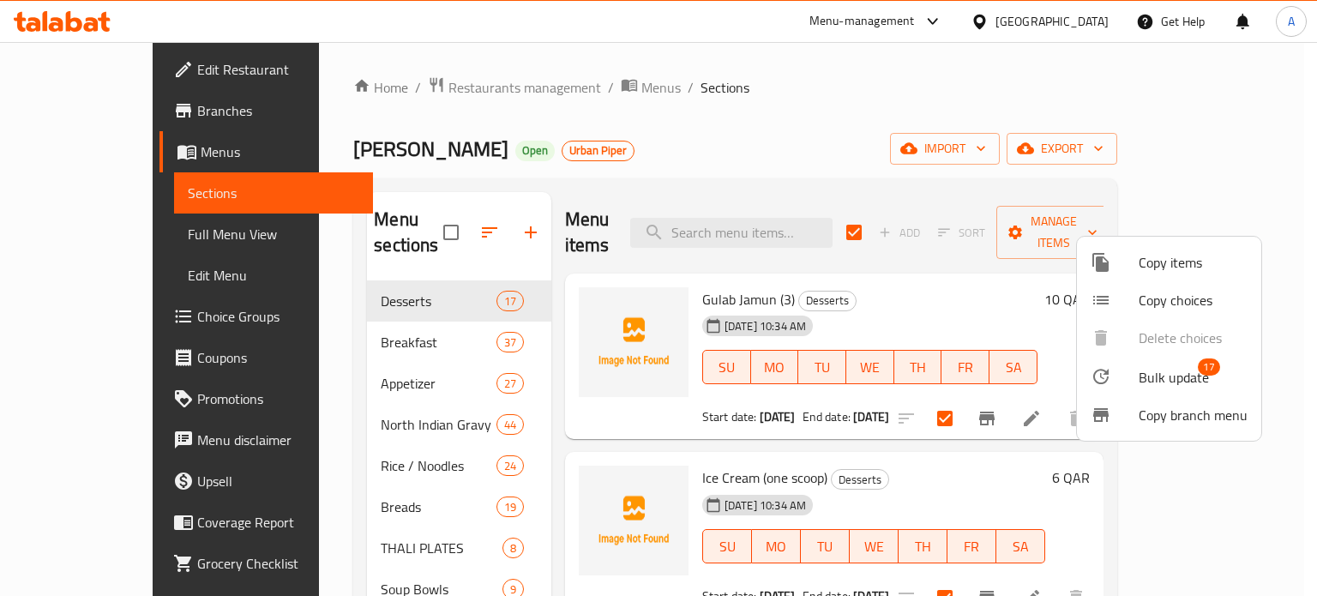
click at [977, 281] on div at bounding box center [658, 298] width 1317 height 596
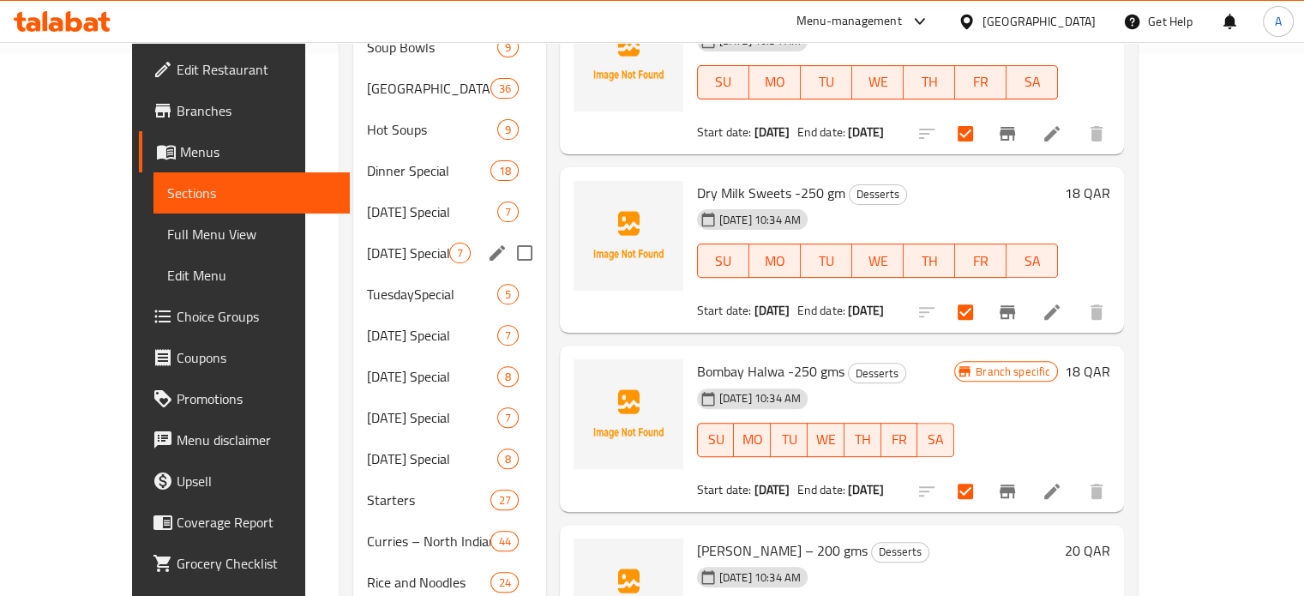
scroll to position [543, 0]
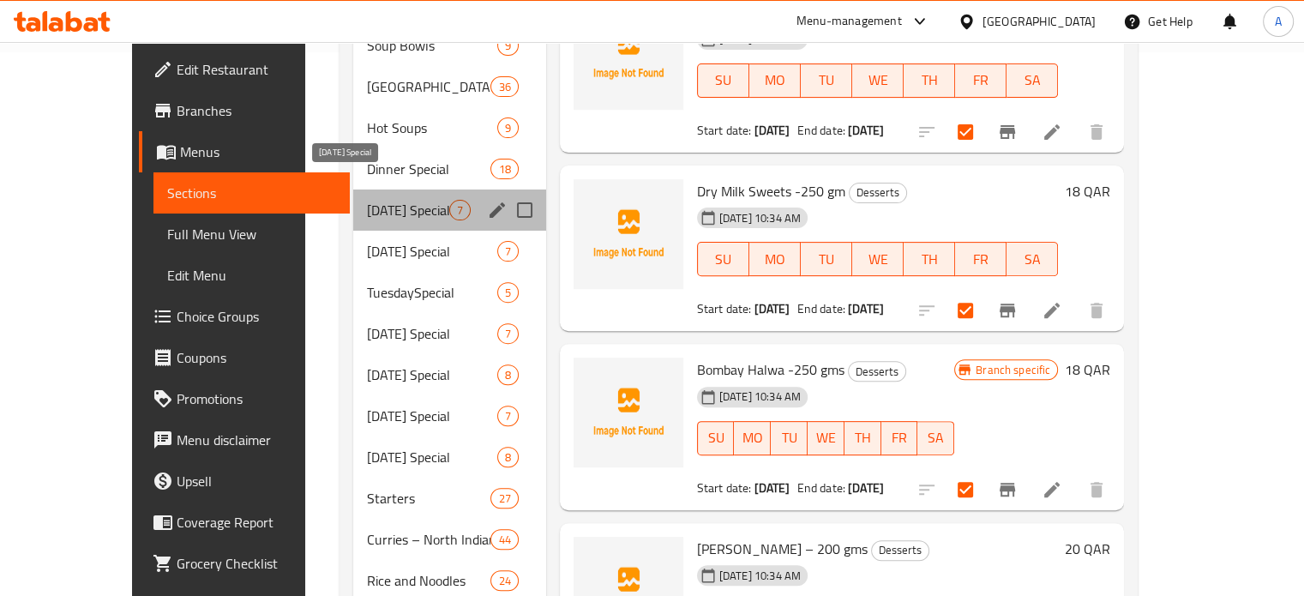
click at [367, 200] on span "Sunday Special" at bounding box center [408, 210] width 82 height 21
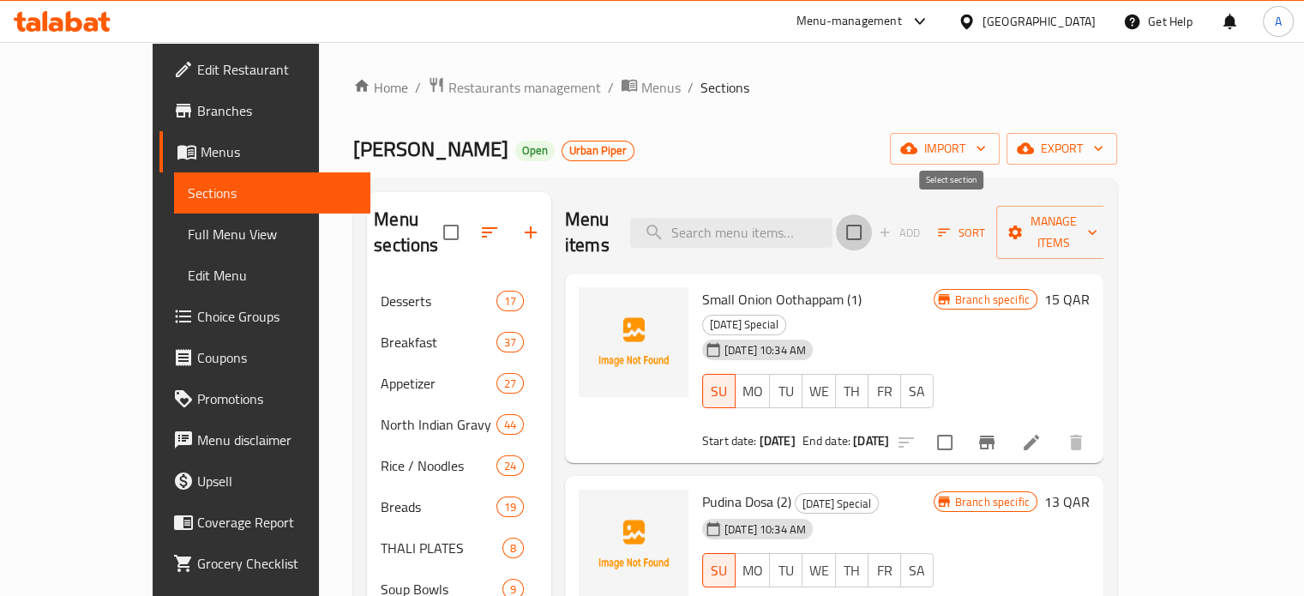
click at [872, 216] on input "checkbox" at bounding box center [854, 232] width 36 height 36
checkbox input "true"
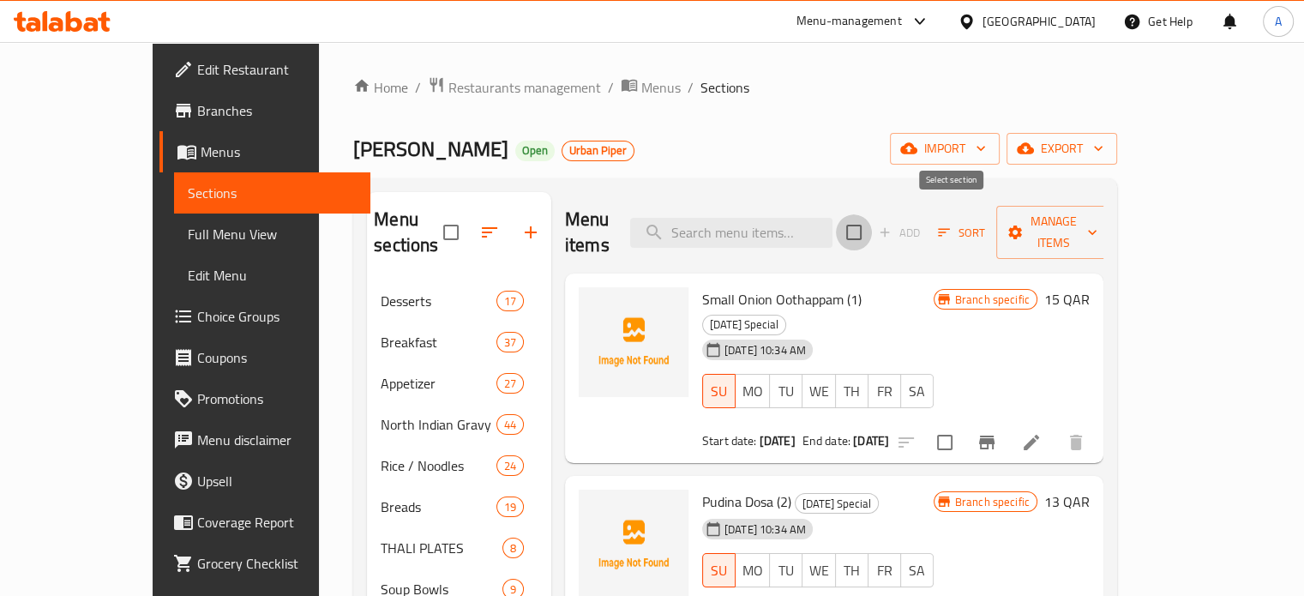
checkbox input "true"
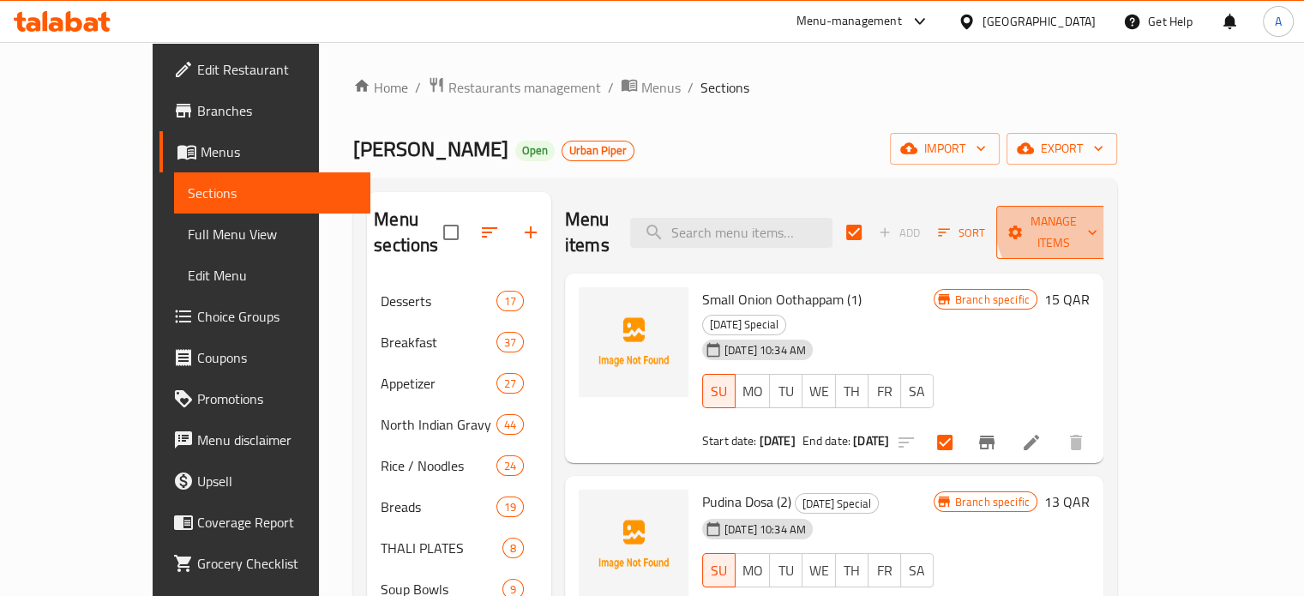
click at [1097, 219] on span "Manage items" at bounding box center [1053, 232] width 87 height 43
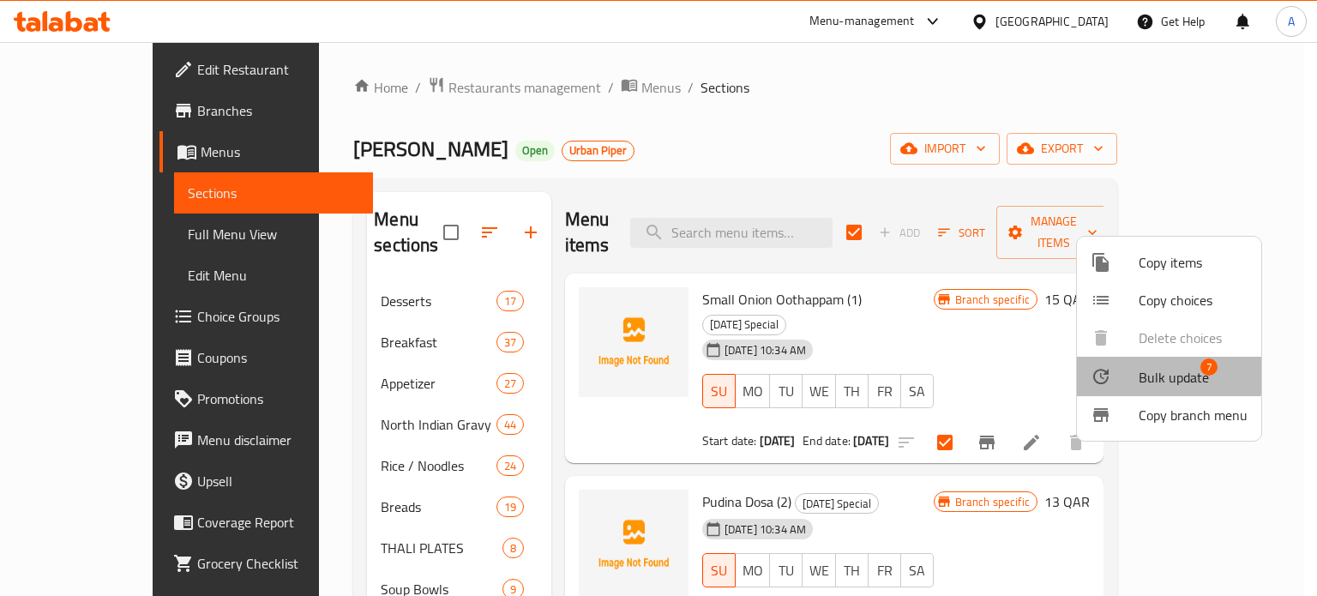
click at [1162, 368] on span "Bulk update" at bounding box center [1173, 377] width 70 height 21
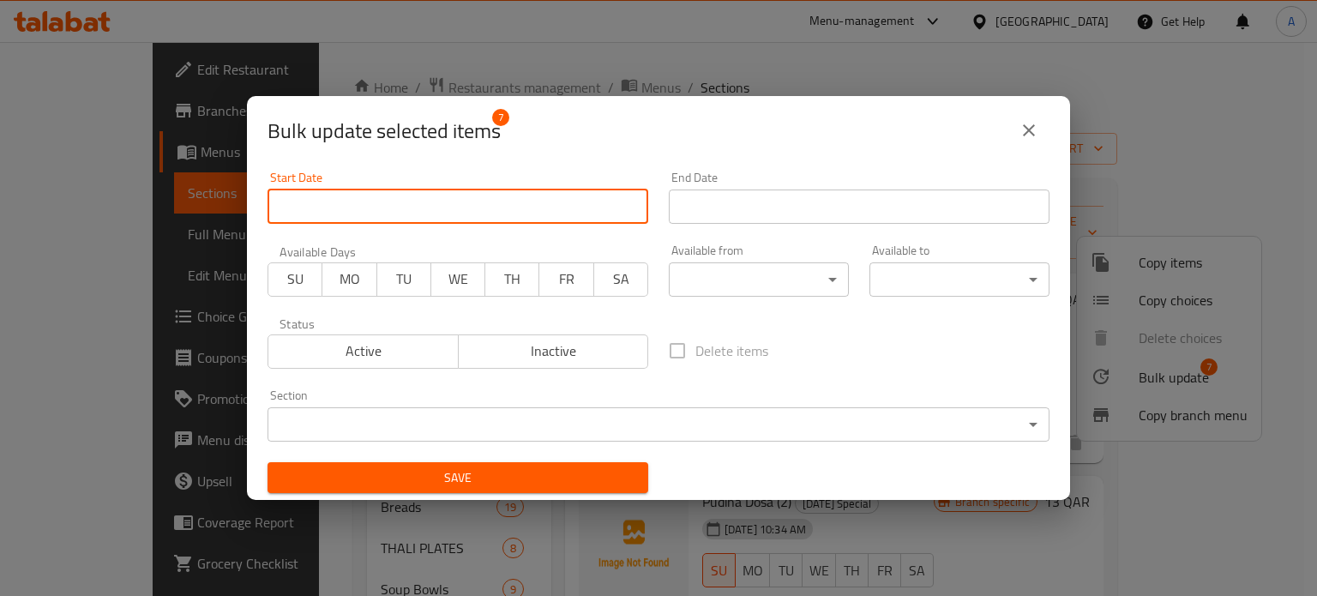
click at [452, 205] on input "Start Date" at bounding box center [457, 206] width 381 height 34
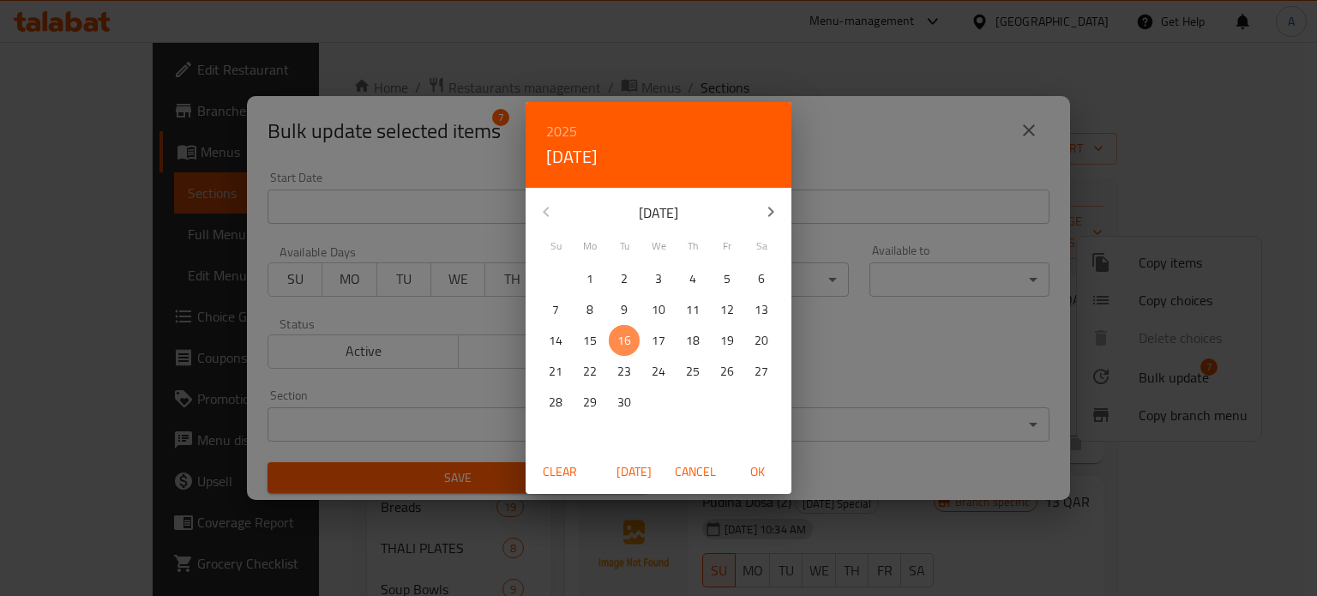
click at [626, 337] on p "16" at bounding box center [624, 340] width 14 height 21
click at [624, 472] on span "Today" at bounding box center [633, 471] width 41 height 21
click at [765, 471] on span "OK" at bounding box center [756, 471] width 41 height 21
type input "16-09-2025"
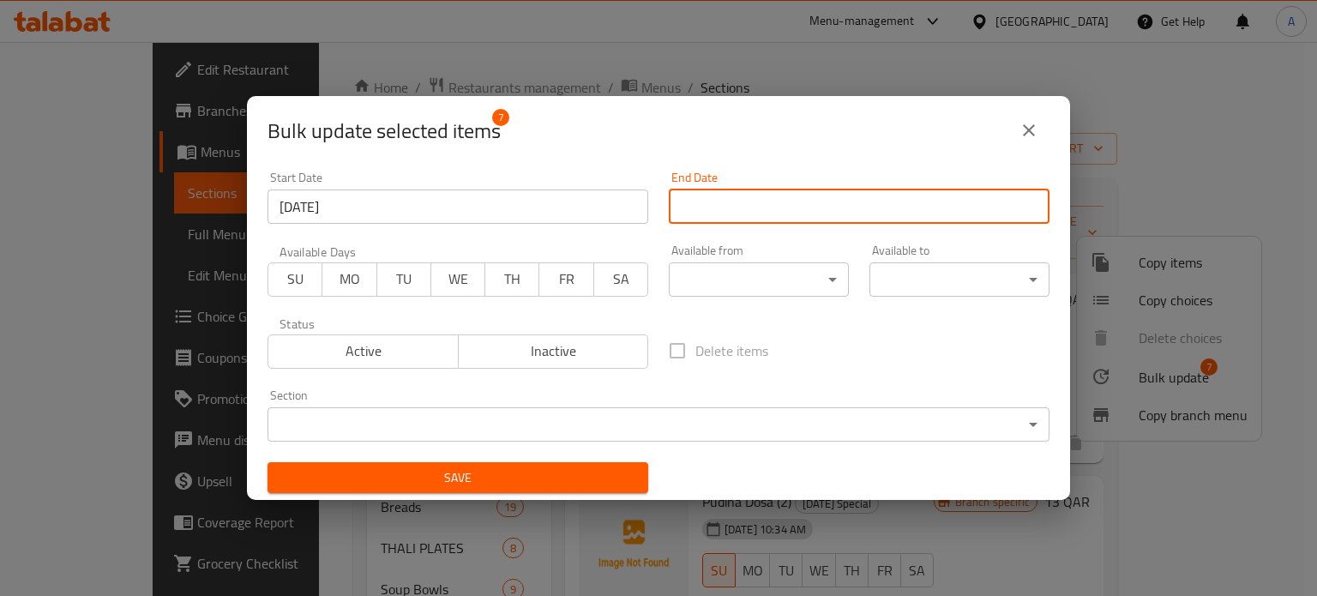
click at [778, 203] on input "Start Date" at bounding box center [859, 206] width 381 height 34
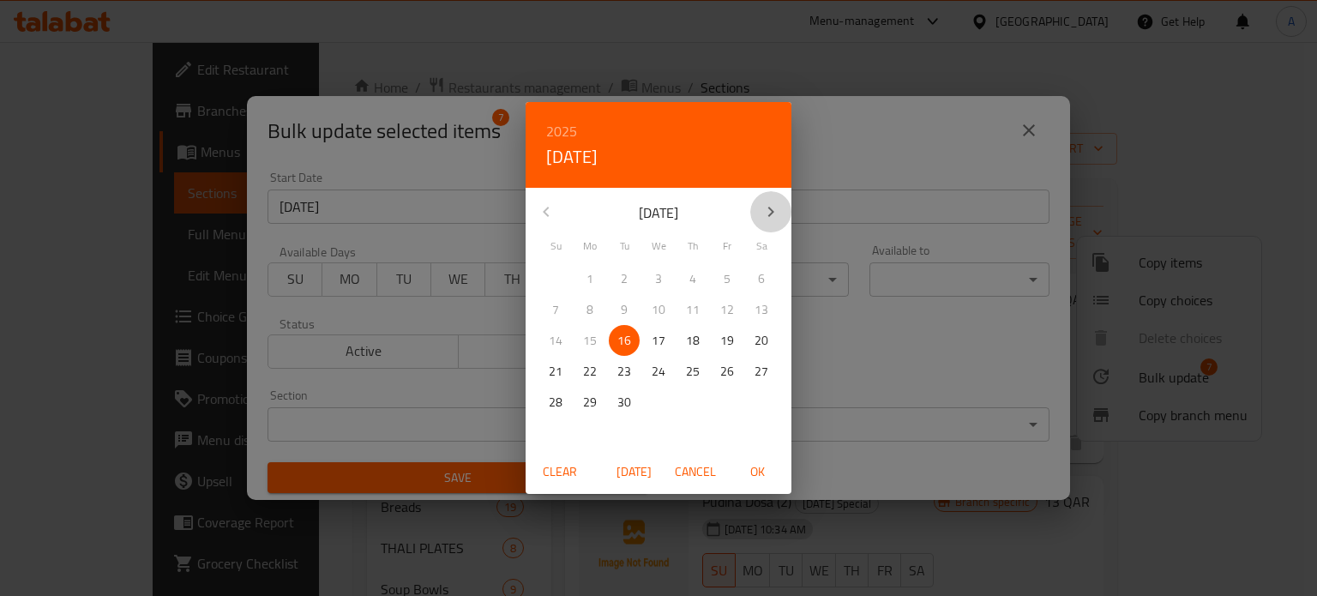
click at [765, 211] on icon "button" at bounding box center [770, 211] width 21 height 21
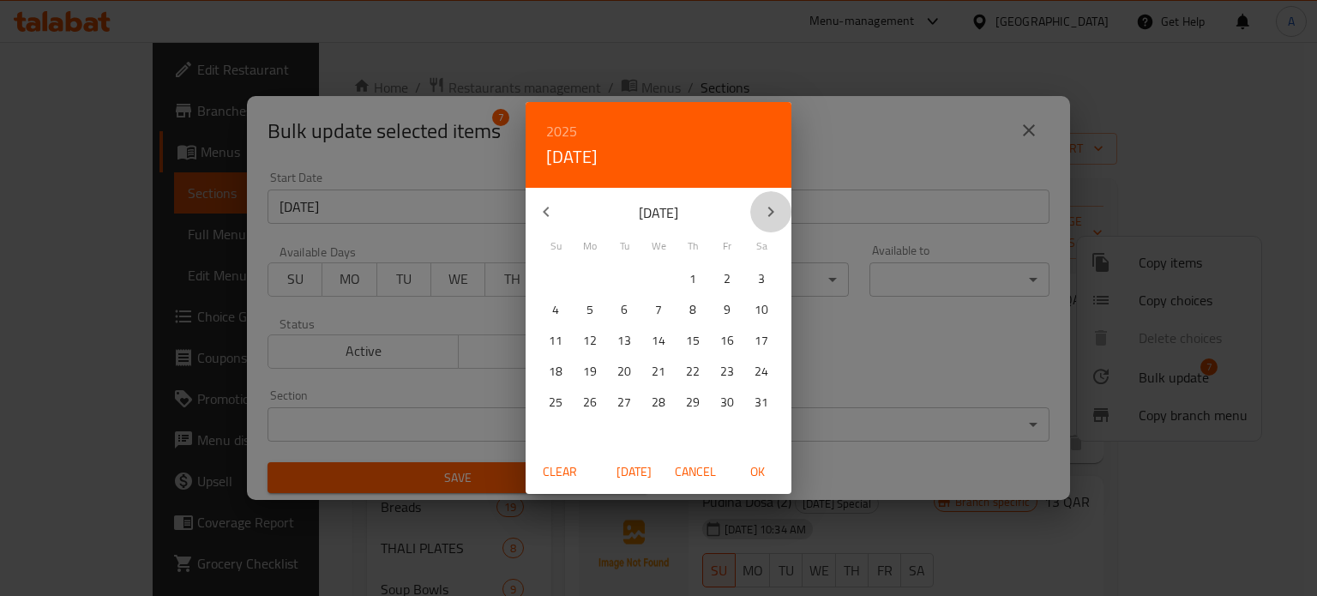
click at [765, 211] on icon "button" at bounding box center [770, 211] width 21 height 21
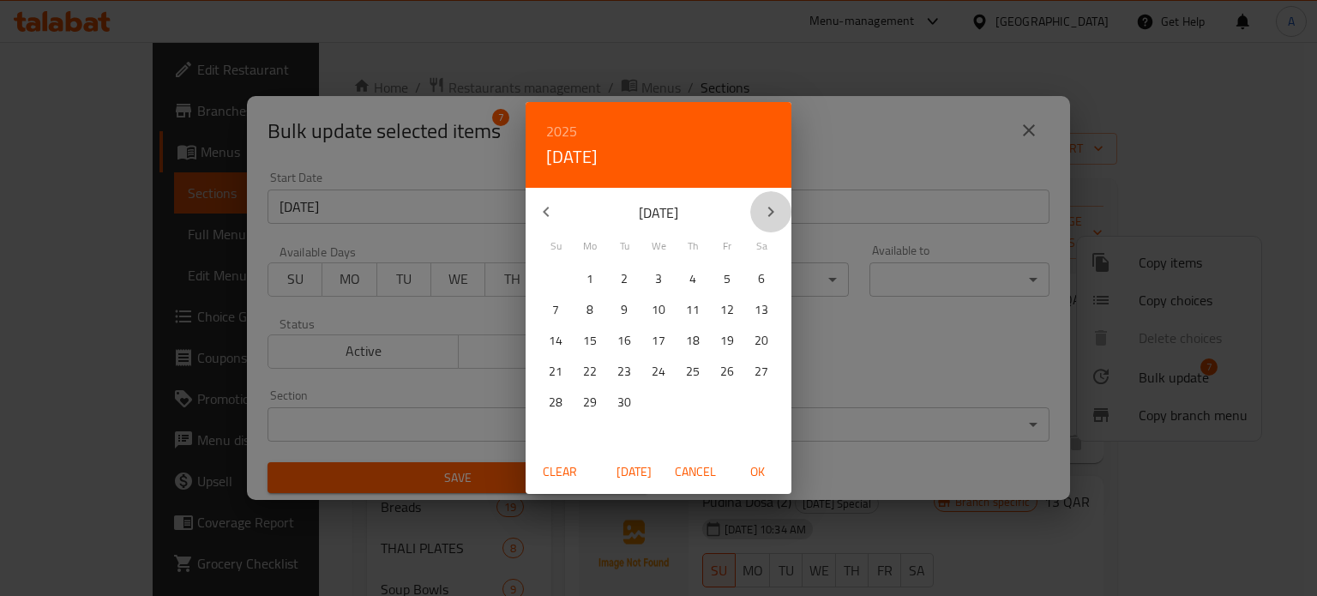
click at [765, 211] on icon "button" at bounding box center [770, 211] width 21 height 21
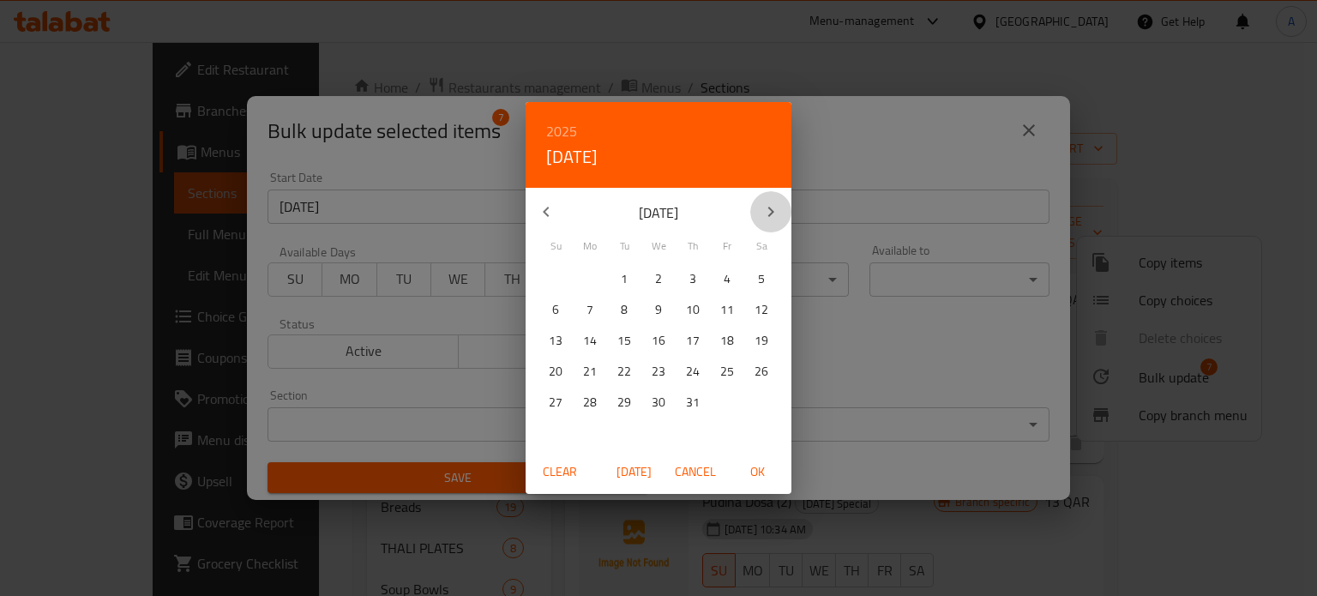
click at [765, 211] on icon "button" at bounding box center [770, 211] width 21 height 21
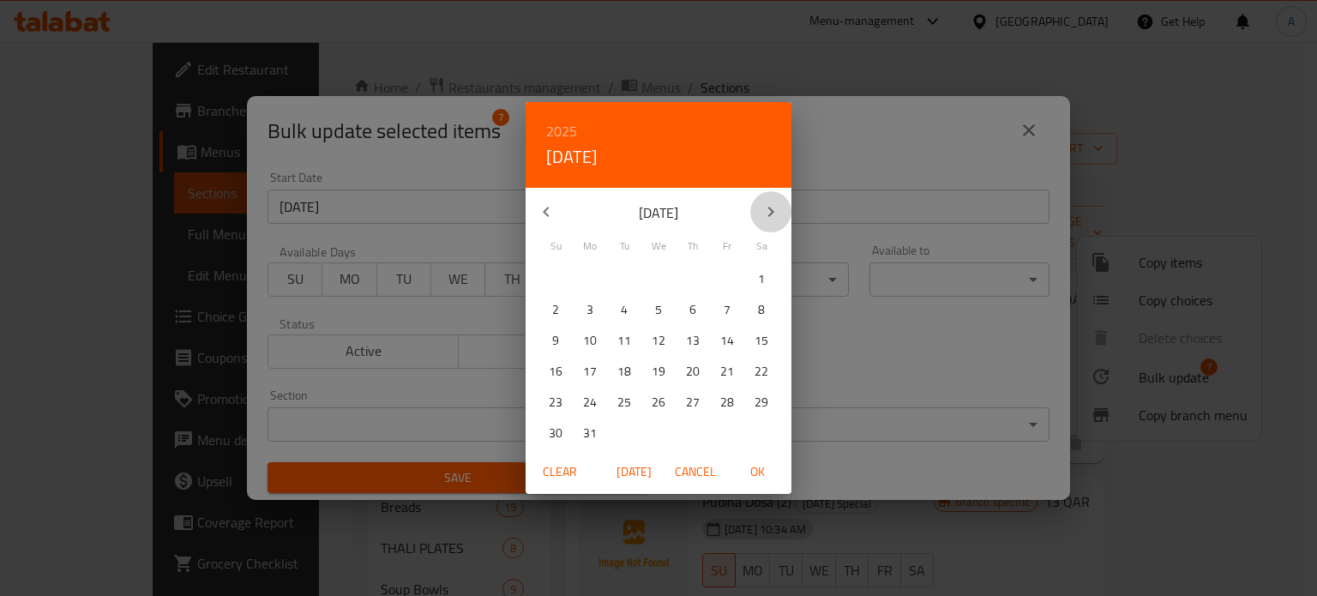
click at [765, 211] on icon "button" at bounding box center [770, 211] width 21 height 21
click at [660, 397] on p "30" at bounding box center [658, 402] width 14 height 21
click at [545, 212] on icon "button" at bounding box center [546, 211] width 21 height 21
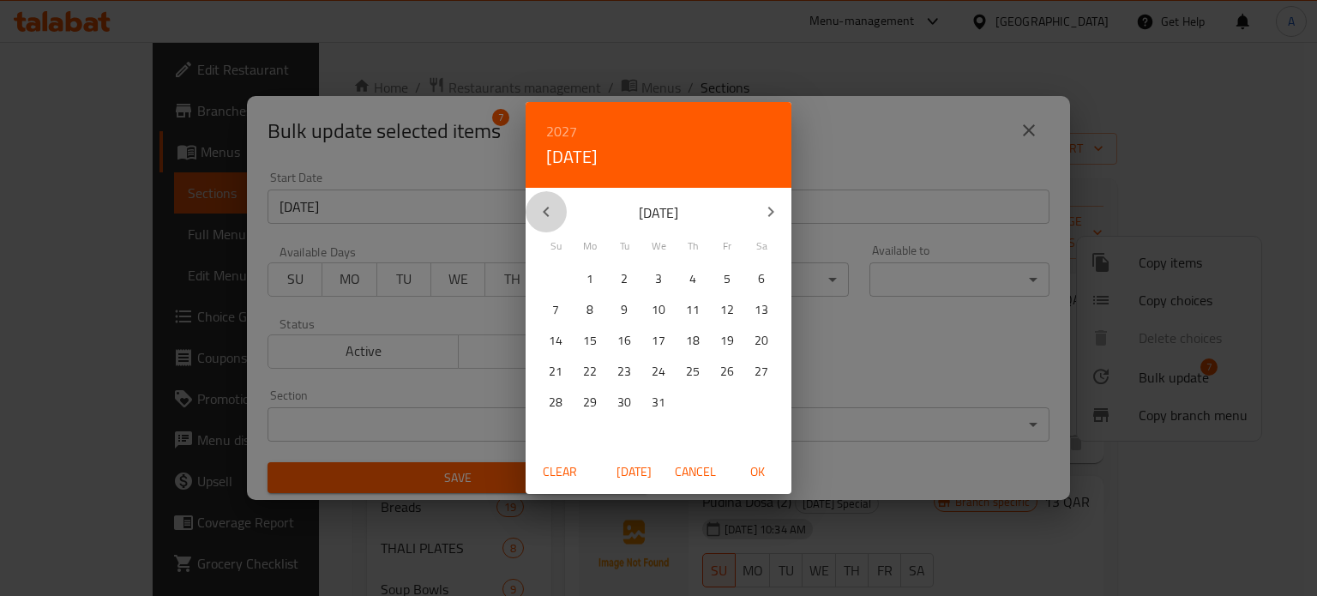
click at [545, 212] on icon "button" at bounding box center [546, 211] width 21 height 21
click at [553, 431] on p "31" at bounding box center [556, 433] width 14 height 21
click at [769, 478] on span "OK" at bounding box center [756, 471] width 41 height 21
type input "31-01-2027"
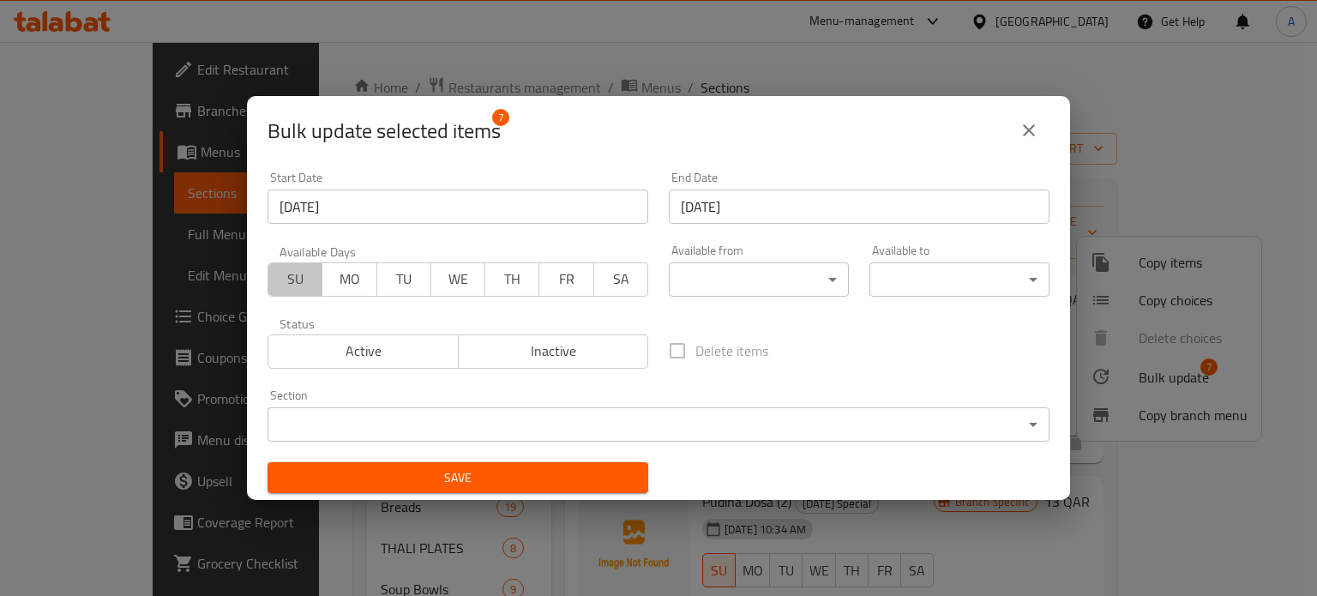
click at [300, 276] on span "SU" at bounding box center [295, 279] width 40 height 25
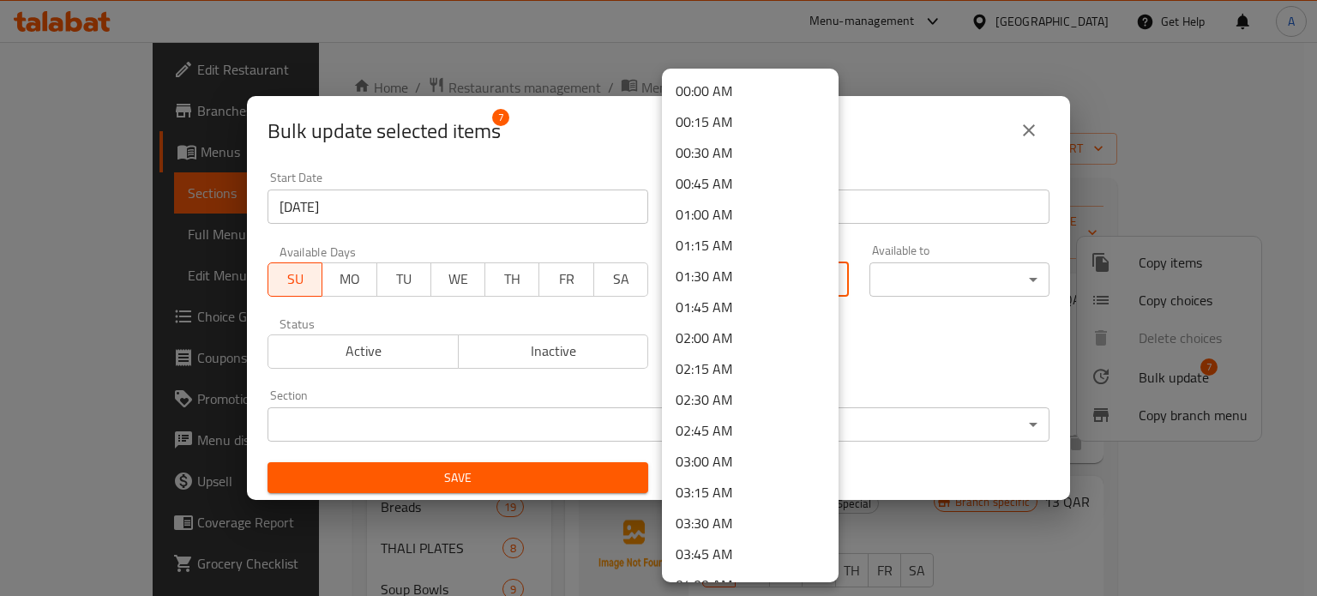
click at [725, 278] on body "​ Menu-management Qatar Get Help A Edit Restaurant Branches Menus Sections Full…" at bounding box center [658, 319] width 1317 height 554
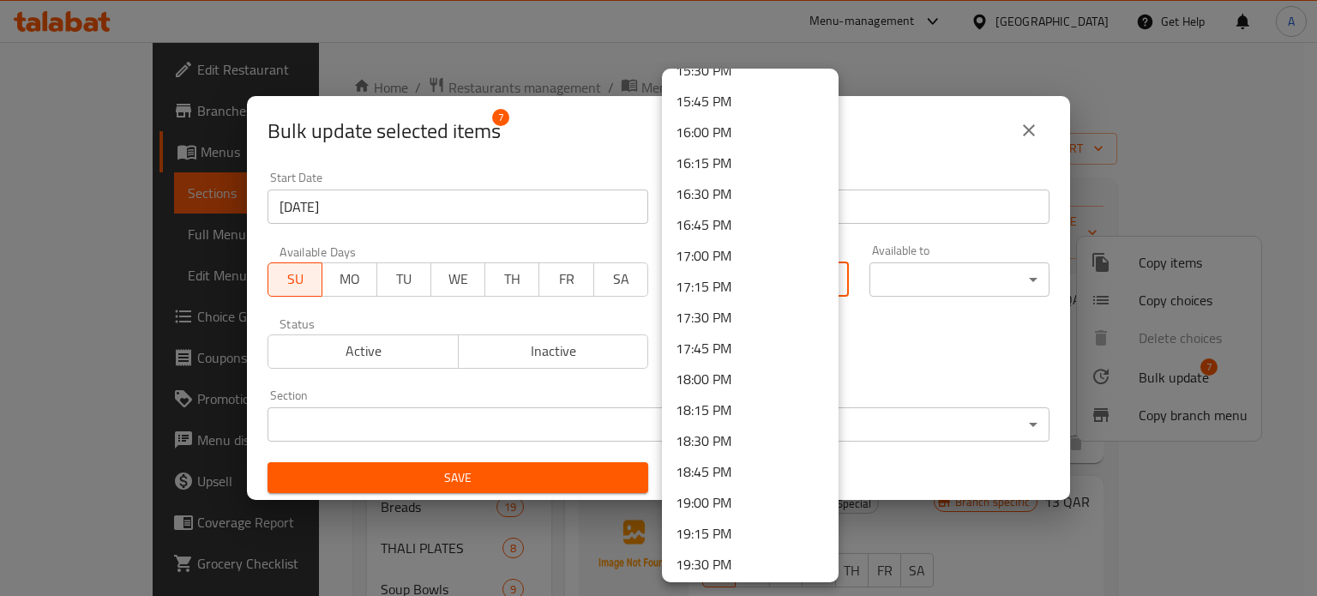
scroll to position [1985, 0]
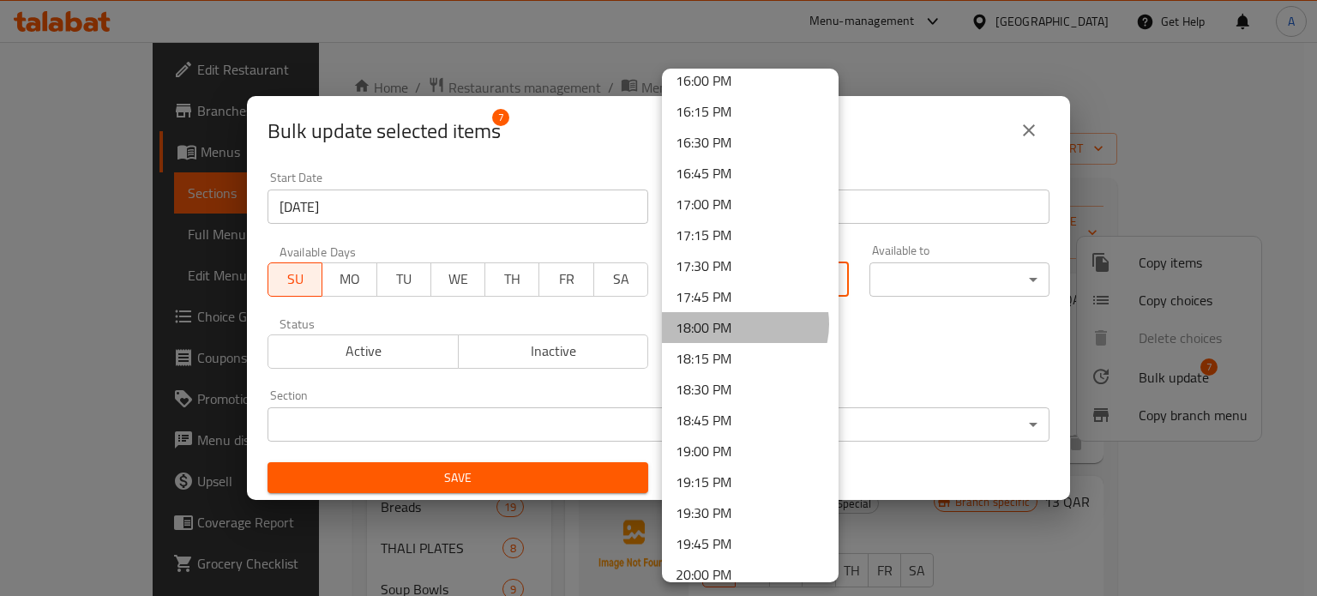
click at [742, 323] on li "18:00 PM" at bounding box center [750, 327] width 177 height 31
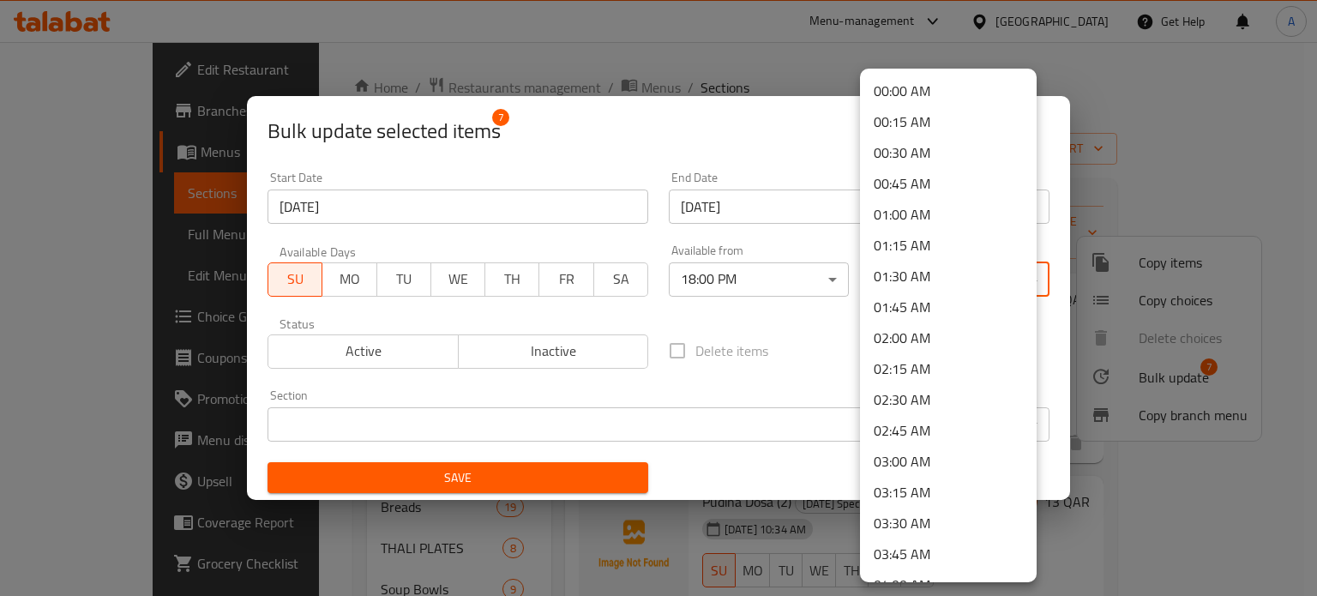
click at [909, 291] on body "​ Menu-management Qatar Get Help A Edit Restaurant Branches Menus Sections Full…" at bounding box center [658, 319] width 1317 height 554
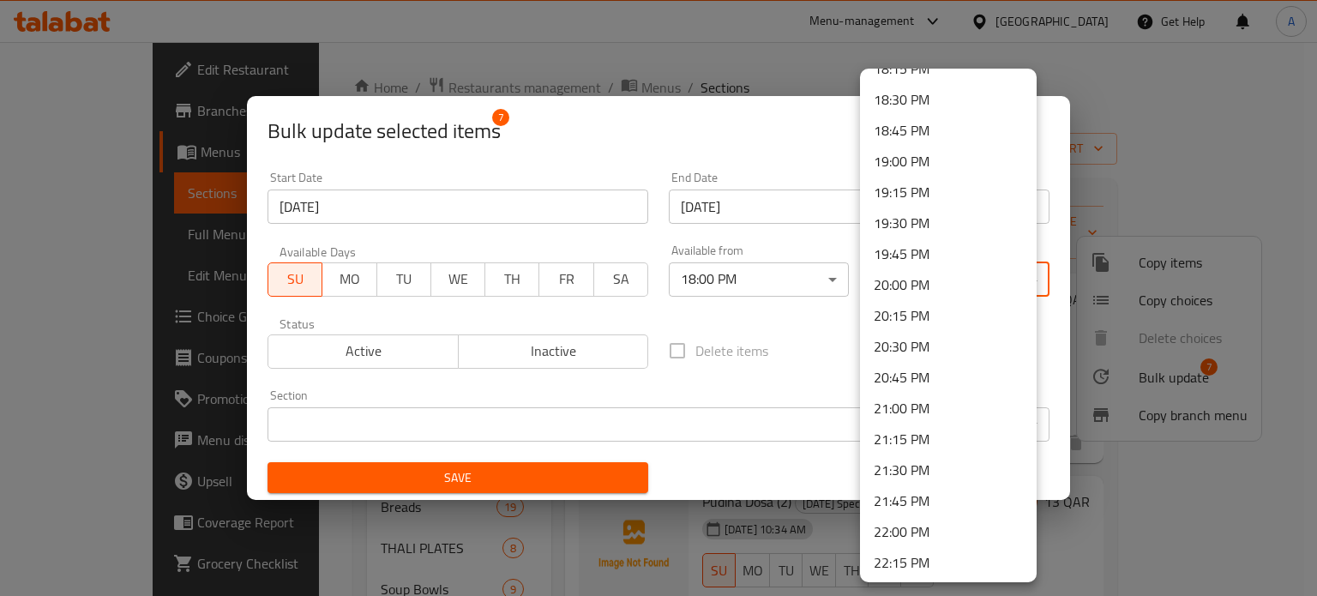
scroll to position [2493, 0]
click at [915, 441] on li "23:00 PM" at bounding box center [948, 437] width 177 height 31
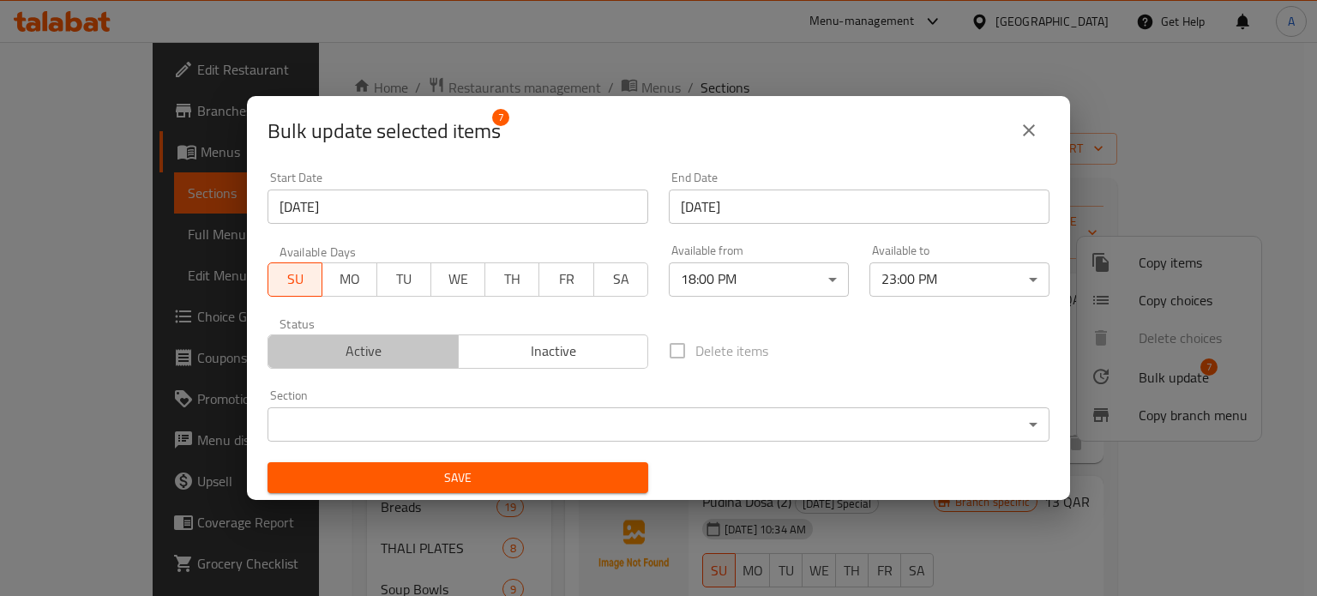
click at [373, 355] on span "Active" at bounding box center [363, 351] width 177 height 25
click at [477, 477] on span "Save" at bounding box center [457, 477] width 353 height 21
